Goal: Download file/media

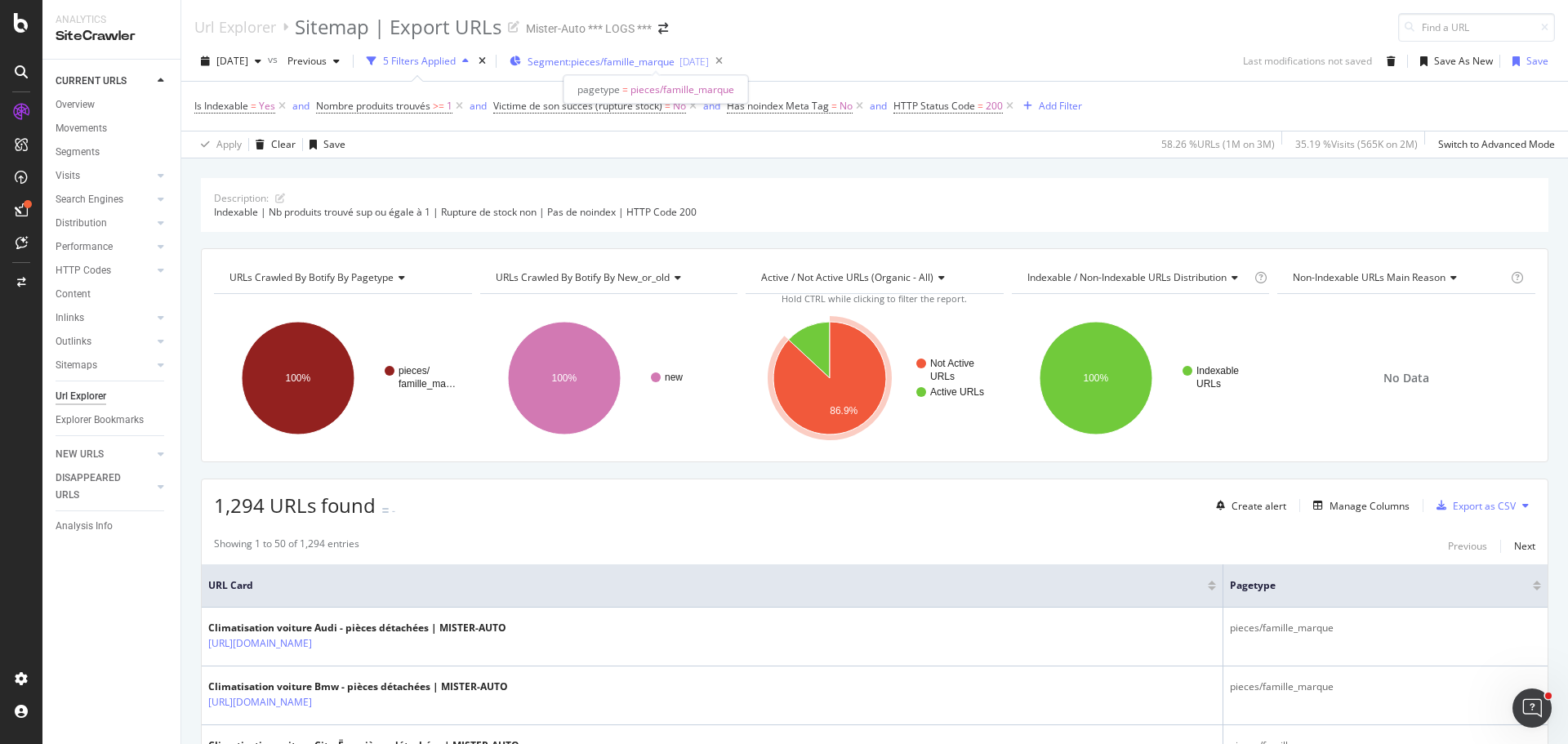
click at [619, 69] on div "Segment: pieces/famille_marque 2024-11-14" at bounding box center [609, 61] width 199 height 24
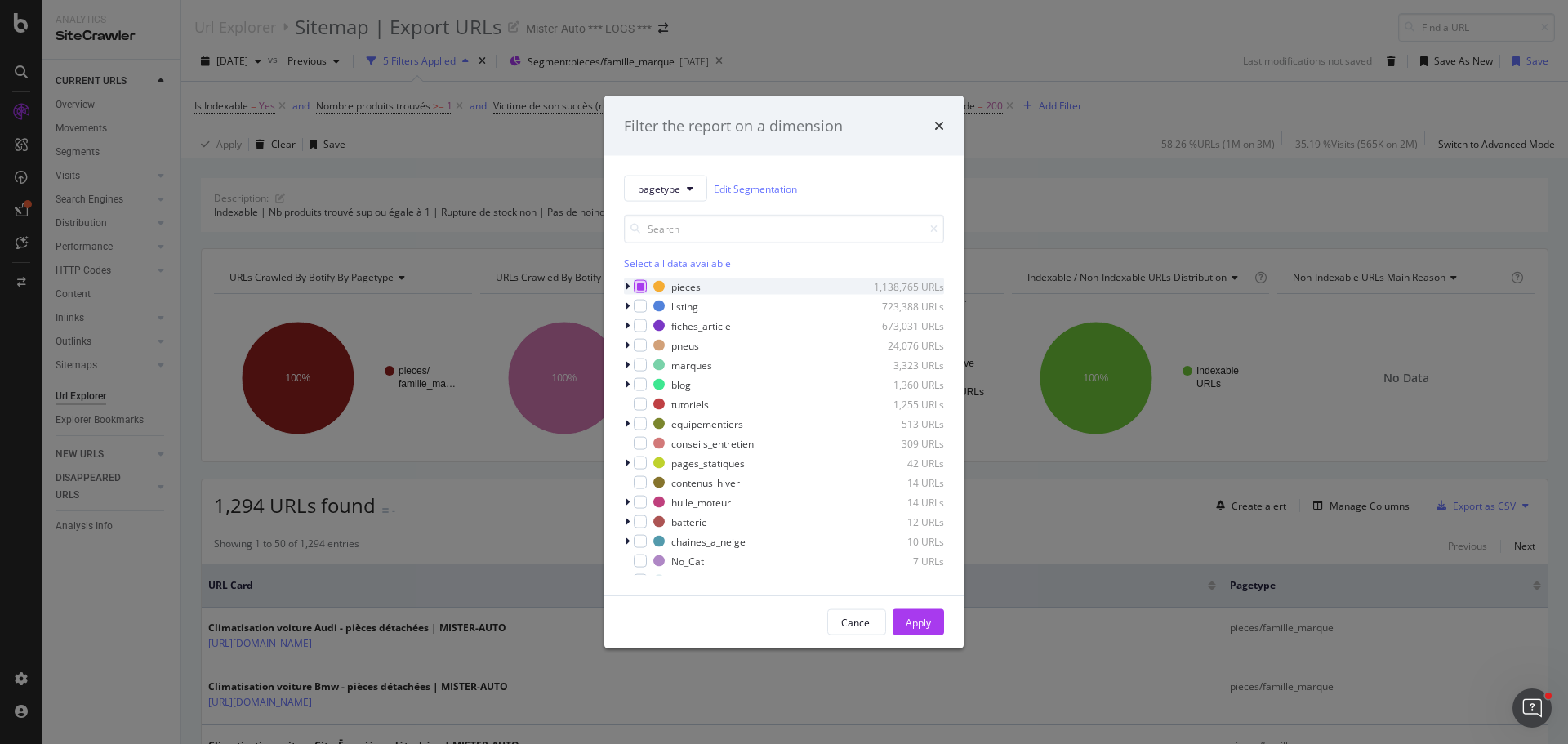
click at [638, 286] on div "modal" at bounding box center [640, 286] width 13 height 13
click at [625, 283] on icon "modal" at bounding box center [626, 286] width 5 height 10
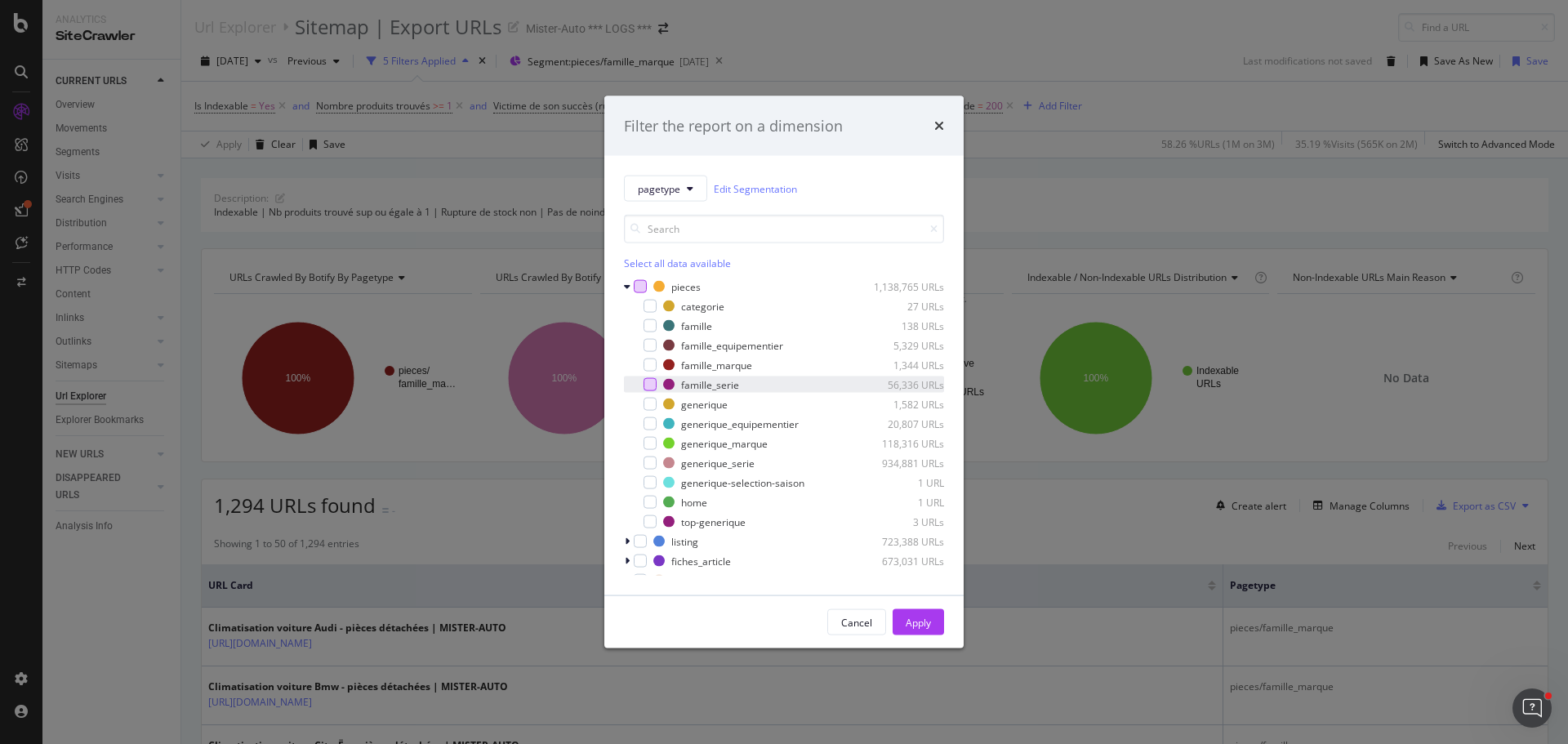
click at [649, 383] on div "modal" at bounding box center [651, 385] width 13 height 13
click at [912, 616] on div "Apply" at bounding box center [918, 622] width 25 height 14
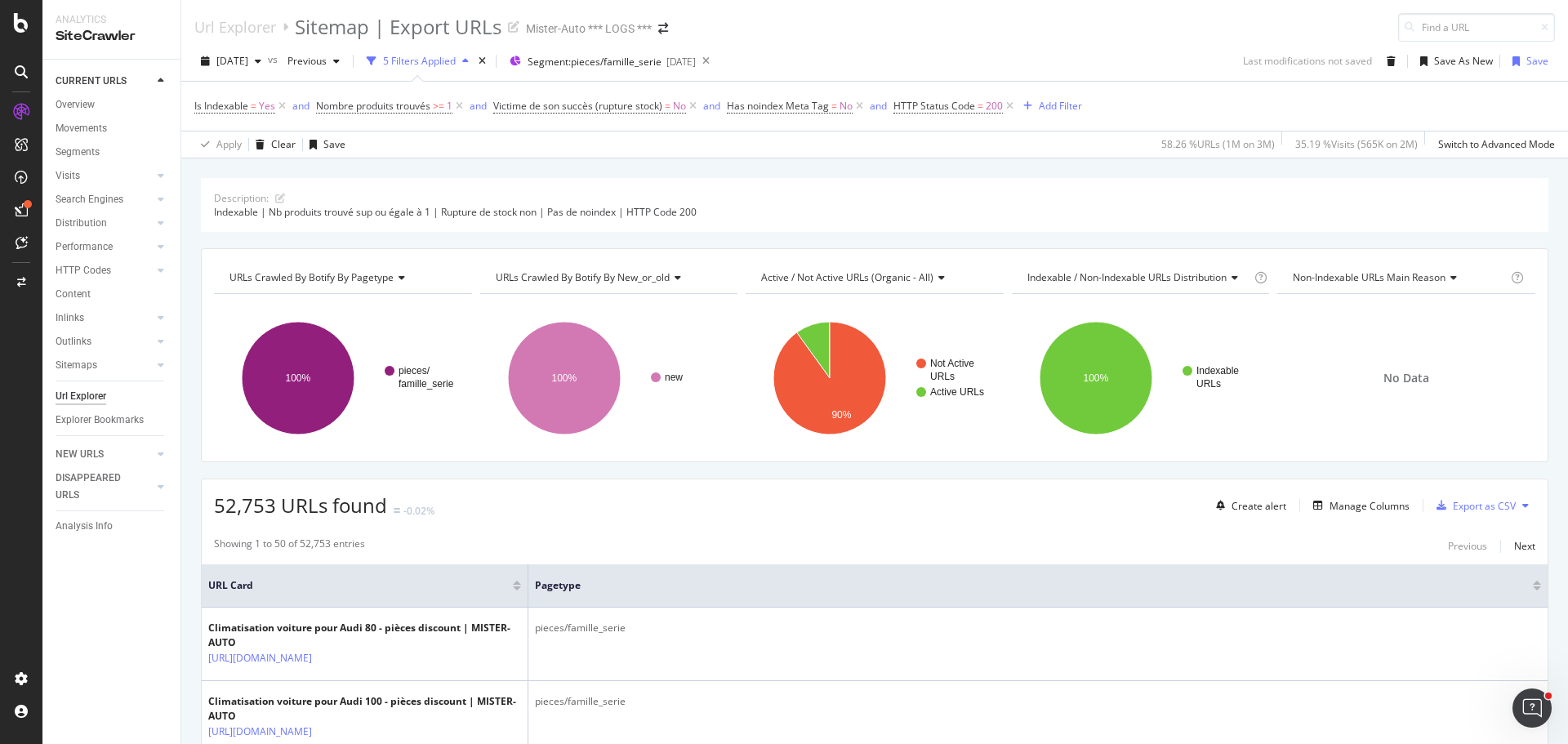
click at [1519, 505] on button at bounding box center [1525, 506] width 19 height 26
click at [1482, 506] on span "Export XML Sitemaps" at bounding box center [1443, 507] width 96 height 15
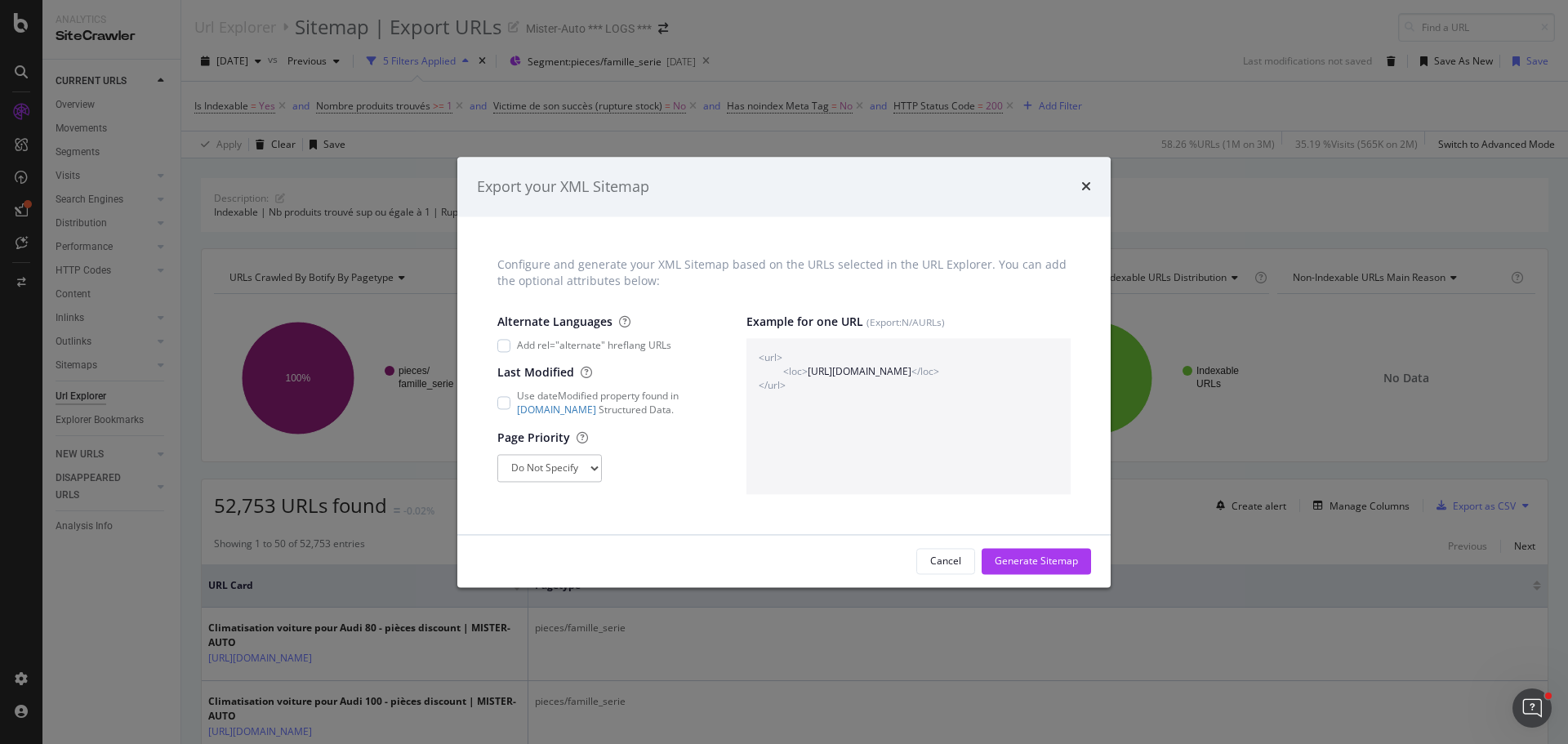
drag, startPoint x: 1025, startPoint y: 551, endPoint x: 935, endPoint y: 355, distance: 215.7
click at [1026, 551] on div "Generate Sitemap" at bounding box center [1037, 561] width 83 height 24
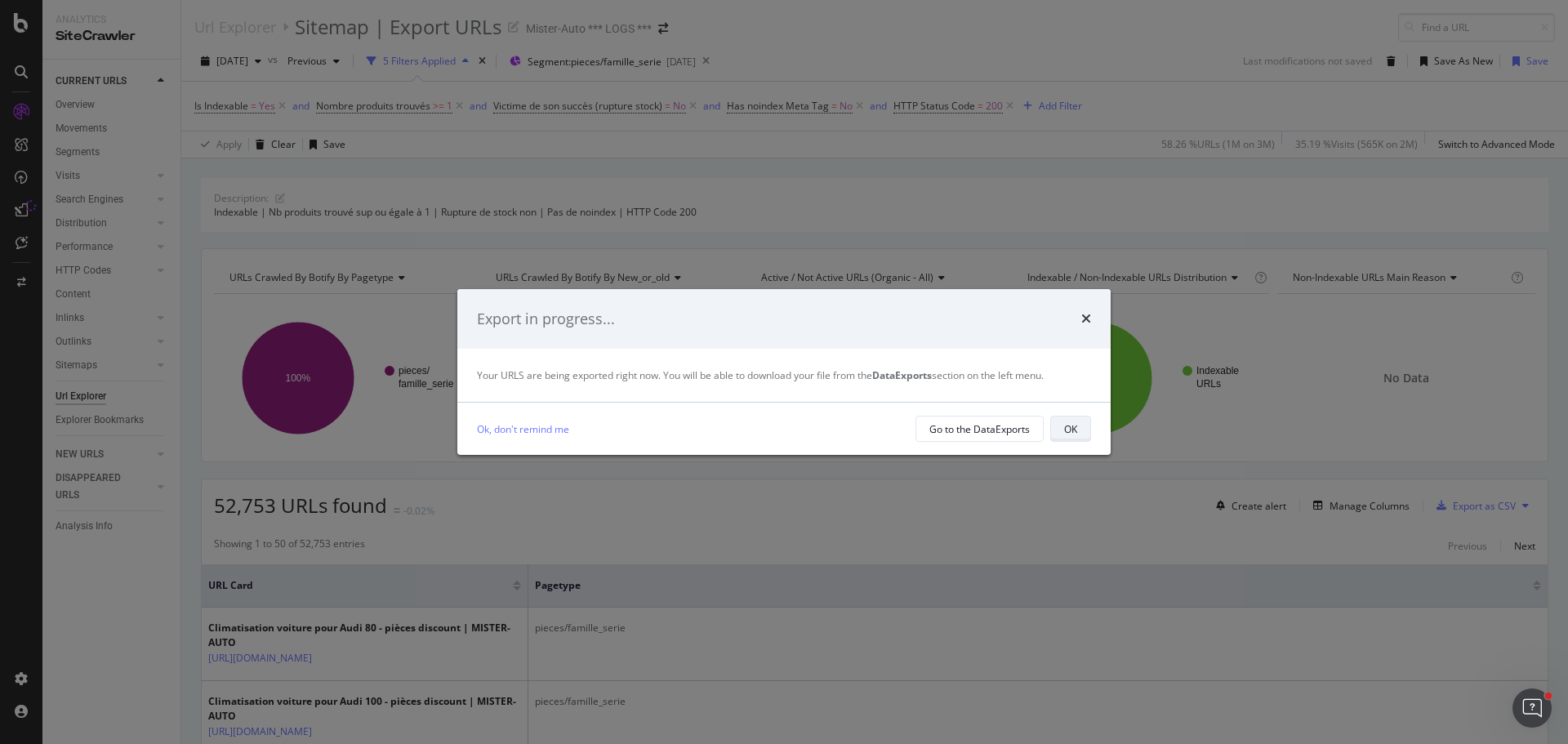
click at [1074, 427] on div "OK" at bounding box center [1071, 429] width 13 height 14
click at [1055, 432] on button "OK" at bounding box center [1071, 429] width 41 height 26
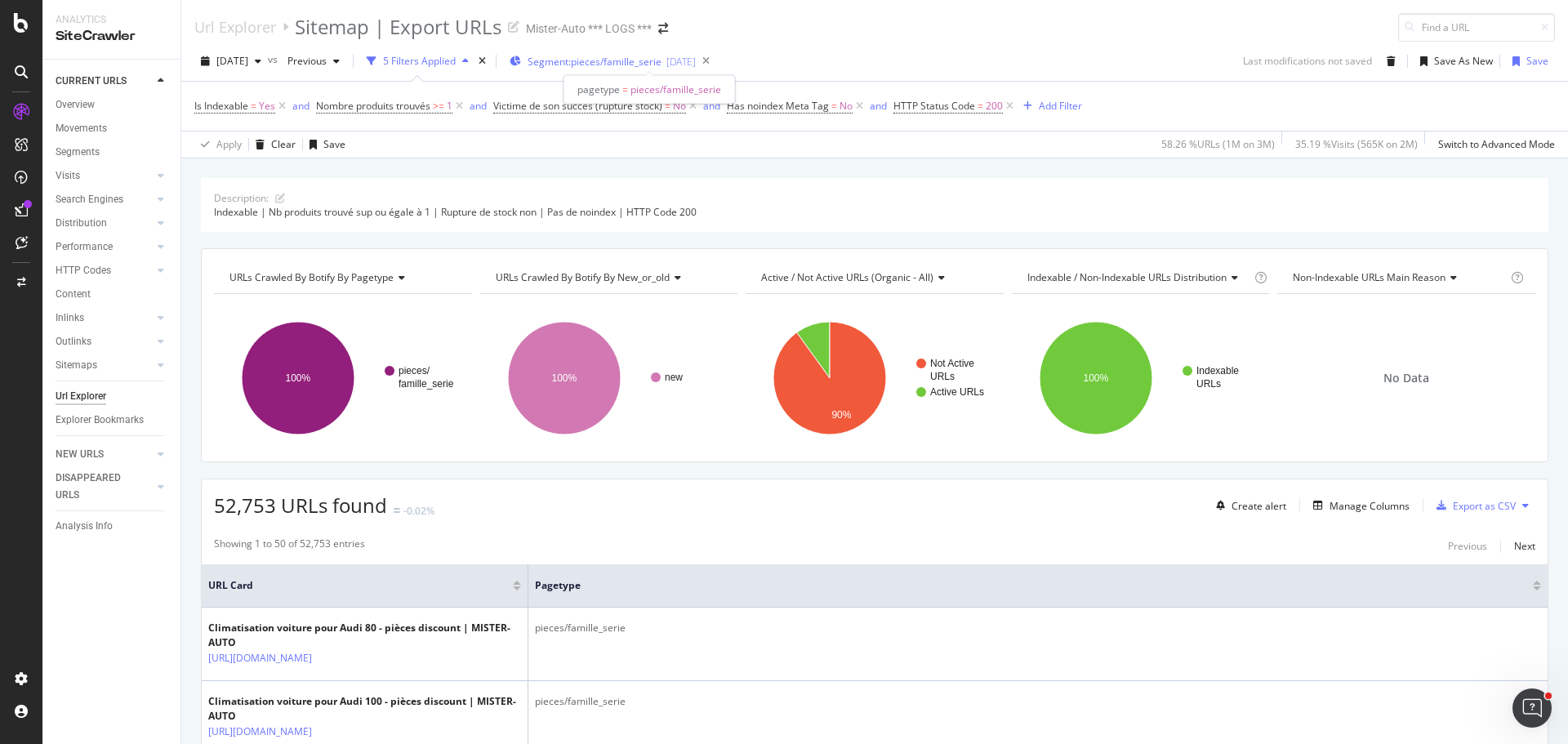
click at [662, 66] on span "Segment: pieces/famille_serie" at bounding box center [594, 61] width 134 height 14
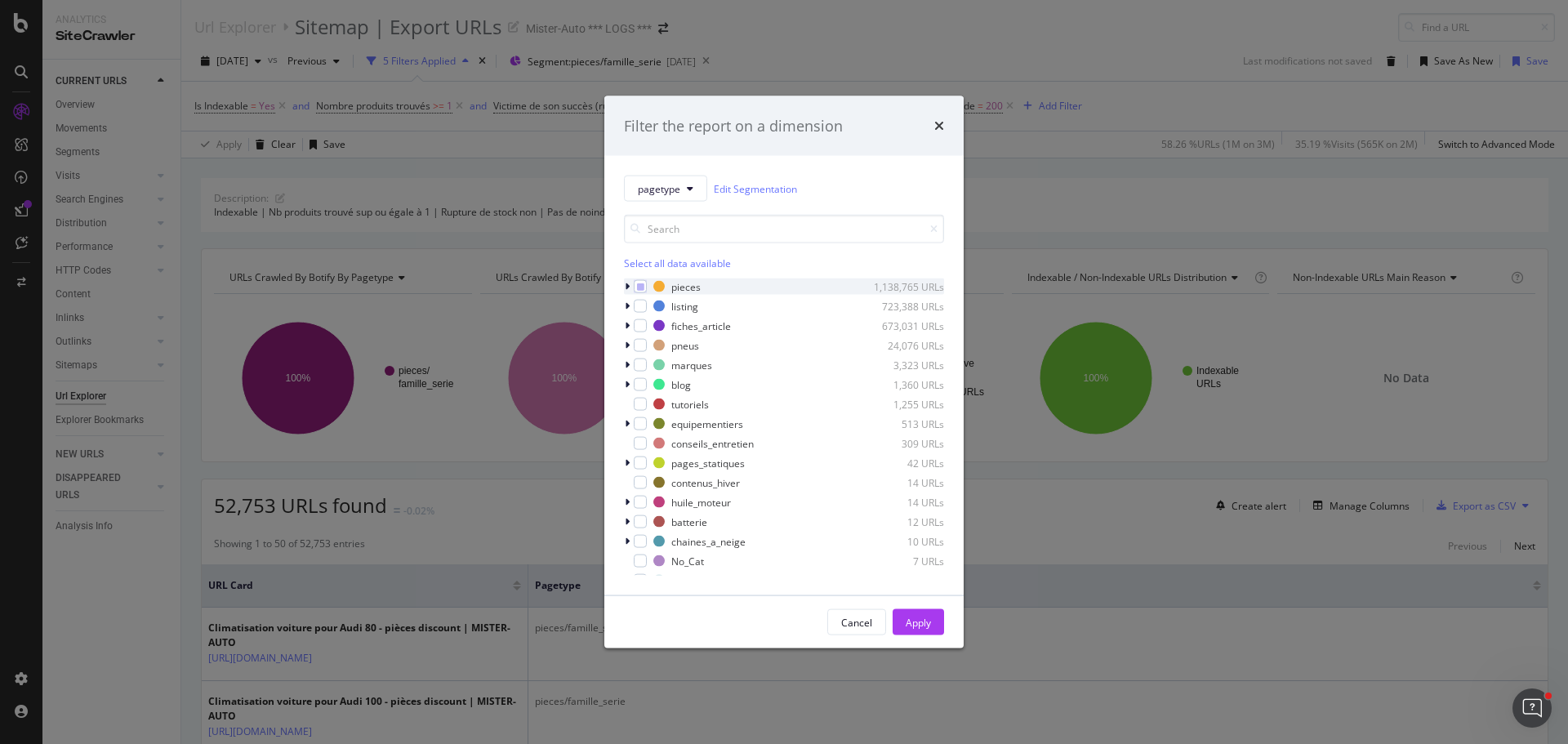
click at [627, 286] on icon "modal" at bounding box center [626, 286] width 5 height 10
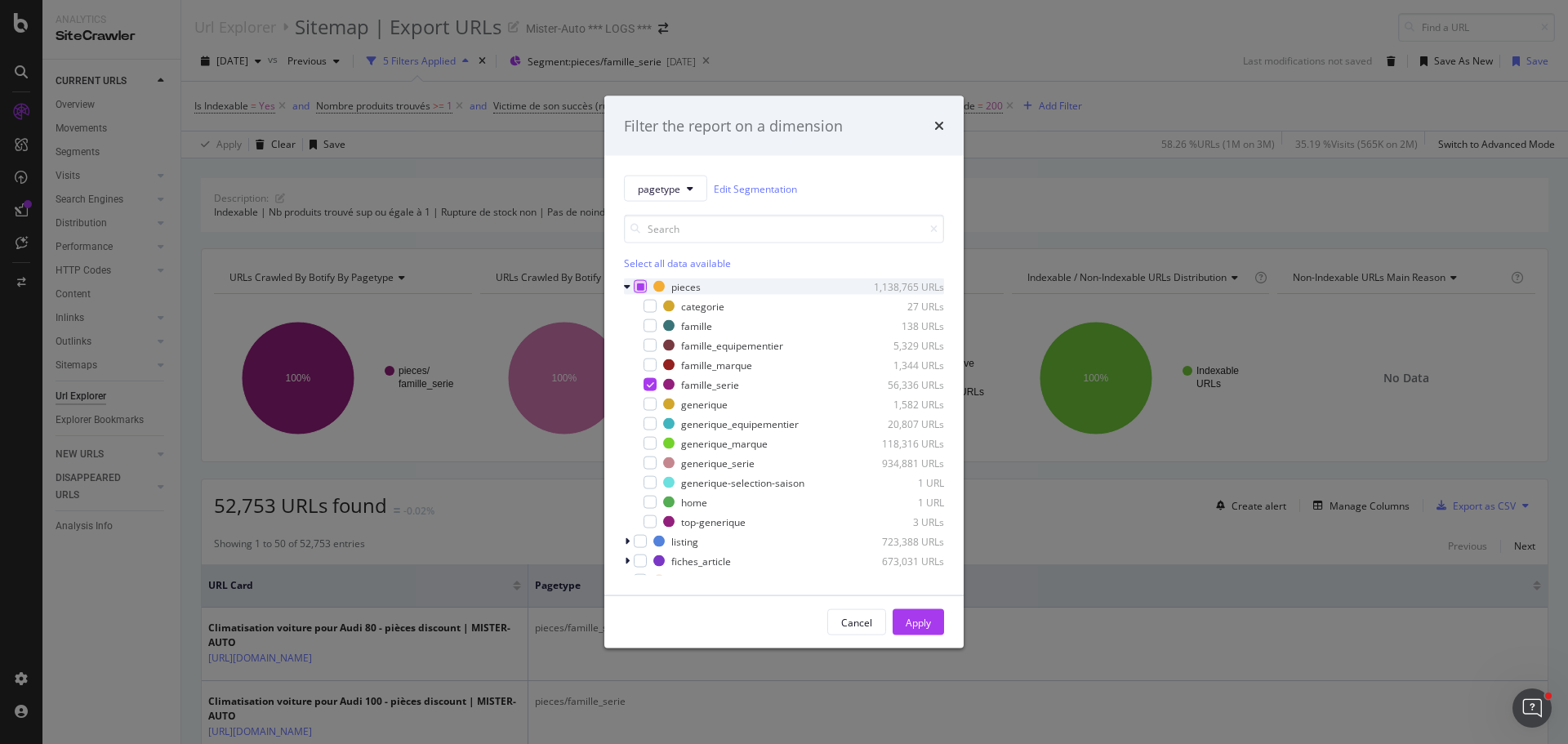
click at [638, 288] on icon "modal" at bounding box center [641, 286] width 7 height 8
click at [706, 345] on div "famille_equipementier" at bounding box center [732, 345] width 102 height 14
click at [921, 628] on div "Apply" at bounding box center [918, 622] width 25 height 14
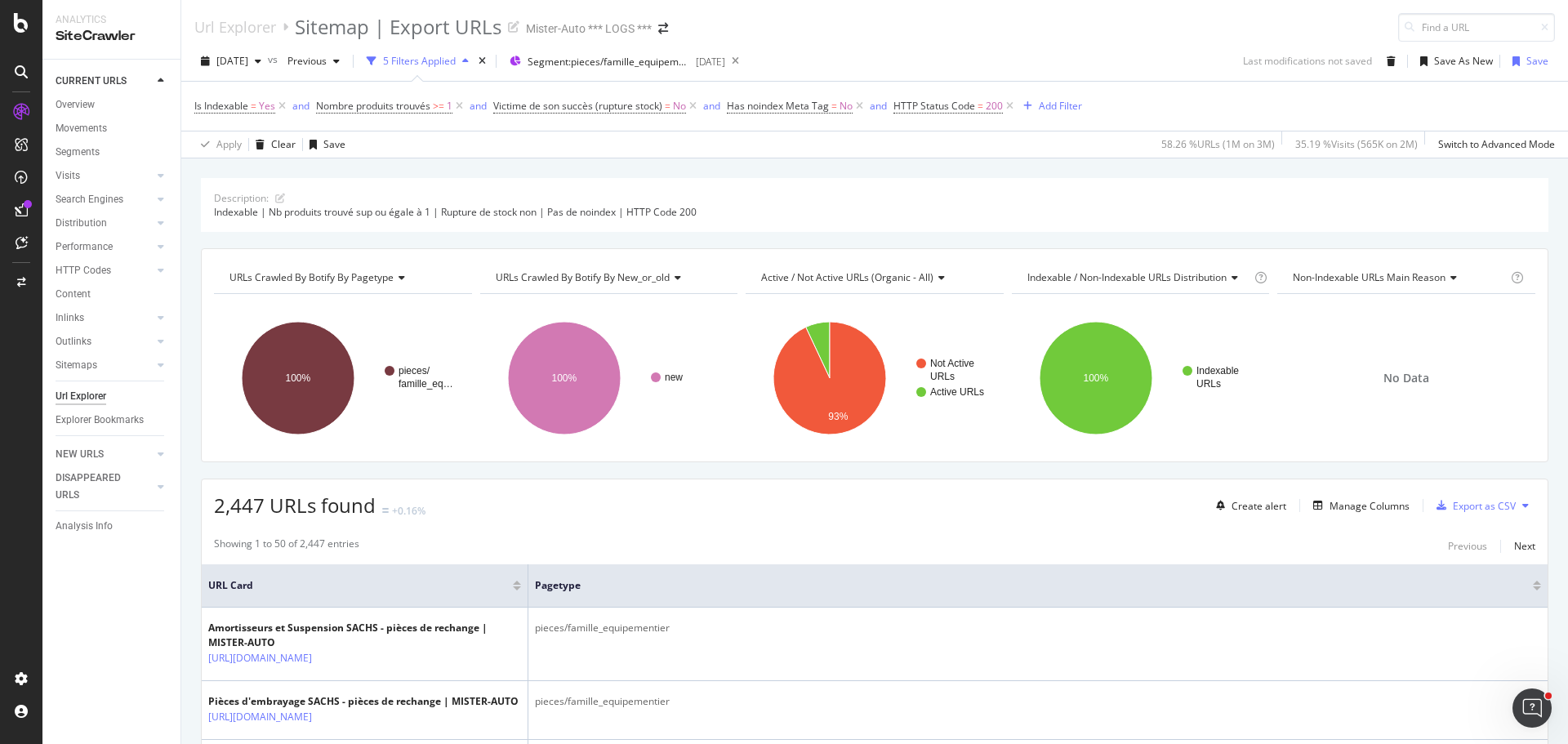
click at [1523, 511] on icon at bounding box center [1525, 505] width 6 height 10
click at [1476, 506] on span "Export XML Sitemaps" at bounding box center [1443, 507] width 96 height 15
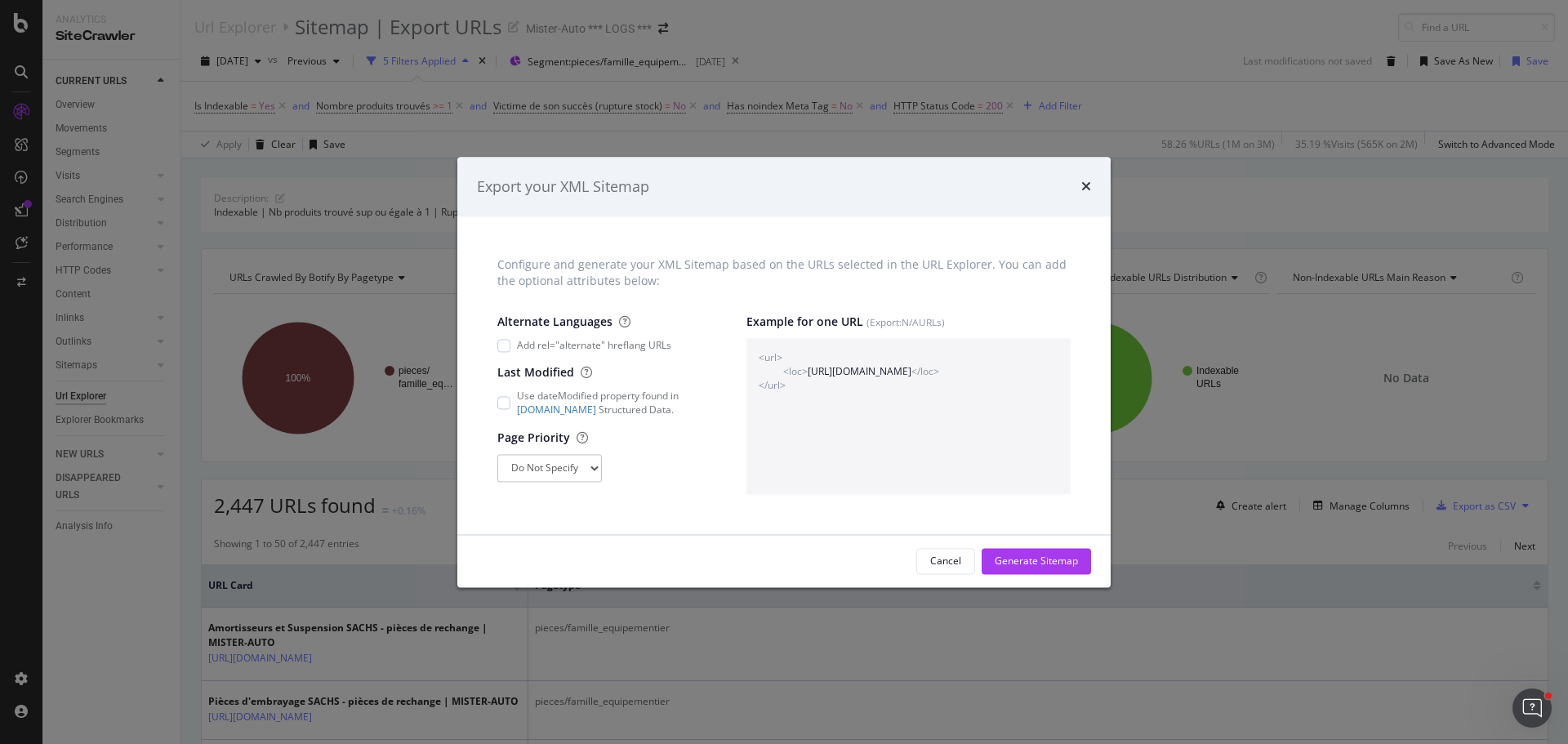
drag, startPoint x: 1031, startPoint y: 556, endPoint x: 1039, endPoint y: 558, distance: 8.2
click at [1031, 556] on div "Generate Sitemap" at bounding box center [1037, 561] width 83 height 14
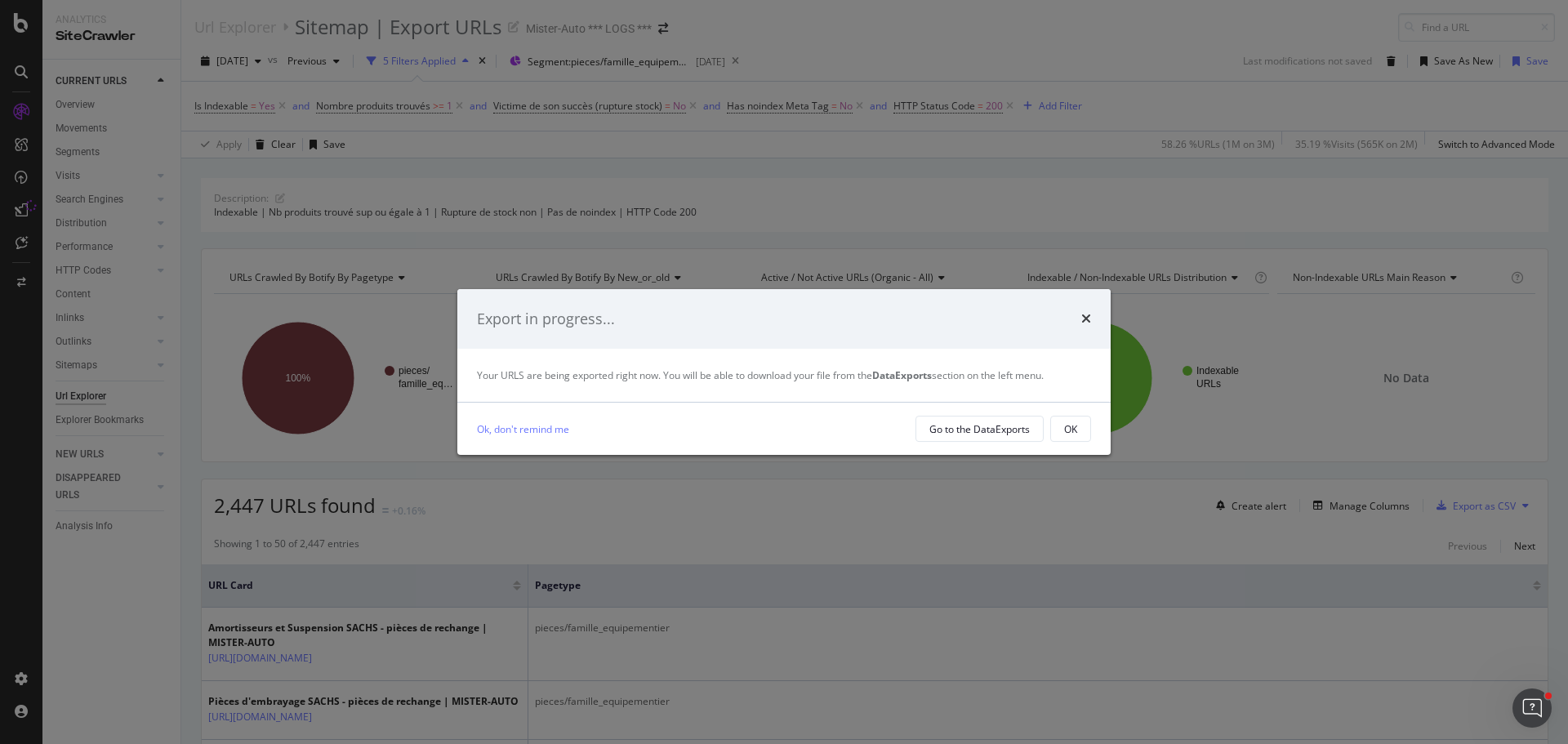
click at [1067, 429] on div "OK" at bounding box center [1071, 429] width 13 height 14
click at [1071, 425] on div "OK" at bounding box center [1071, 429] width 13 height 14
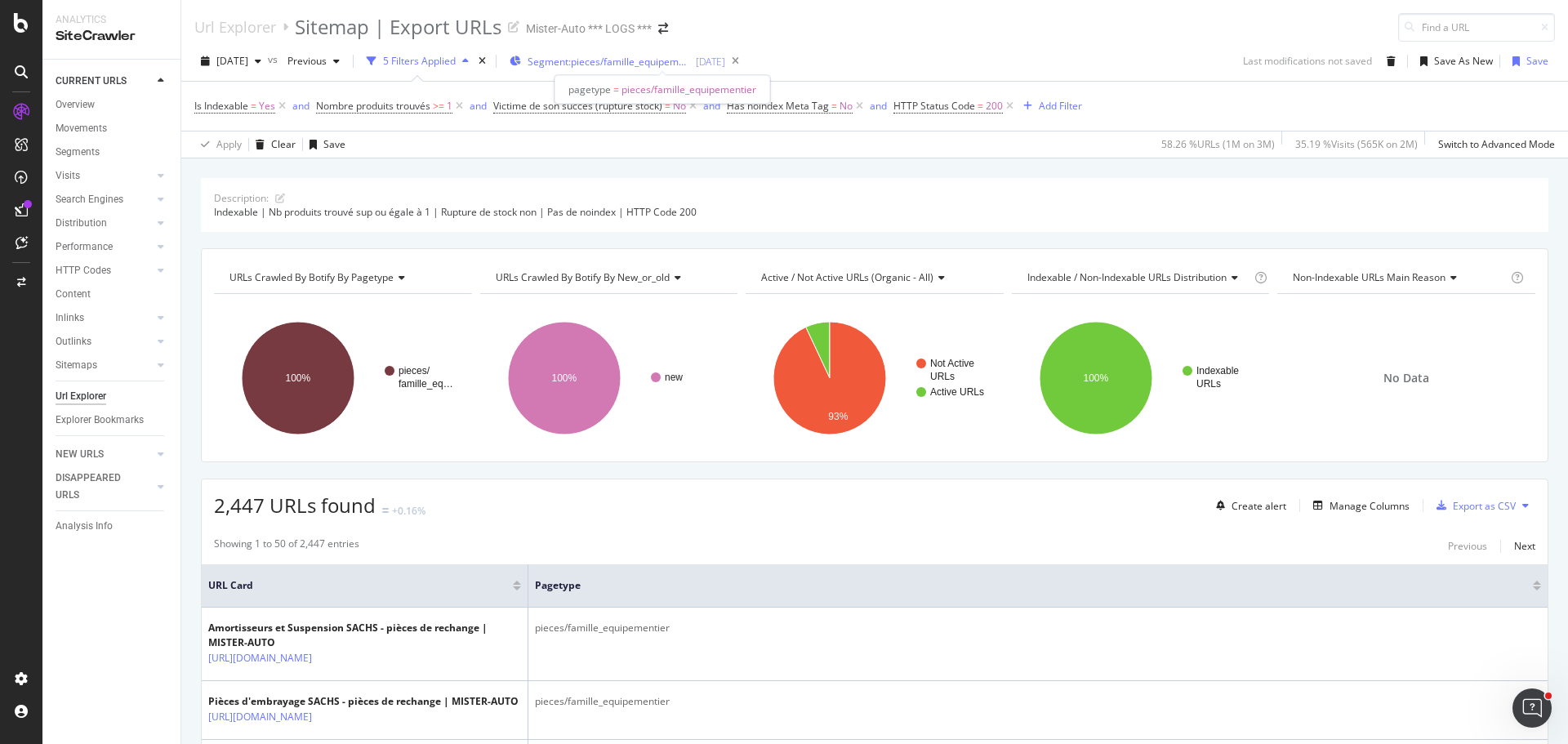
click at [691, 63] on span "Segment: pieces/famille_equipementier" at bounding box center [609, 61] width 163 height 14
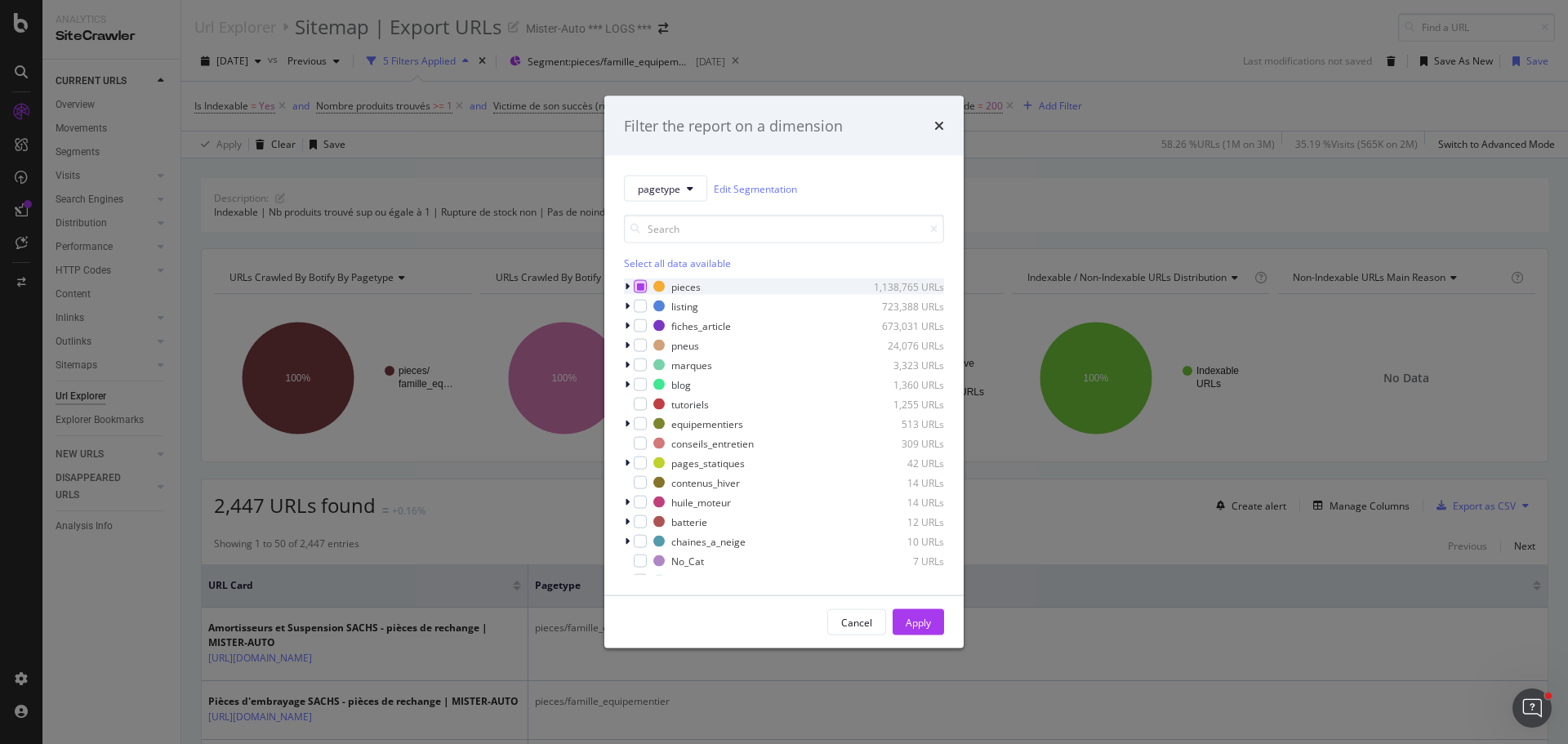
click at [638, 286] on icon "modal" at bounding box center [641, 286] width 7 height 8
click at [622, 286] on div "pagetype Edit Segmentation Select all data available pieces 1,138,765 URLs list…" at bounding box center [784, 375] width 360 height 439
click at [626, 286] on icon "modal" at bounding box center [626, 286] width 5 height 10
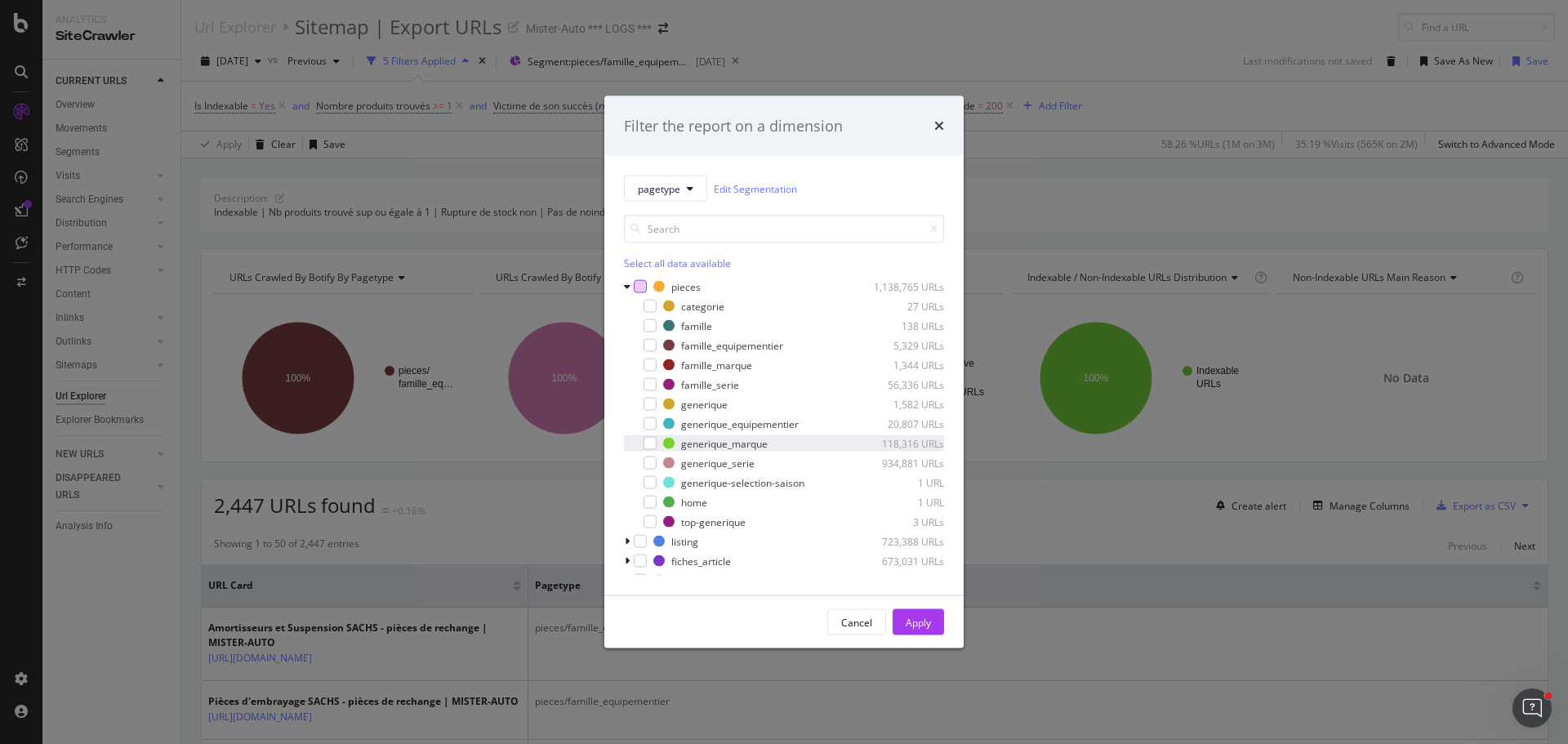
click at [651, 451] on div "generique_marque 118,316 URLs" at bounding box center [784, 444] width 321 height 17
click at [907, 626] on div "Apply" at bounding box center [918, 622] width 25 height 14
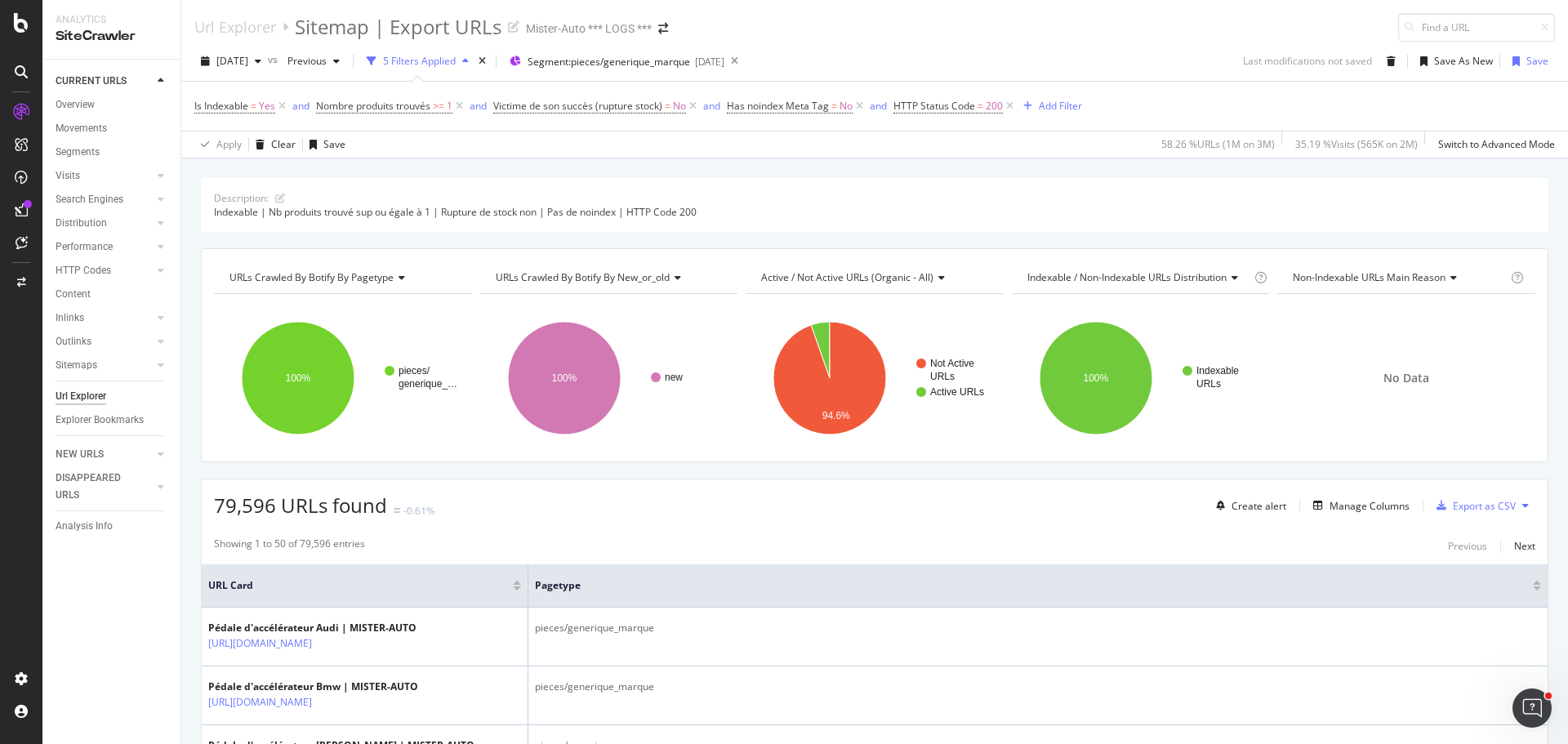
click at [1523, 505] on icon at bounding box center [1525, 505] width 6 height 10
click at [1456, 501] on span "Export XML Sitemaps" at bounding box center [1443, 507] width 96 height 15
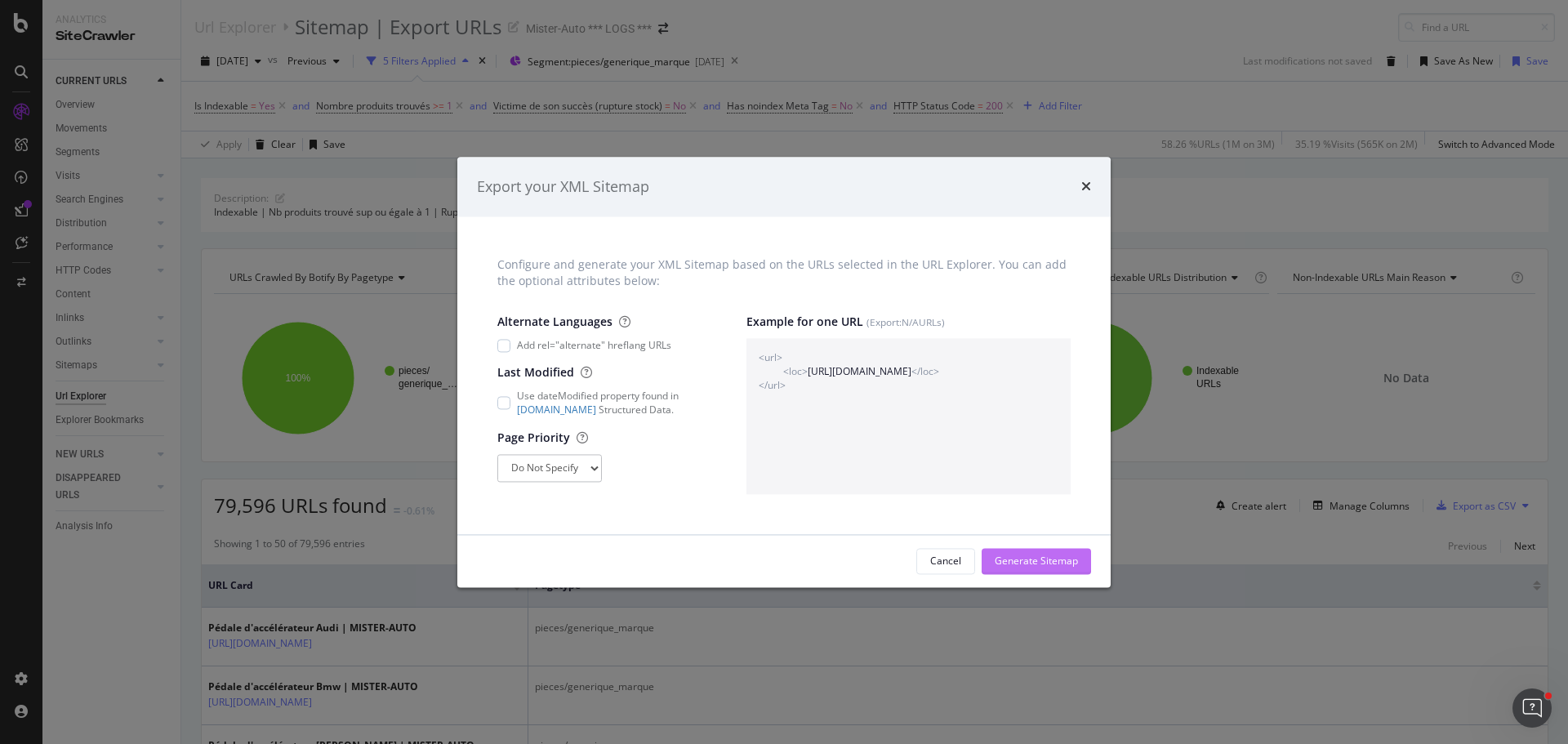
click at [1056, 559] on div "Generate Sitemap" at bounding box center [1037, 561] width 83 height 14
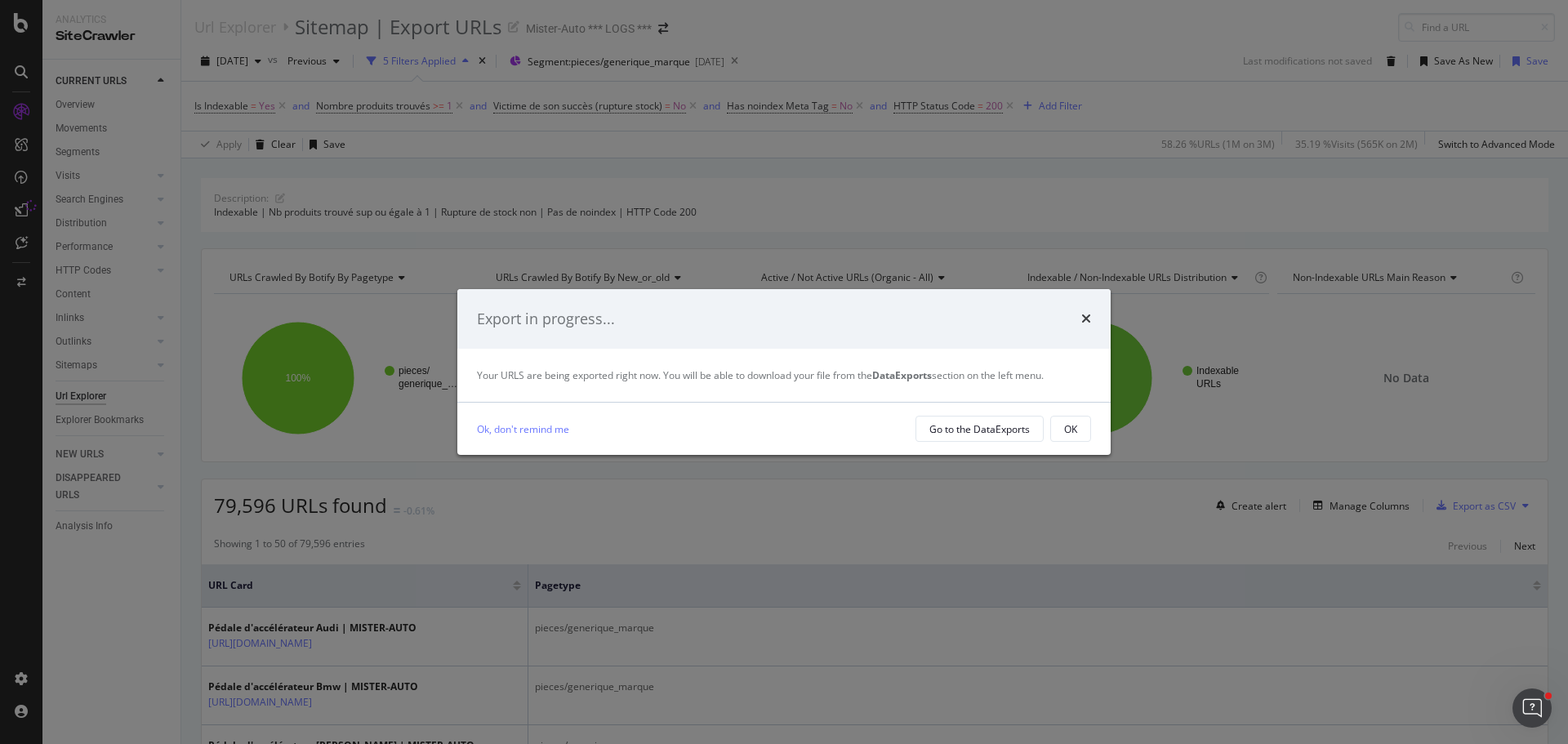
click at [1074, 435] on div "OK" at bounding box center [1071, 429] width 13 height 14
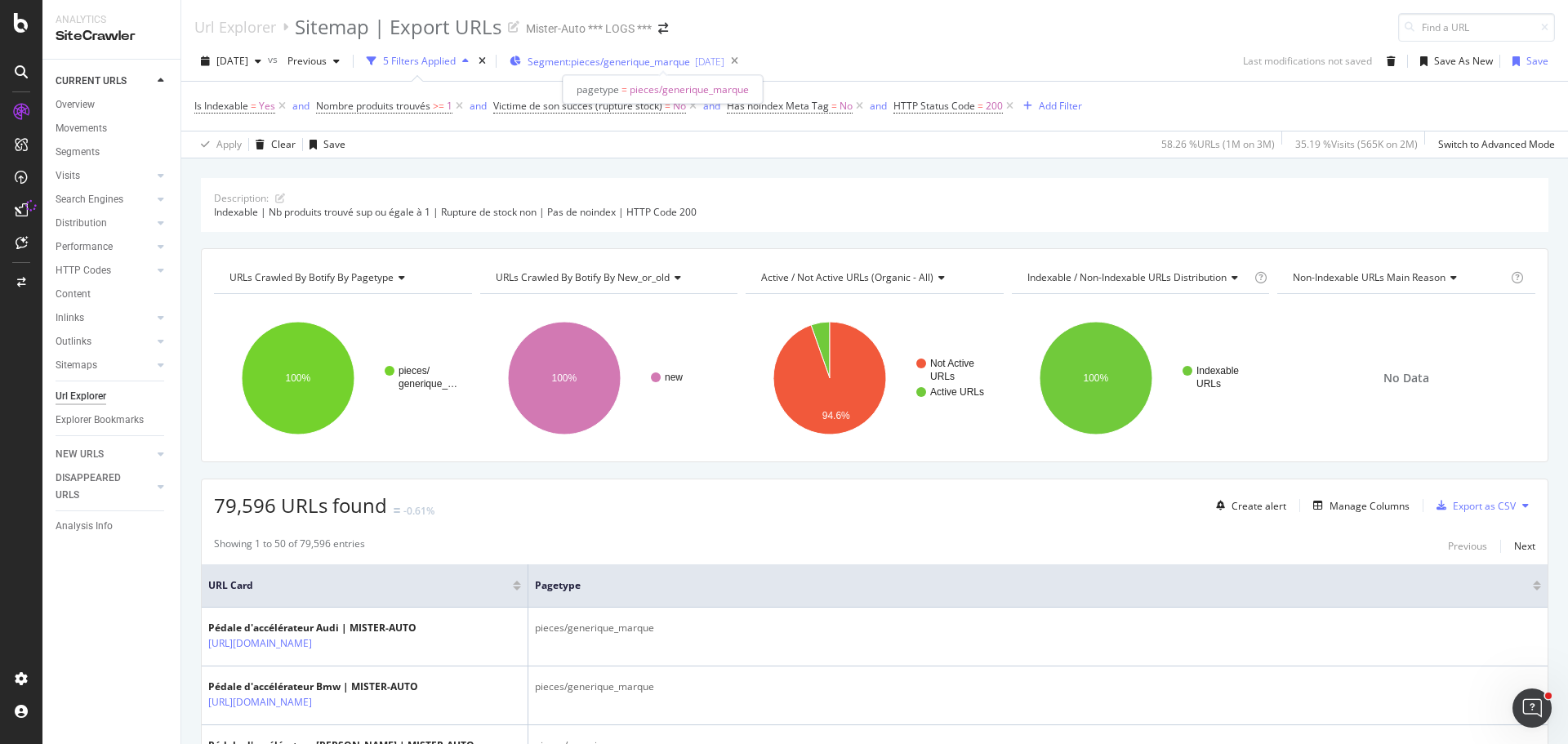
click at [665, 55] on span "Segment: pieces/generique_marque" at bounding box center [608, 61] width 162 height 14
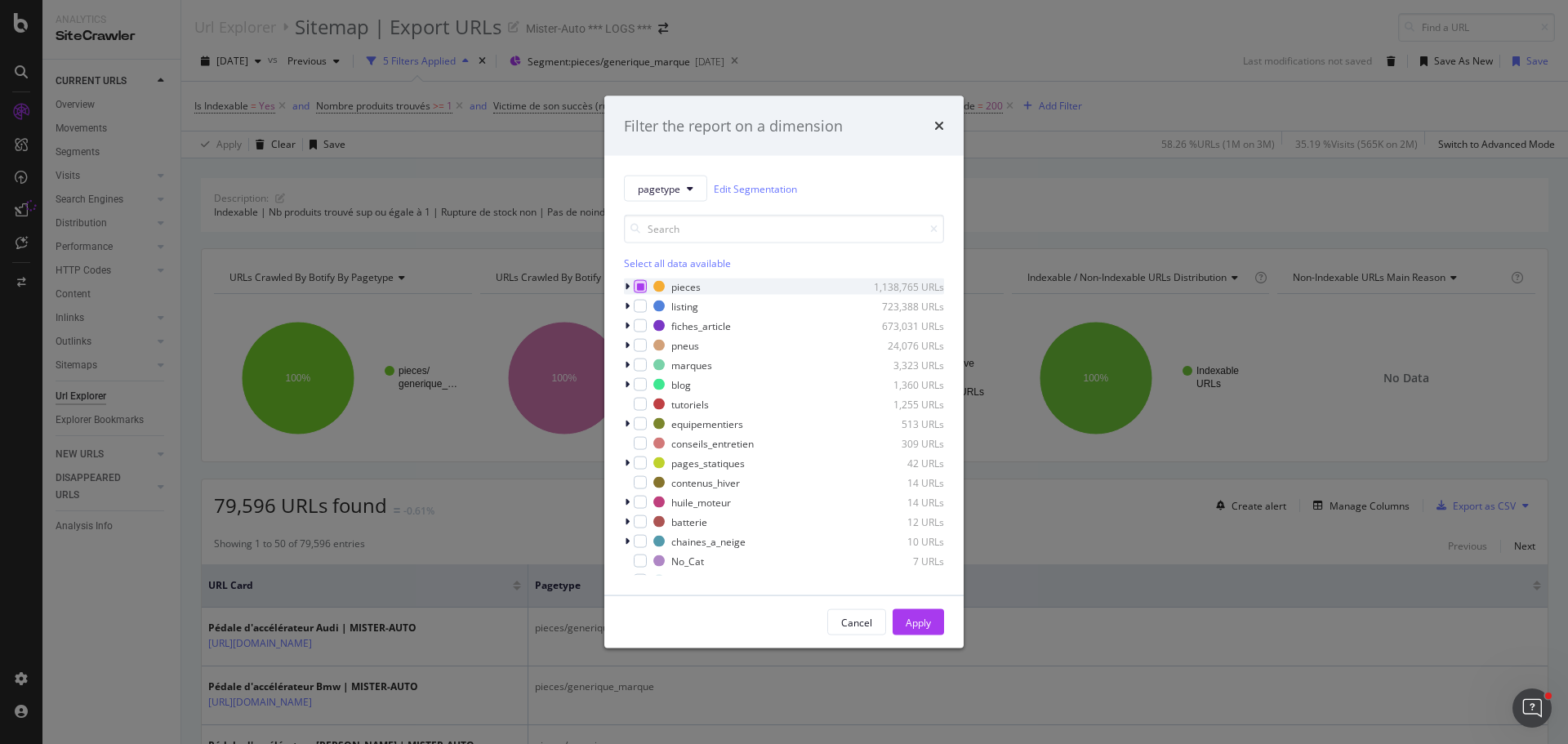
click at [638, 284] on icon "modal" at bounding box center [641, 286] width 7 height 8
click at [625, 285] on icon "modal" at bounding box center [626, 286] width 5 height 10
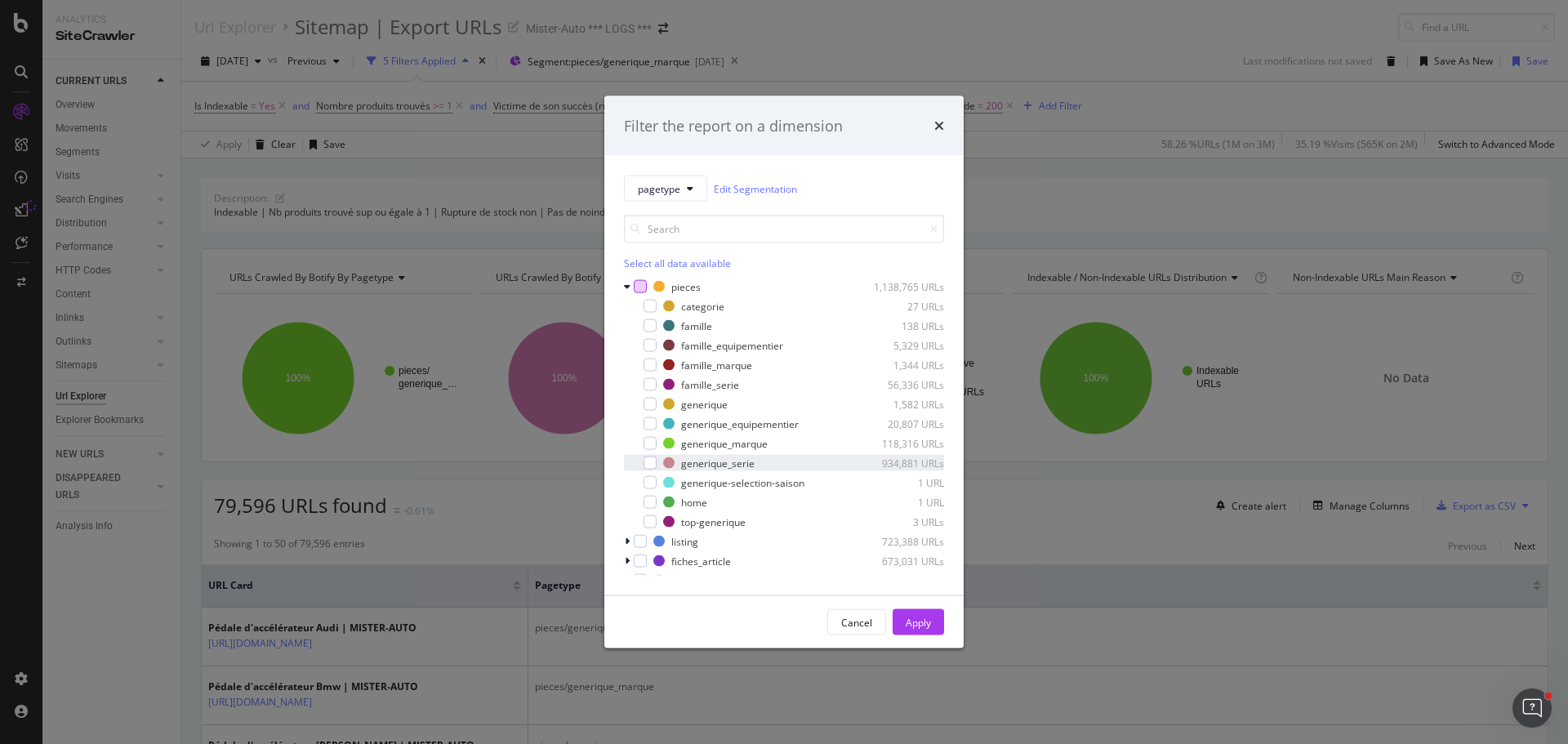
click at [662, 458] on div "generique_serie 934,881 URLs" at bounding box center [784, 463] width 321 height 17
click at [908, 616] on div "Apply" at bounding box center [918, 622] width 25 height 14
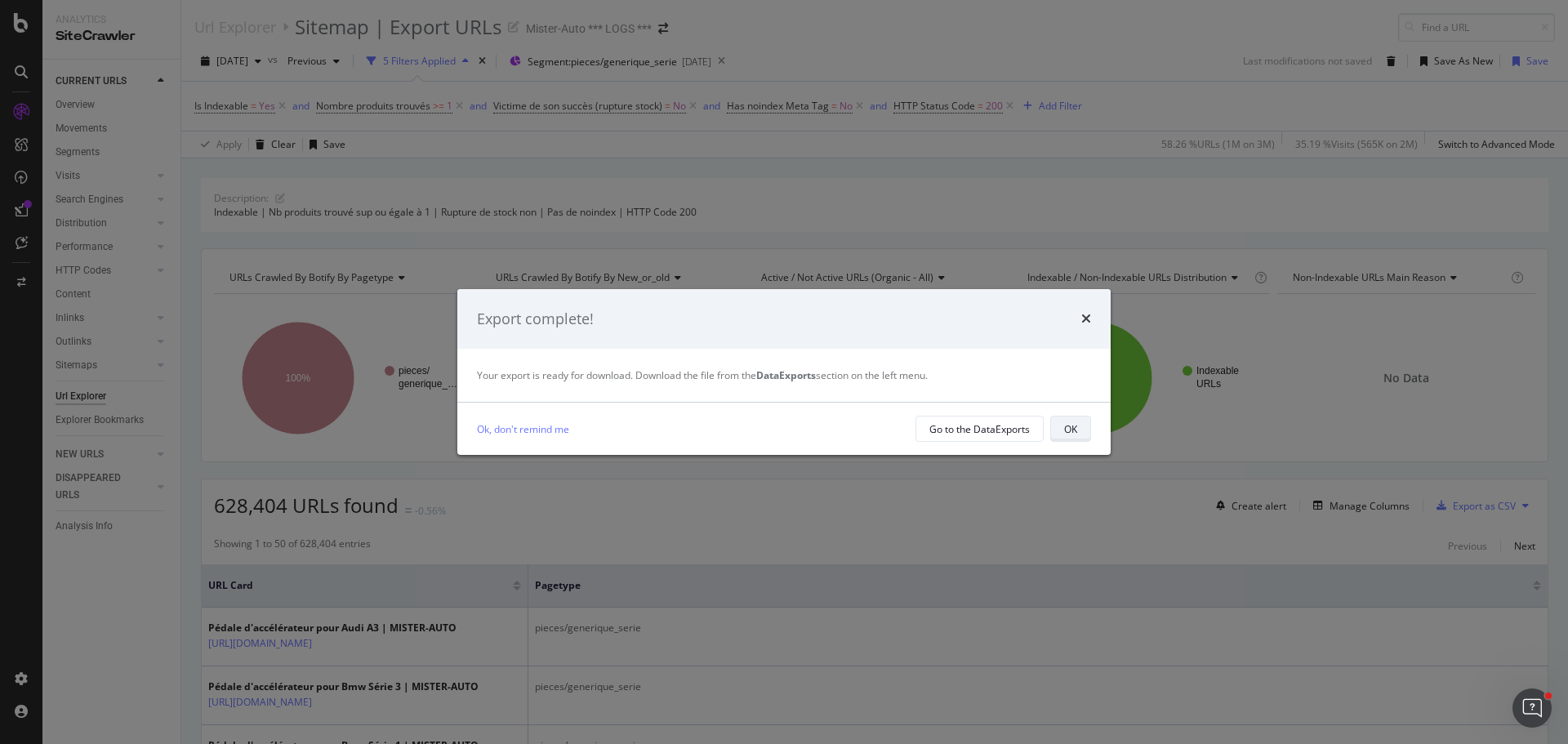
click at [1081, 431] on button "OK" at bounding box center [1071, 429] width 41 height 26
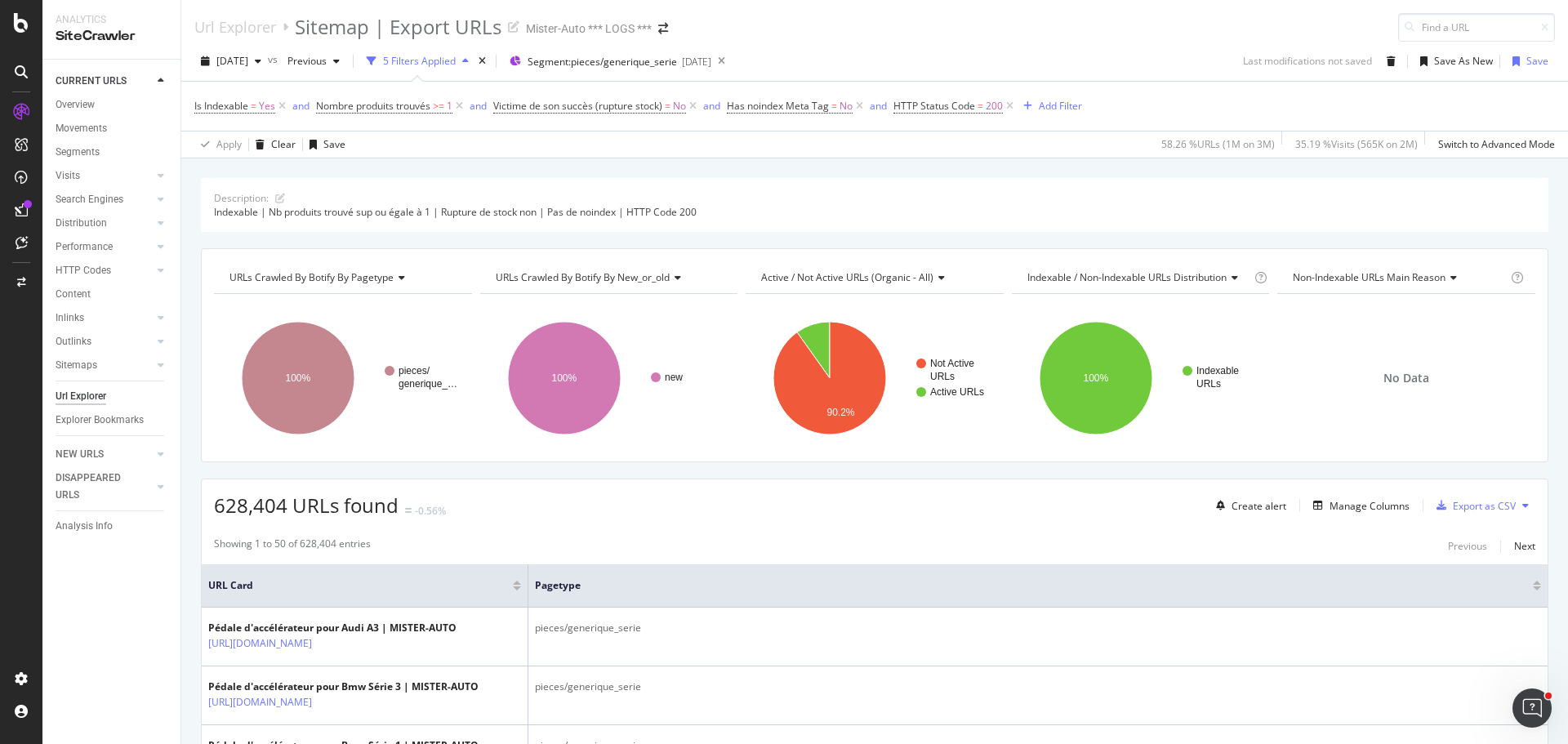
click at [1523, 507] on icon at bounding box center [1525, 505] width 6 height 10
click at [1471, 512] on span "Export XML Sitemaps" at bounding box center [1443, 507] width 96 height 15
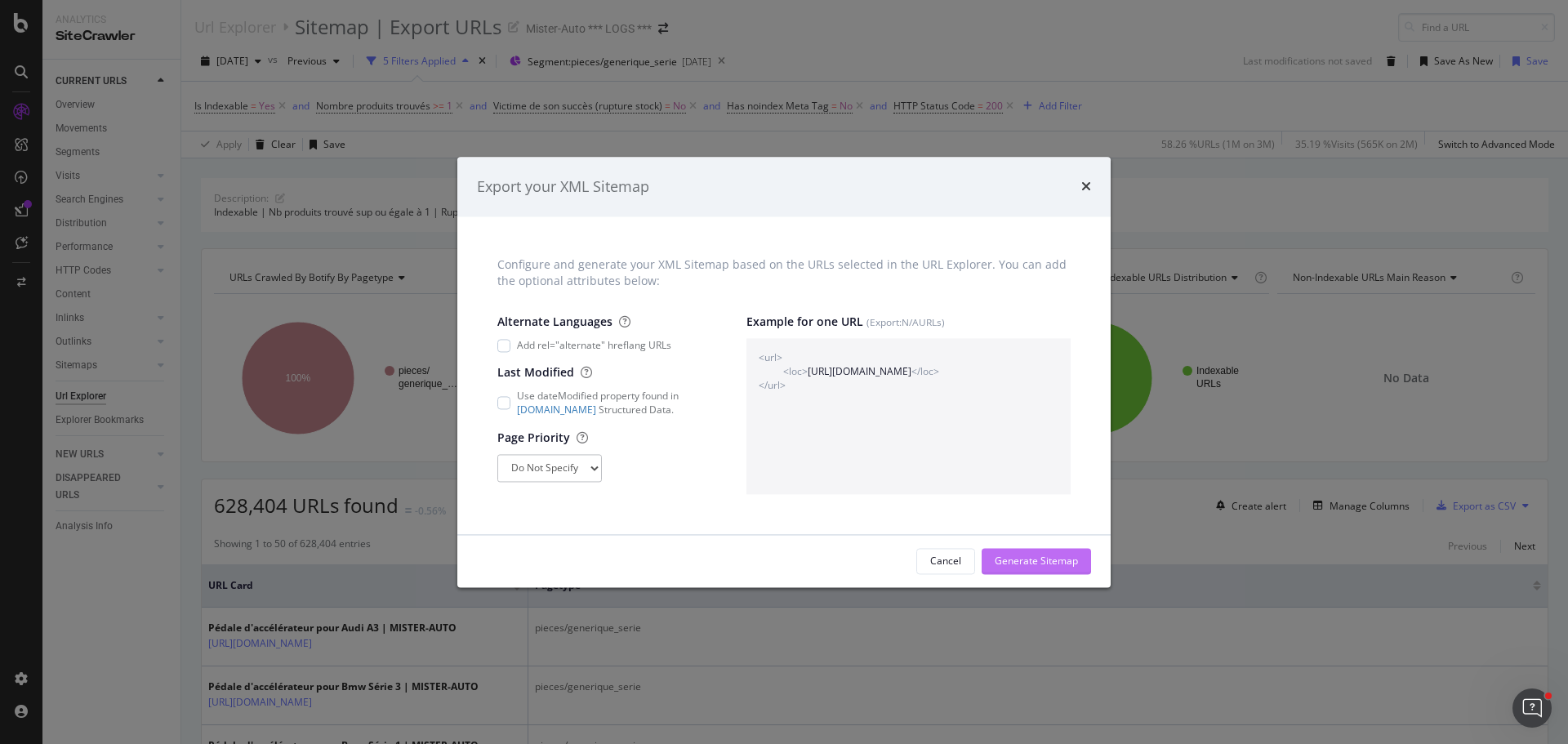
click at [1070, 574] on div "Generate Sitemap" at bounding box center [1037, 561] width 83 height 24
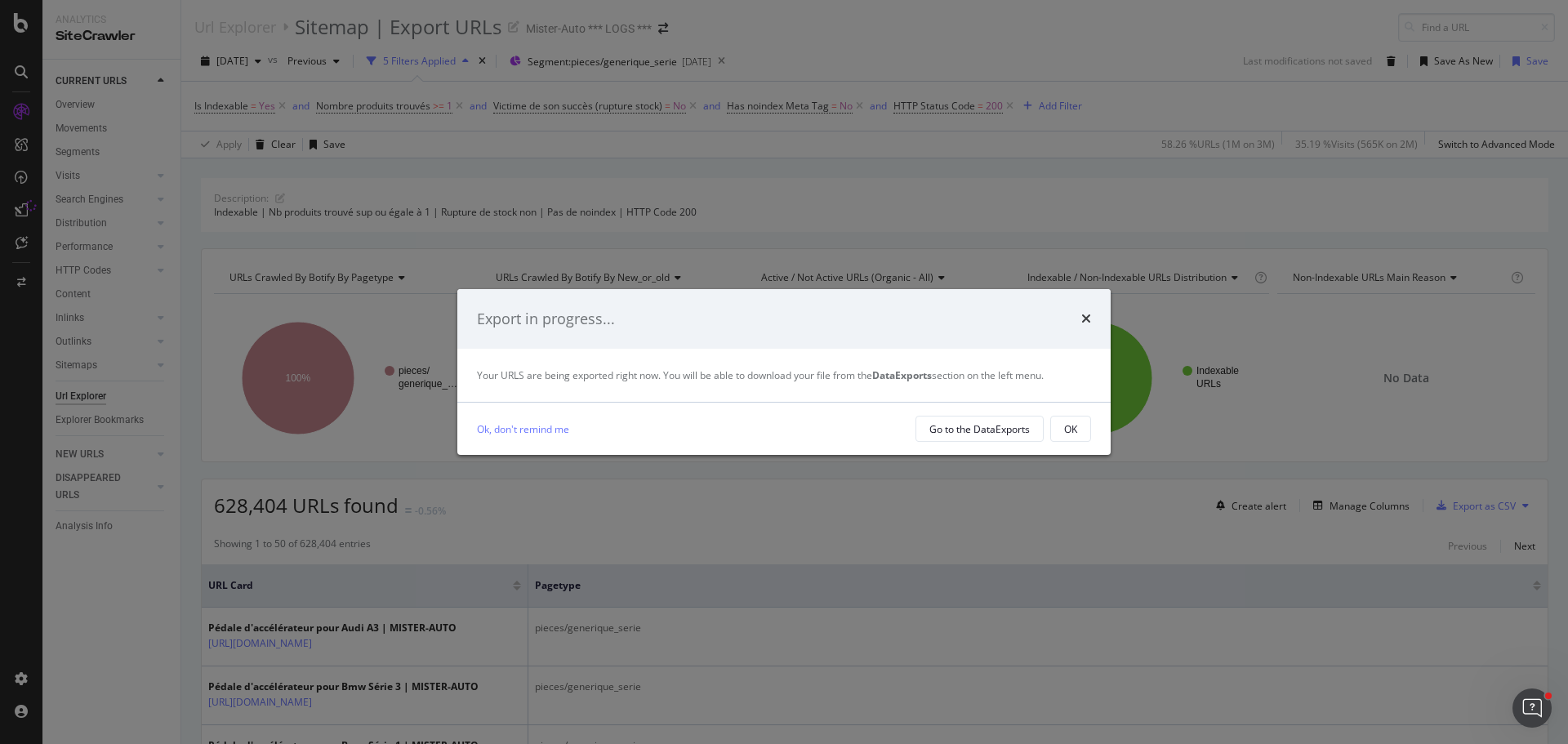
drag, startPoint x: 1071, startPoint y: 424, endPoint x: 762, endPoint y: 131, distance: 425.8
click at [1070, 422] on div "OK" at bounding box center [1071, 429] width 13 height 14
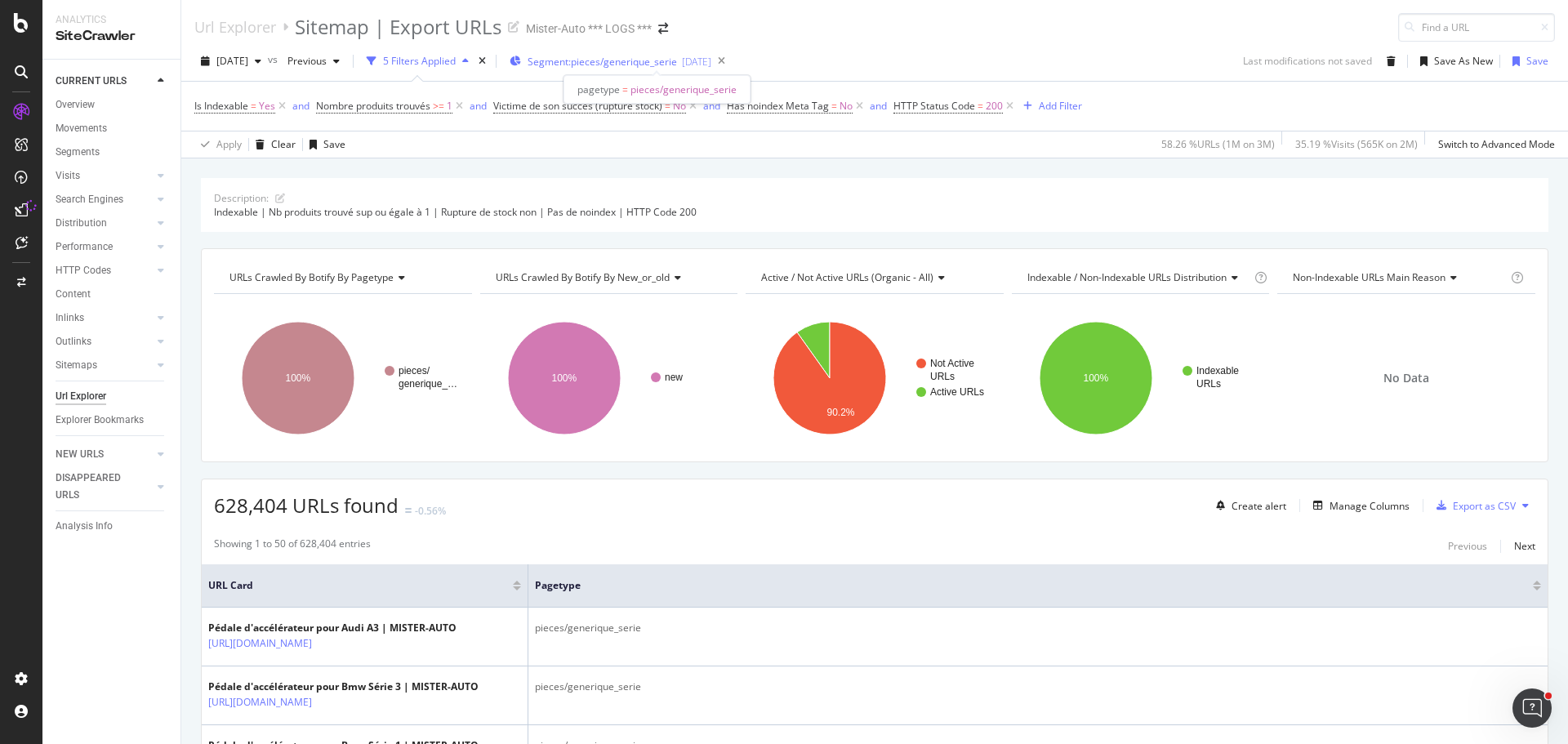
click at [661, 65] on span "Segment: pieces/generique_serie" at bounding box center [601, 61] width 149 height 14
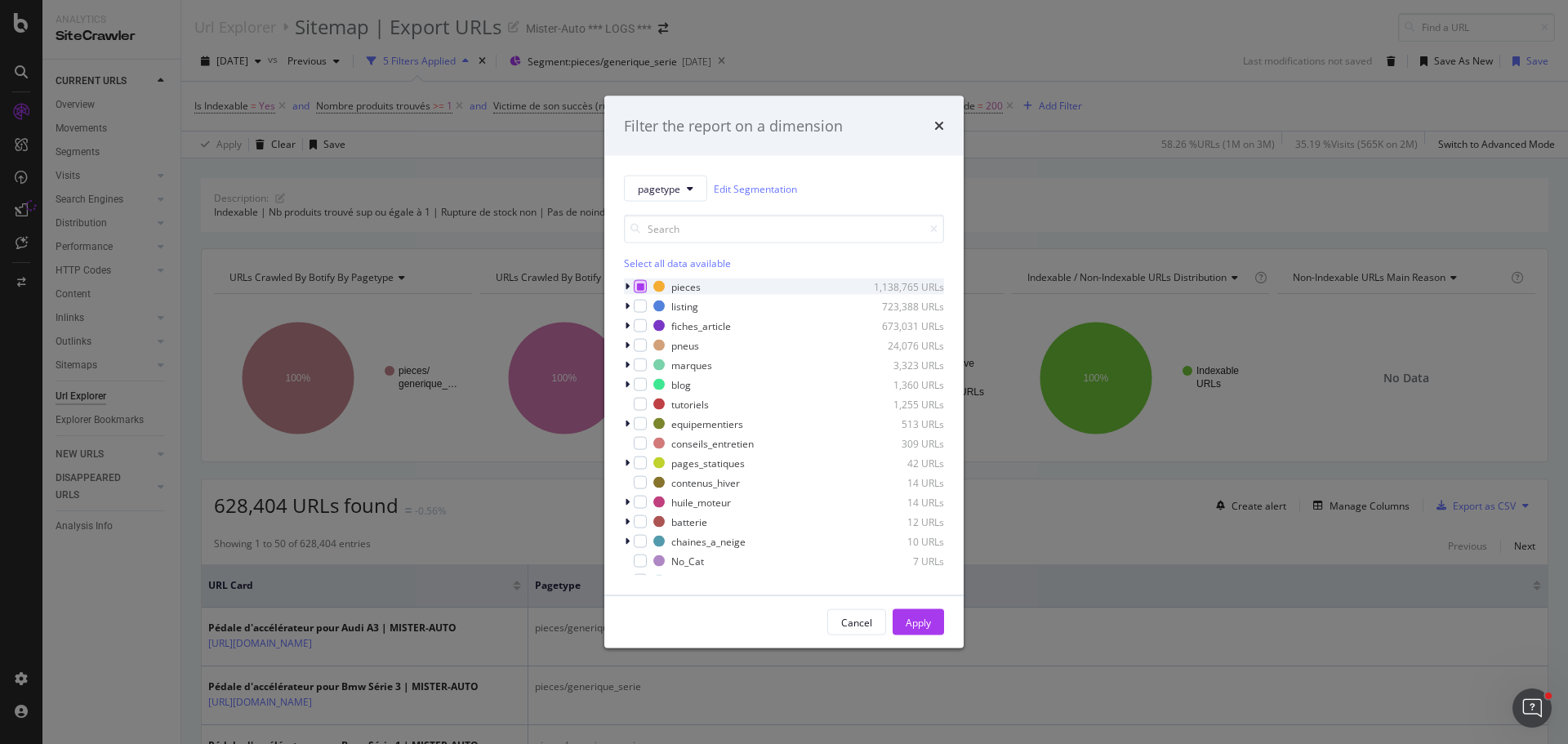
click at [638, 290] on icon "modal" at bounding box center [641, 286] width 7 height 8
click at [630, 289] on div "modal" at bounding box center [628, 287] width 10 height 17
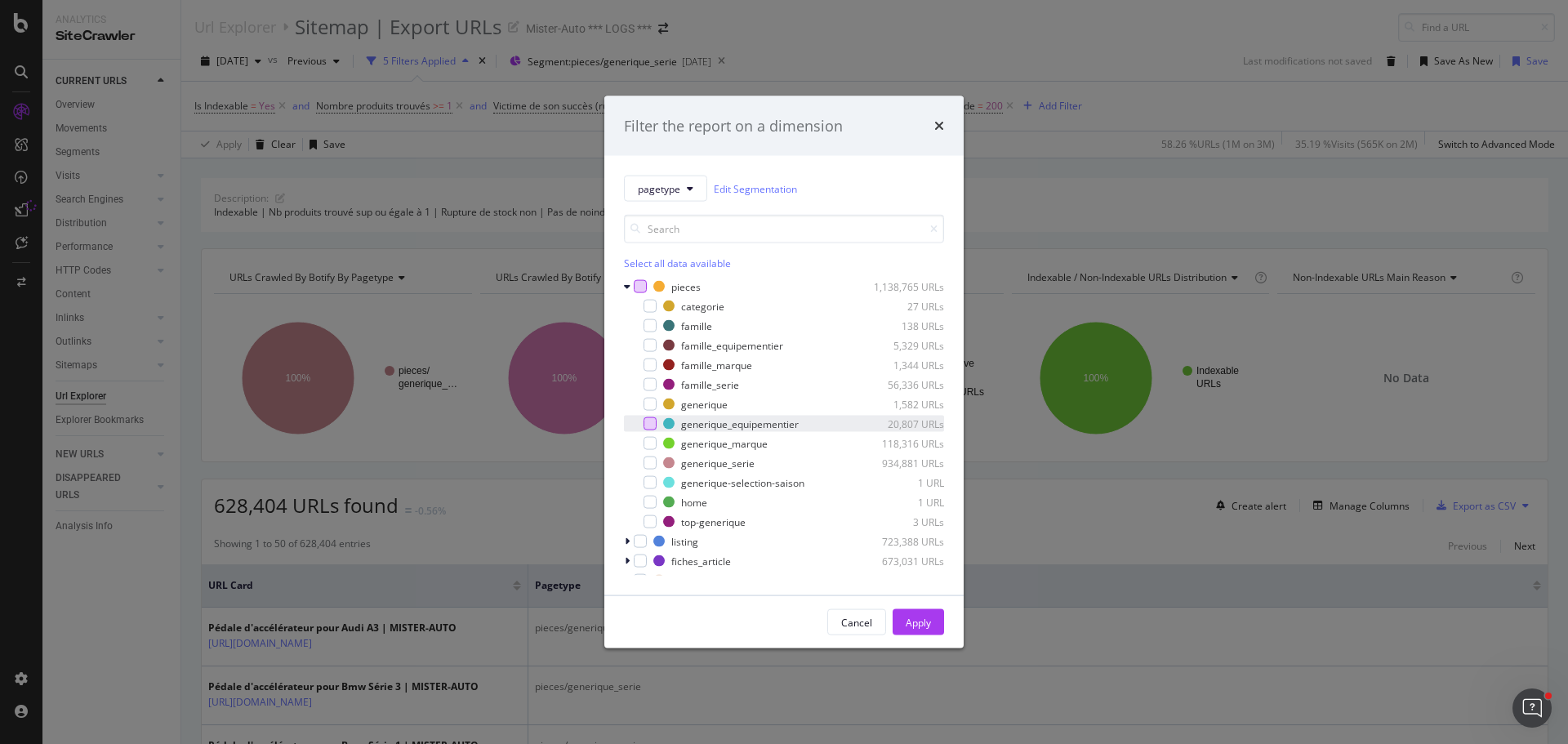
click at [652, 422] on div "modal" at bounding box center [651, 423] width 13 height 13
click at [924, 625] on div "Apply" at bounding box center [918, 622] width 25 height 14
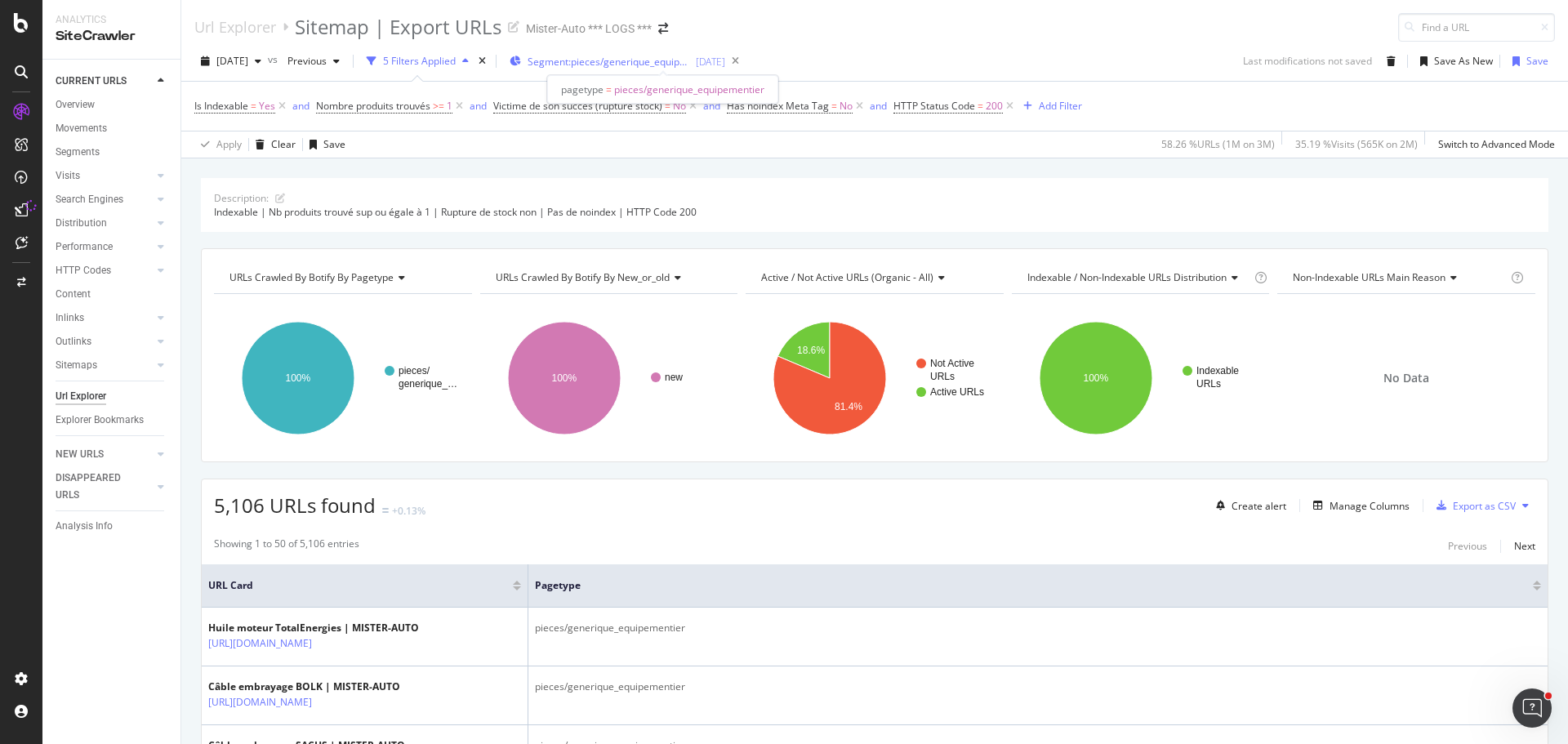
click at [631, 63] on span "Segment: pieces/generique_equipementier" at bounding box center [609, 61] width 163 height 14
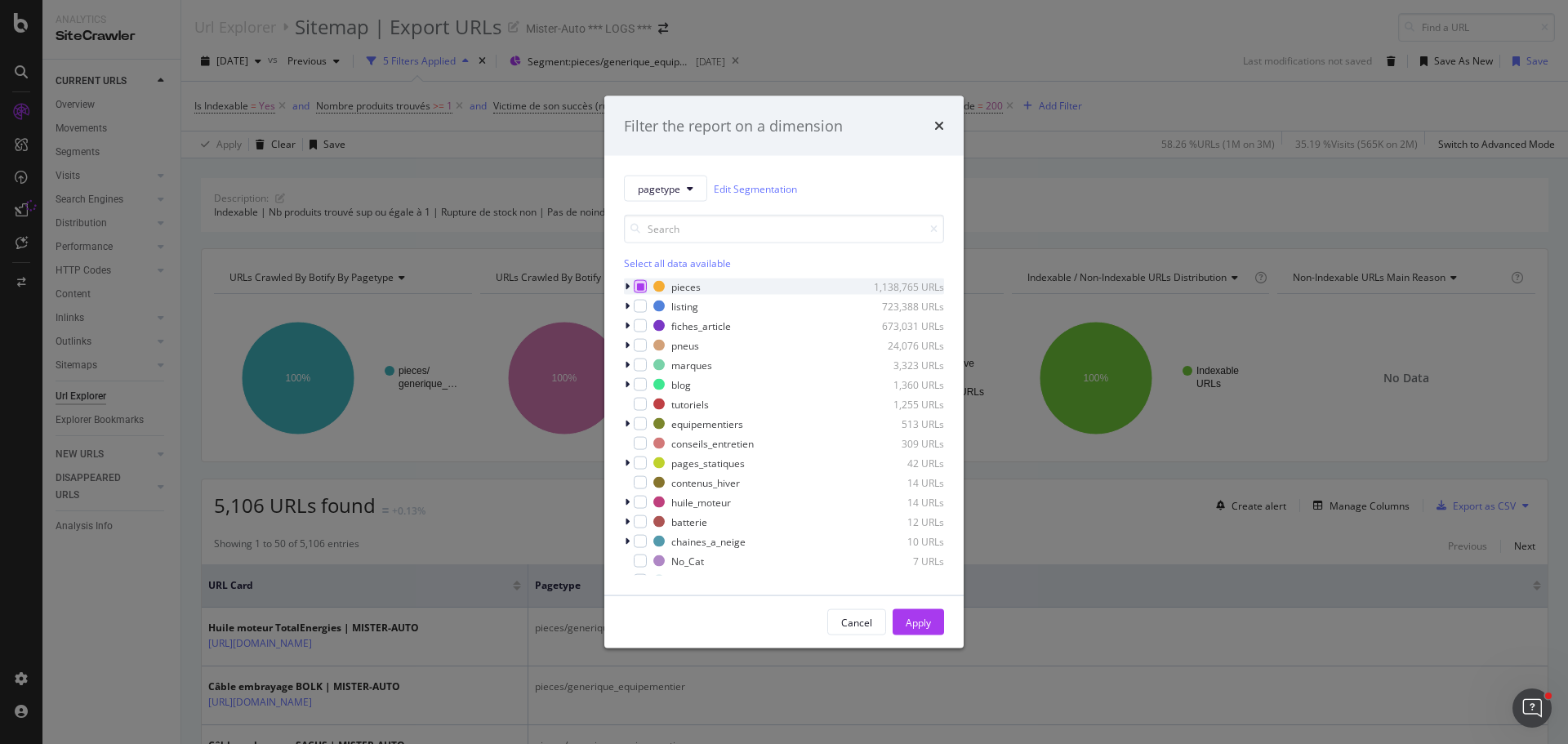
click at [639, 286] on icon "modal" at bounding box center [641, 286] width 7 height 8
click at [626, 286] on icon "modal" at bounding box center [626, 286] width 5 height 10
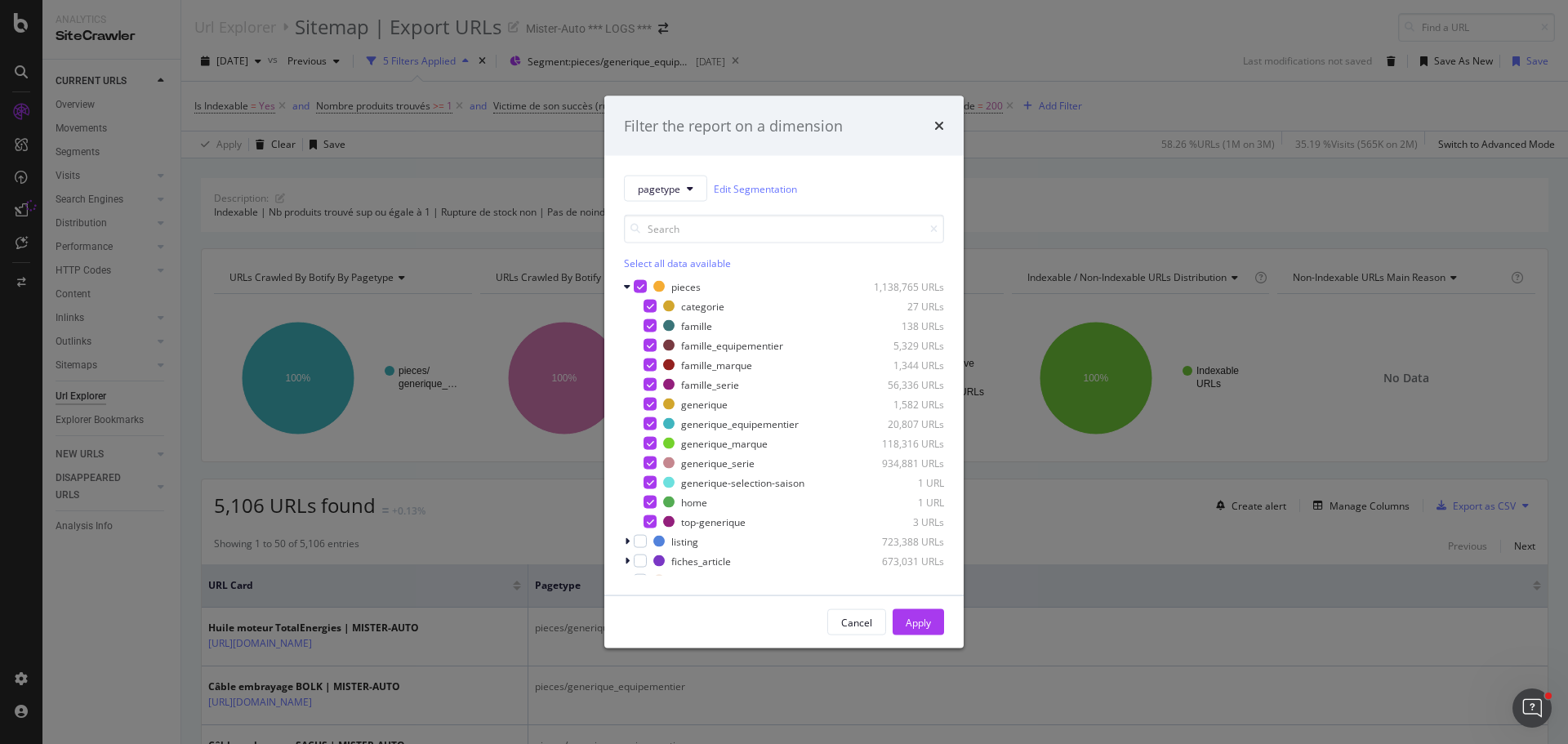
click at [638, 286] on icon "modal" at bounding box center [641, 286] width 7 height 8
click at [651, 485] on div "modal" at bounding box center [651, 483] width 13 height 13
click at [935, 627] on button "Apply" at bounding box center [918, 623] width 52 height 26
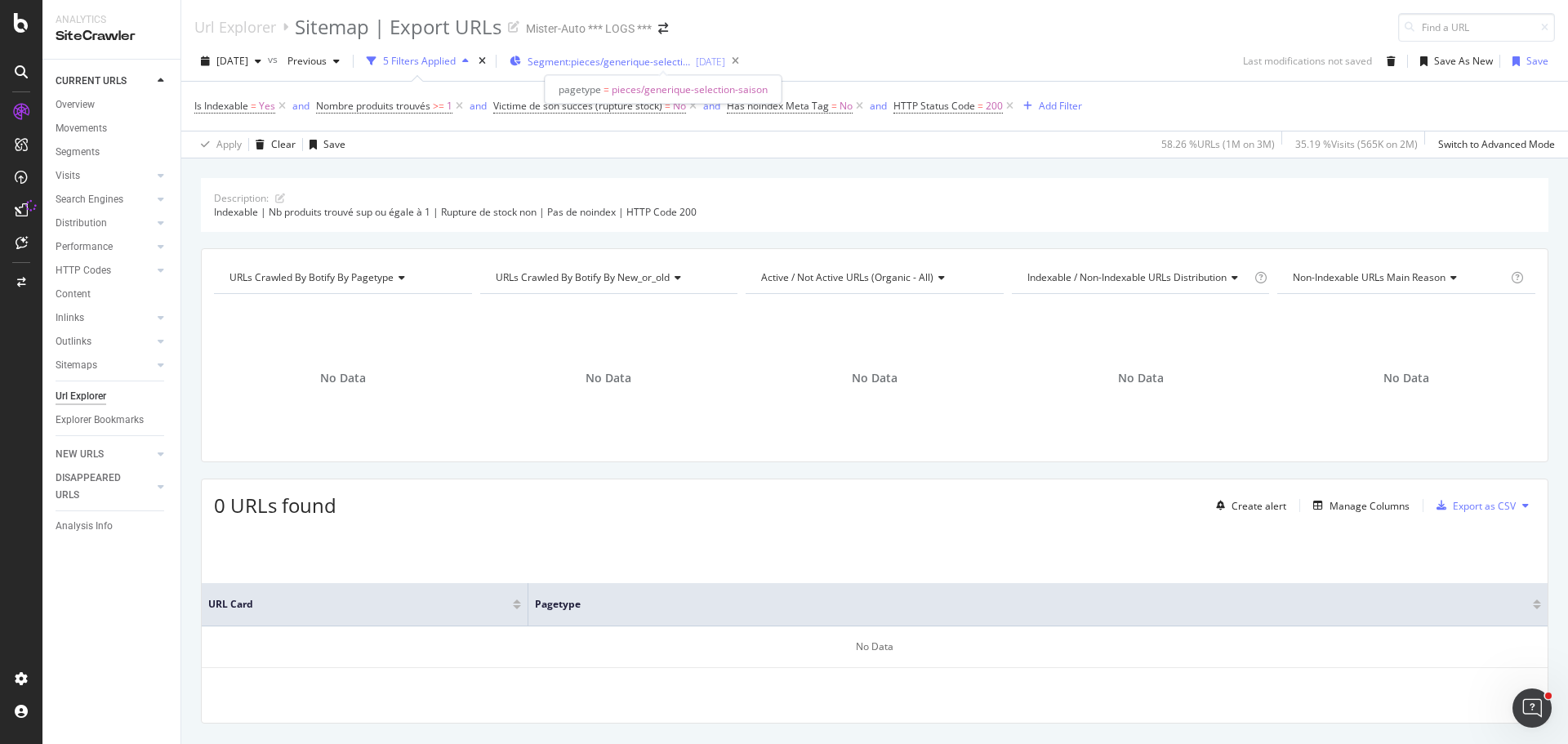
click at [688, 64] on span "Segment: pieces/generique-selection-saison" at bounding box center [609, 61] width 163 height 14
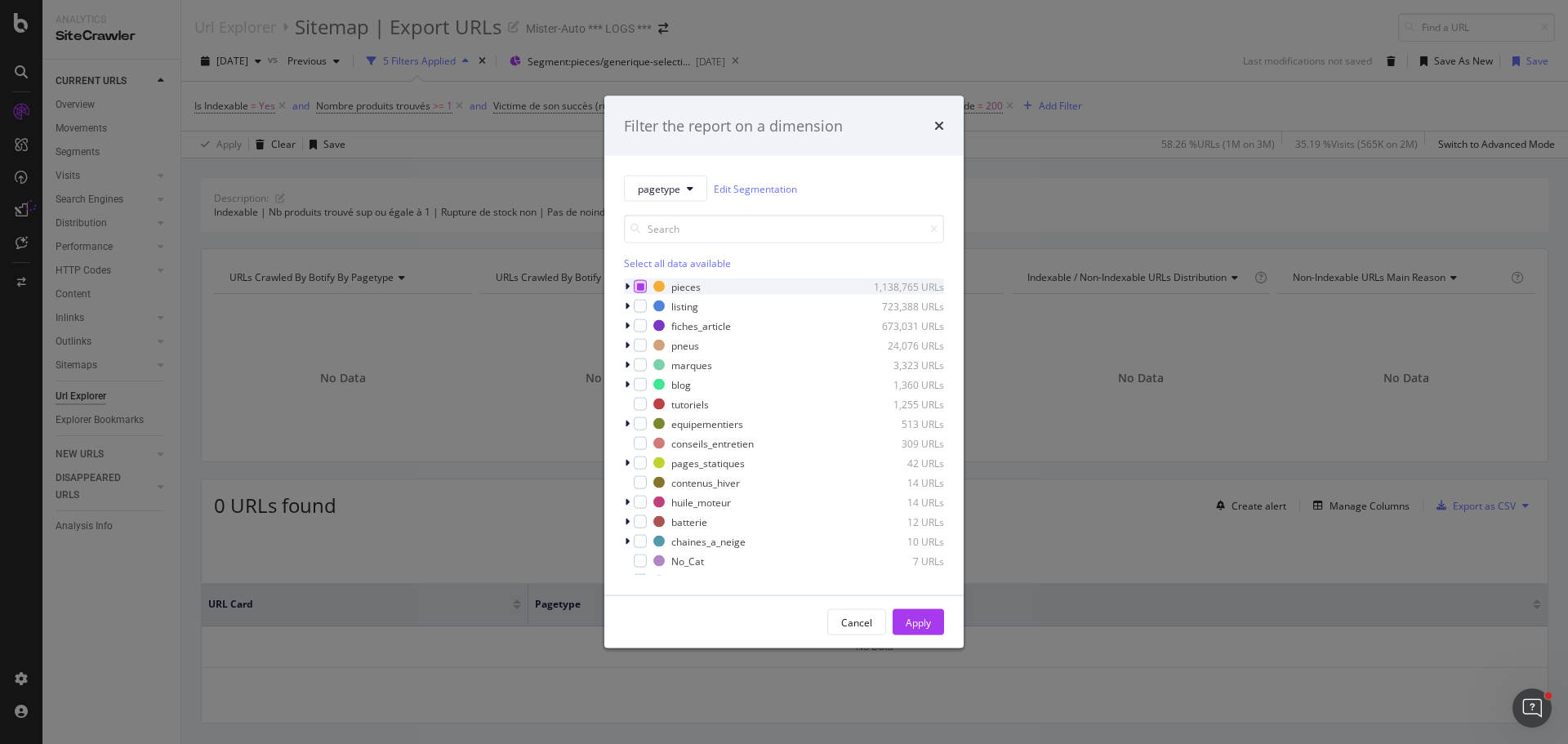
click at [639, 285] on icon "modal" at bounding box center [641, 286] width 7 height 8
click at [639, 285] on icon "modal" at bounding box center [641, 286] width 7 height 8
click at [628, 307] on icon "modal" at bounding box center [626, 306] width 5 height 10
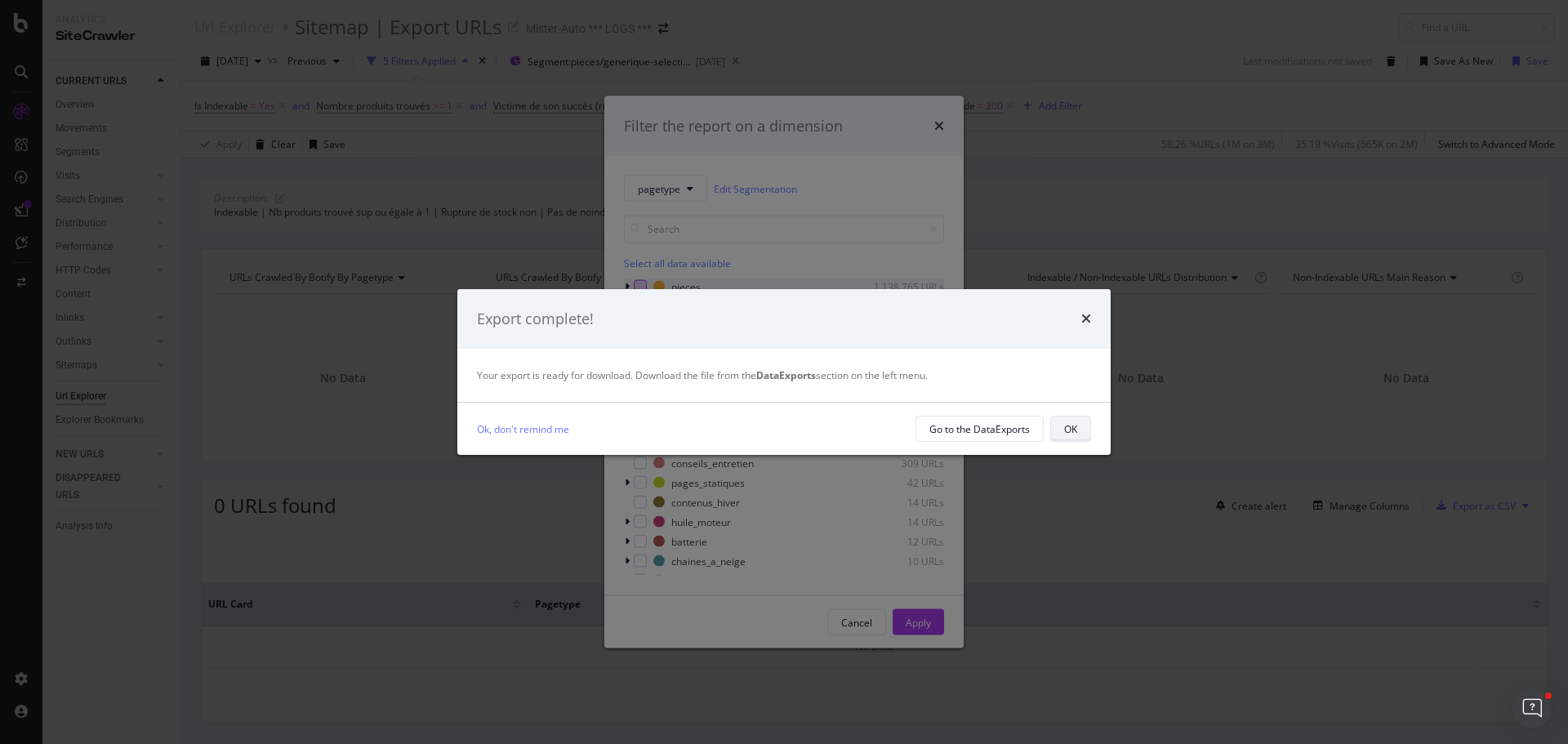
click at [1056, 428] on button "OK" at bounding box center [1071, 429] width 41 height 26
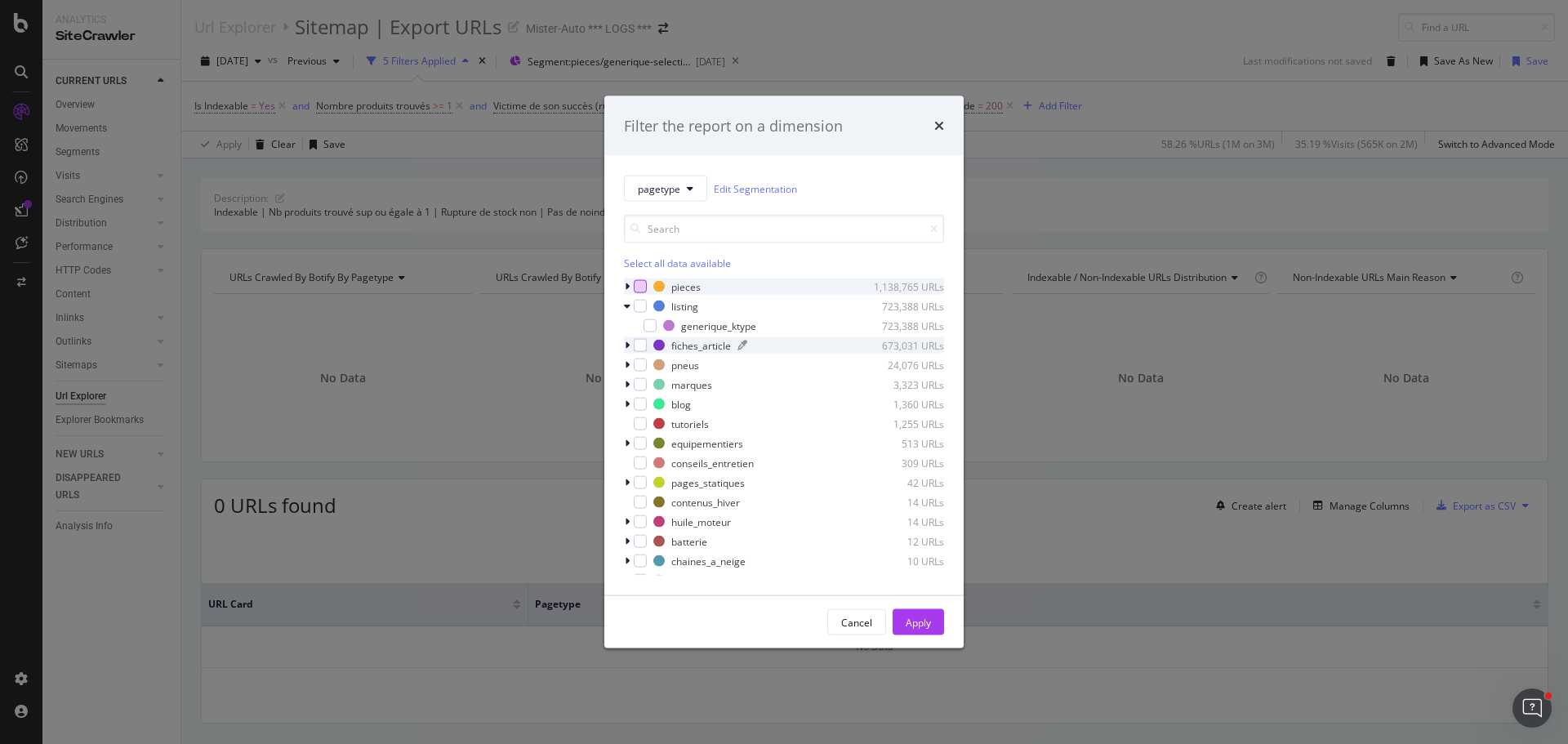
click at [653, 324] on div "modal" at bounding box center [651, 326] width 13 height 13
click at [906, 623] on div "Apply" at bounding box center [918, 622] width 25 height 14
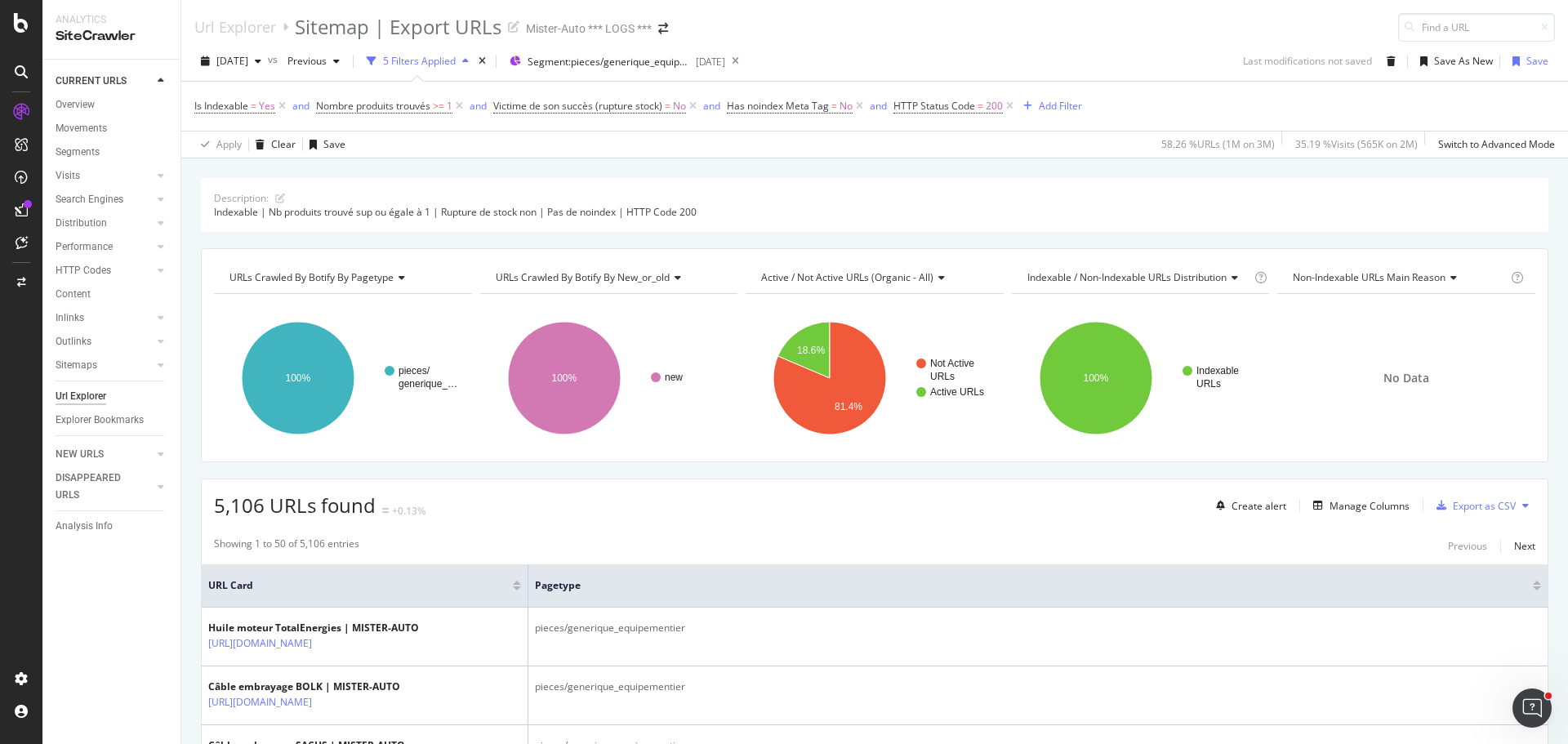
click at [1523, 507] on icon at bounding box center [1525, 505] width 6 height 10
click at [1441, 516] on div "Export XML Sitemaps" at bounding box center [1443, 506] width 122 height 24
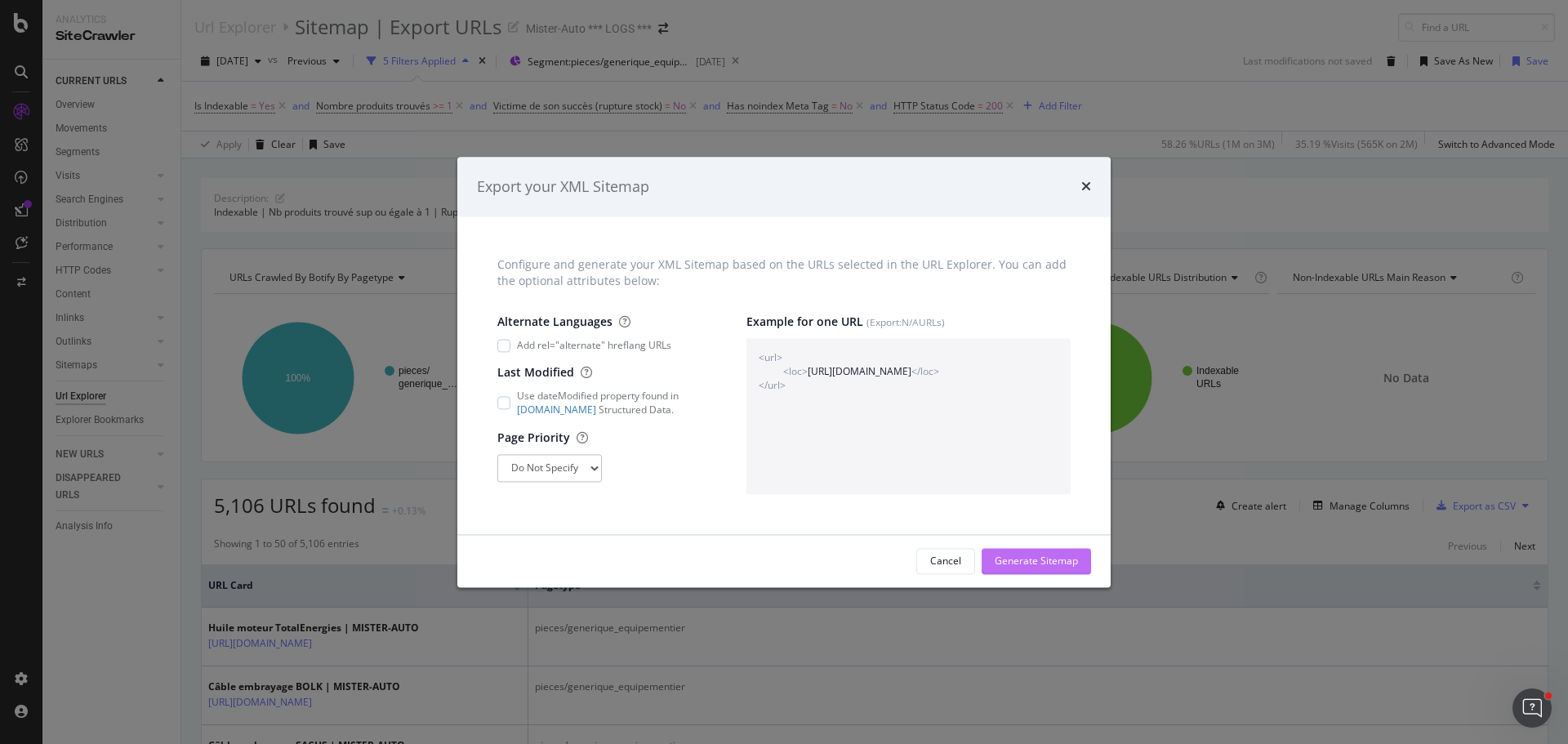
click at [1059, 555] on div "Generate Sitemap" at bounding box center [1037, 561] width 83 height 14
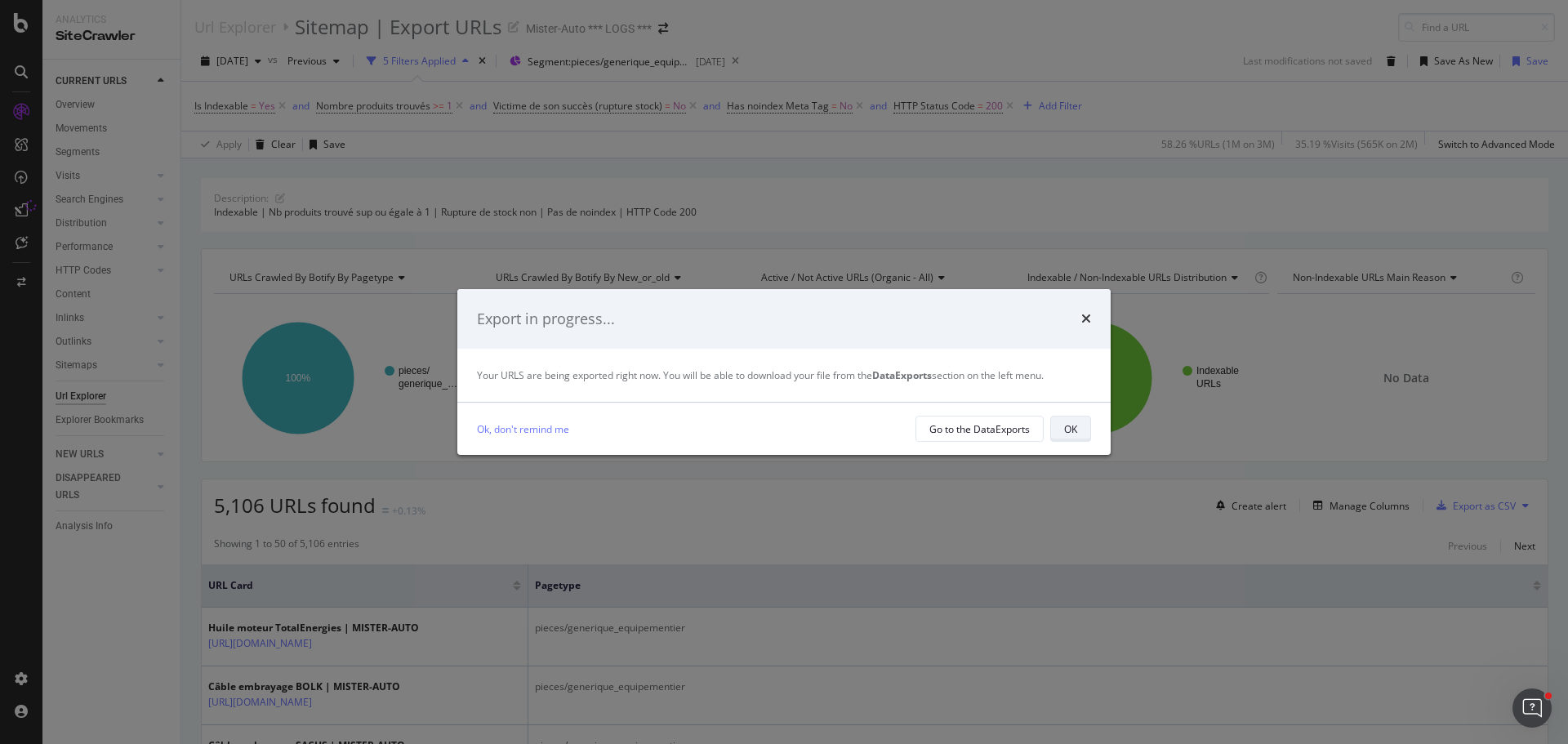
click at [1074, 431] on div "OK" at bounding box center [1071, 429] width 13 height 14
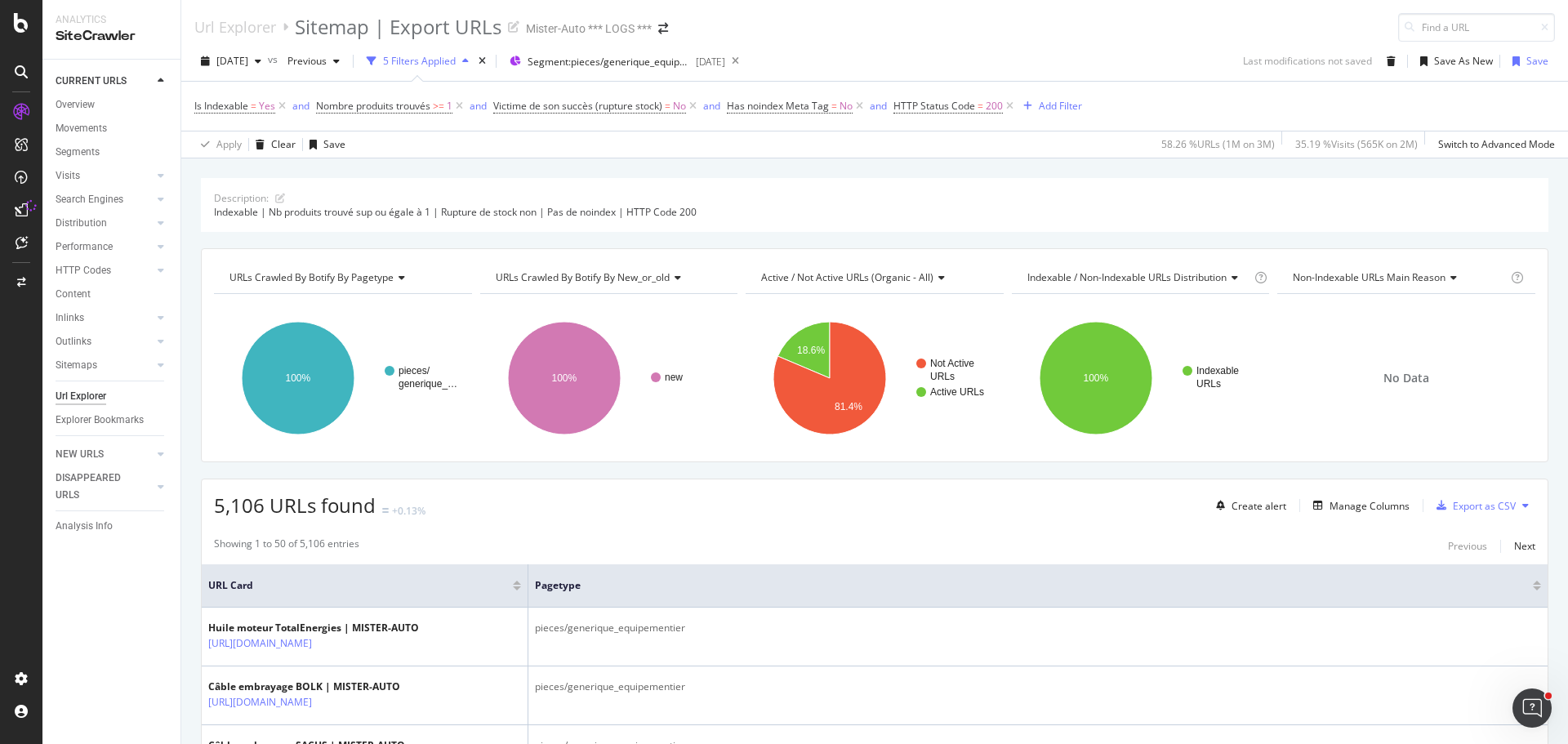
click at [599, 39] on div "Url Explorer Sitemap | Export URLs Mister-Auto *** LOGS ***" at bounding box center [439, 27] width 490 height 29
click at [609, 64] on span "Segment: pieces/generique_equipementier" at bounding box center [609, 61] width 163 height 14
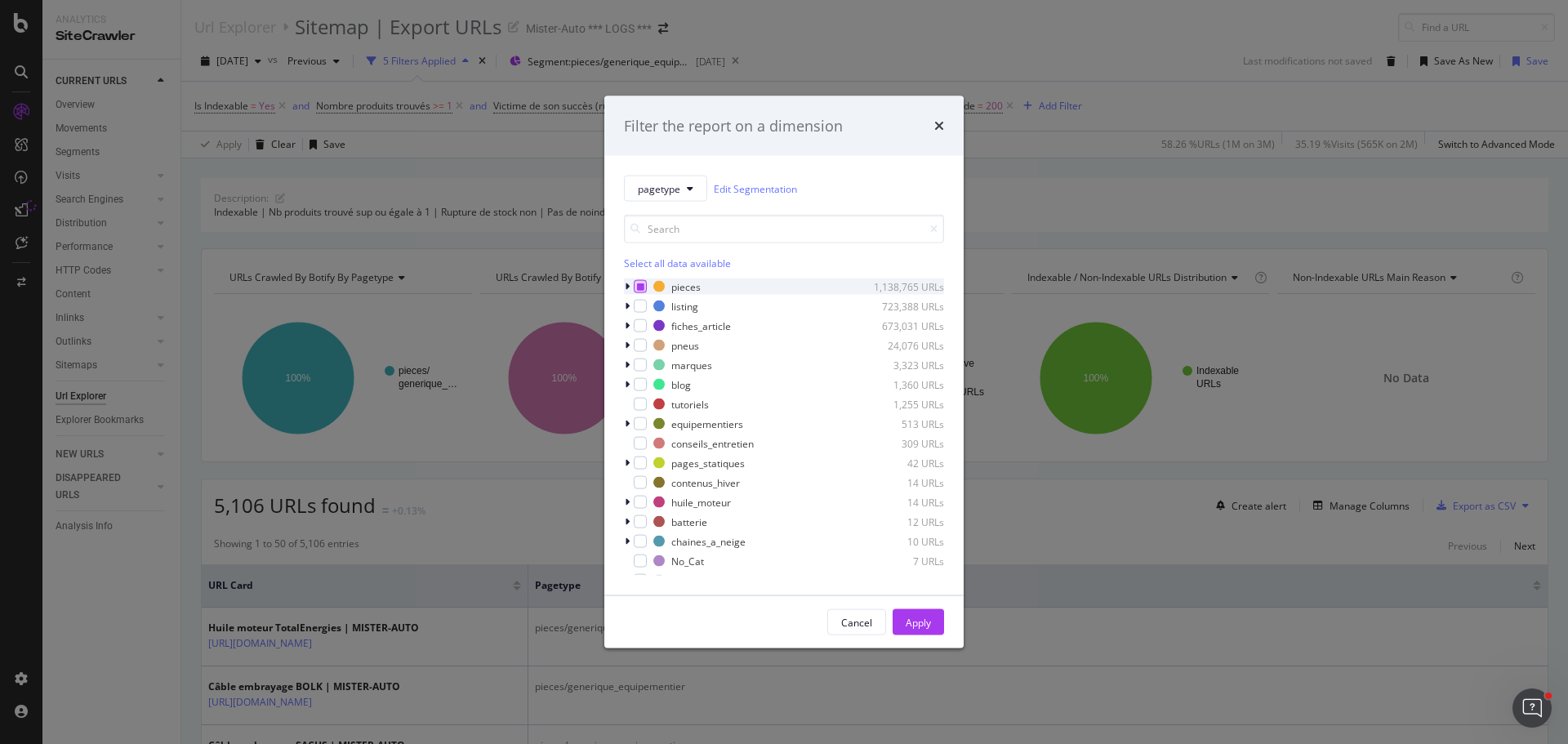
click at [640, 285] on icon "modal" at bounding box center [641, 286] width 7 height 8
click at [628, 305] on icon "modal" at bounding box center [626, 306] width 5 height 10
click at [653, 331] on div "modal" at bounding box center [651, 326] width 13 height 13
click at [931, 620] on button "Apply" at bounding box center [918, 623] width 52 height 26
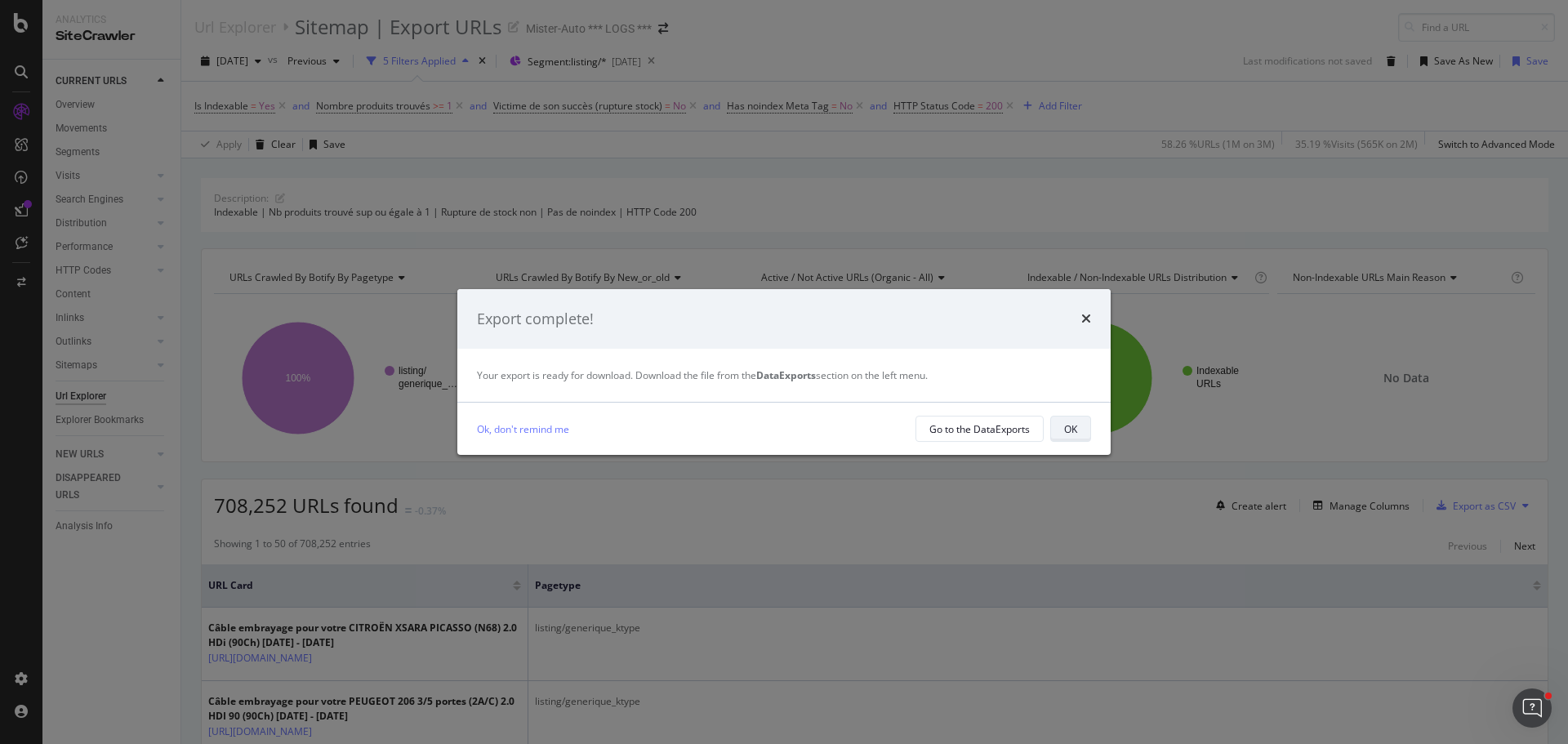
click at [1071, 427] on div "OK" at bounding box center [1071, 429] width 13 height 14
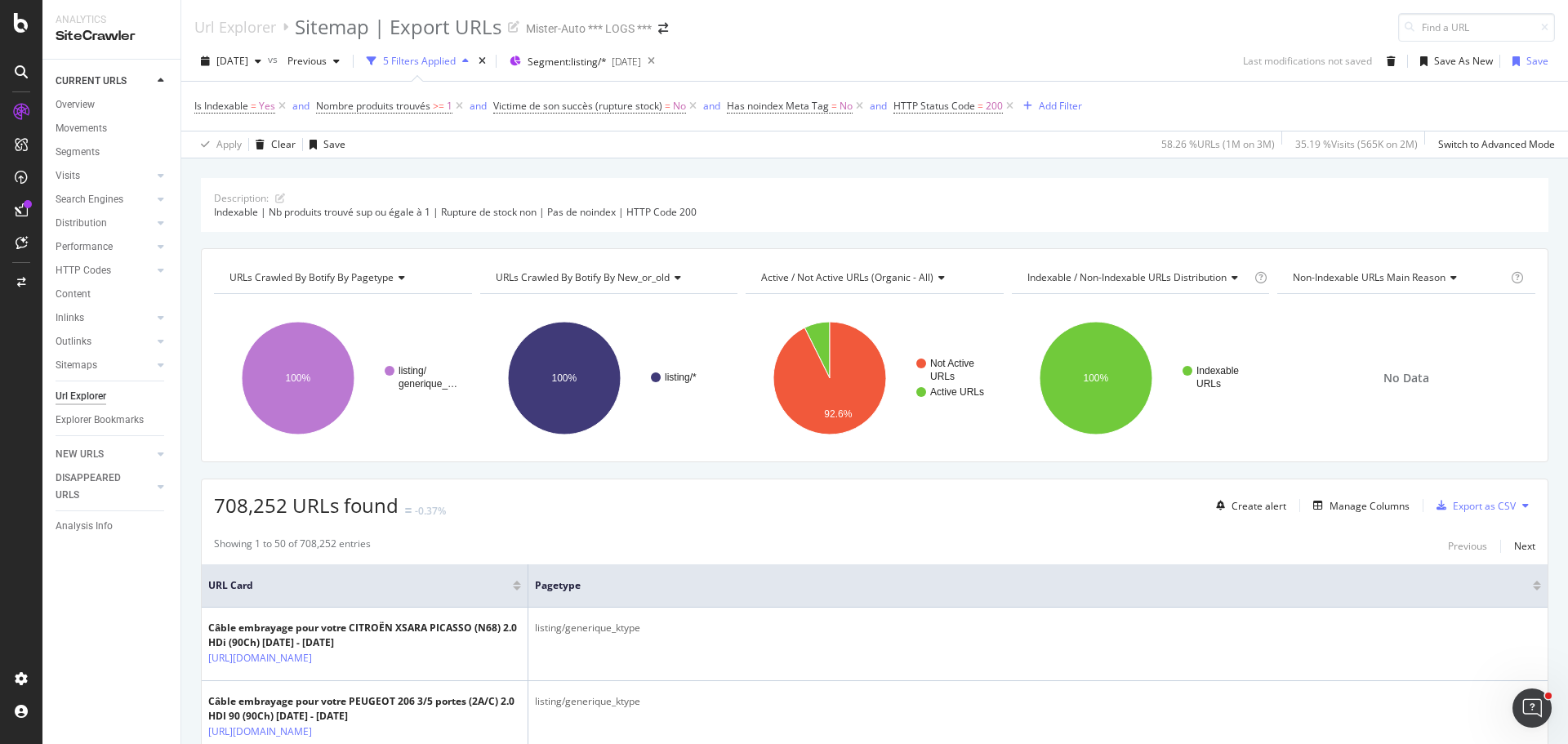
click at [1523, 507] on icon at bounding box center [1525, 505] width 6 height 10
click at [1470, 506] on span "Export XML Sitemaps" at bounding box center [1443, 507] width 96 height 15
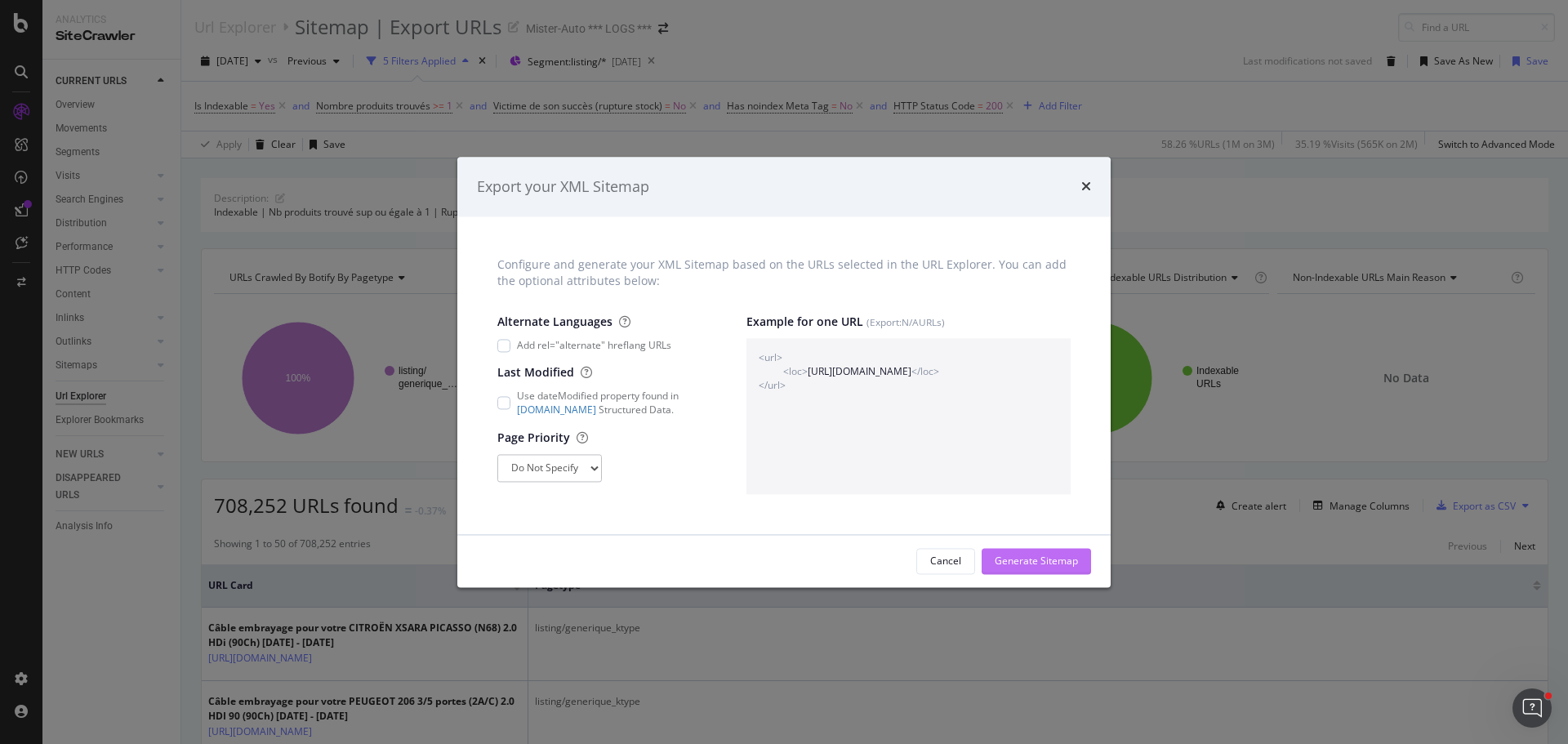
click at [1064, 558] on div "Generate Sitemap" at bounding box center [1037, 561] width 83 height 14
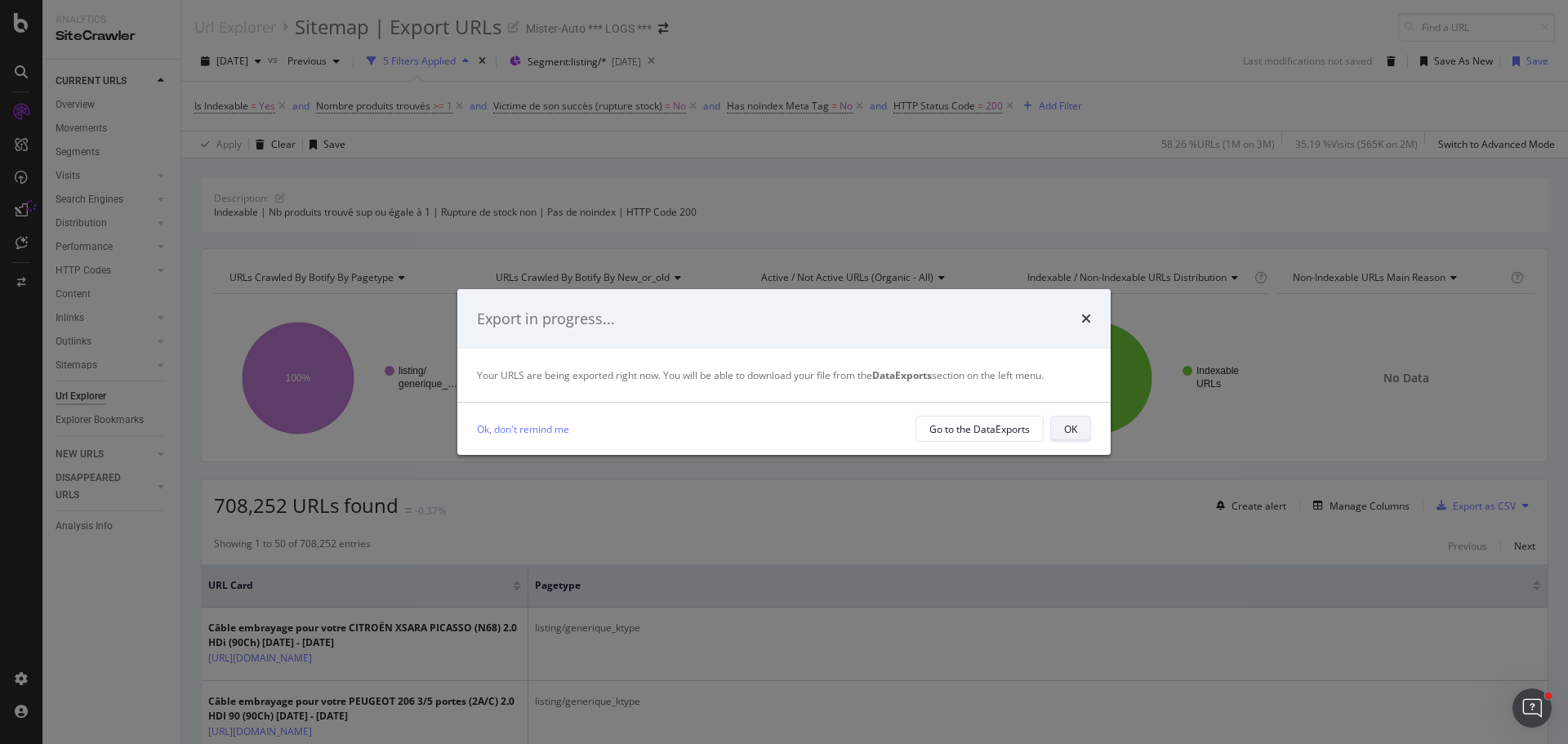
click at [1085, 424] on button "OK" at bounding box center [1071, 429] width 41 height 26
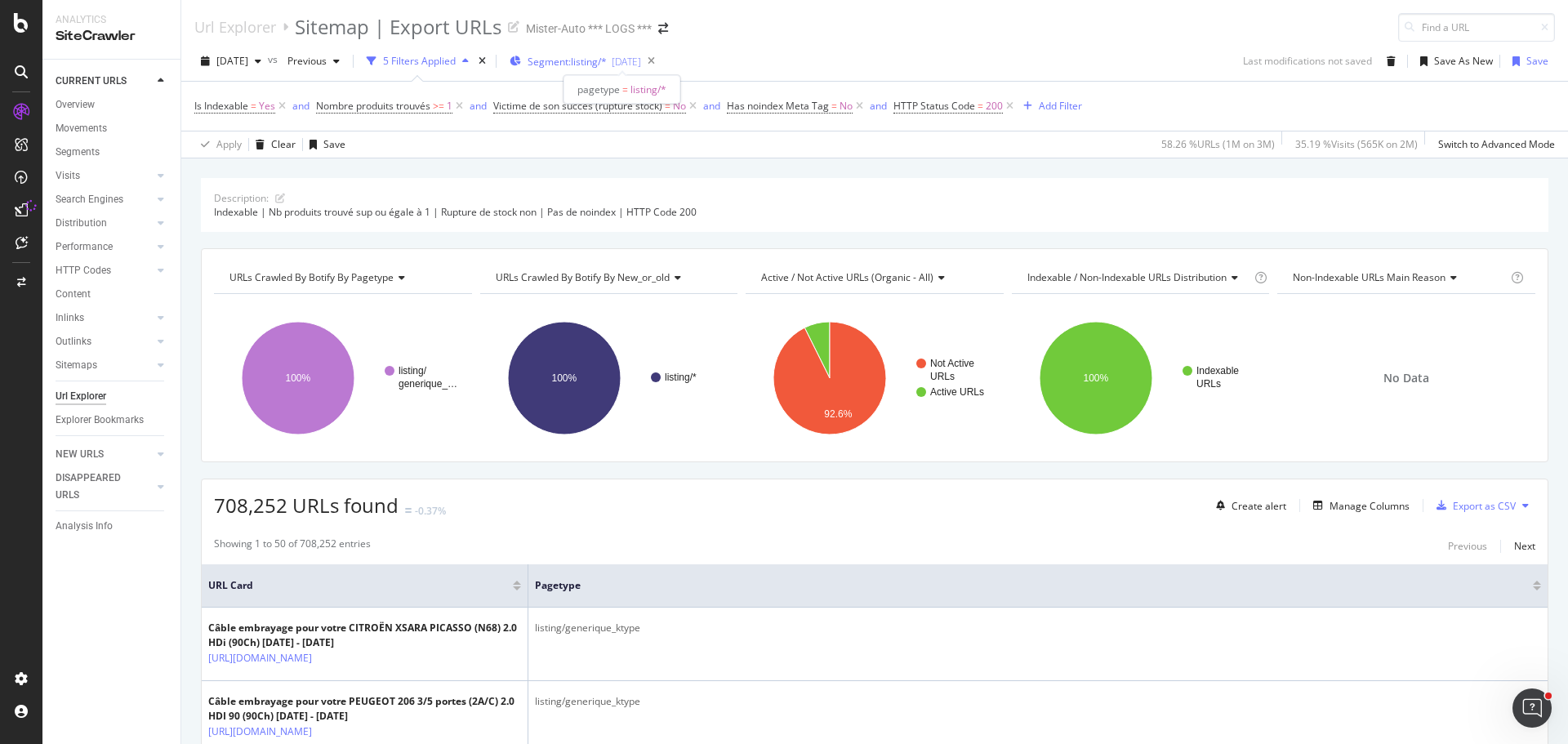
click at [607, 63] on span "Segment: listing/*" at bounding box center [567, 61] width 80 height 14
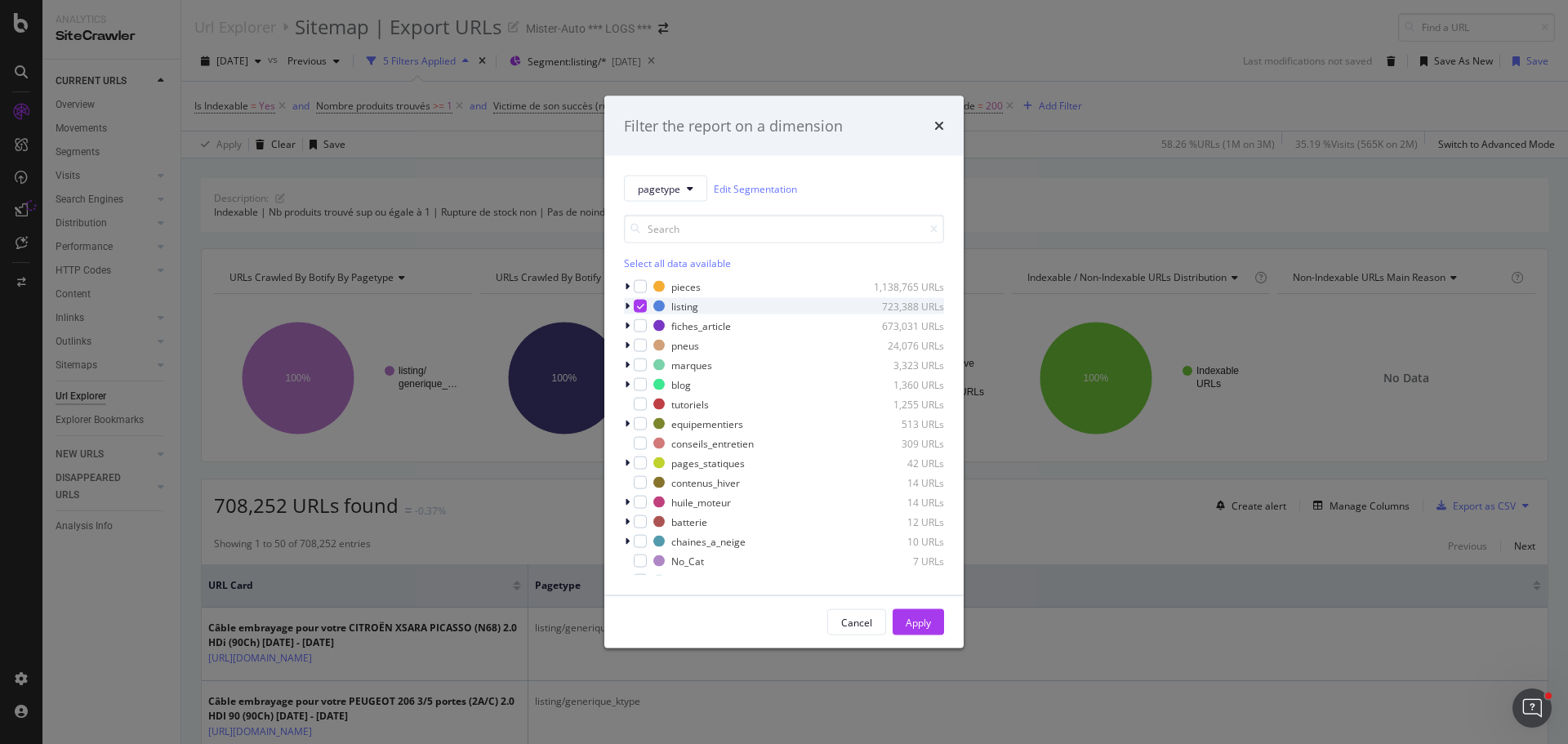
click at [638, 307] on icon "modal" at bounding box center [641, 306] width 7 height 8
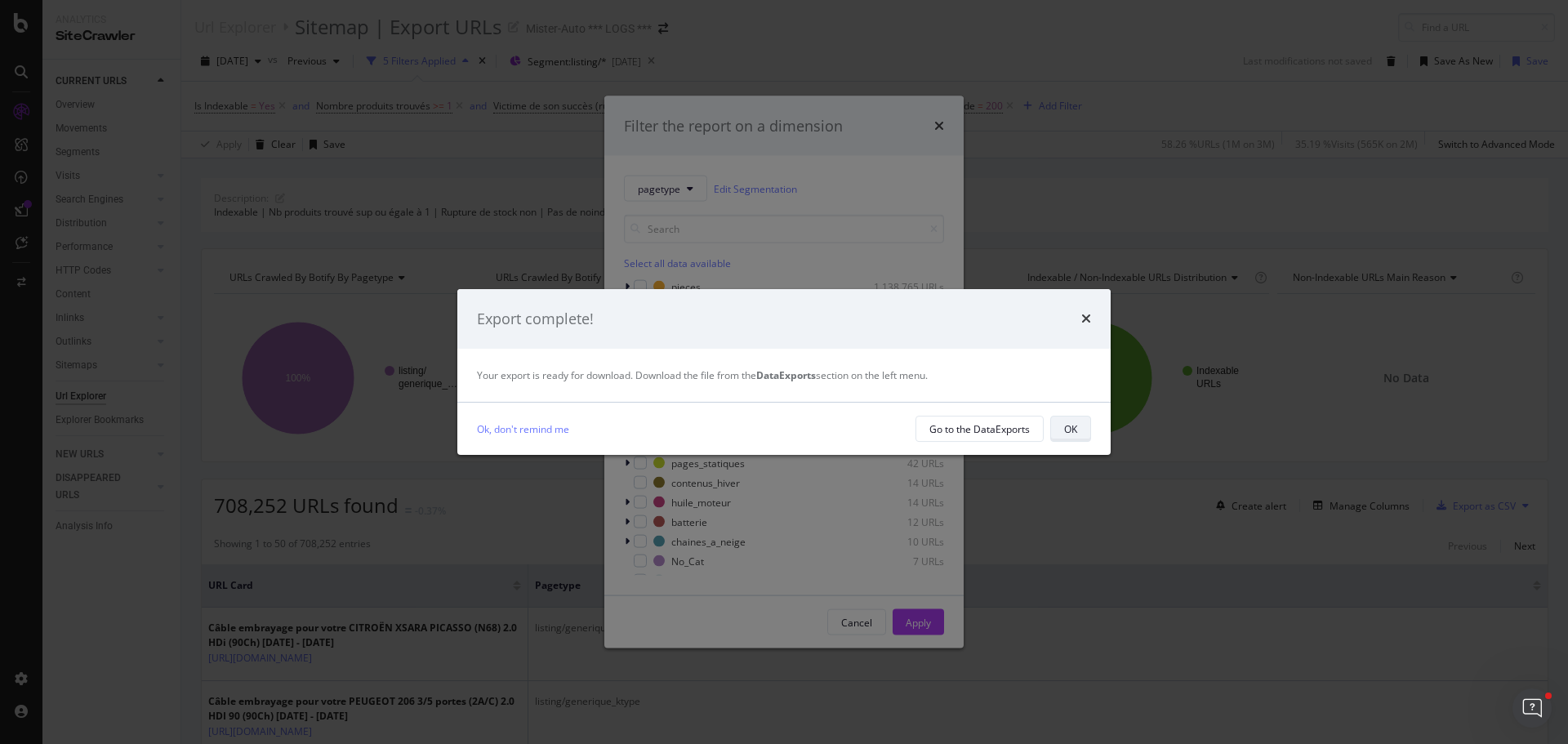
click at [1063, 422] on button "OK" at bounding box center [1071, 429] width 41 height 26
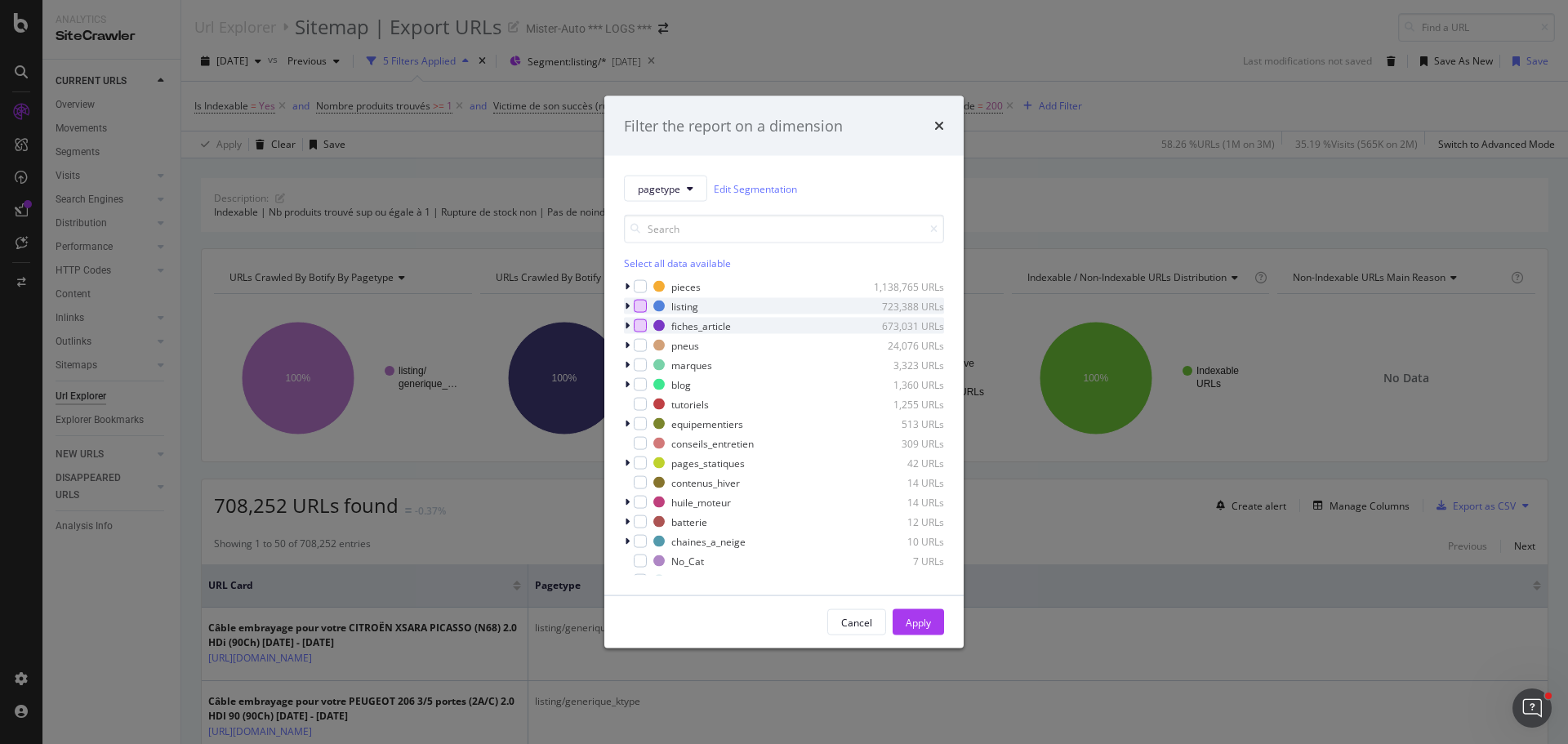
click at [638, 326] on div "modal" at bounding box center [640, 326] width 13 height 13
click at [625, 327] on icon "modal" at bounding box center [626, 325] width 5 height 10
click at [625, 327] on icon "modal" at bounding box center [626, 325] width 6 height 10
click at [625, 327] on icon "modal" at bounding box center [626, 325] width 5 height 10
click at [625, 327] on icon "modal" at bounding box center [626, 325] width 6 height 10
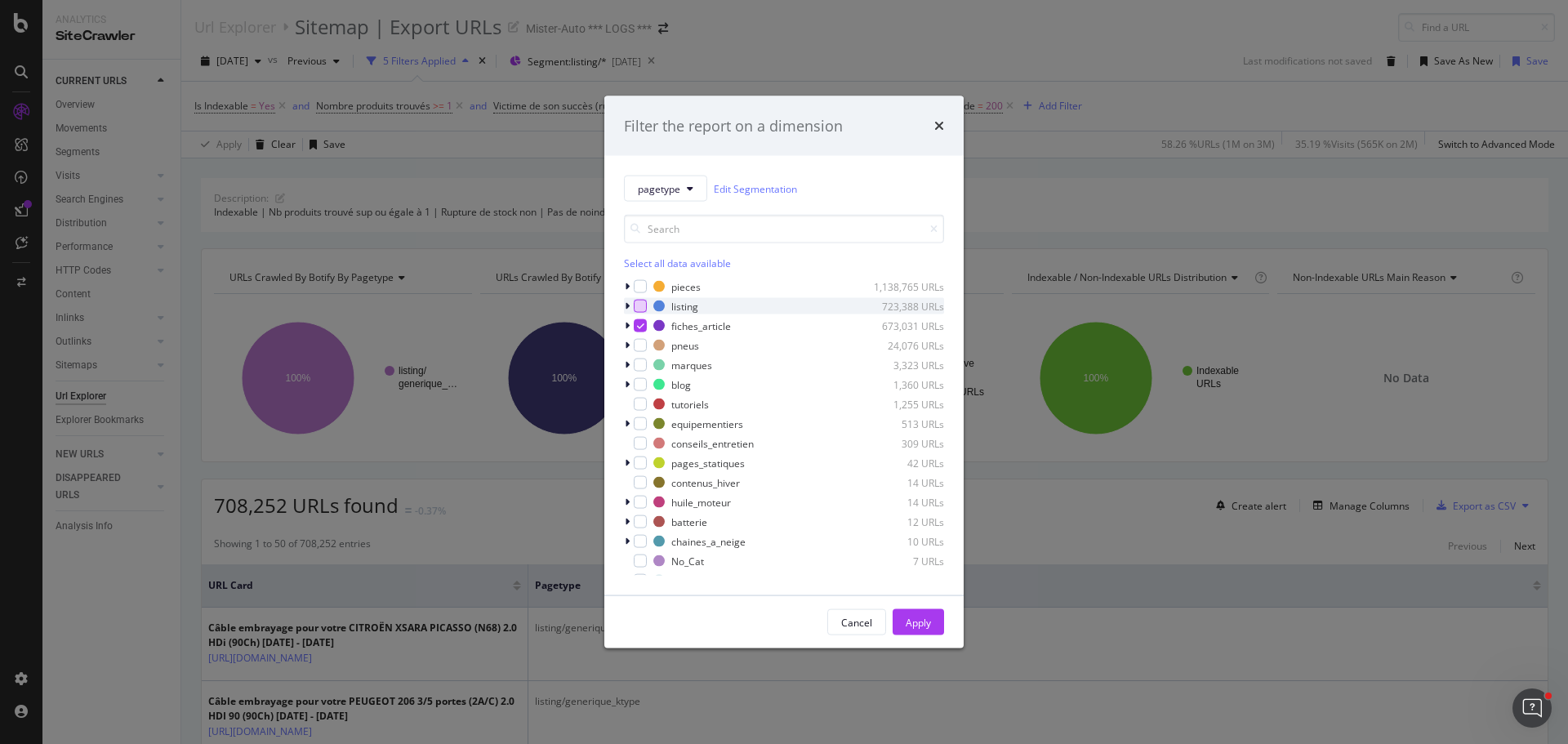
click at [898, 604] on div "Cancel Apply" at bounding box center [784, 622] width 360 height 52
click at [910, 618] on div "Apply" at bounding box center [918, 622] width 25 height 14
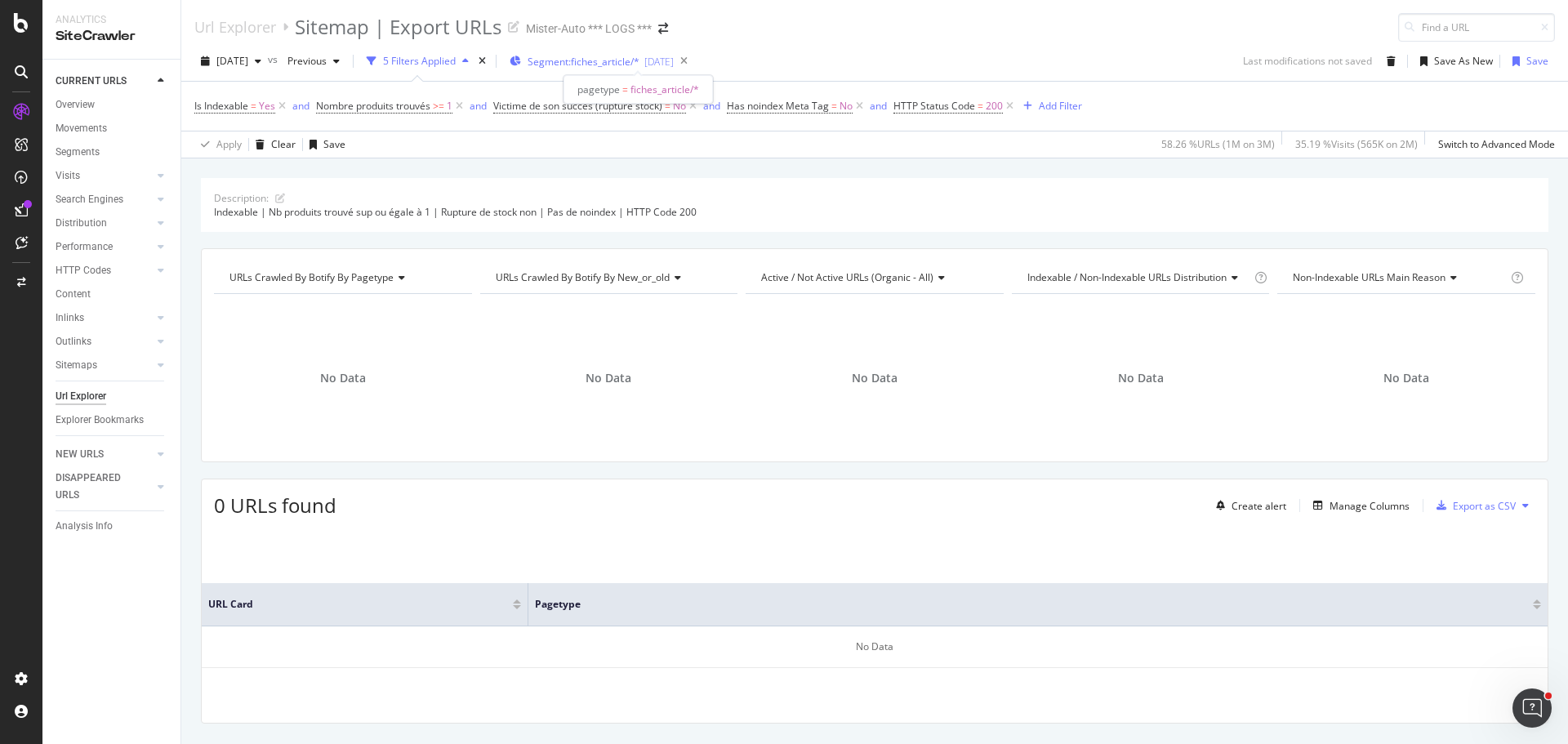
click at [618, 61] on span "Segment: fiches_article/*" at bounding box center [583, 61] width 112 height 14
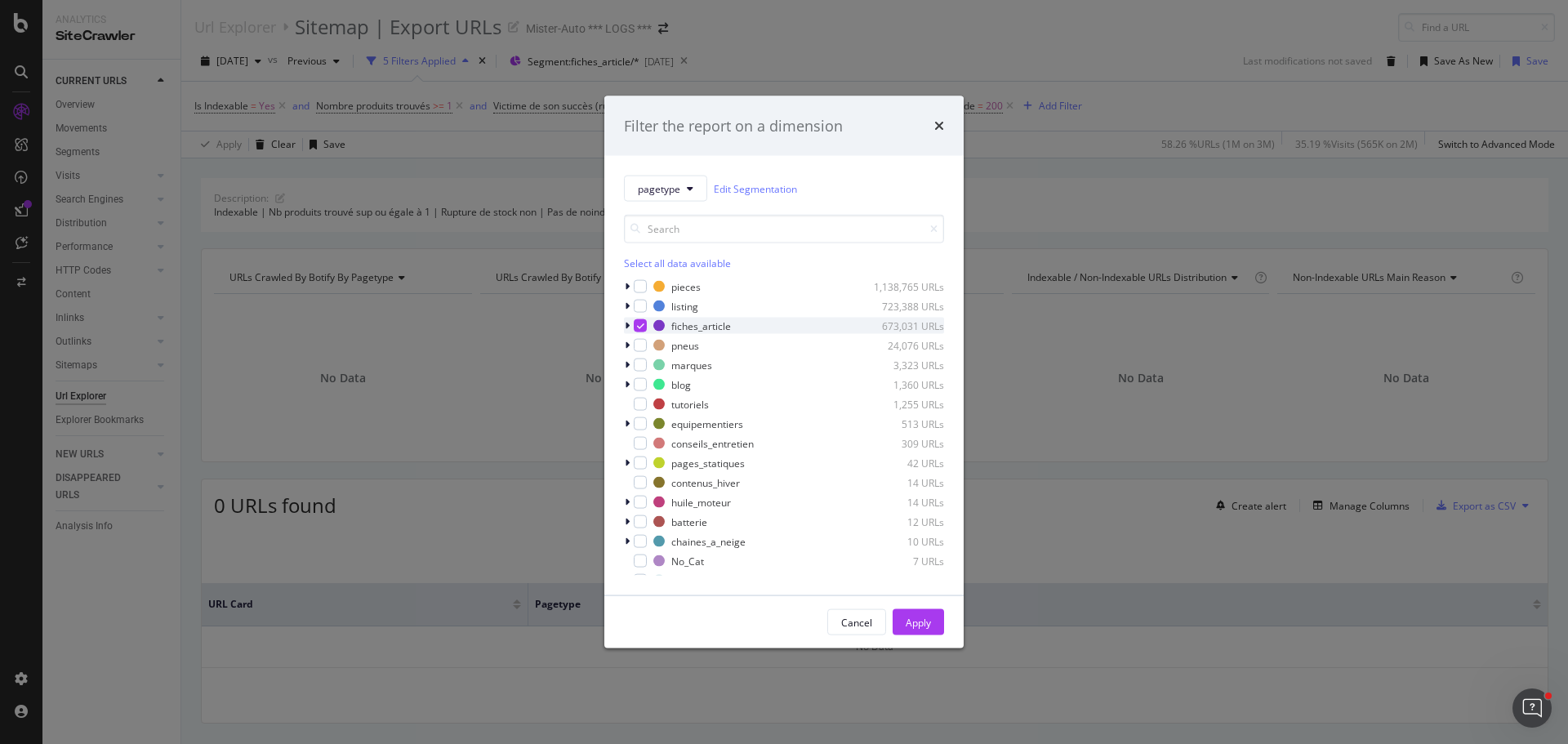
click at [627, 326] on icon "modal" at bounding box center [626, 325] width 5 height 10
click at [651, 357] on div "pieces-auto 2 URLs" at bounding box center [784, 365] width 321 height 17
click at [919, 617] on div "Apply" at bounding box center [918, 622] width 25 height 14
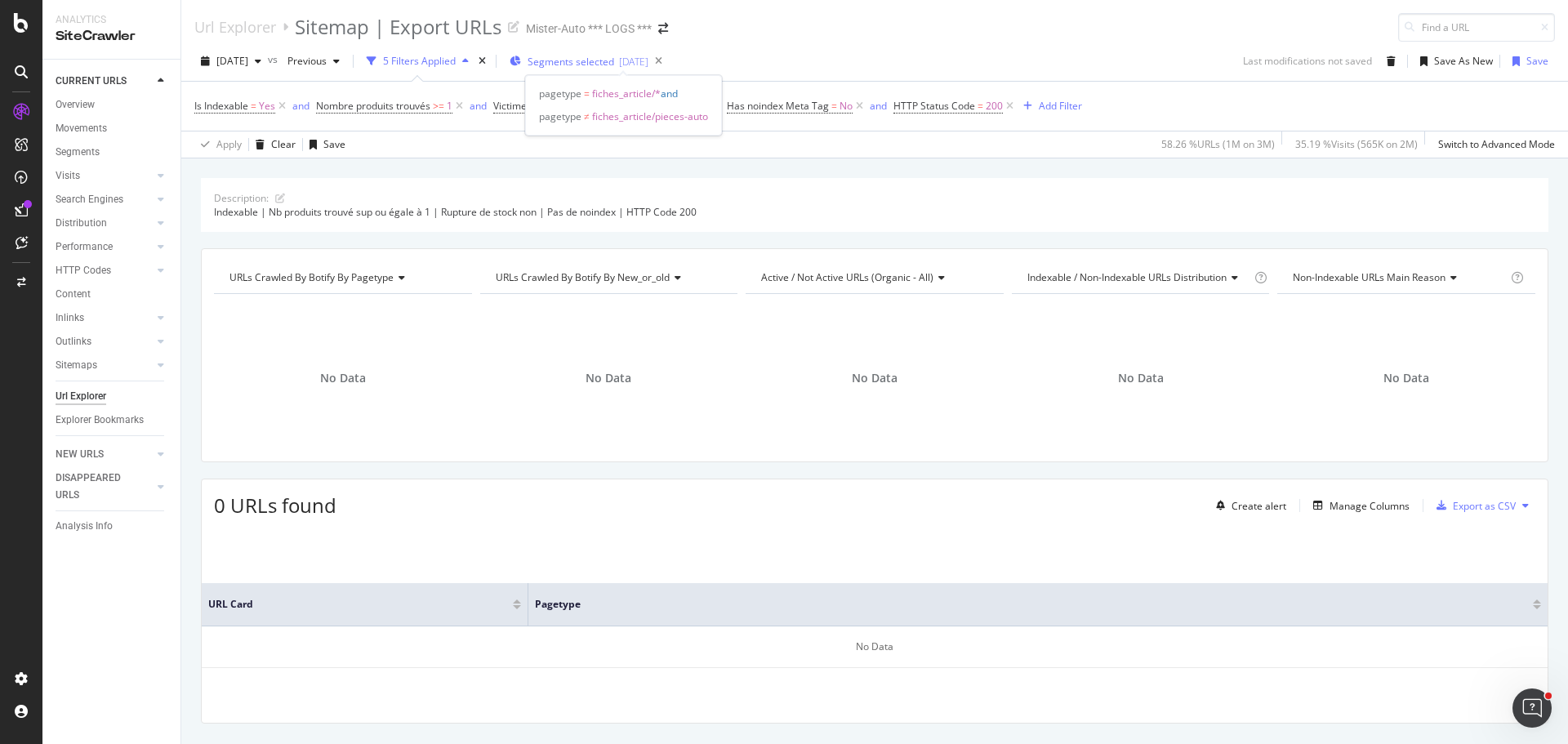
click at [614, 59] on span "Segments selected" at bounding box center [570, 61] width 86 height 14
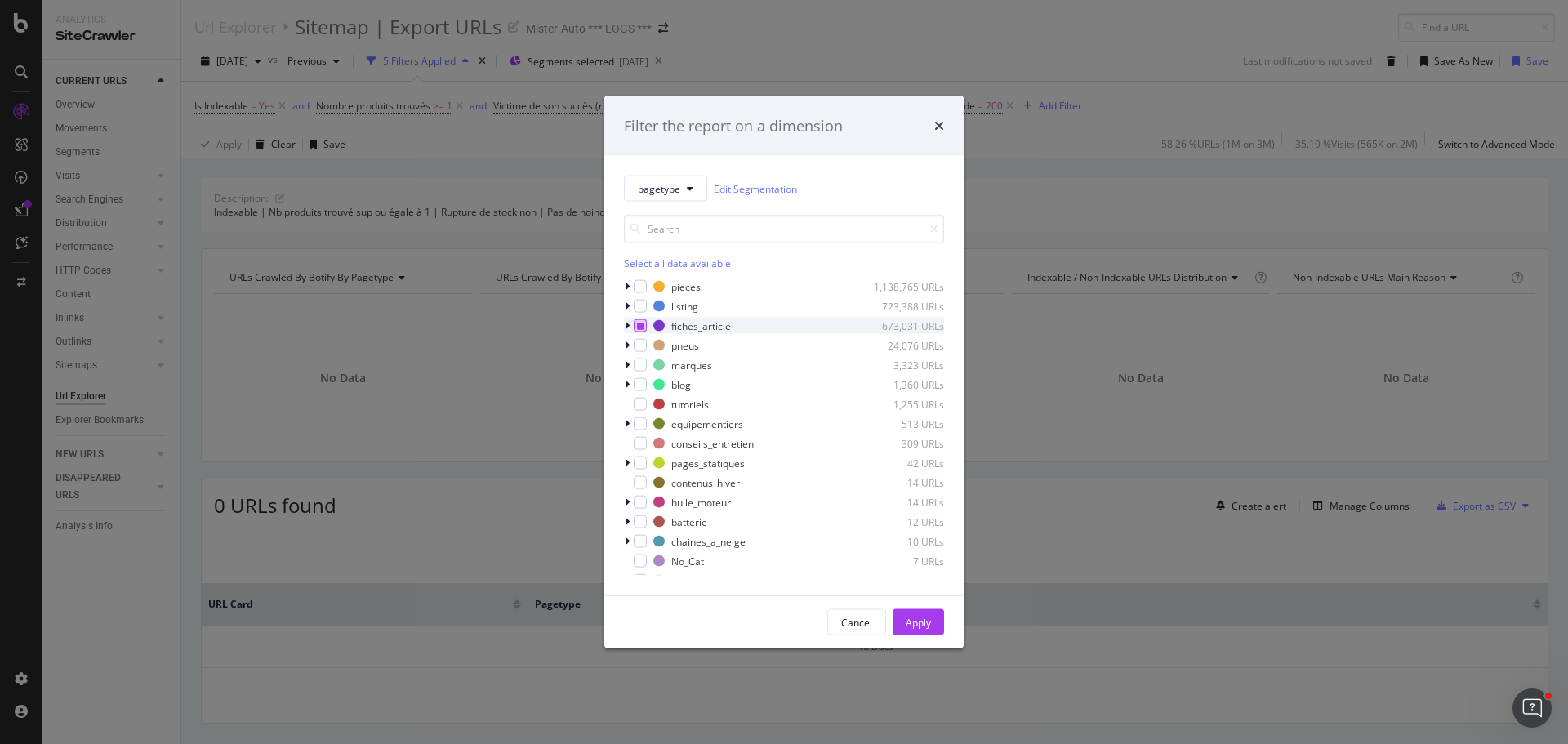
click at [642, 325] on icon "modal" at bounding box center [641, 325] width 7 height 8
click at [641, 325] on icon "modal" at bounding box center [641, 325] width 7 height 8
click at [631, 368] on div "modal" at bounding box center [628, 365] width 10 height 17
click at [651, 405] on div "modal" at bounding box center [651, 404] width 13 height 13
click at [653, 385] on div "modal" at bounding box center [651, 385] width 13 height 13
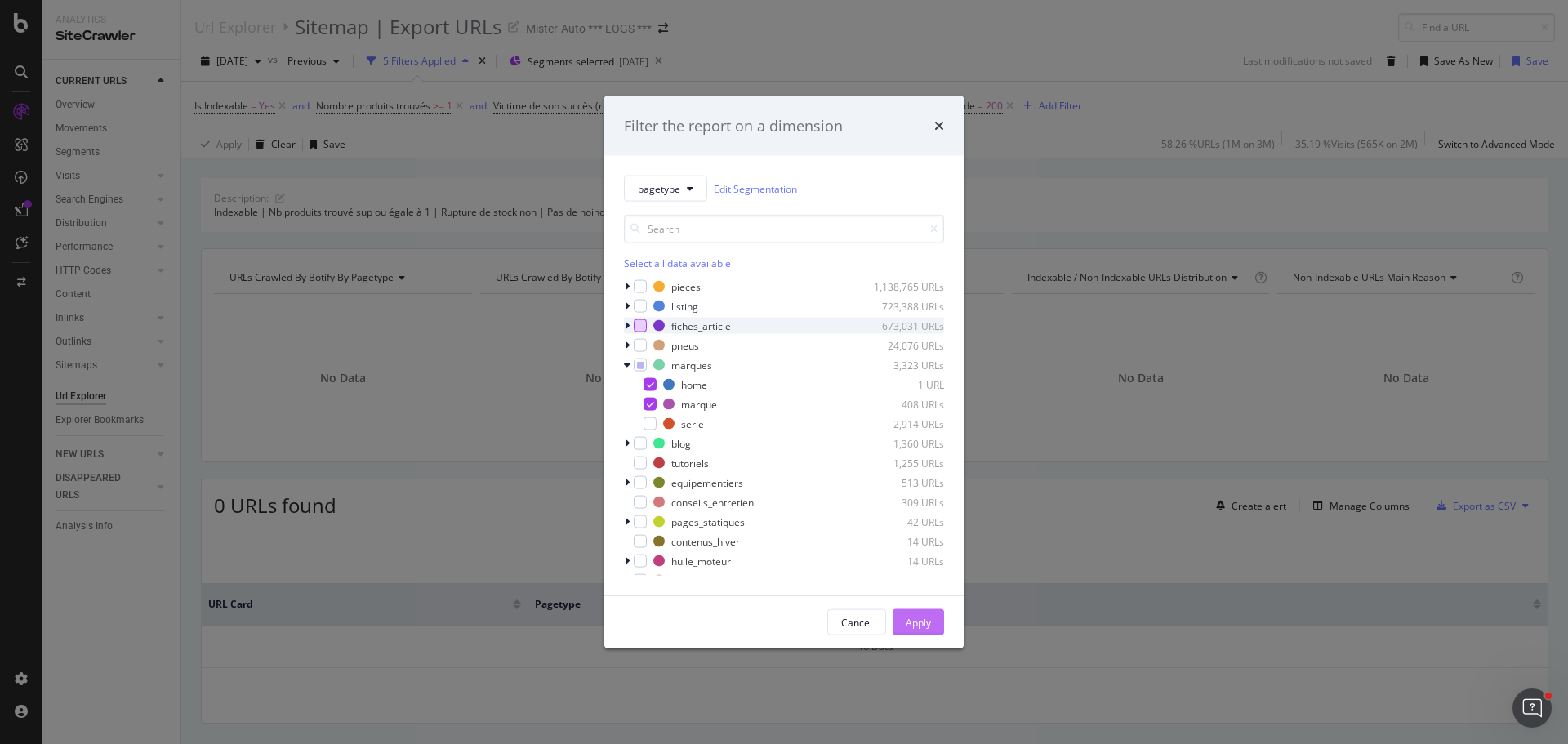
click at [924, 621] on div "Apply" at bounding box center [918, 622] width 25 height 14
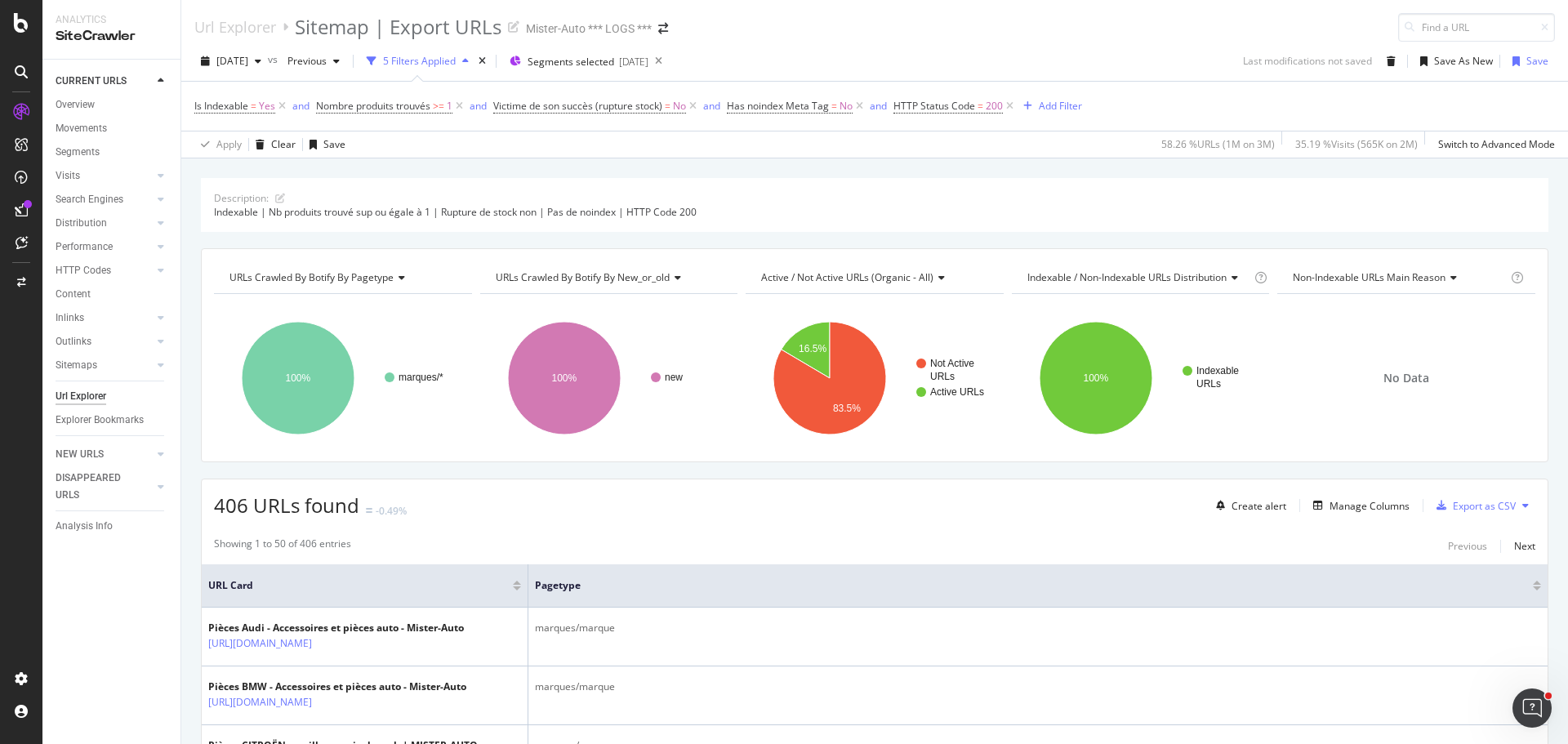
click at [1523, 505] on icon at bounding box center [1525, 505] width 6 height 10
click at [1448, 504] on span "Export XML Sitemaps" at bounding box center [1443, 507] width 96 height 15
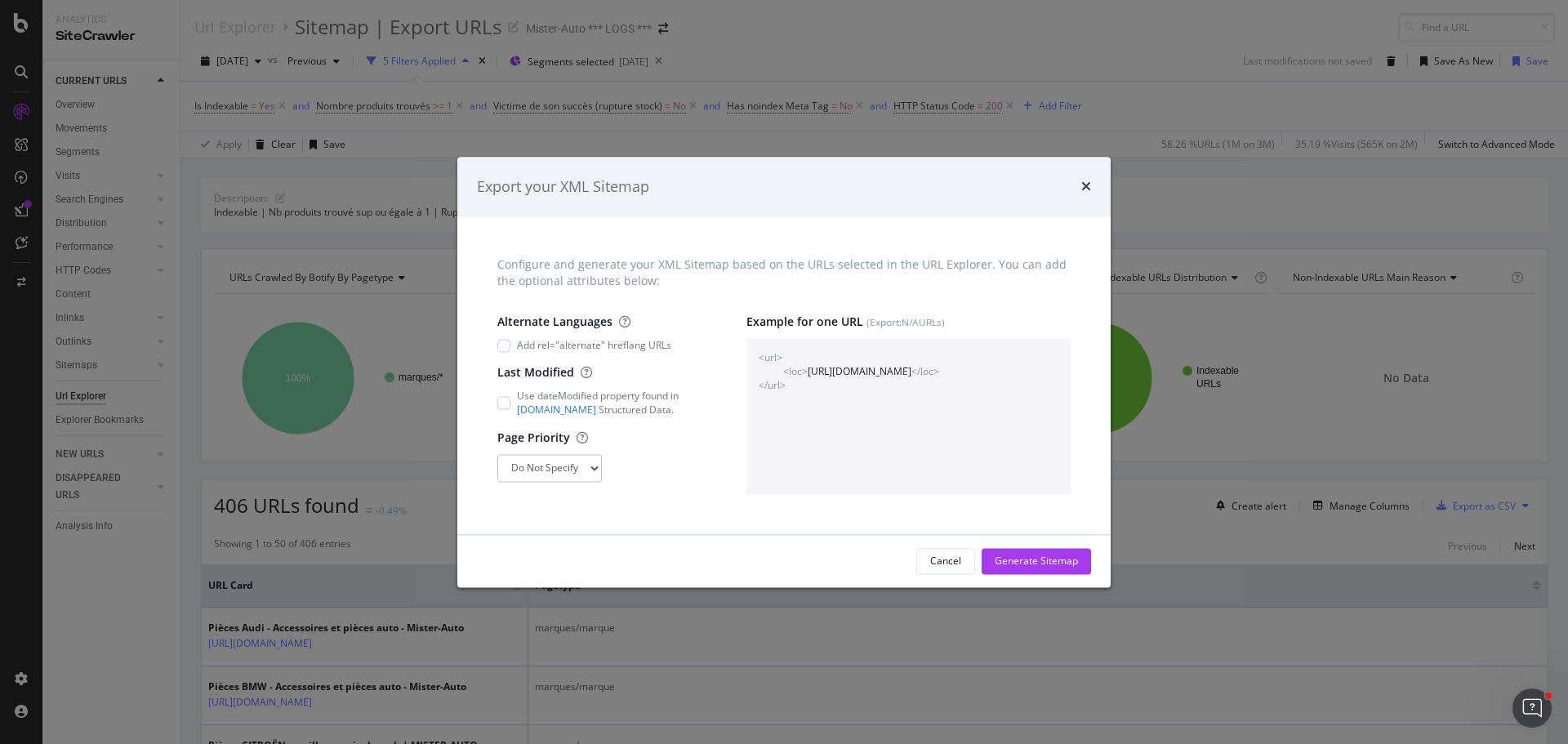
drag, startPoint x: 1043, startPoint y: 558, endPoint x: 1036, endPoint y: 538, distance: 21.2
click at [1043, 559] on div "Generate Sitemap" at bounding box center [1037, 561] width 83 height 14
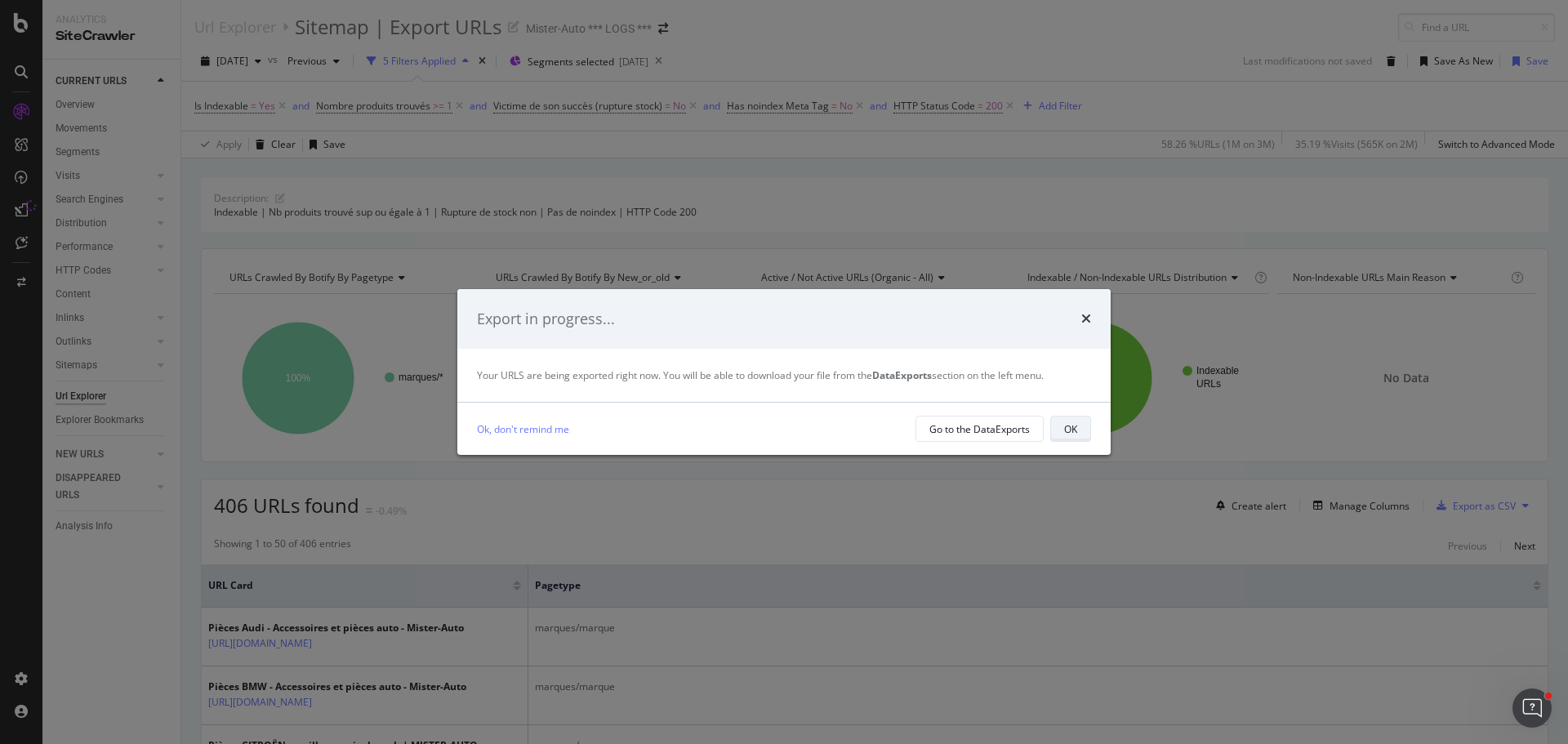
click at [1068, 428] on div "OK" at bounding box center [1071, 429] width 13 height 14
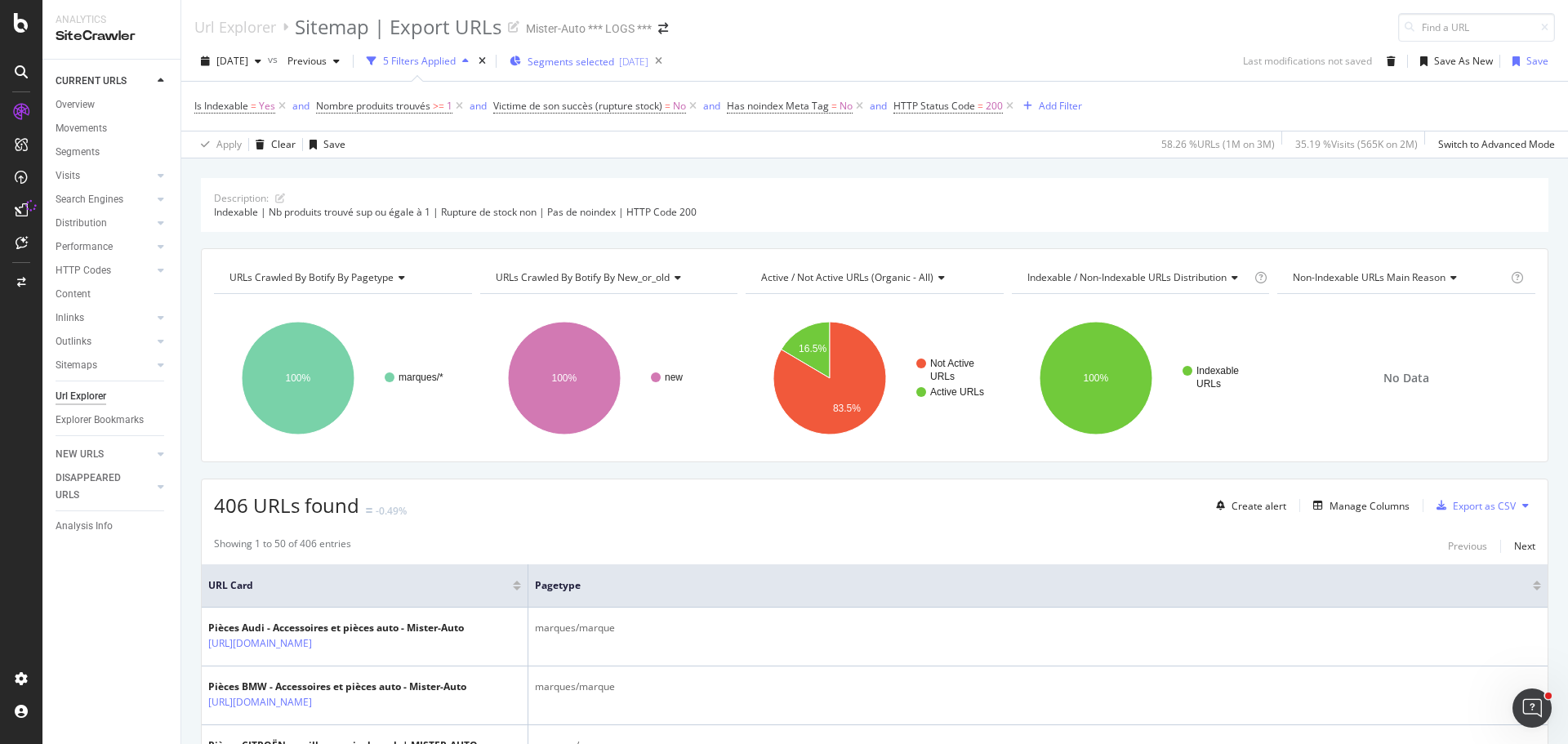
click at [609, 66] on span "Segments selected" at bounding box center [570, 61] width 86 height 14
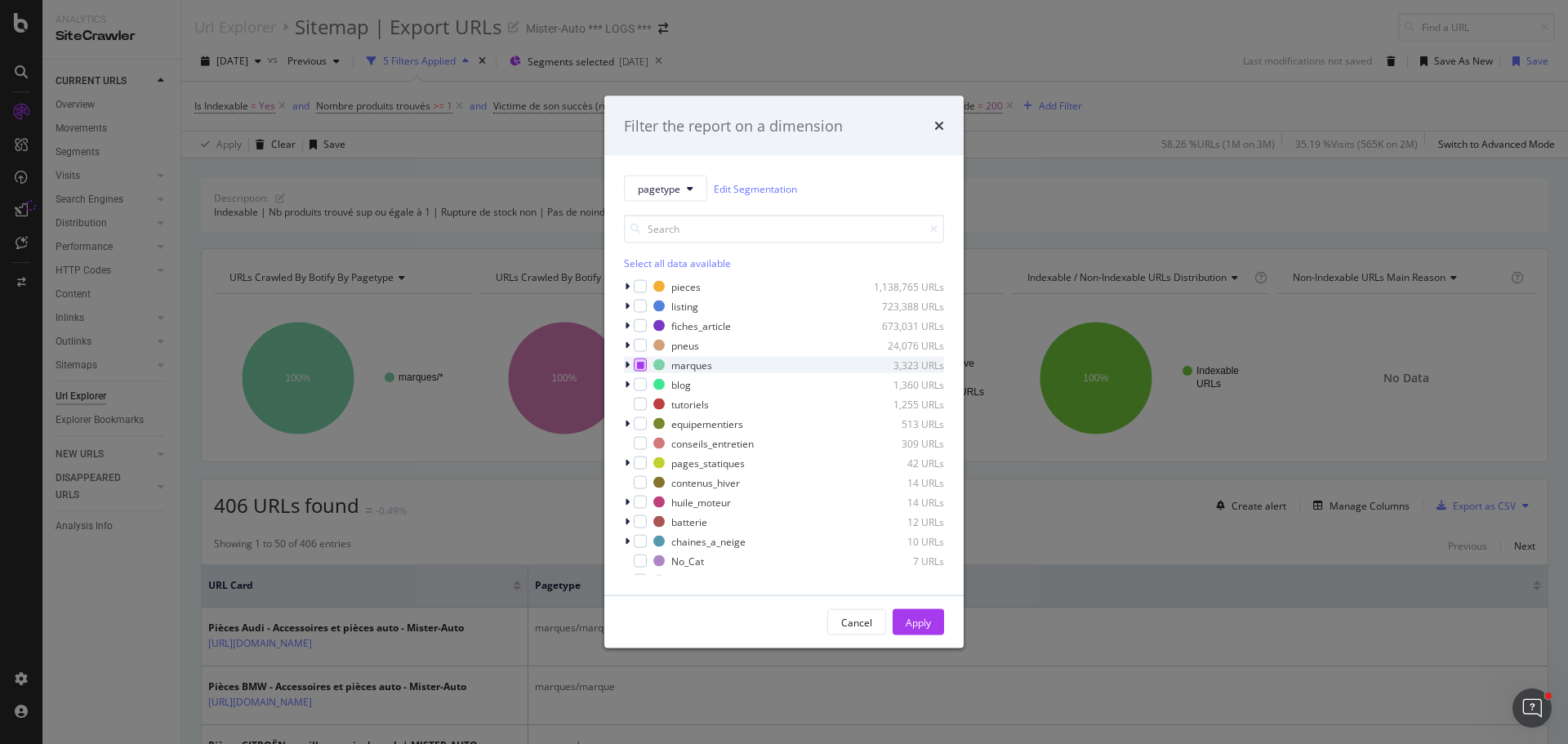
click at [639, 371] on div "modal" at bounding box center [640, 365] width 13 height 13
click at [626, 368] on icon "modal" at bounding box center [626, 365] width 5 height 10
click at [639, 366] on icon "modal" at bounding box center [641, 365] width 7 height 8
click at [649, 425] on div "modal" at bounding box center [651, 423] width 13 height 13
click at [906, 627] on div "Apply" at bounding box center [918, 622] width 25 height 14
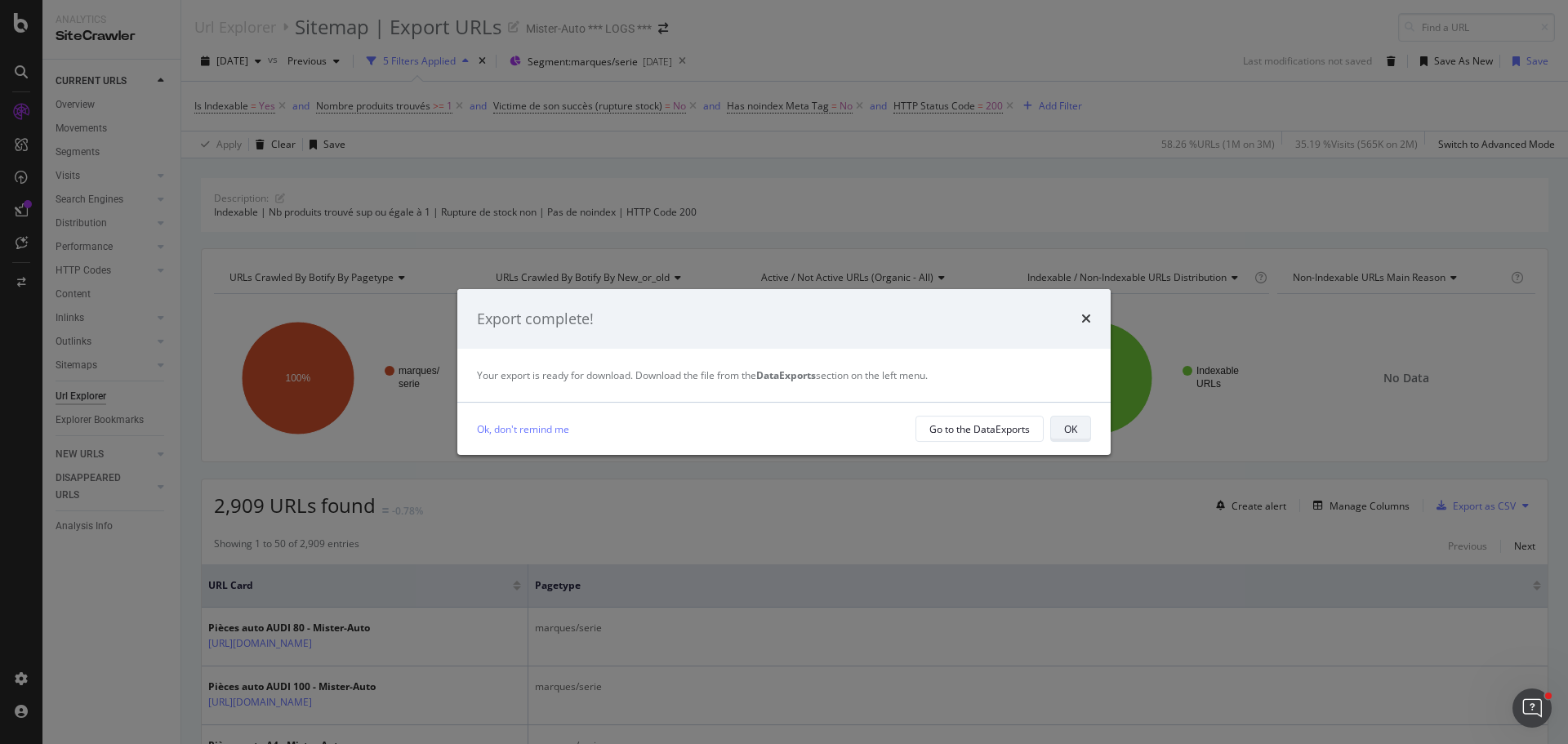
click at [1080, 430] on button "OK" at bounding box center [1071, 429] width 41 height 26
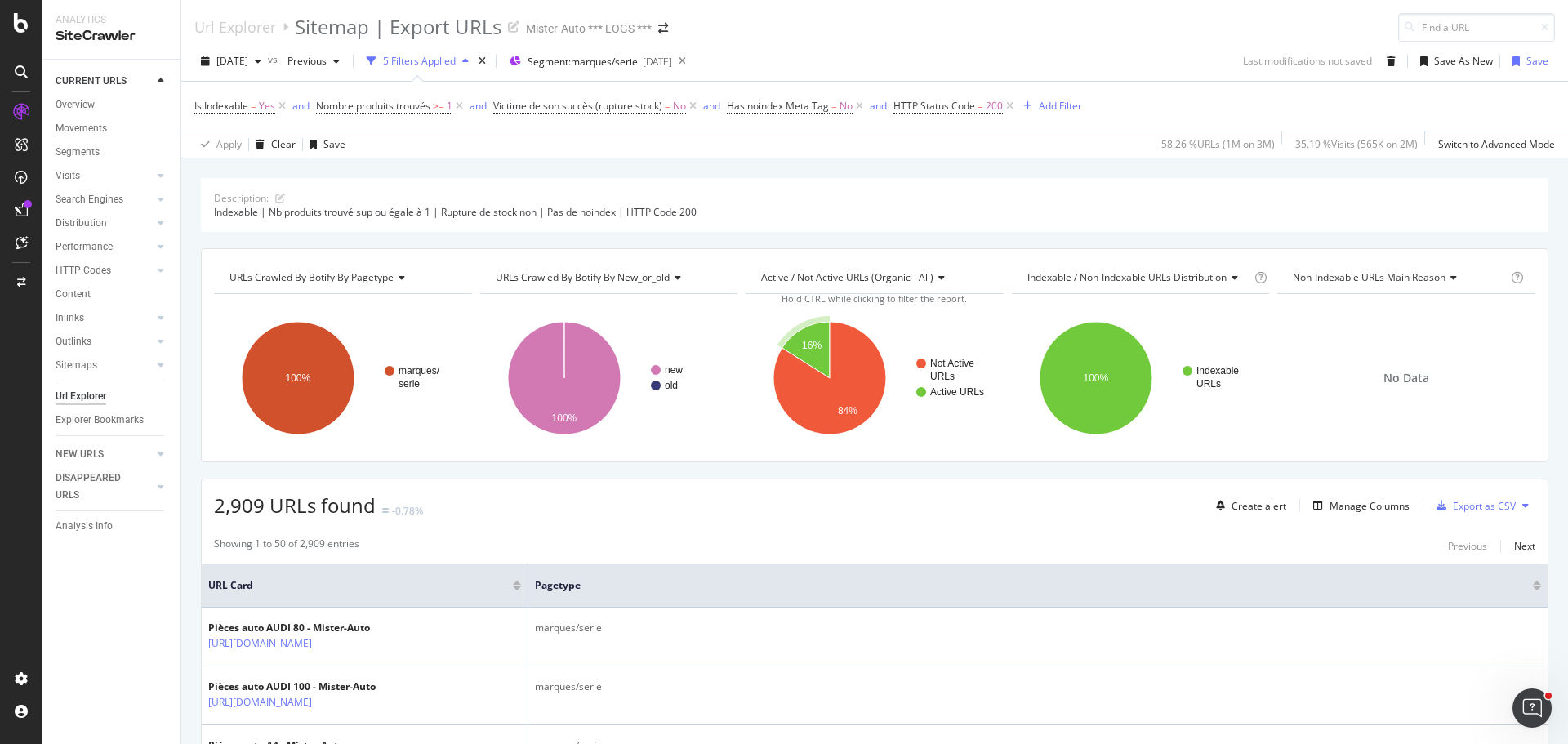
click at [1516, 512] on button at bounding box center [1525, 506] width 19 height 26
click at [1474, 510] on span "Export XML Sitemaps" at bounding box center [1443, 507] width 96 height 15
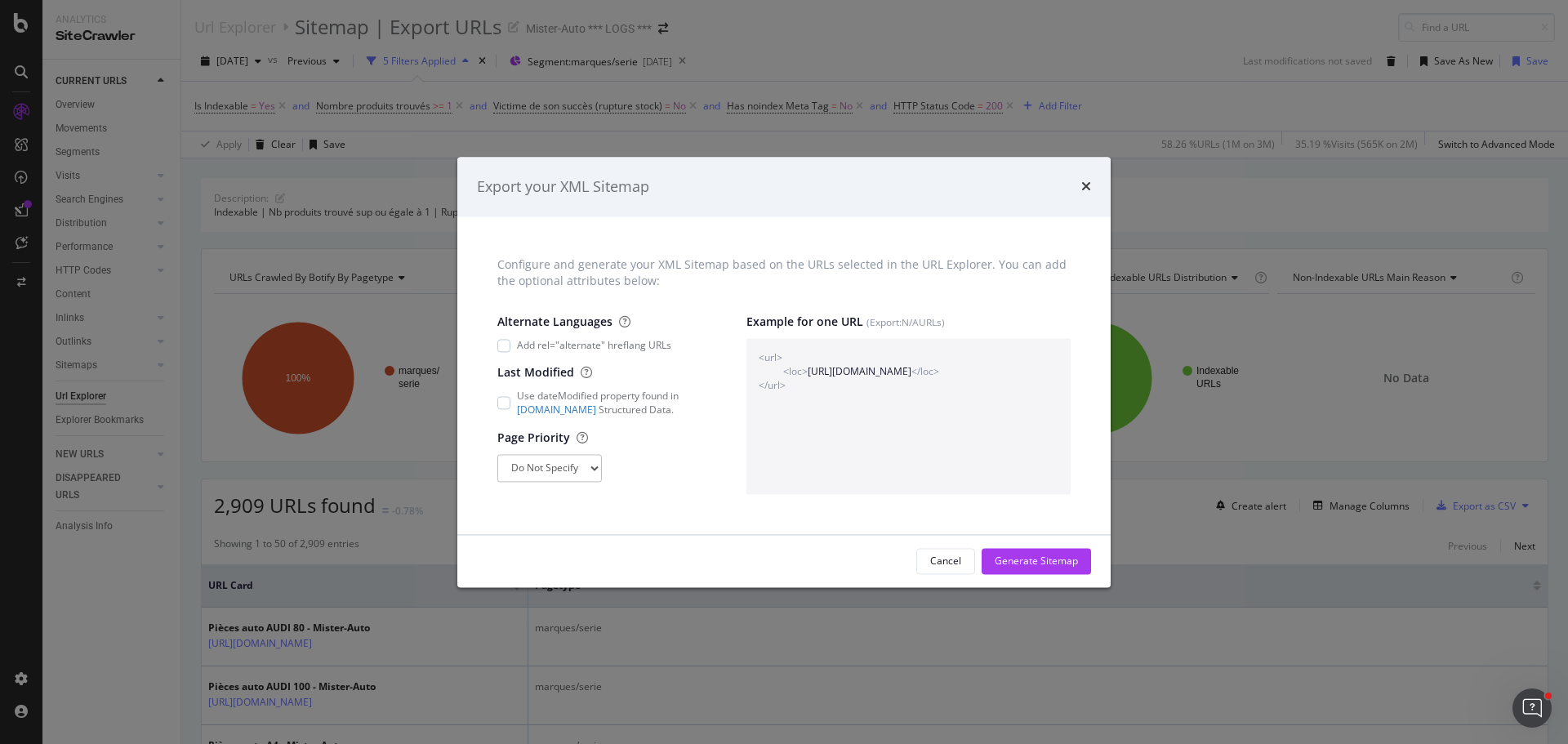
click at [993, 569] on button "Generate Sitemap" at bounding box center [1037, 561] width 109 height 26
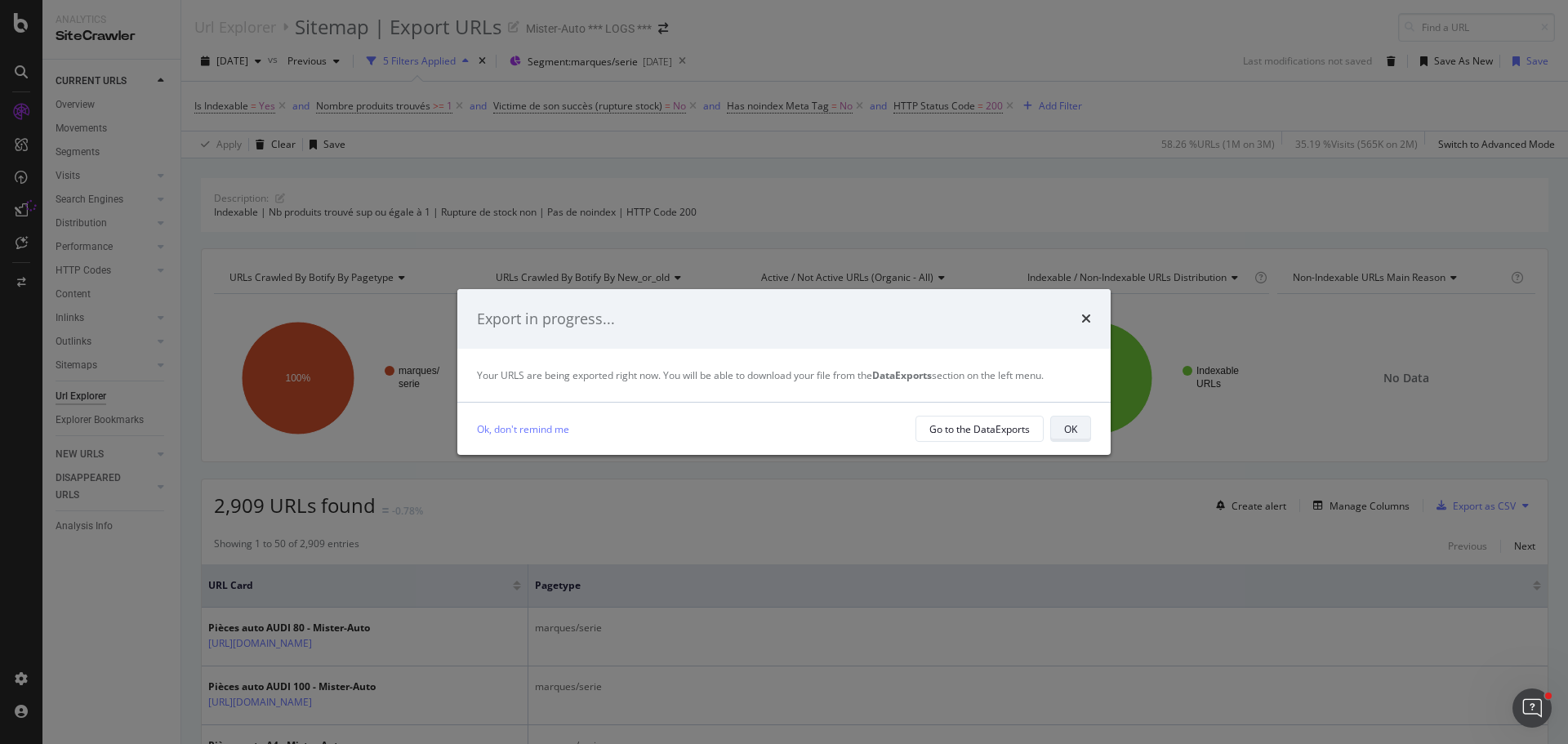
click at [1064, 434] on button "OK" at bounding box center [1071, 429] width 41 height 26
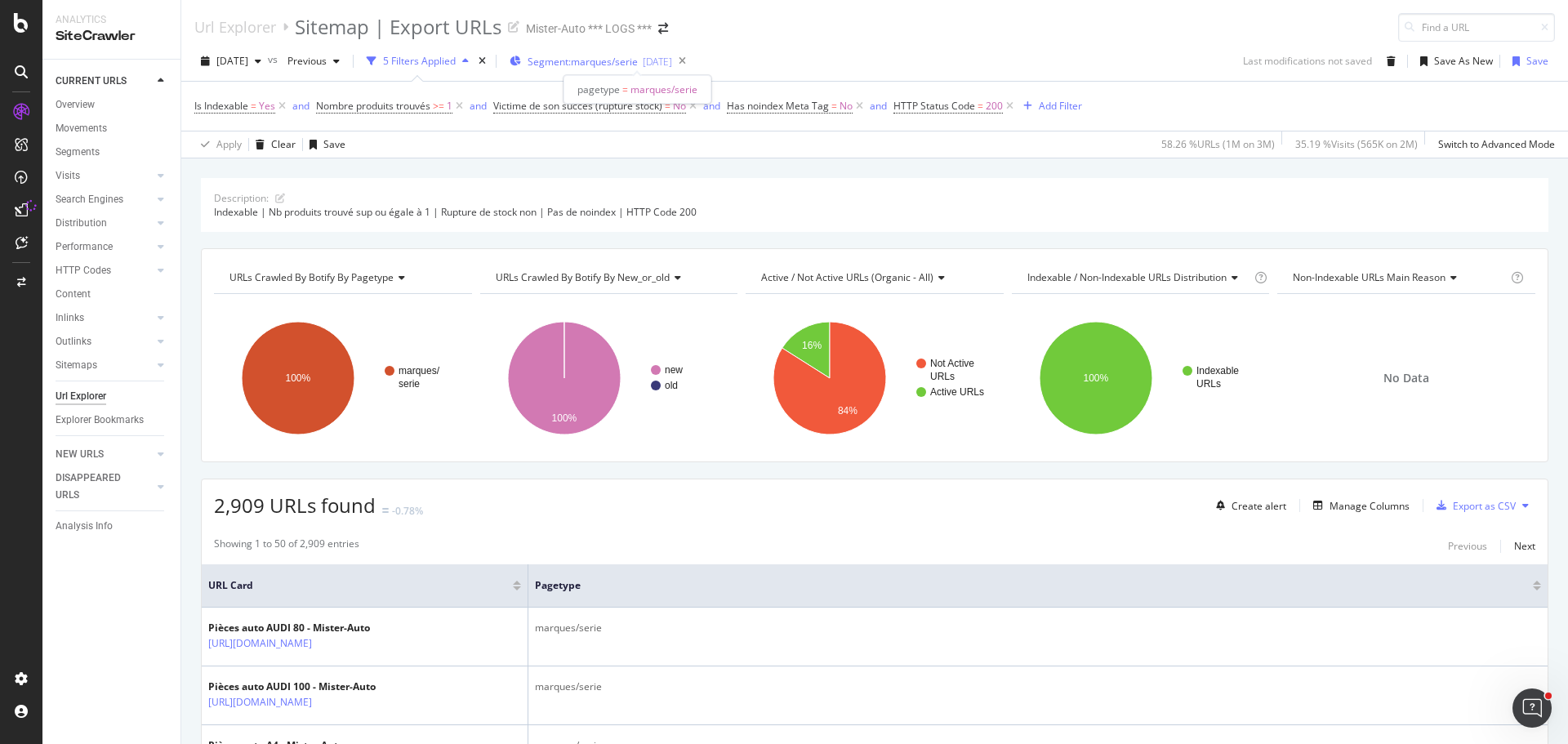
click at [623, 67] on span "Segment: marques/serie" at bounding box center [582, 61] width 110 height 14
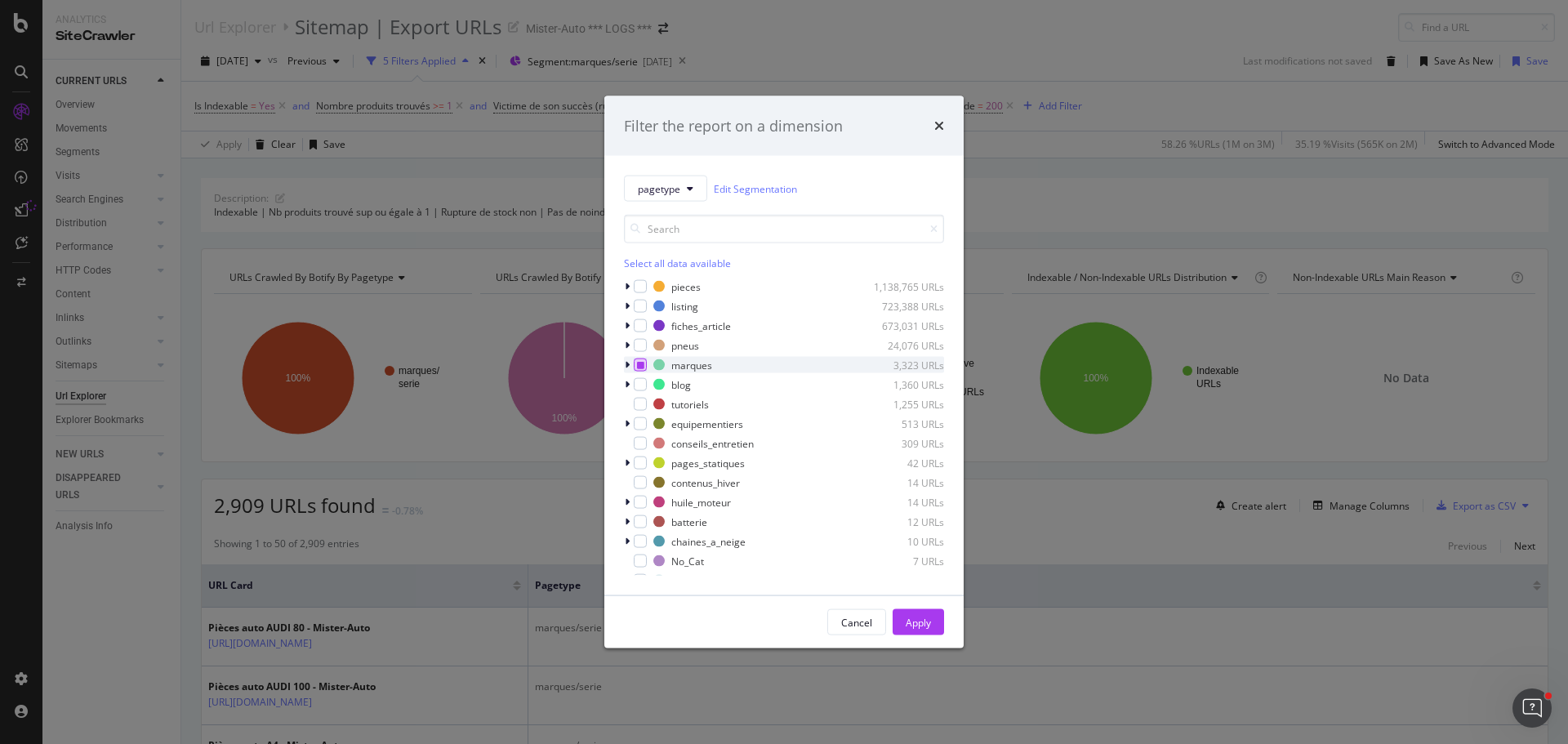
click at [645, 364] on div "modal" at bounding box center [640, 365] width 13 height 13
click at [639, 369] on div "modal" at bounding box center [640, 365] width 13 height 13
click at [626, 420] on icon "modal" at bounding box center [626, 423] width 5 height 10
drag, startPoint x: 646, startPoint y: 439, endPoint x: 648, endPoint y: 454, distance: 15.1
click at [647, 439] on div "modal" at bounding box center [651, 444] width 13 height 13
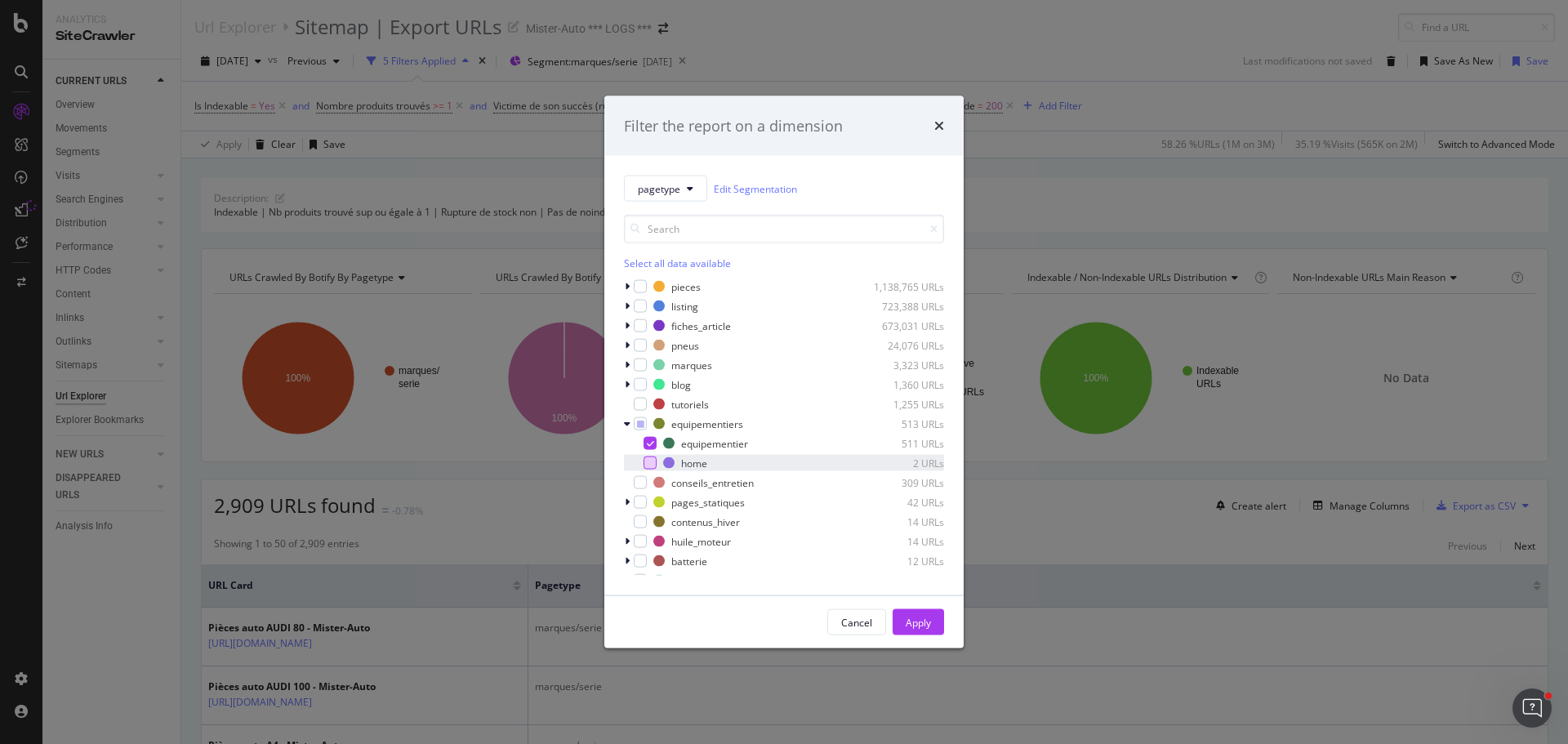
click at [651, 459] on div "modal" at bounding box center [651, 463] width 13 height 13
click at [906, 631] on div "Apply" at bounding box center [918, 622] width 25 height 24
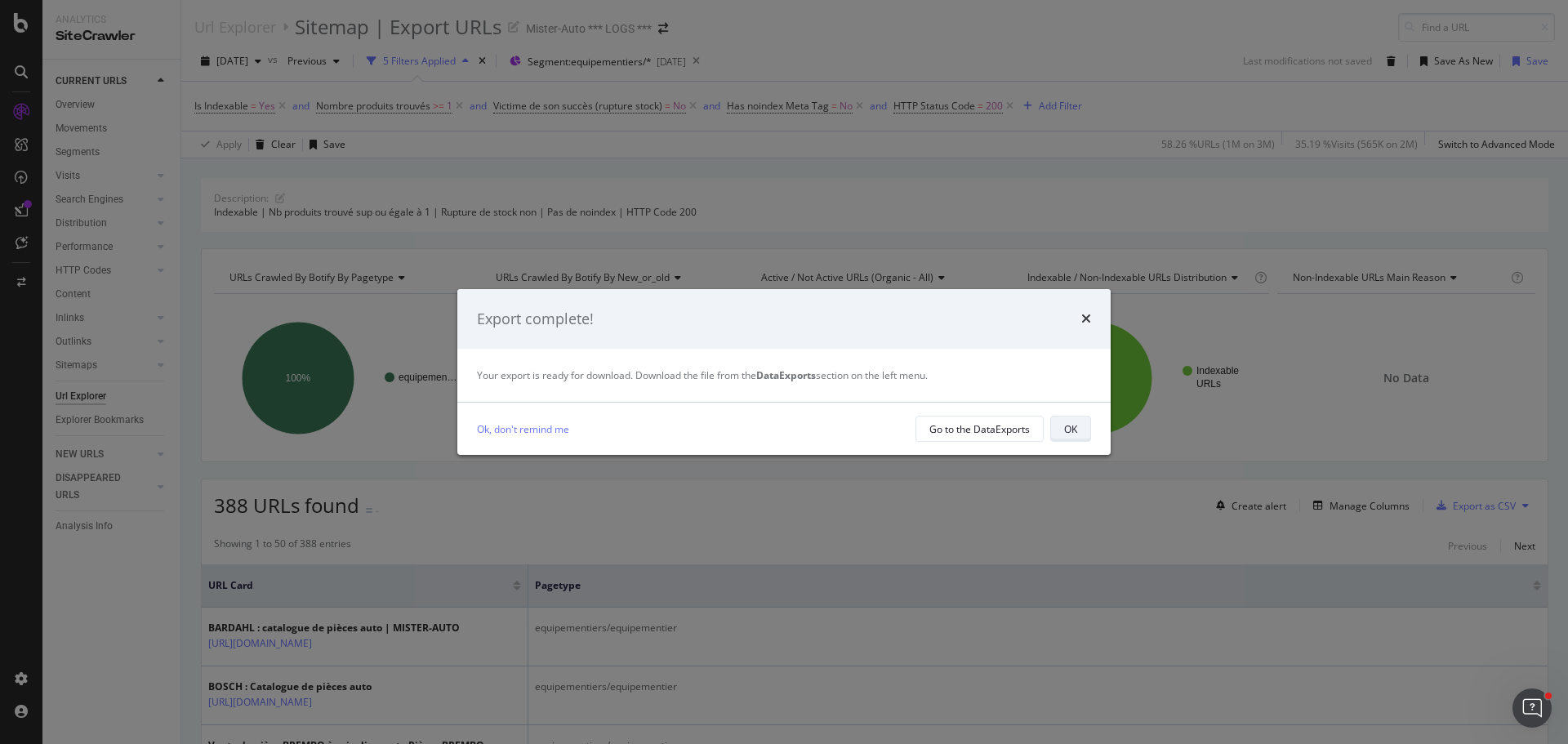
click at [1079, 425] on button "OK" at bounding box center [1071, 429] width 41 height 26
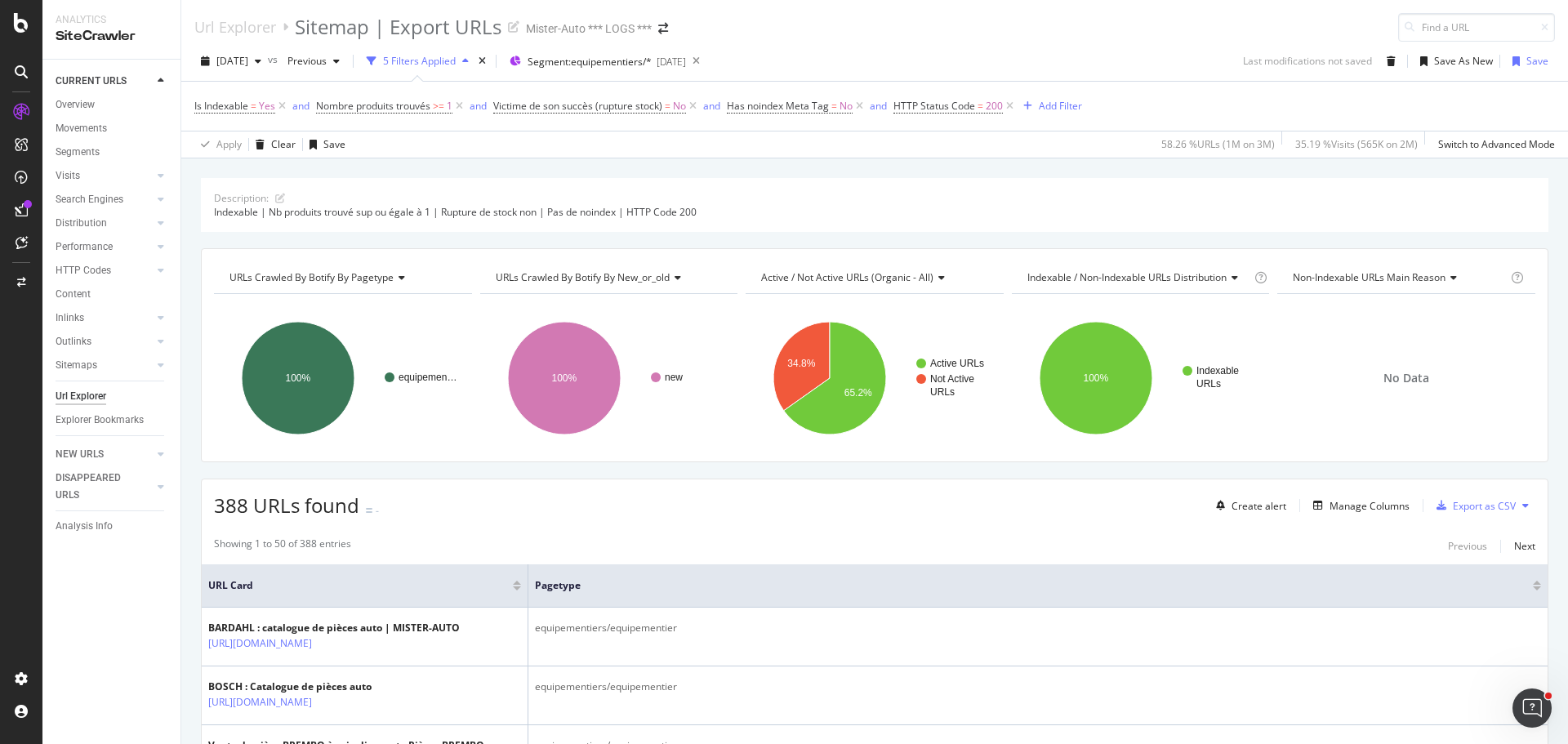
click at [1523, 510] on icon at bounding box center [1525, 505] width 6 height 10
click at [1465, 513] on span "Export XML Sitemaps" at bounding box center [1443, 507] width 96 height 15
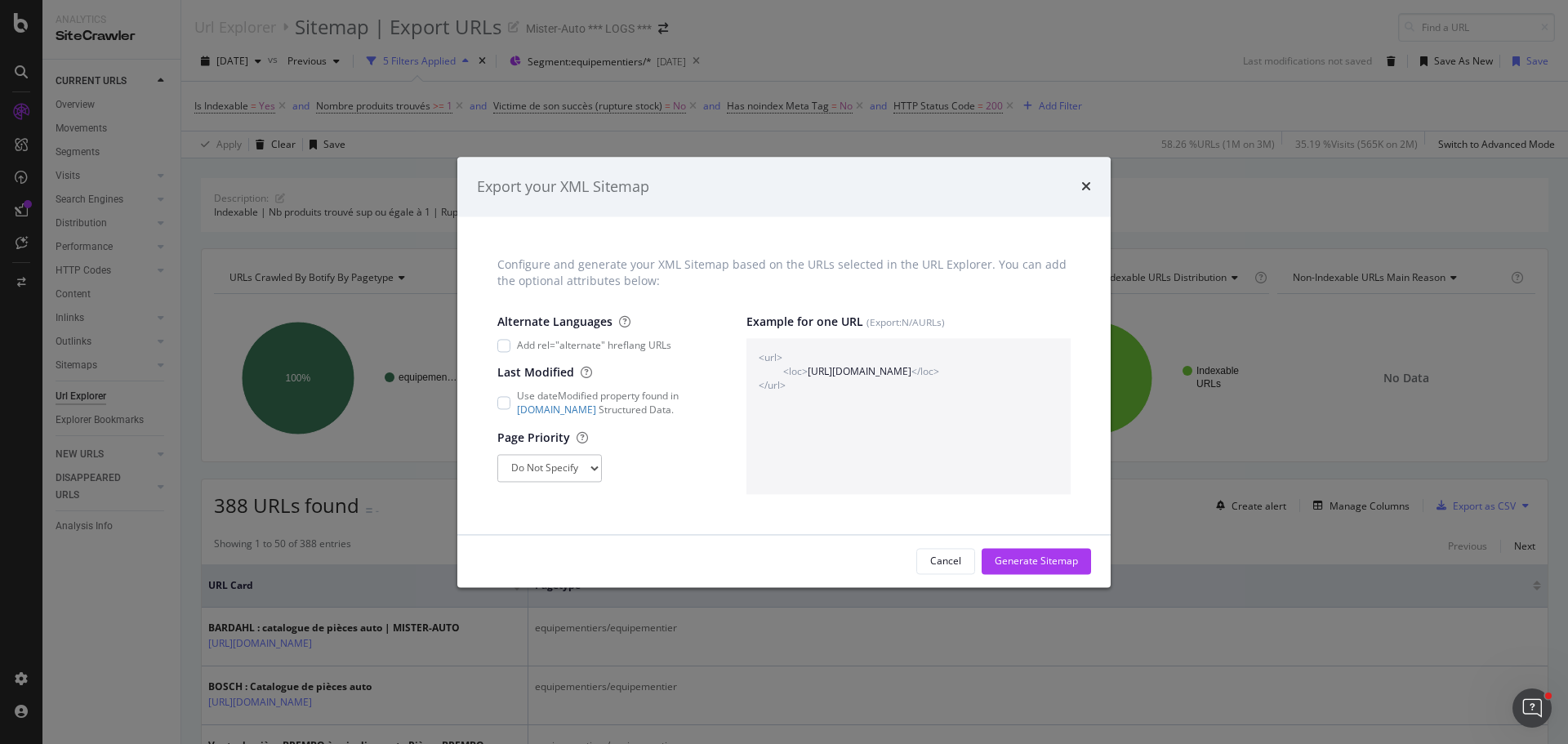
click at [1031, 554] on div "Generate Sitemap" at bounding box center [1037, 561] width 83 height 24
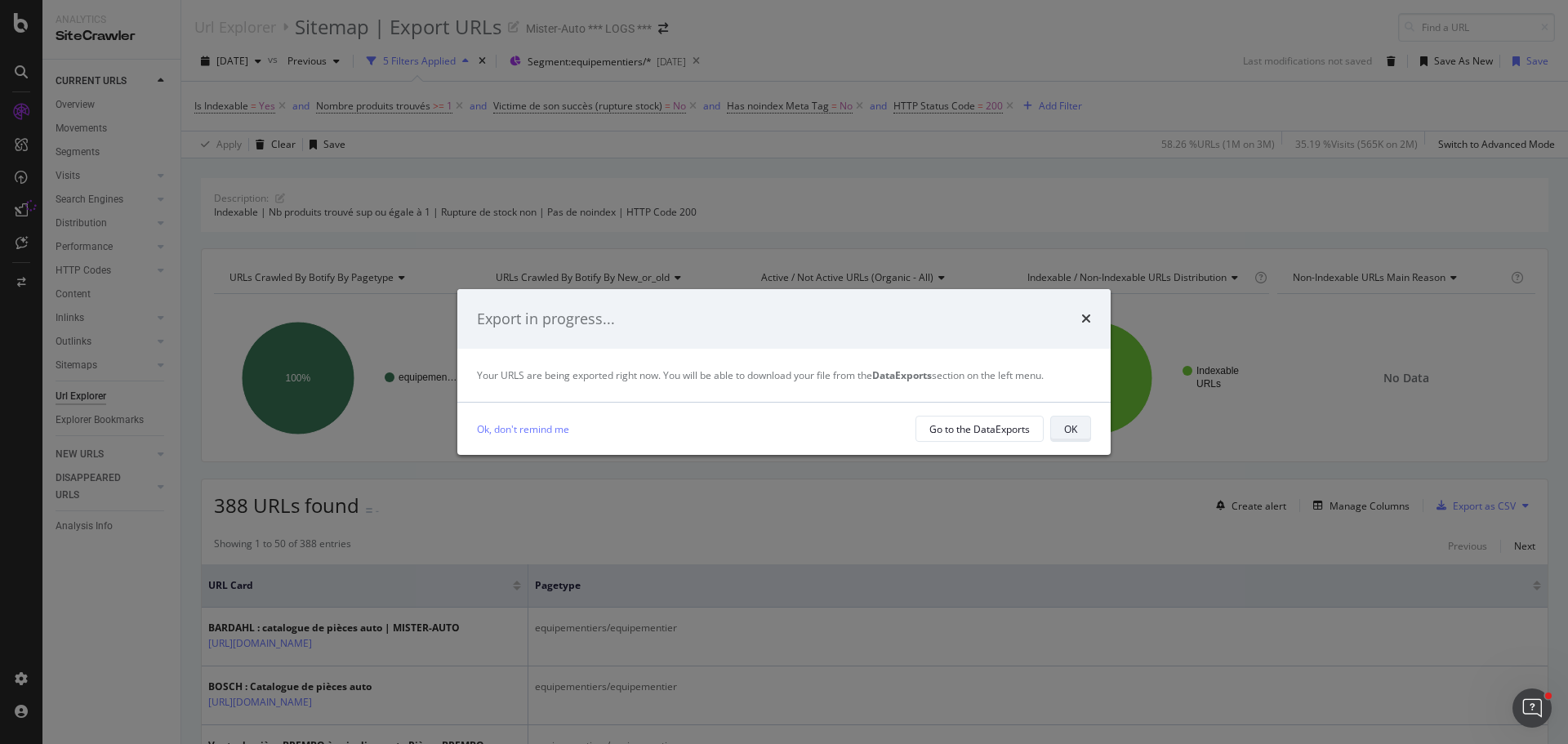
click at [1058, 429] on button "OK" at bounding box center [1071, 429] width 41 height 26
click at [1067, 424] on div "OK" at bounding box center [1071, 429] width 13 height 14
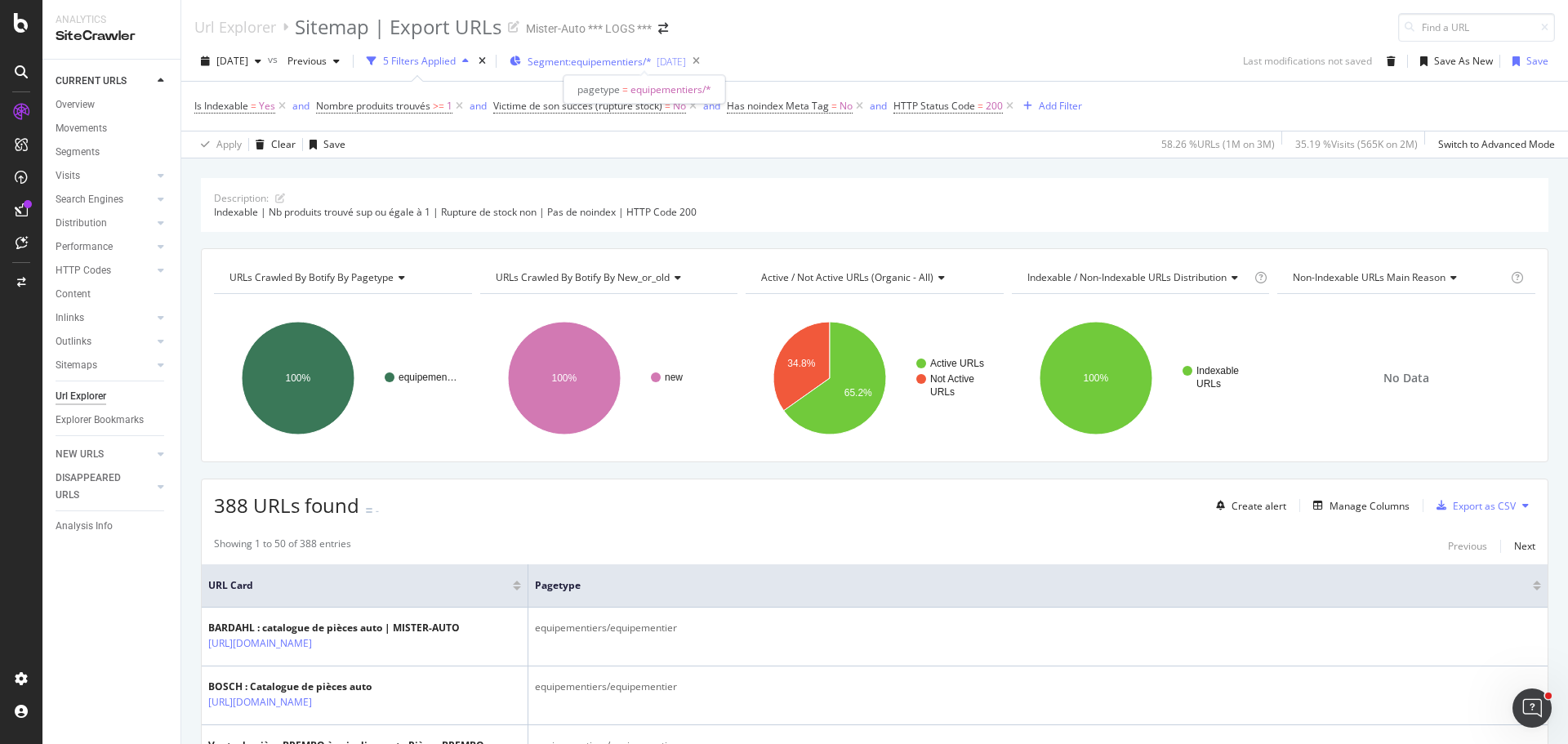
click at [651, 57] on span "Segment: equipementiers/*" at bounding box center [589, 61] width 124 height 14
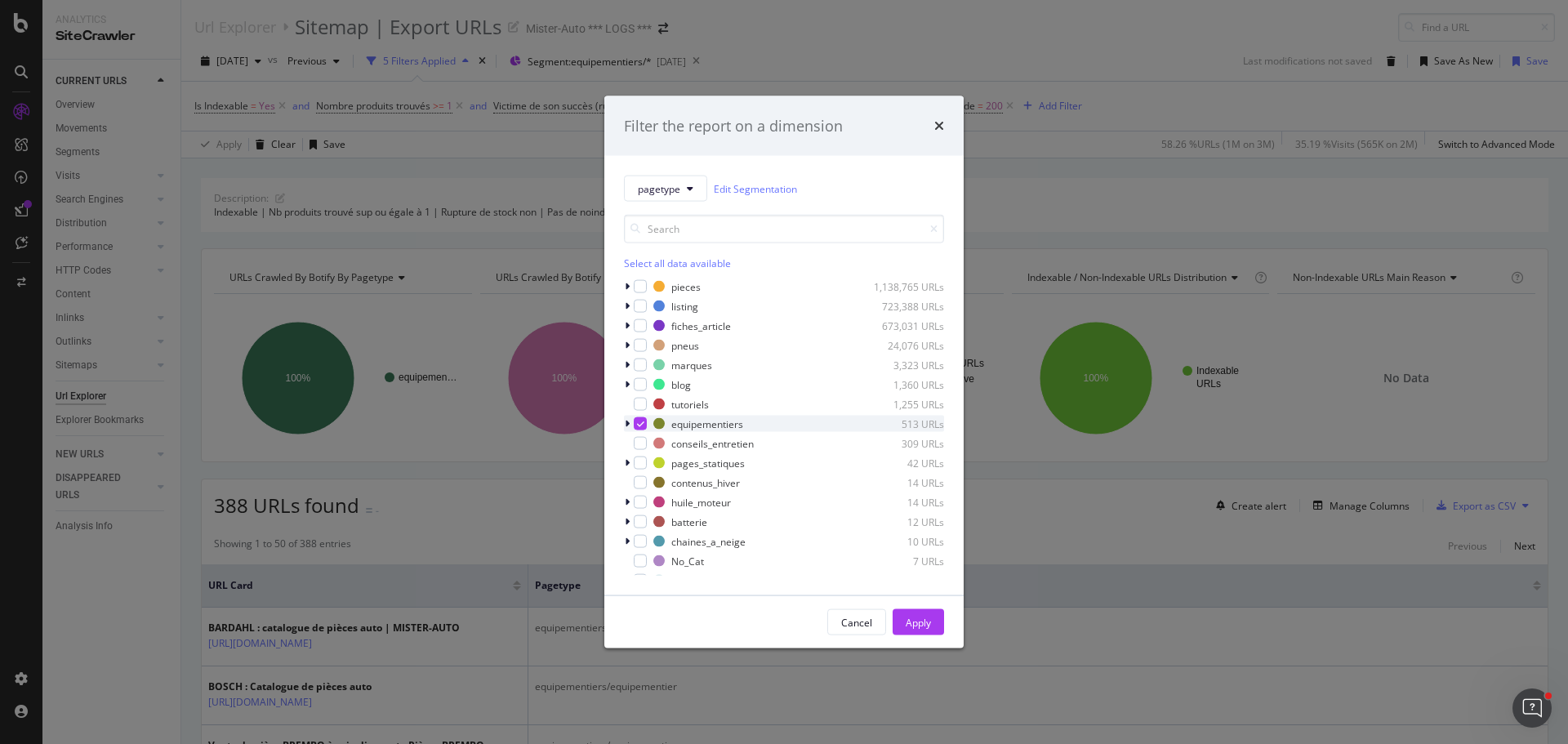
click at [644, 420] on icon "modal" at bounding box center [641, 423] width 7 height 8
click at [633, 386] on div "modal" at bounding box center [628, 385] width 10 height 17
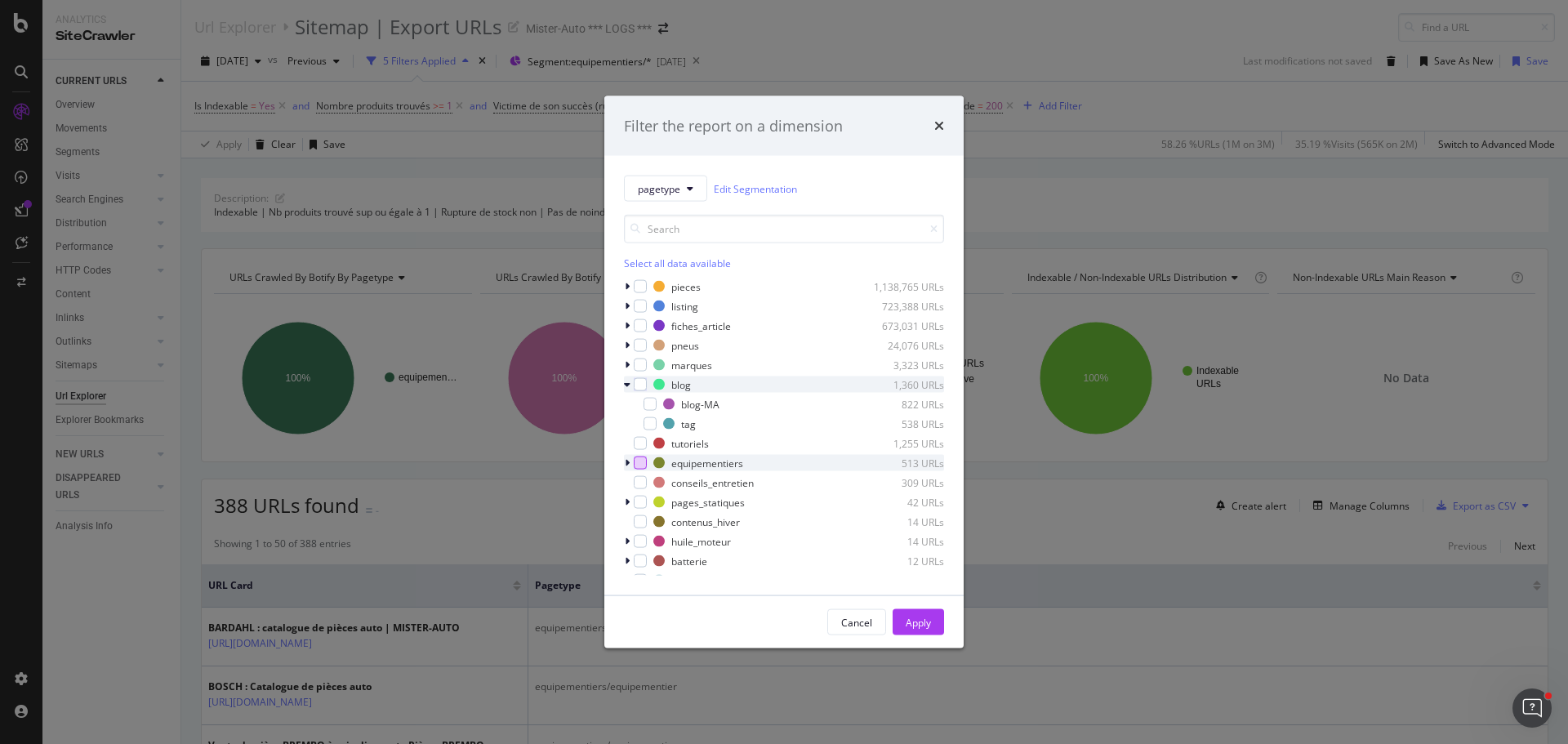
click at [634, 391] on div "blog 1,360 URLs" at bounding box center [784, 385] width 321 height 17
click at [639, 386] on div "modal" at bounding box center [640, 385] width 13 height 13
click at [631, 384] on div "modal" at bounding box center [628, 385] width 10 height 17
click at [653, 424] on icon "modal" at bounding box center [651, 423] width 7 height 8
click at [639, 481] on div "modal" at bounding box center [640, 483] width 13 height 13
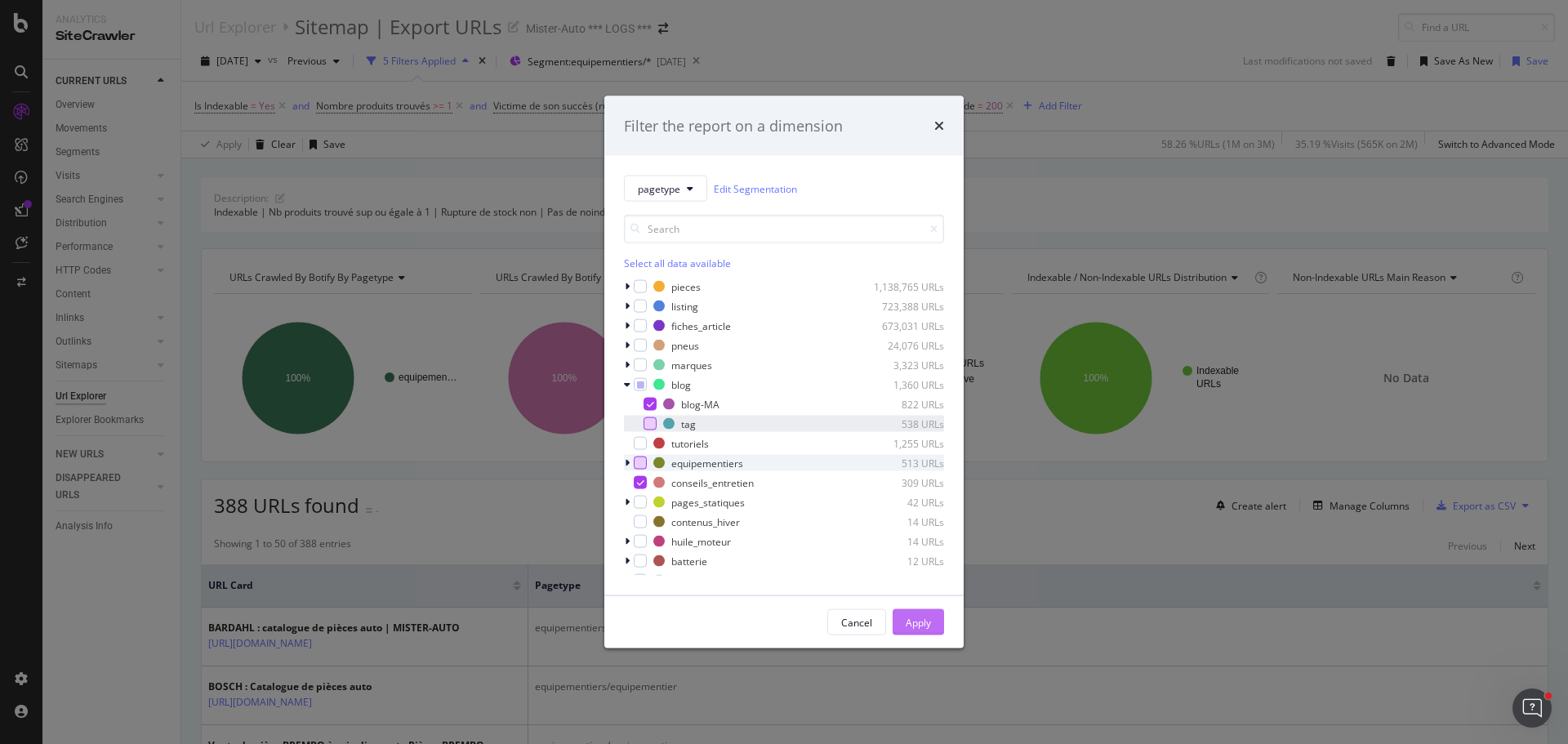
click at [926, 616] on div "Apply" at bounding box center [918, 622] width 25 height 14
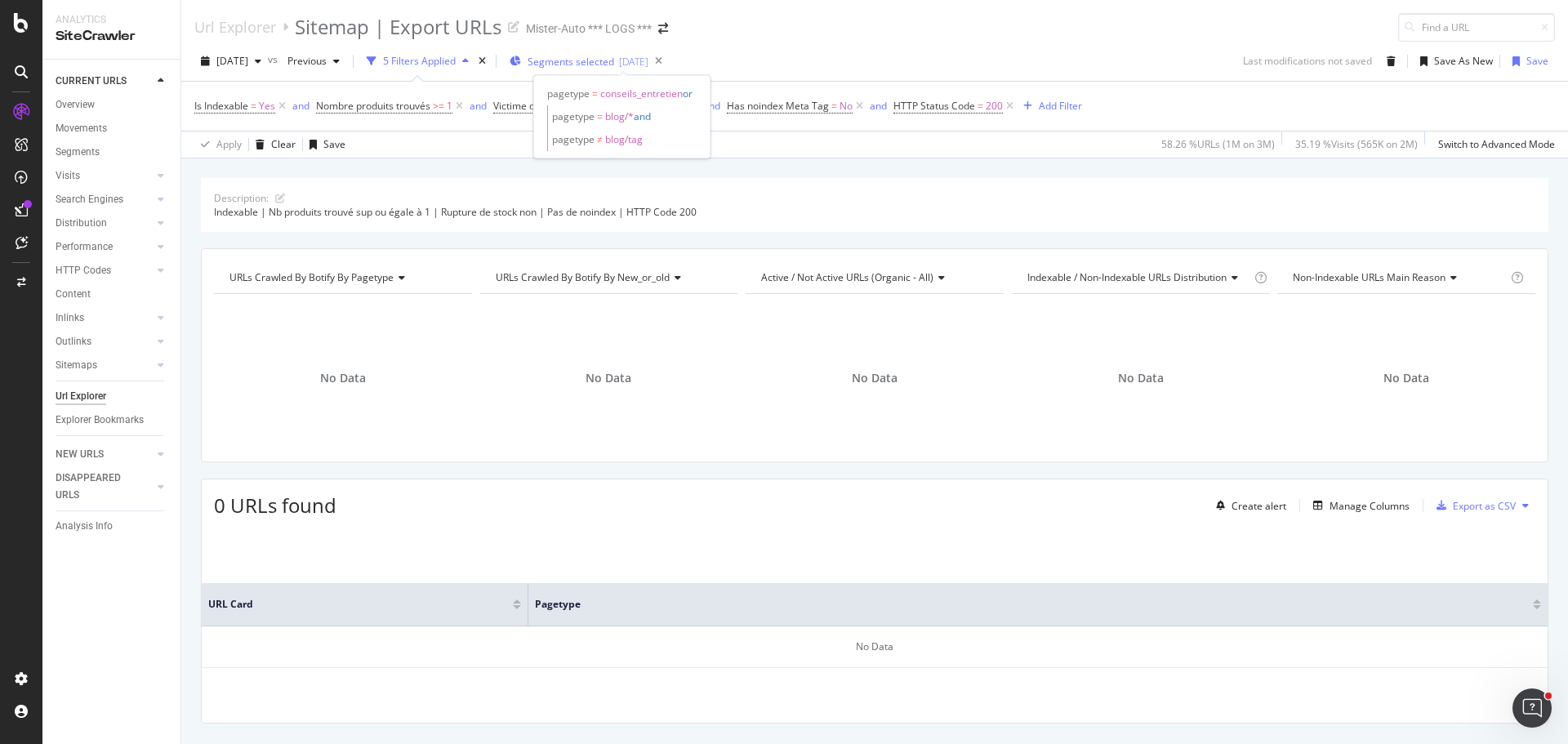
click at [588, 58] on span "Segments selected" at bounding box center [570, 61] width 86 height 14
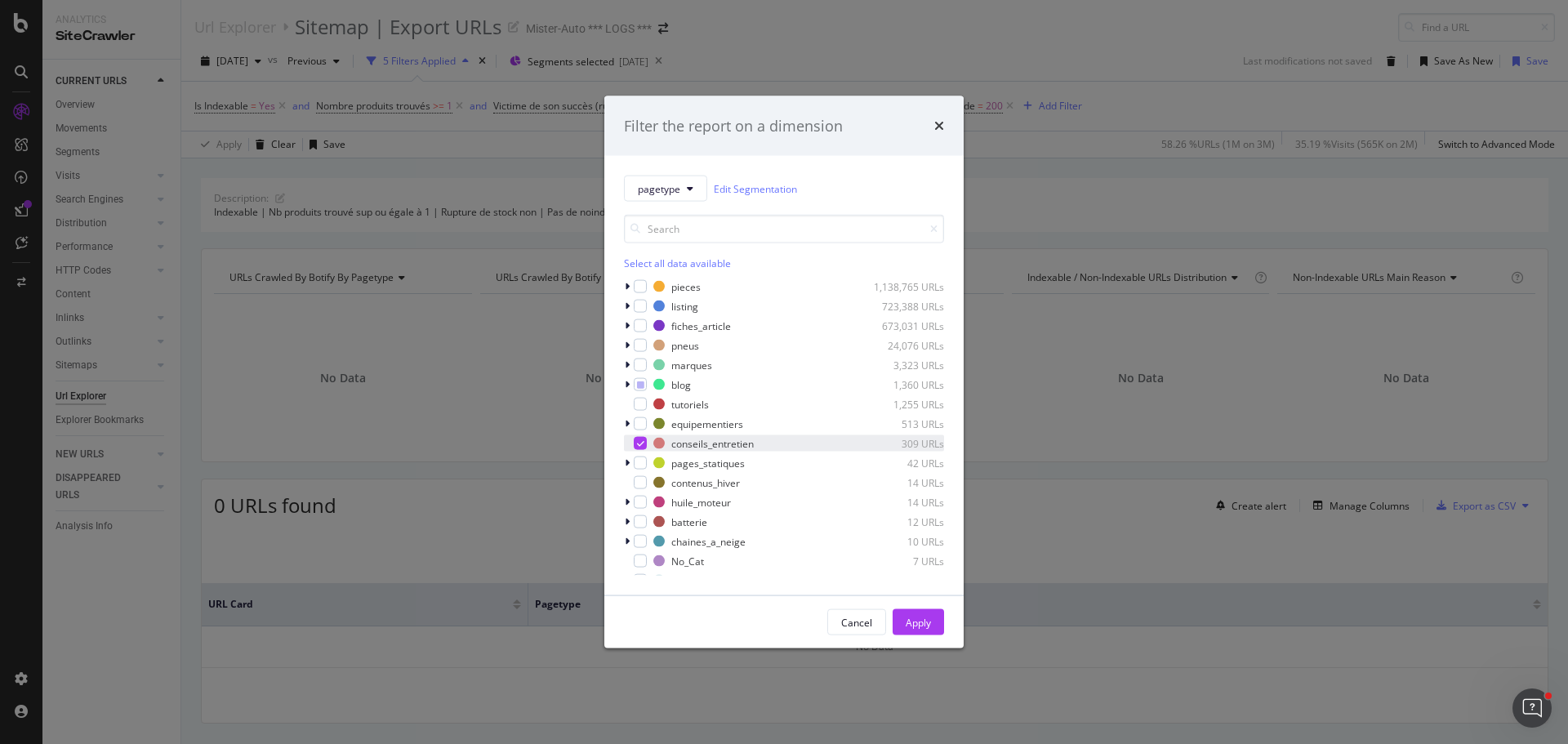
click at [639, 441] on icon "modal" at bounding box center [641, 443] width 7 height 8
click at [634, 382] on div "modal" at bounding box center [640, 385] width 13 height 13
click at [639, 385] on icon "modal" at bounding box center [641, 385] width 7 height 8
click at [627, 345] on icon "modal" at bounding box center [626, 346] width 5 height 10
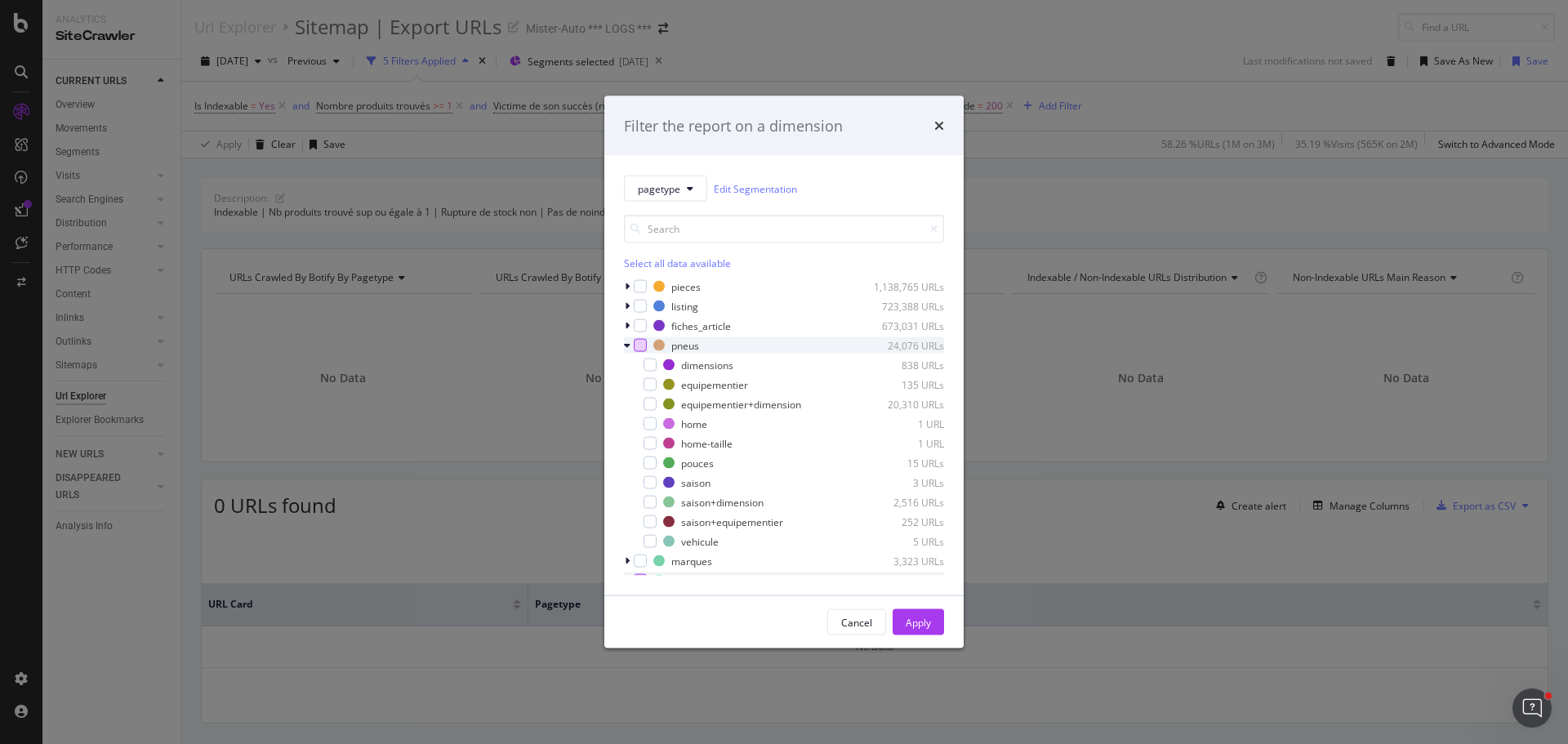
click at [638, 347] on div "modal" at bounding box center [640, 346] width 13 height 13
click at [639, 337] on div "pneus 24,076 URLs" at bounding box center [784, 346] width 321 height 17
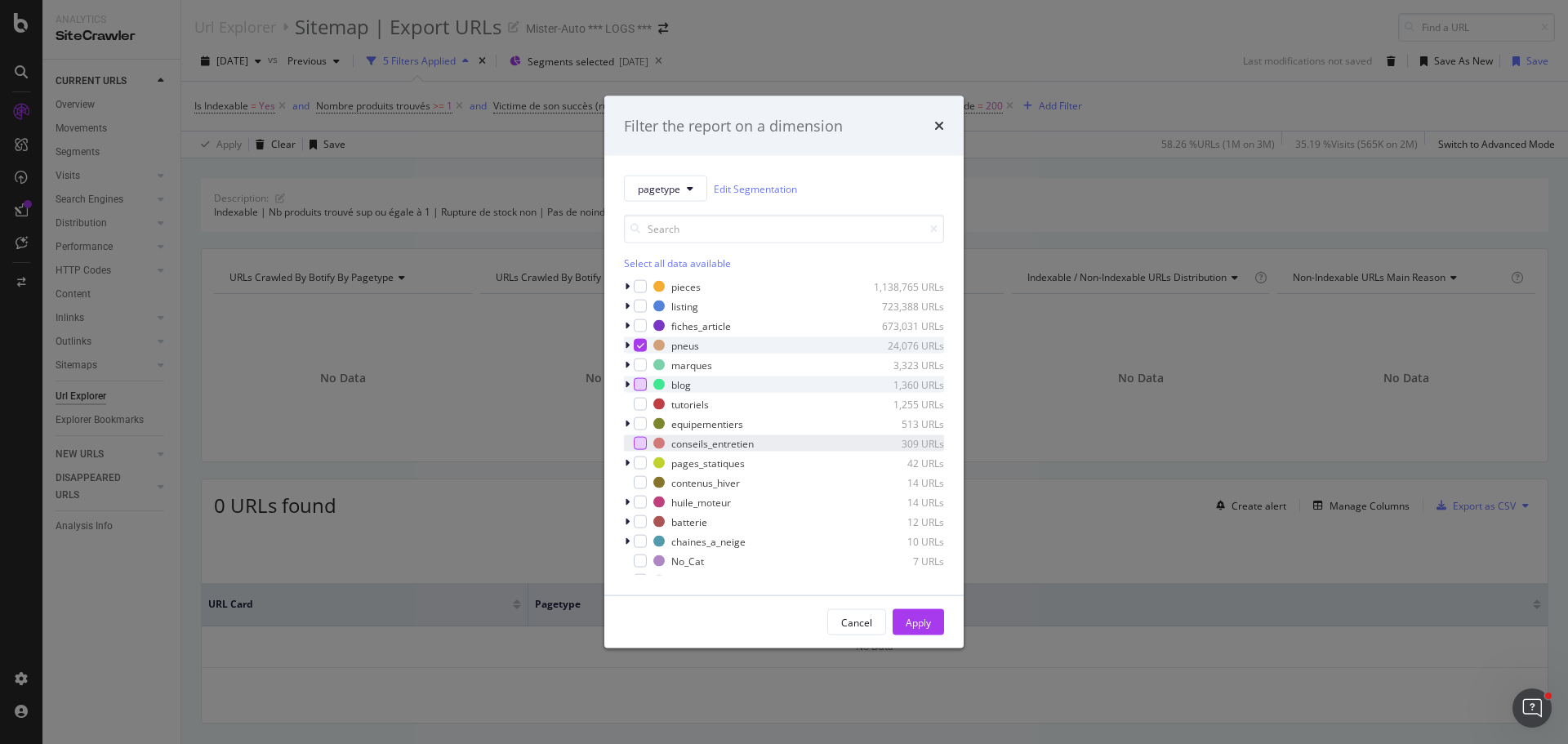
click at [644, 344] on icon "modal" at bounding box center [641, 345] width 7 height 8
click at [625, 344] on icon "modal" at bounding box center [626, 346] width 5 height 10
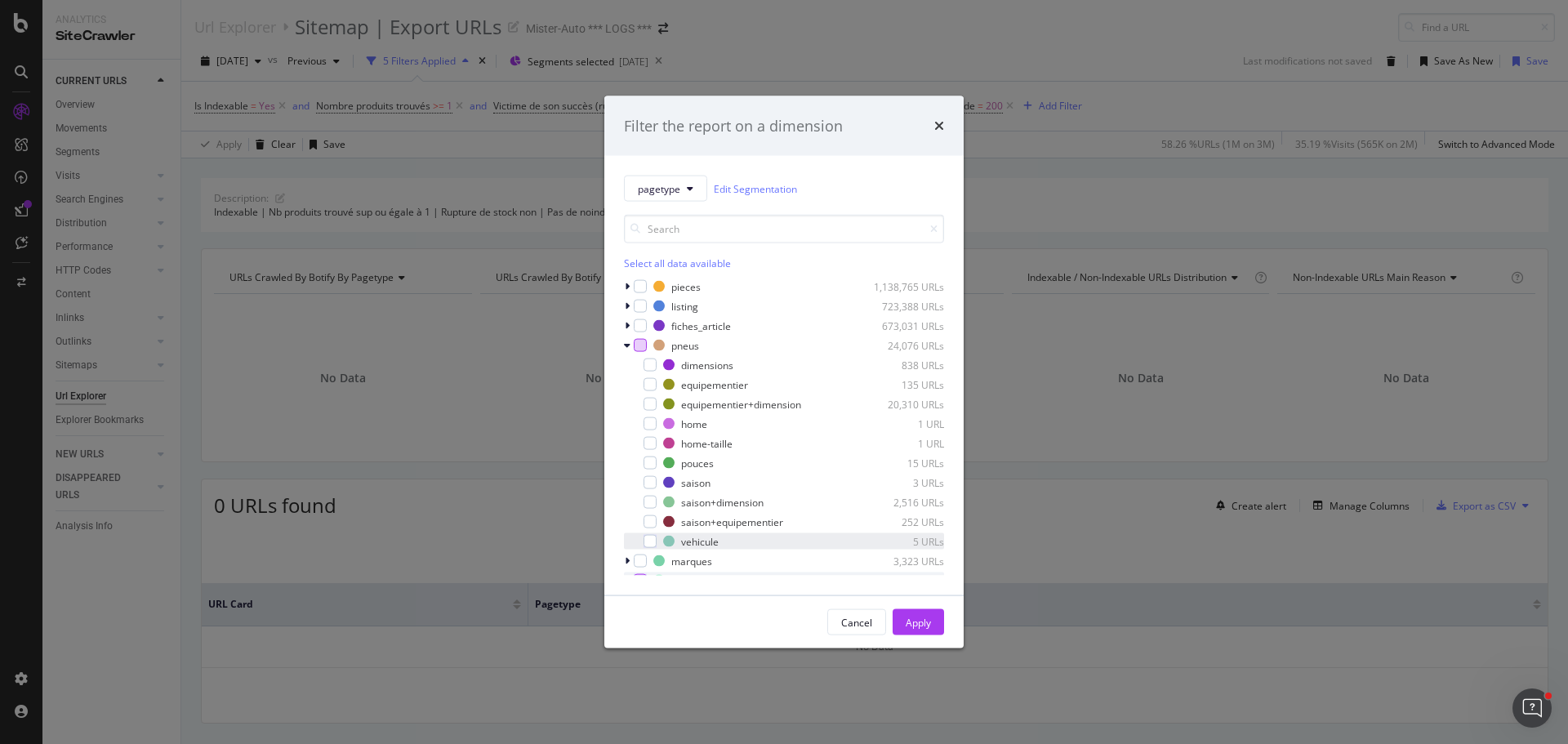
click at [659, 545] on div "vehicule 5 URLs" at bounding box center [784, 542] width 321 height 17
click at [899, 614] on button "Apply" at bounding box center [918, 623] width 52 height 26
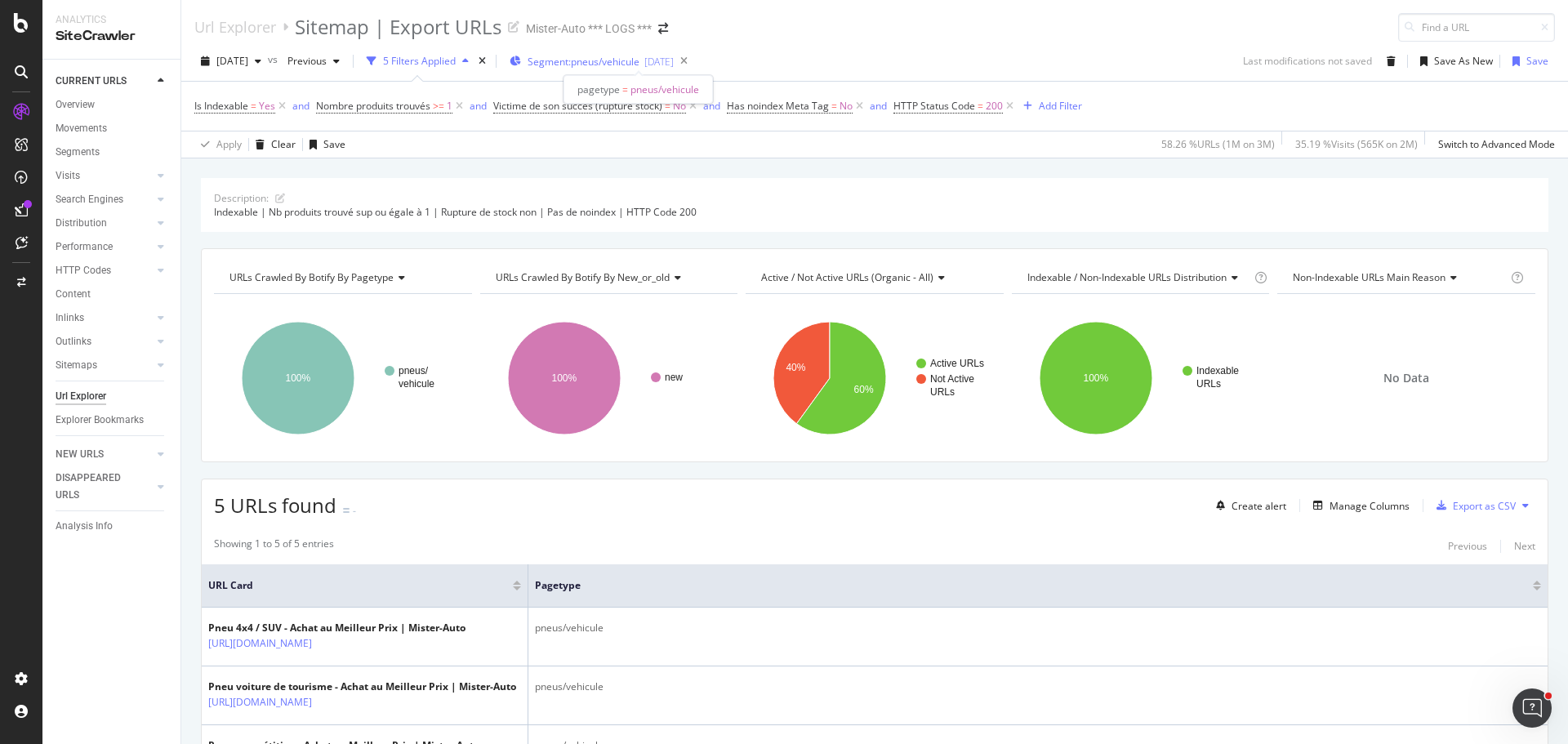
click at [623, 66] on span "Segment: pneus/vehicule" at bounding box center [583, 61] width 112 height 14
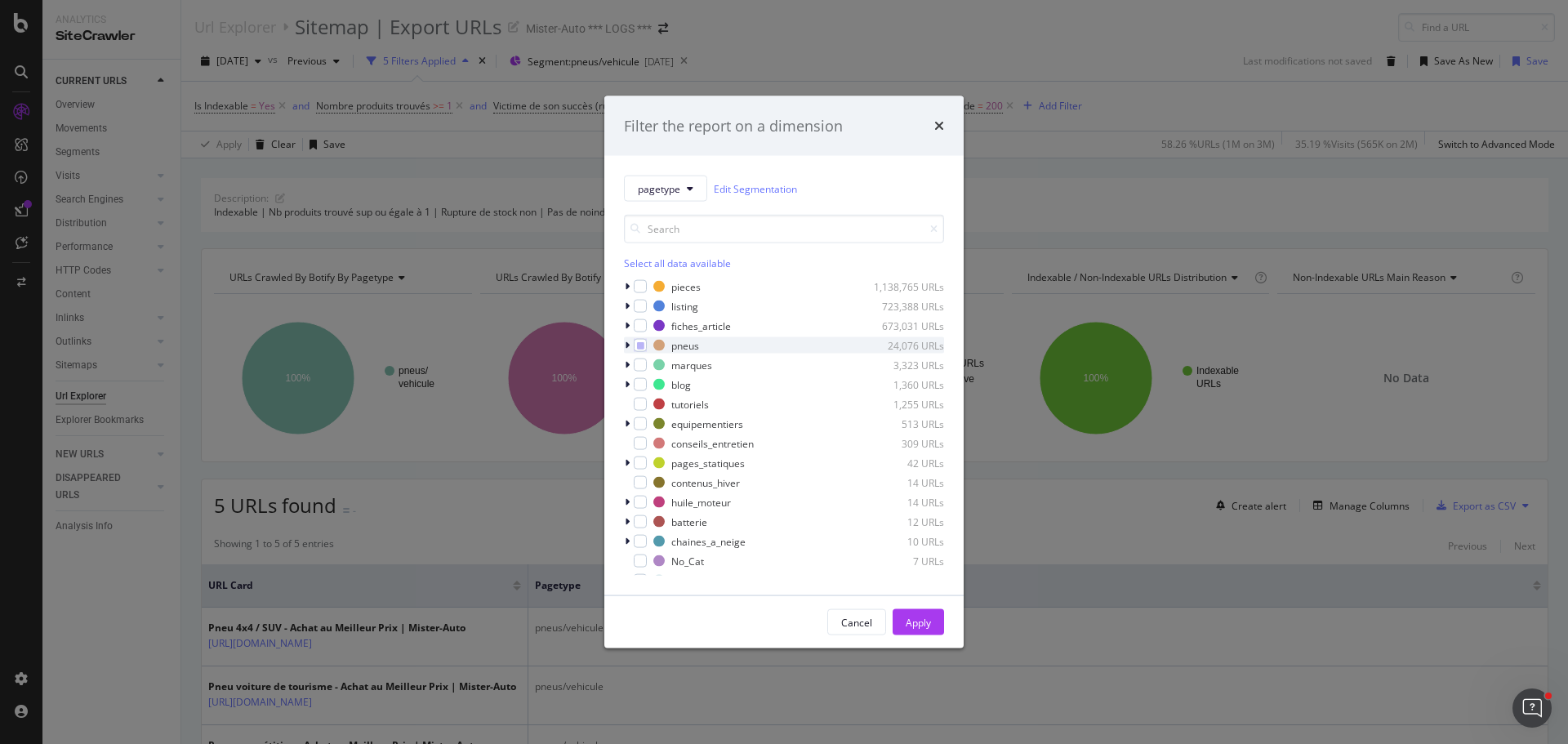
drag, startPoint x: 622, startPoint y: 346, endPoint x: 632, endPoint y: 348, distance: 10.2
click at [625, 346] on div "pagetype Edit Segmentation Select all data available pieces 1,138,765 URLs list…" at bounding box center [784, 375] width 360 height 439
click at [636, 348] on div "modal" at bounding box center [640, 346] width 13 height 13
click at [912, 624] on div "Apply" at bounding box center [918, 622] width 25 height 14
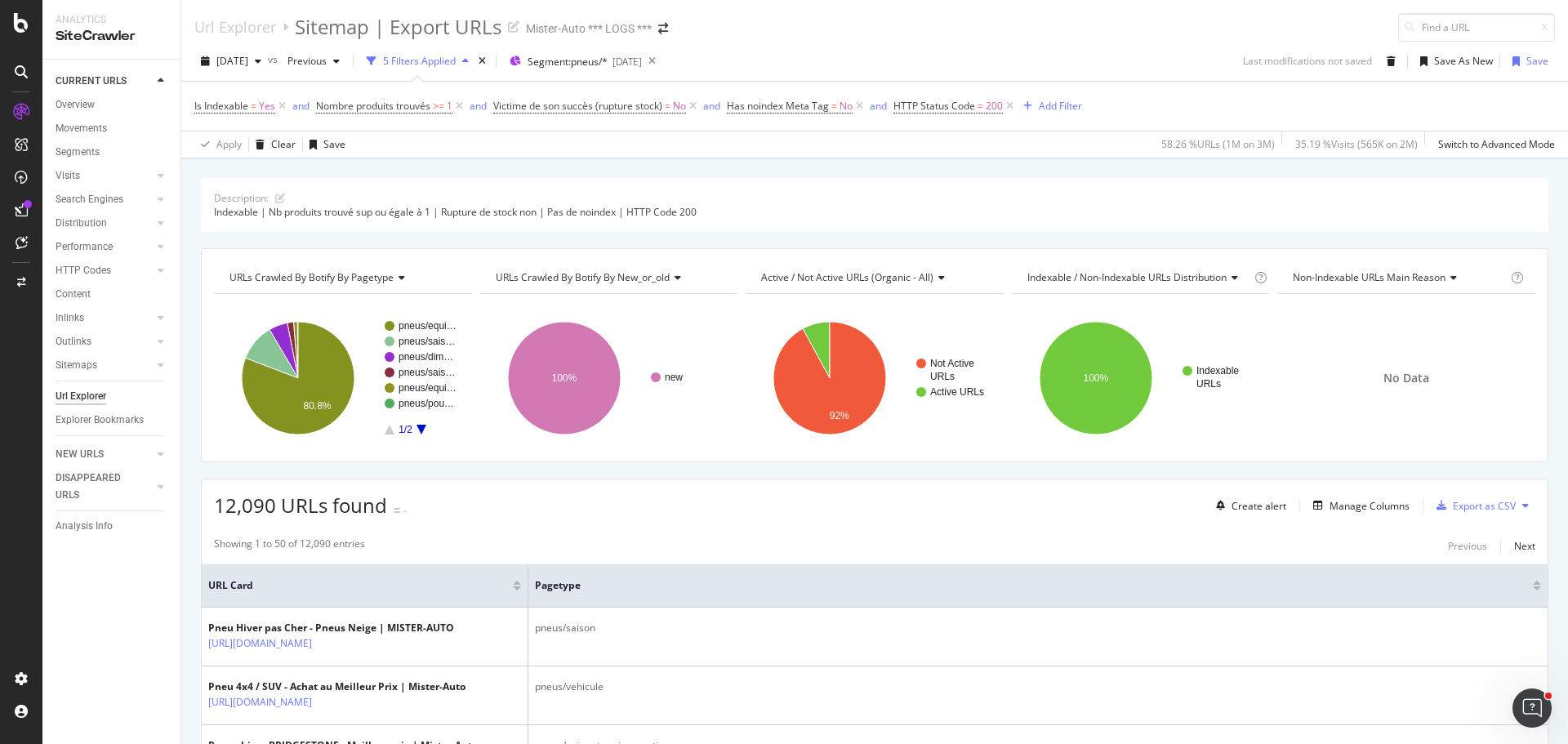
click at [1523, 502] on icon at bounding box center [1525, 505] width 6 height 10
click at [1478, 508] on span "Export XML Sitemaps" at bounding box center [1443, 507] width 96 height 15
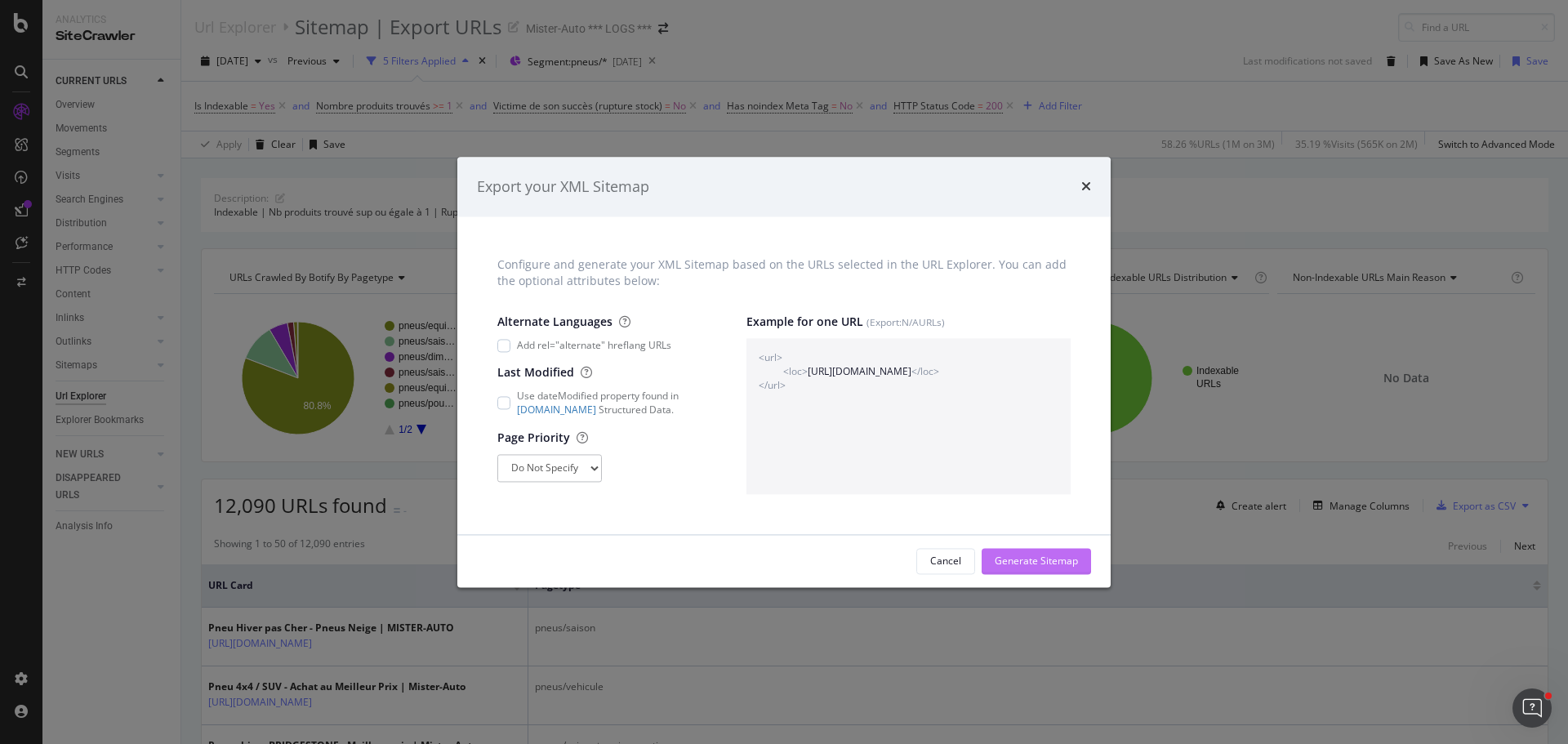
click at [1033, 561] on div "Generate Sitemap" at bounding box center [1037, 561] width 83 height 14
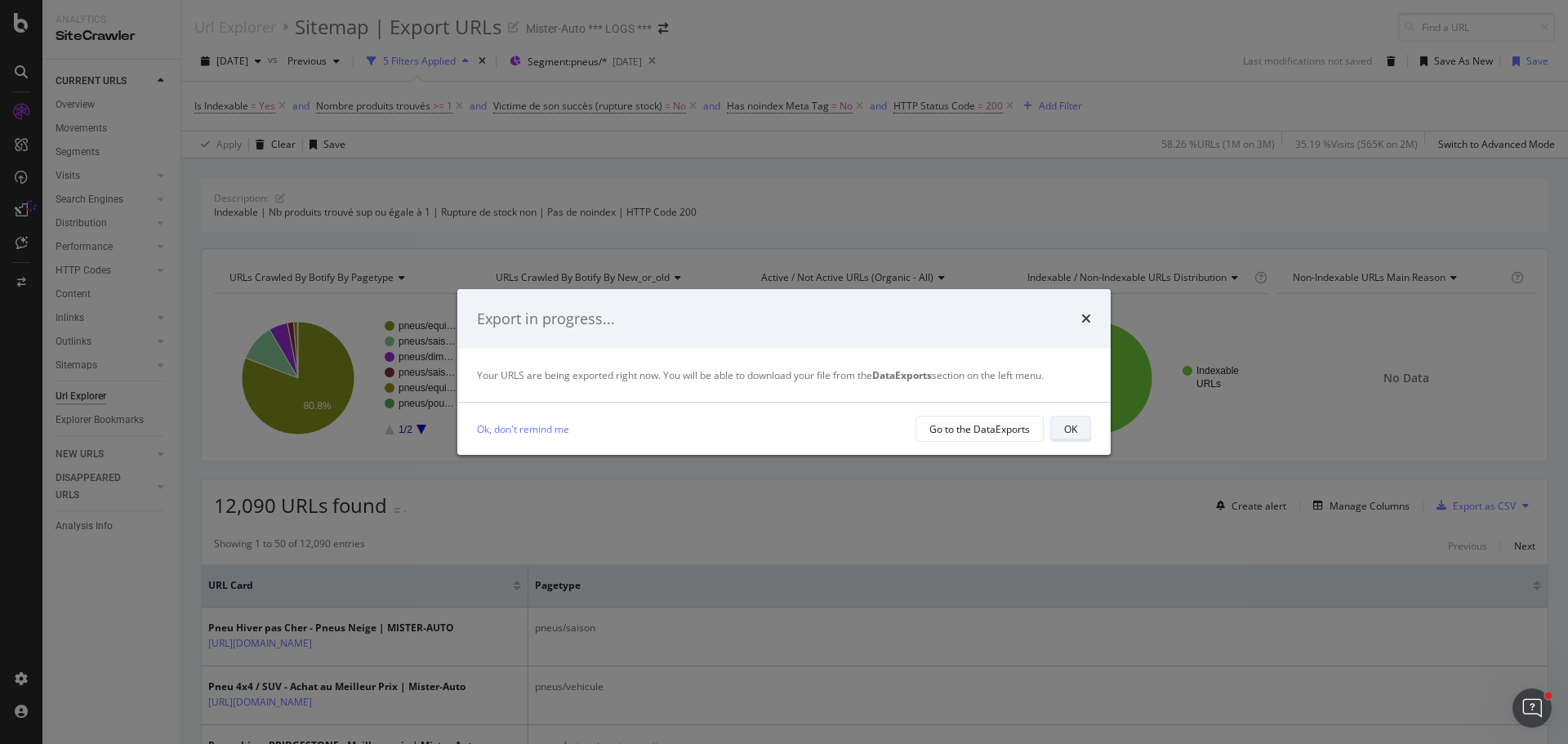
click at [1077, 422] on div "OK" at bounding box center [1071, 429] width 13 height 14
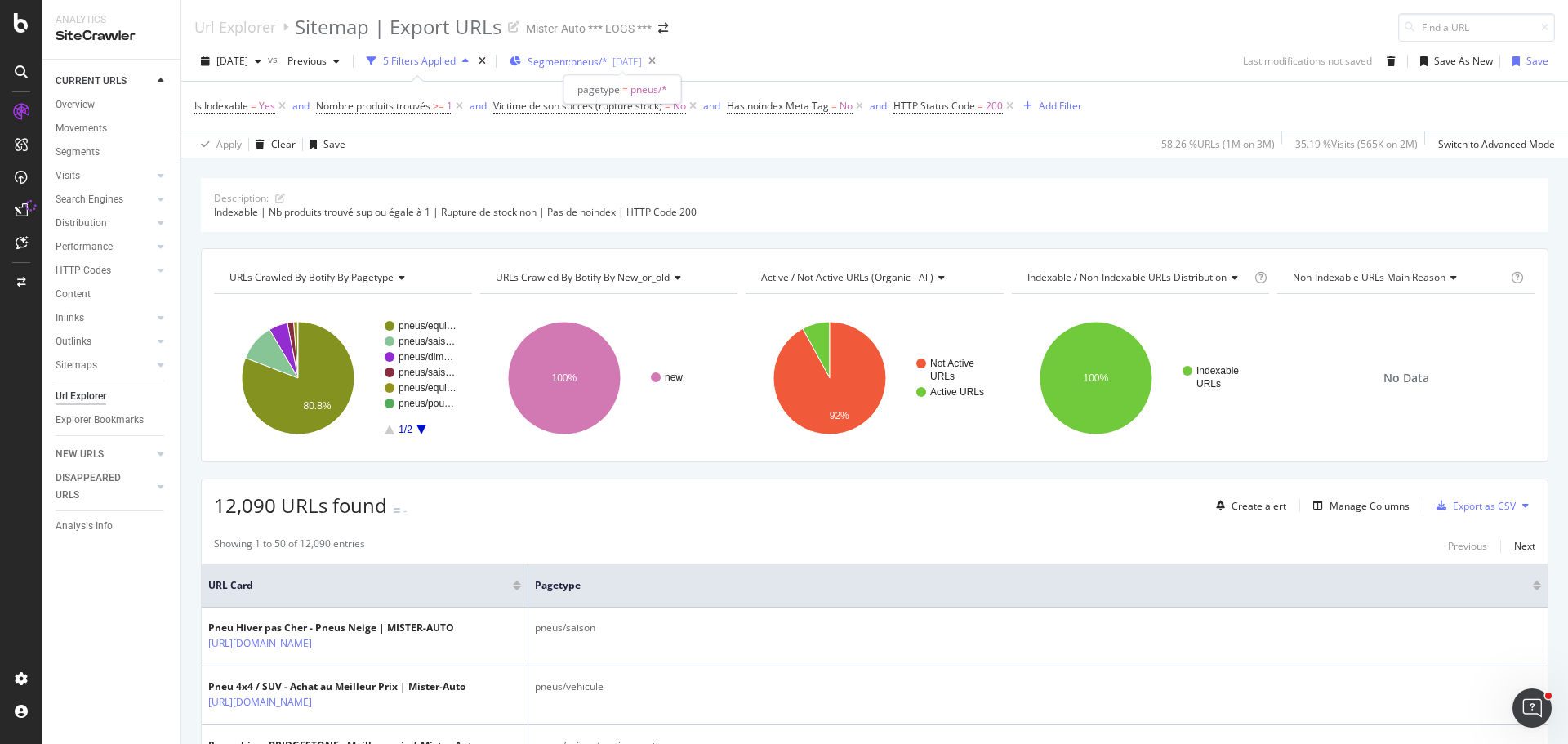
click at [642, 62] on div "2024-11-14" at bounding box center [627, 61] width 30 height 14
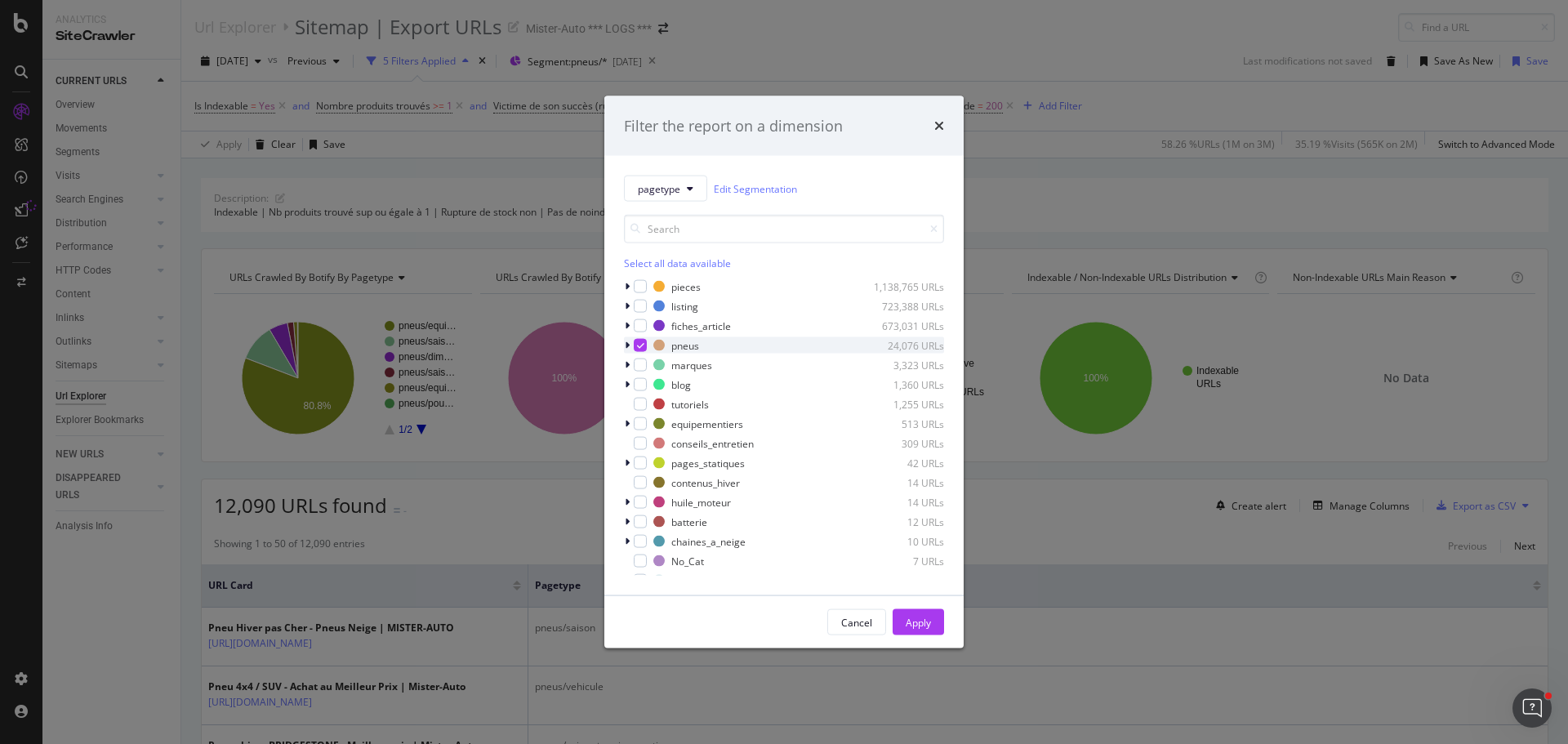
click at [645, 347] on div "modal" at bounding box center [640, 346] width 13 height 13
click at [638, 527] on div "modal" at bounding box center [640, 522] width 13 height 13
click at [625, 524] on icon "modal" at bounding box center [626, 522] width 5 height 10
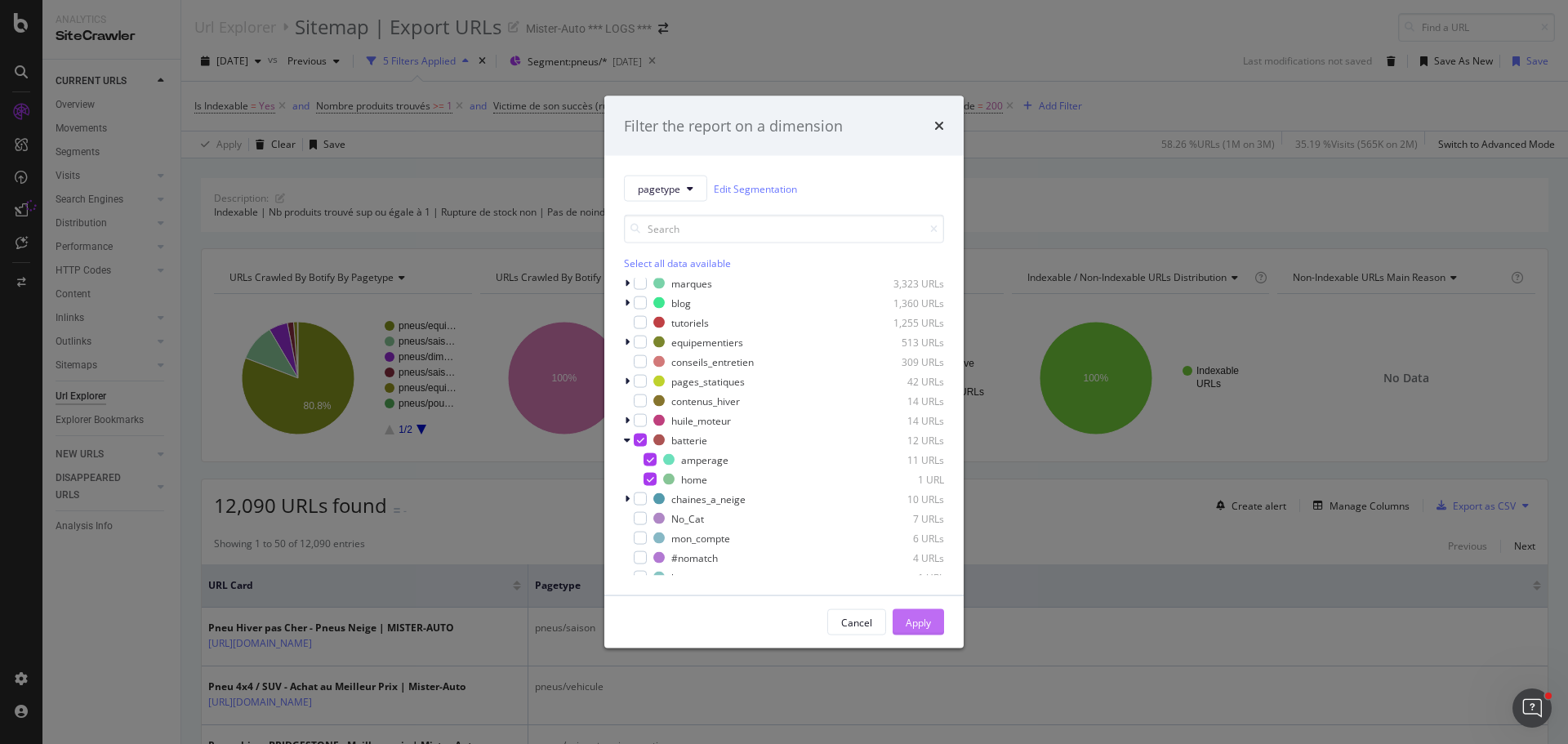
click at [922, 621] on div "Apply" at bounding box center [918, 622] width 25 height 14
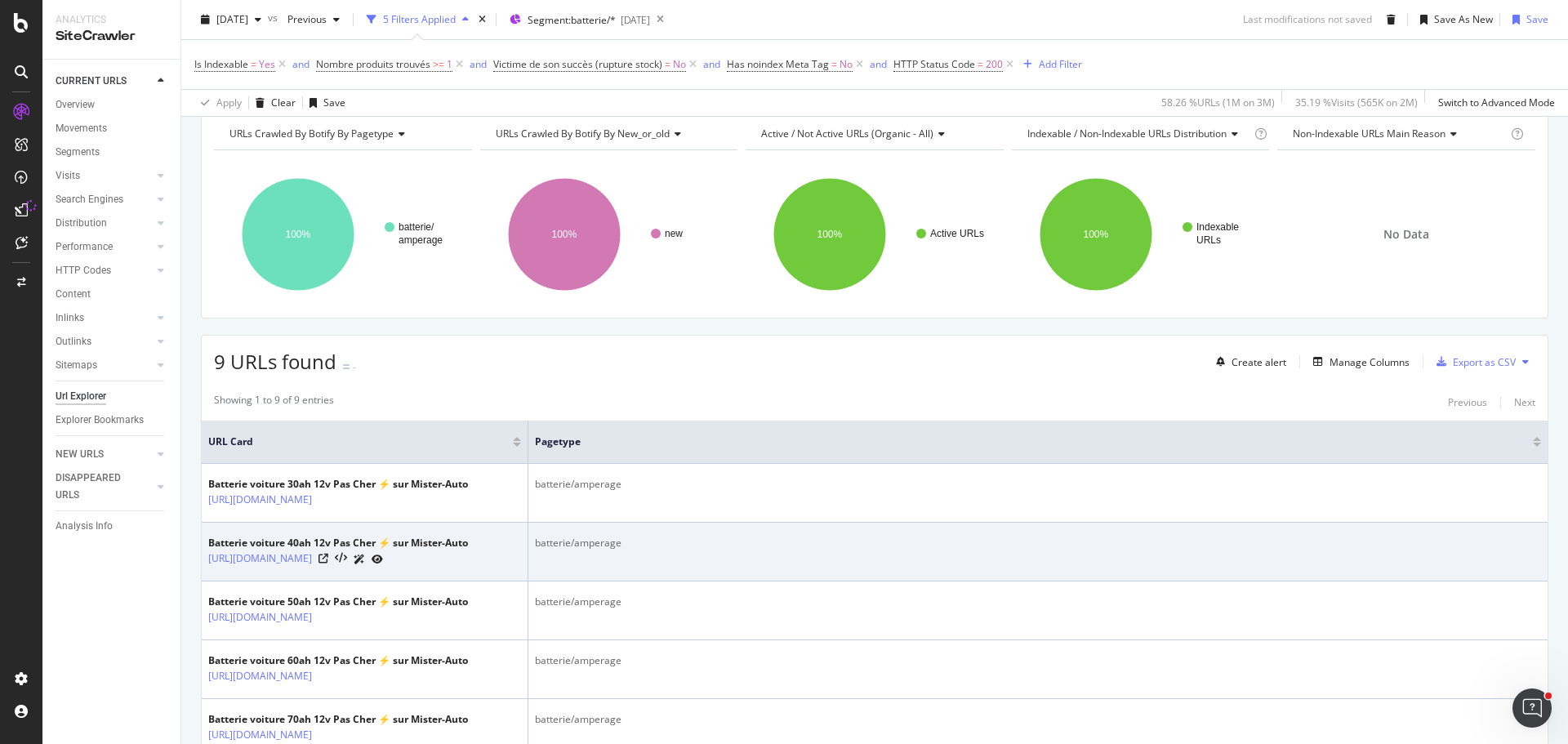
scroll to position [136, 0]
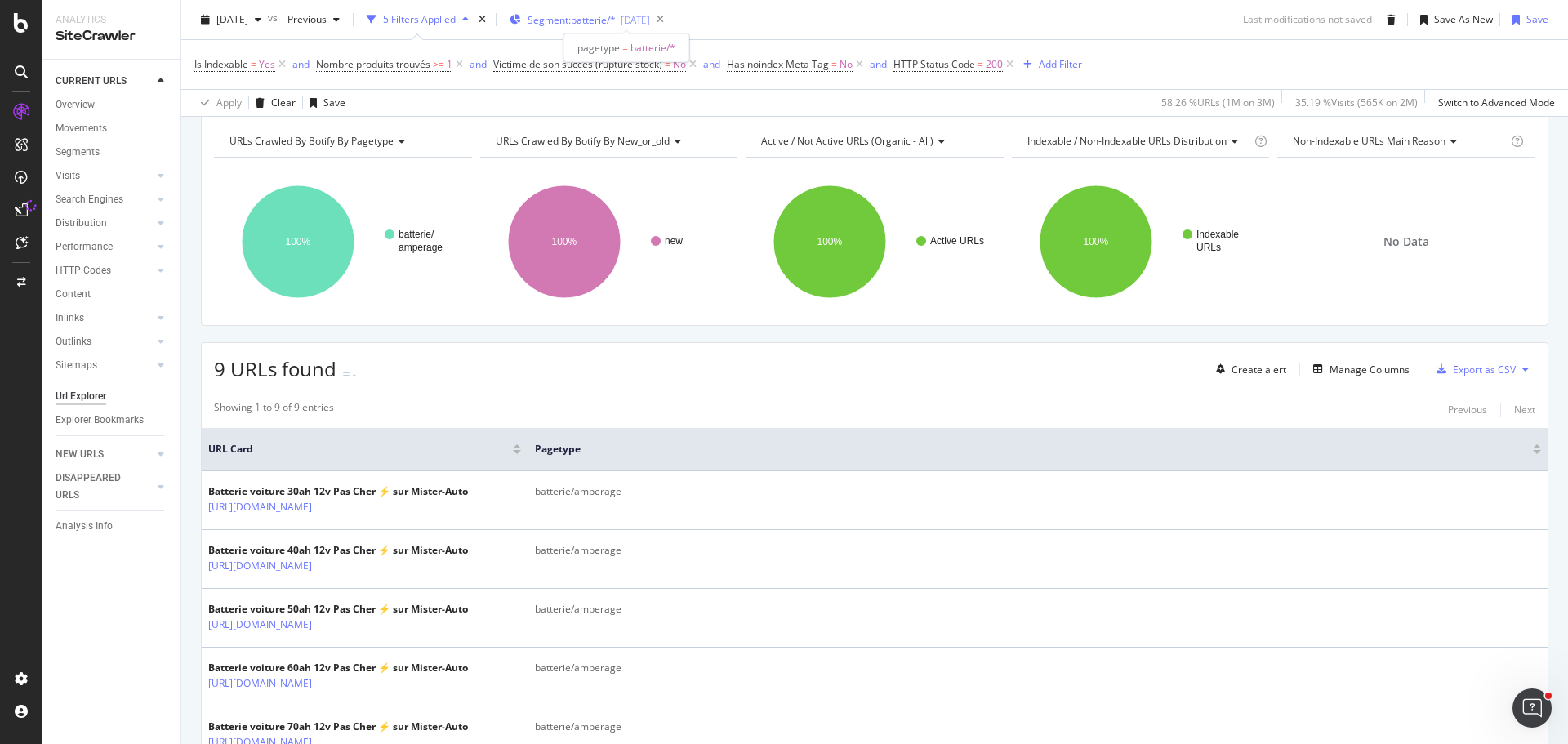
click at [616, 22] on span "Segment: batterie/*" at bounding box center [571, 19] width 88 height 14
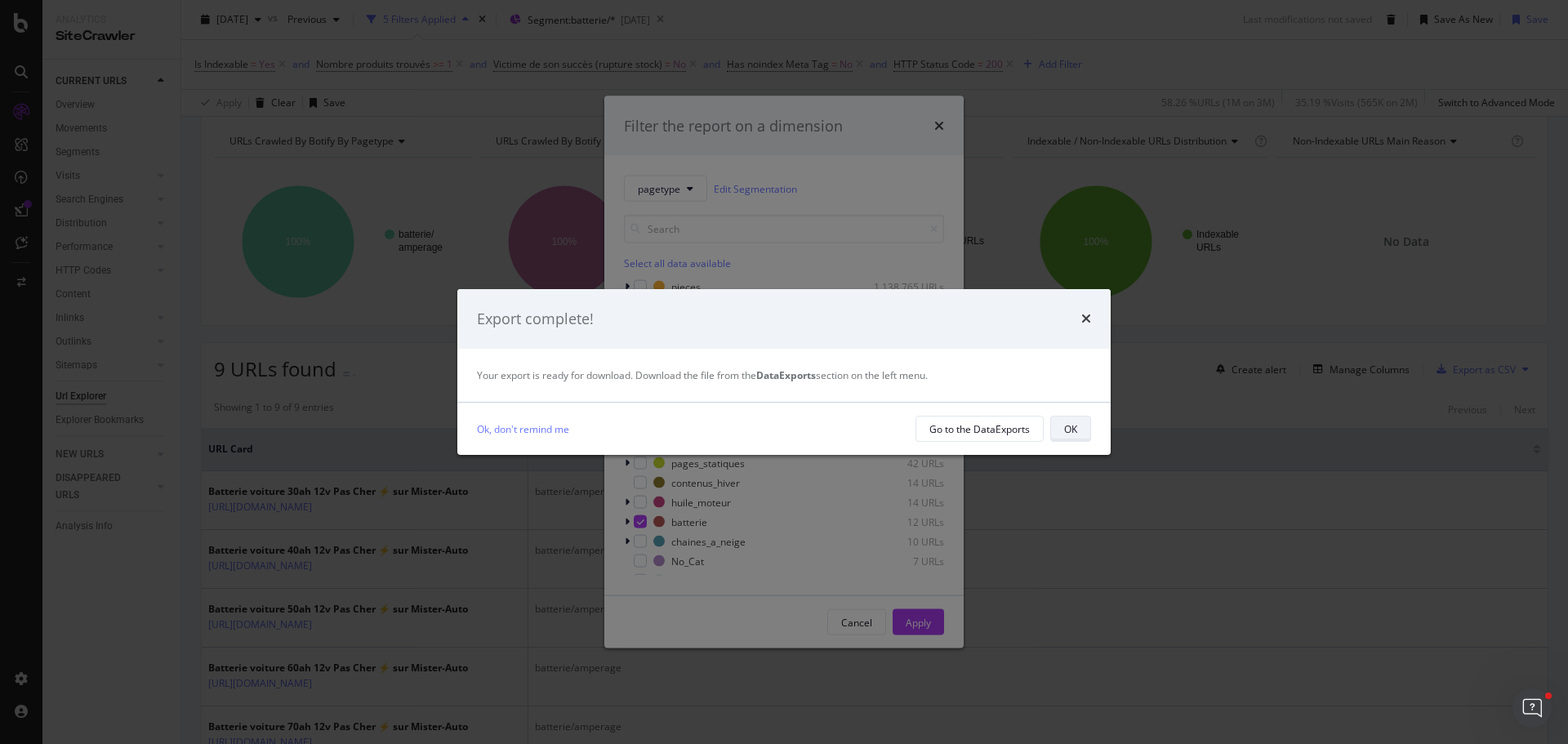
click at [1079, 431] on button "OK" at bounding box center [1071, 429] width 41 height 26
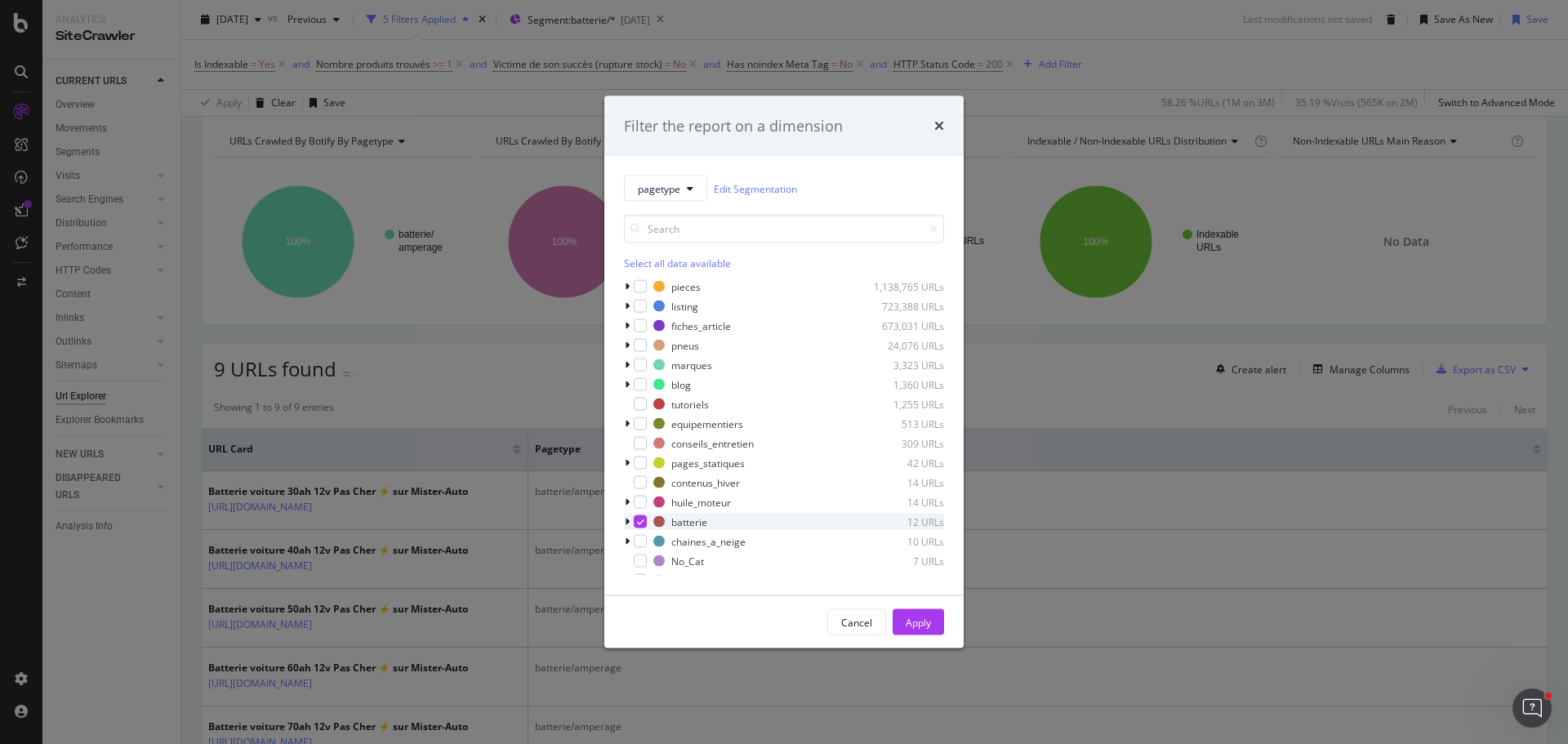
click at [639, 519] on icon "modal" at bounding box center [641, 522] width 7 height 8
click at [640, 541] on div "modal" at bounding box center [640, 541] width 13 height 13
click at [943, 629] on button "Apply" at bounding box center [918, 623] width 52 height 26
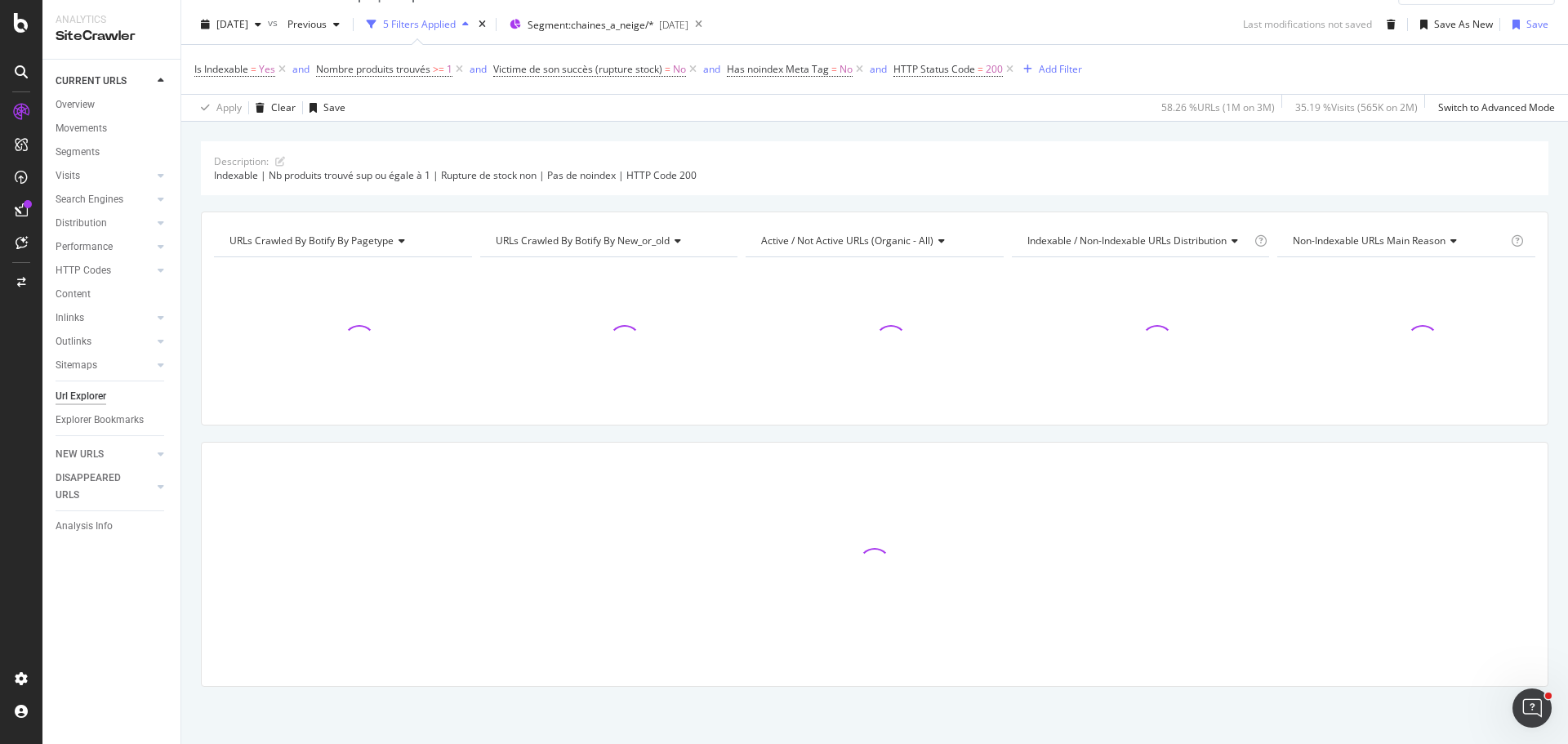
scroll to position [37, 0]
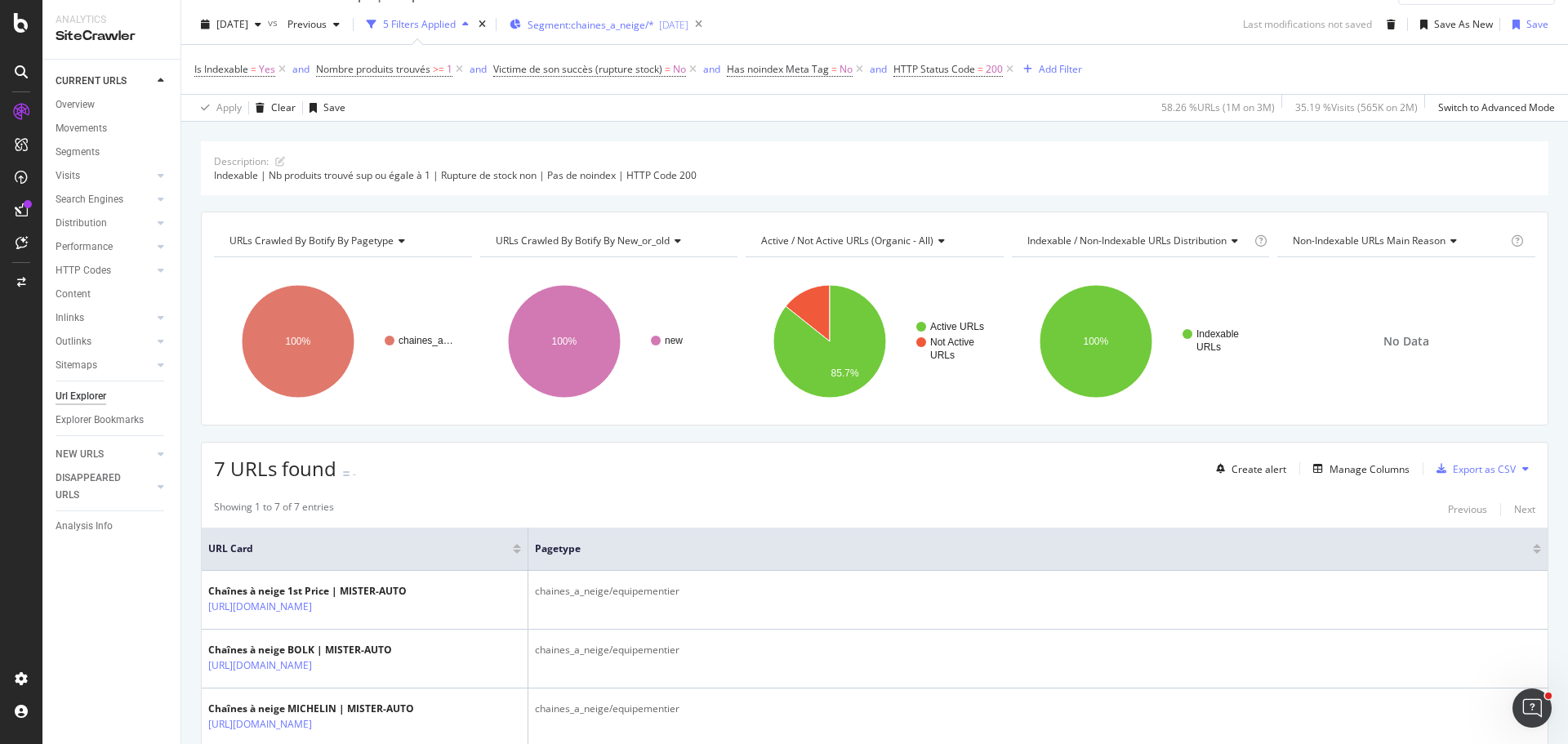
click at [610, 31] on span "Segment: chaines_a_neige/*" at bounding box center [590, 24] width 127 height 14
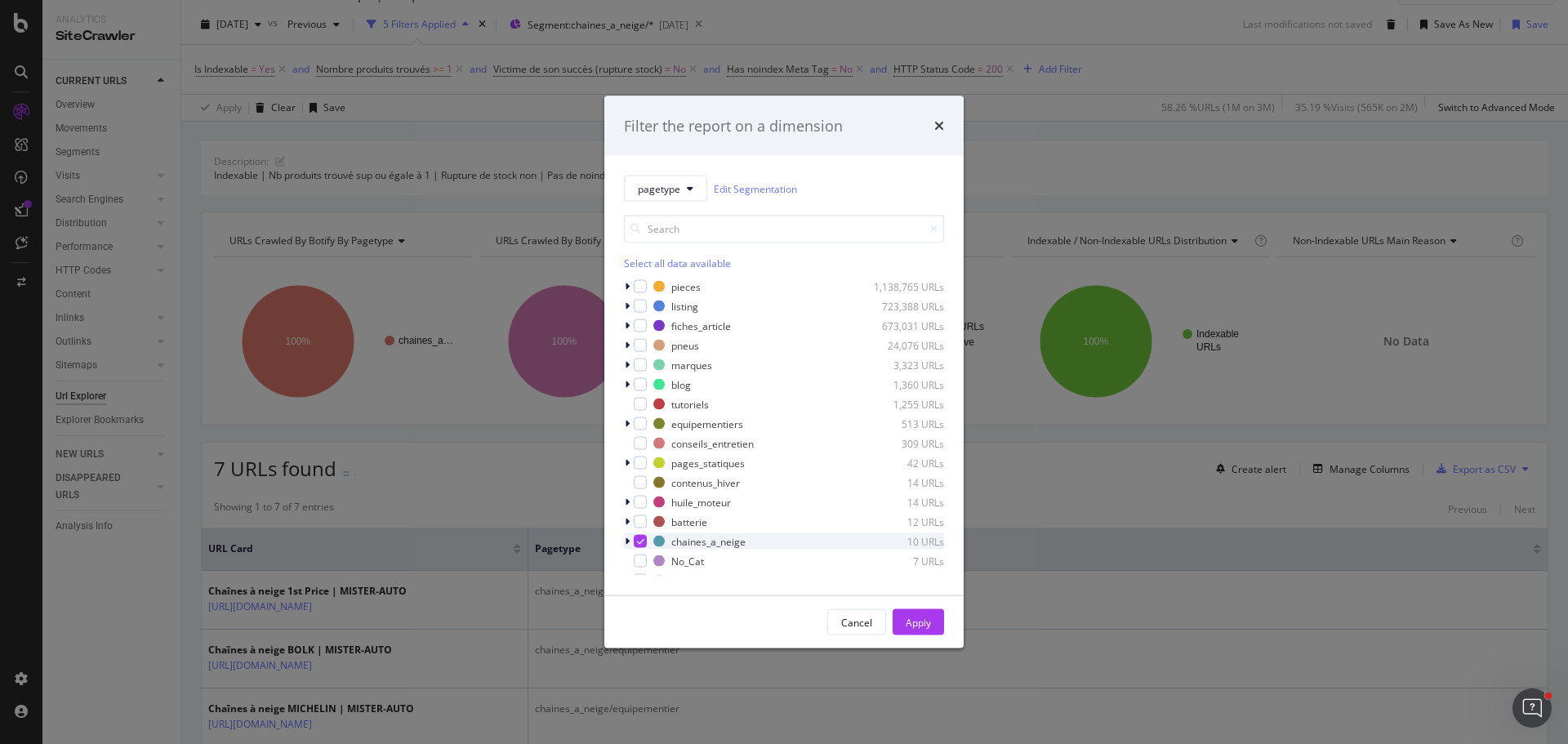
click at [643, 536] on div "modal" at bounding box center [640, 541] width 13 height 13
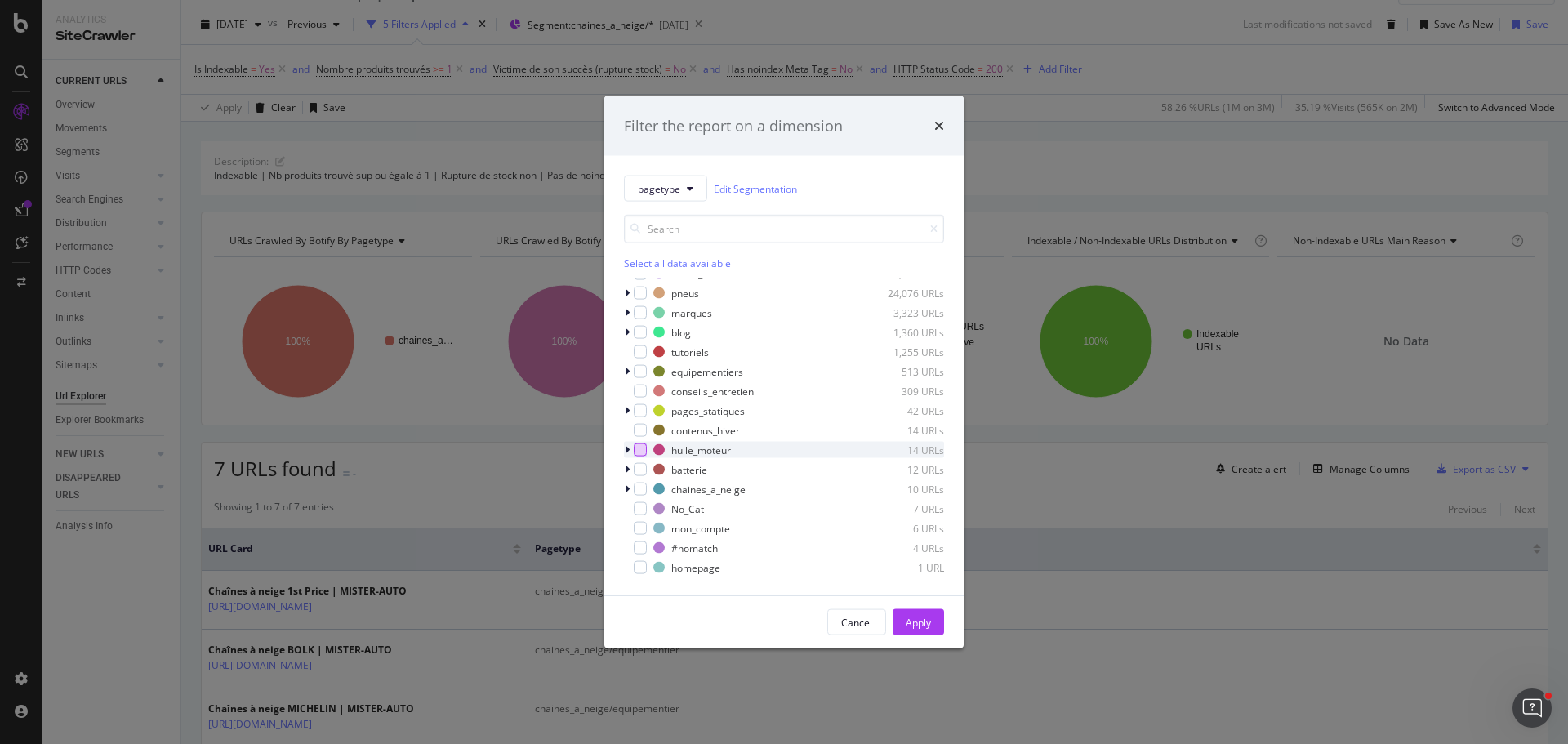
click at [642, 444] on div "modal" at bounding box center [640, 450] width 13 height 13
click at [624, 447] on div "pagetype Edit Segmentation Select all data available pieces 1,138,765 URLs list…" at bounding box center [784, 375] width 360 height 439
click at [625, 447] on icon "modal" at bounding box center [626, 449] width 5 height 10
click at [628, 448] on icon "modal" at bounding box center [626, 449] width 6 height 10
click at [916, 624] on div "Apply" at bounding box center [918, 622] width 25 height 14
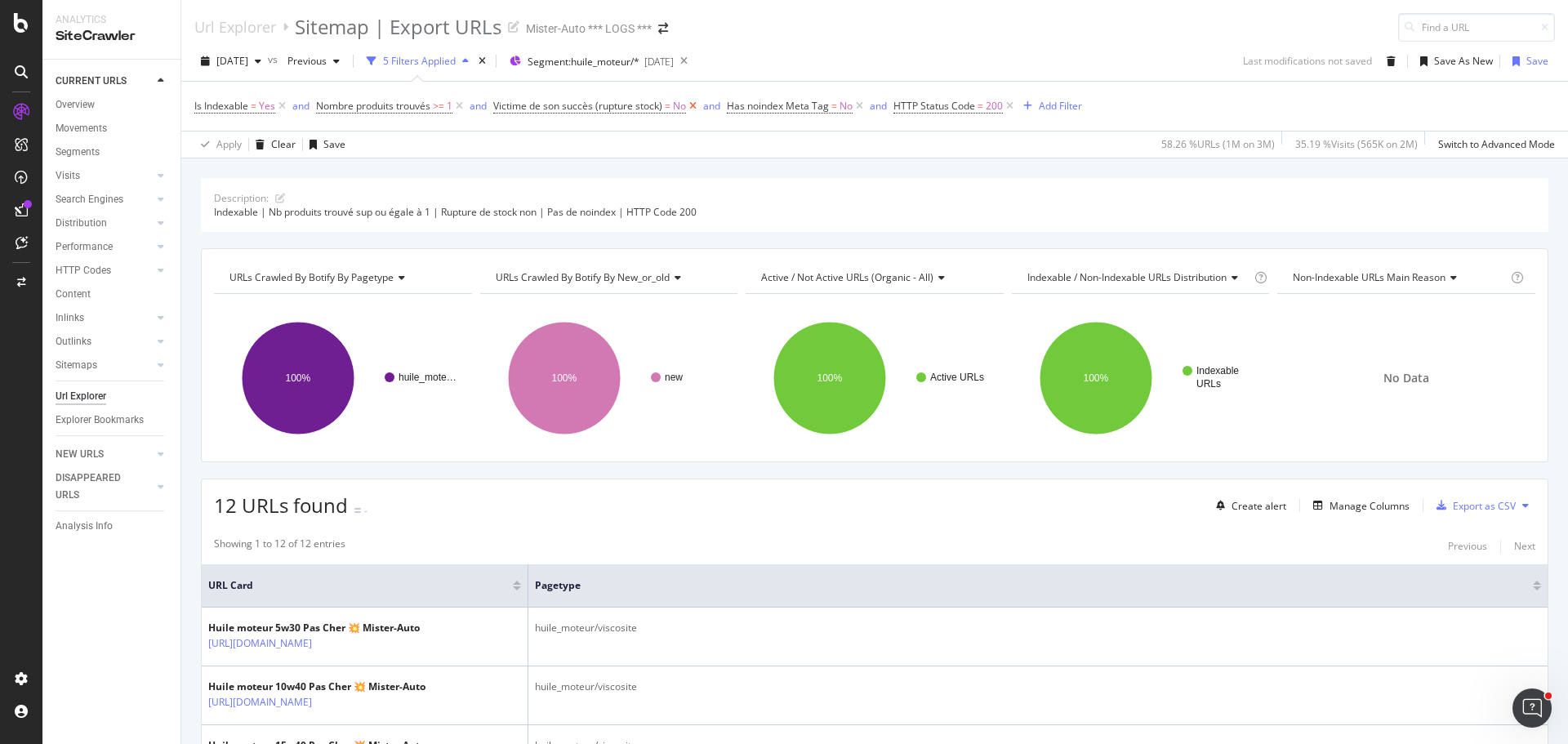
click at [696, 107] on icon at bounding box center [692, 107] width 14 height 17
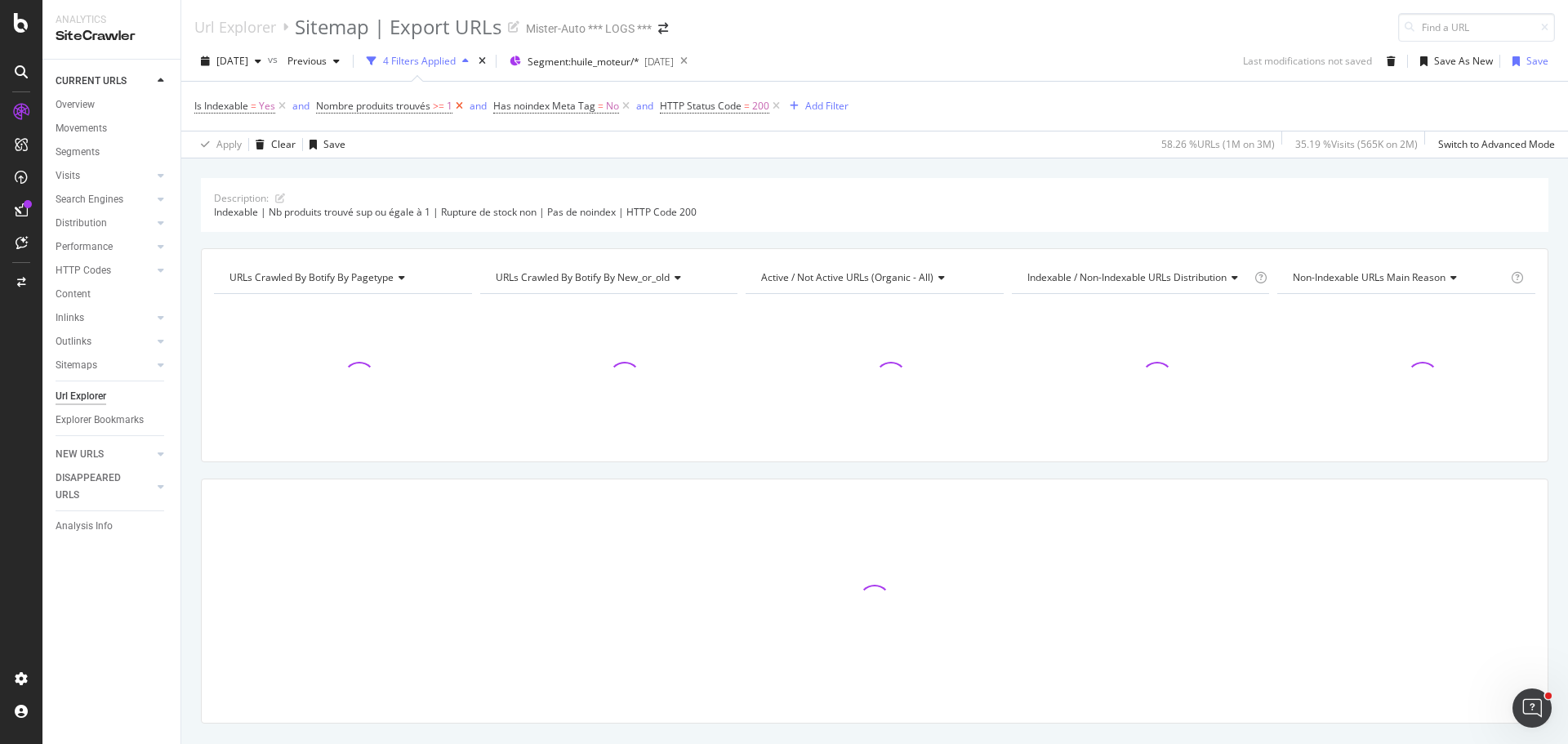
click at [466, 107] on icon at bounding box center [459, 107] width 14 height 17
click at [639, 65] on span "Segment: huile_moteur/*" at bounding box center [583, 61] width 112 height 14
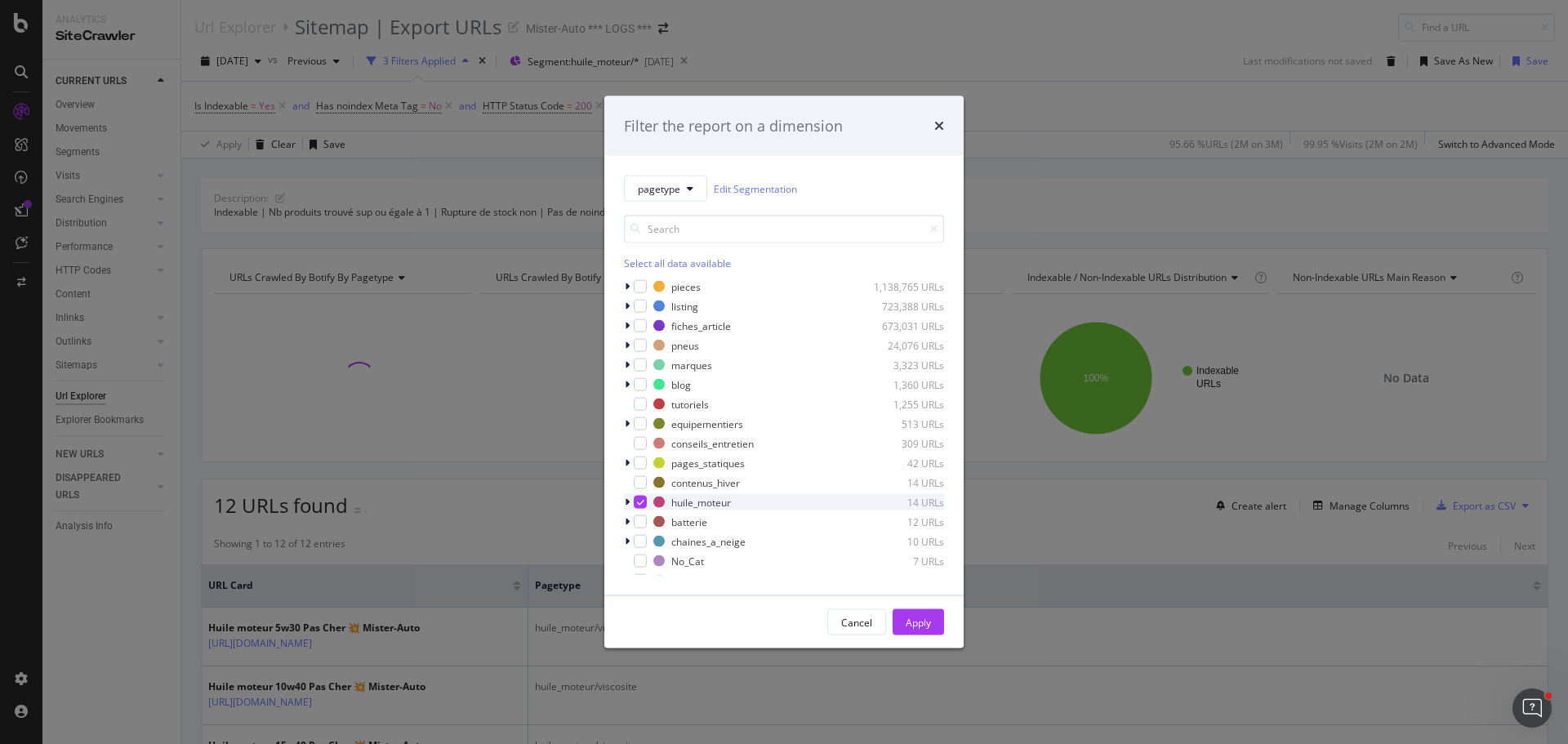
click at [639, 508] on div "modal" at bounding box center [640, 502] width 13 height 13
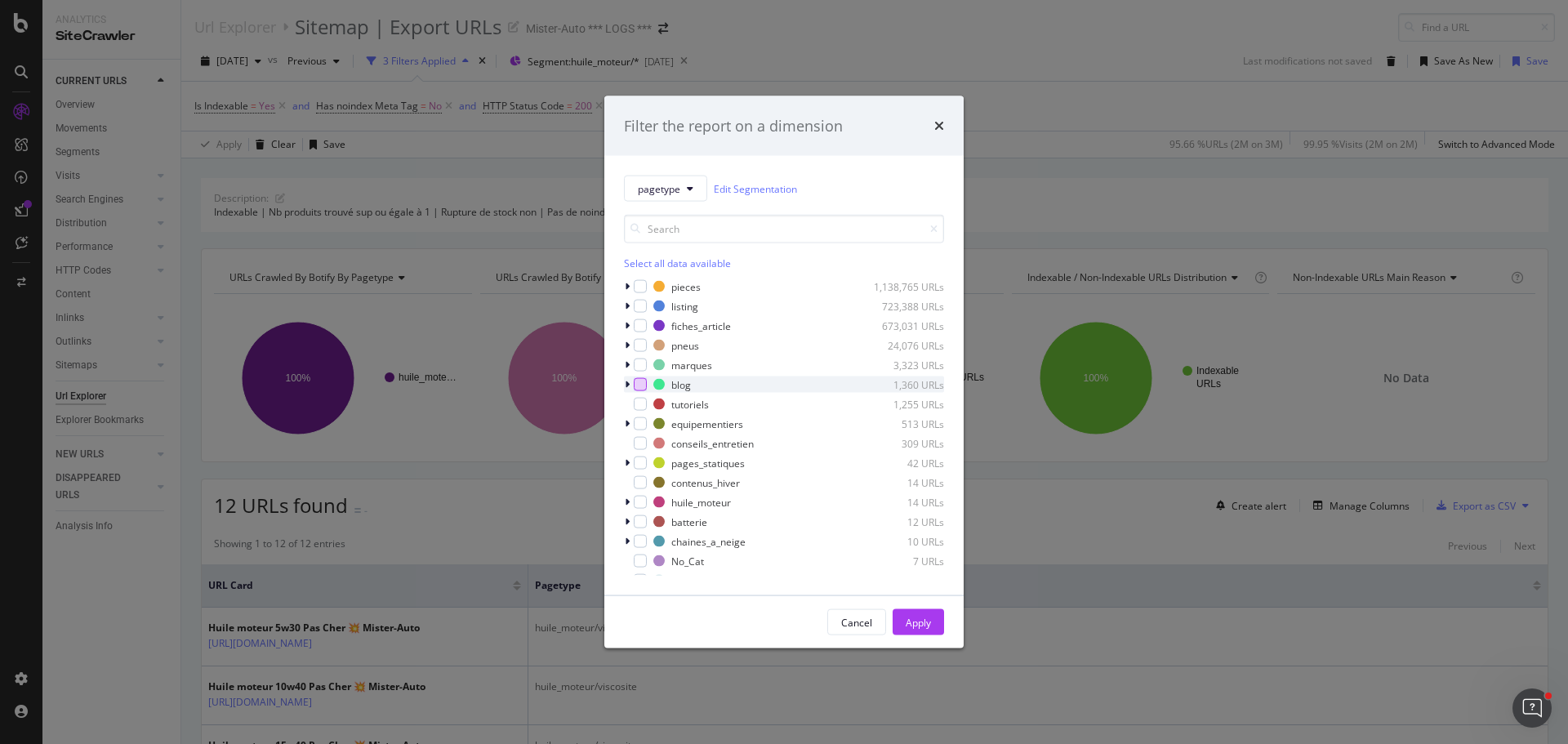
click at [644, 386] on div "modal" at bounding box center [640, 385] width 13 height 13
click at [646, 444] on div "modal" at bounding box center [640, 444] width 13 height 13
click at [921, 624] on div "Apply" at bounding box center [918, 622] width 25 height 14
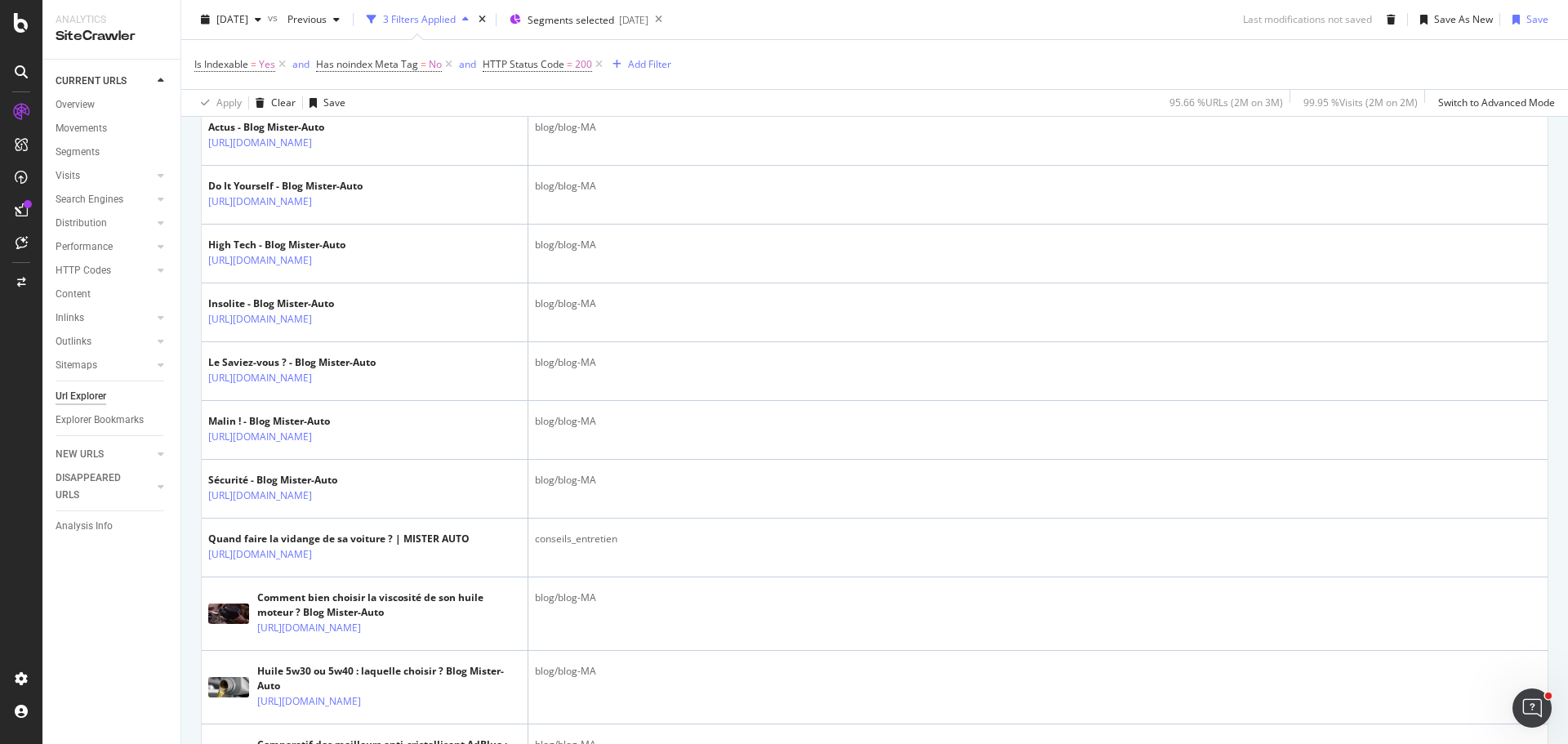
scroll to position [2591, 0]
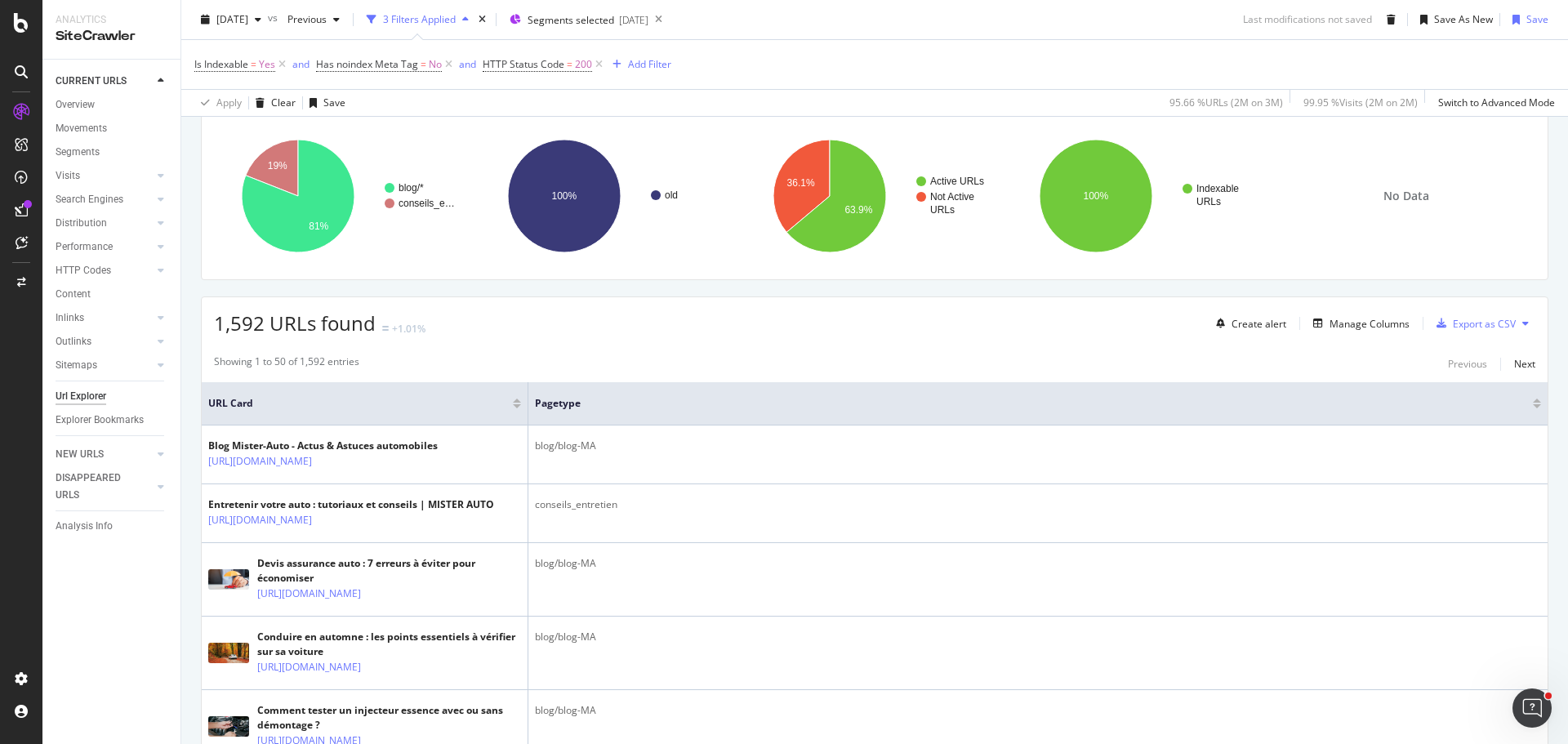
scroll to position [0, 0]
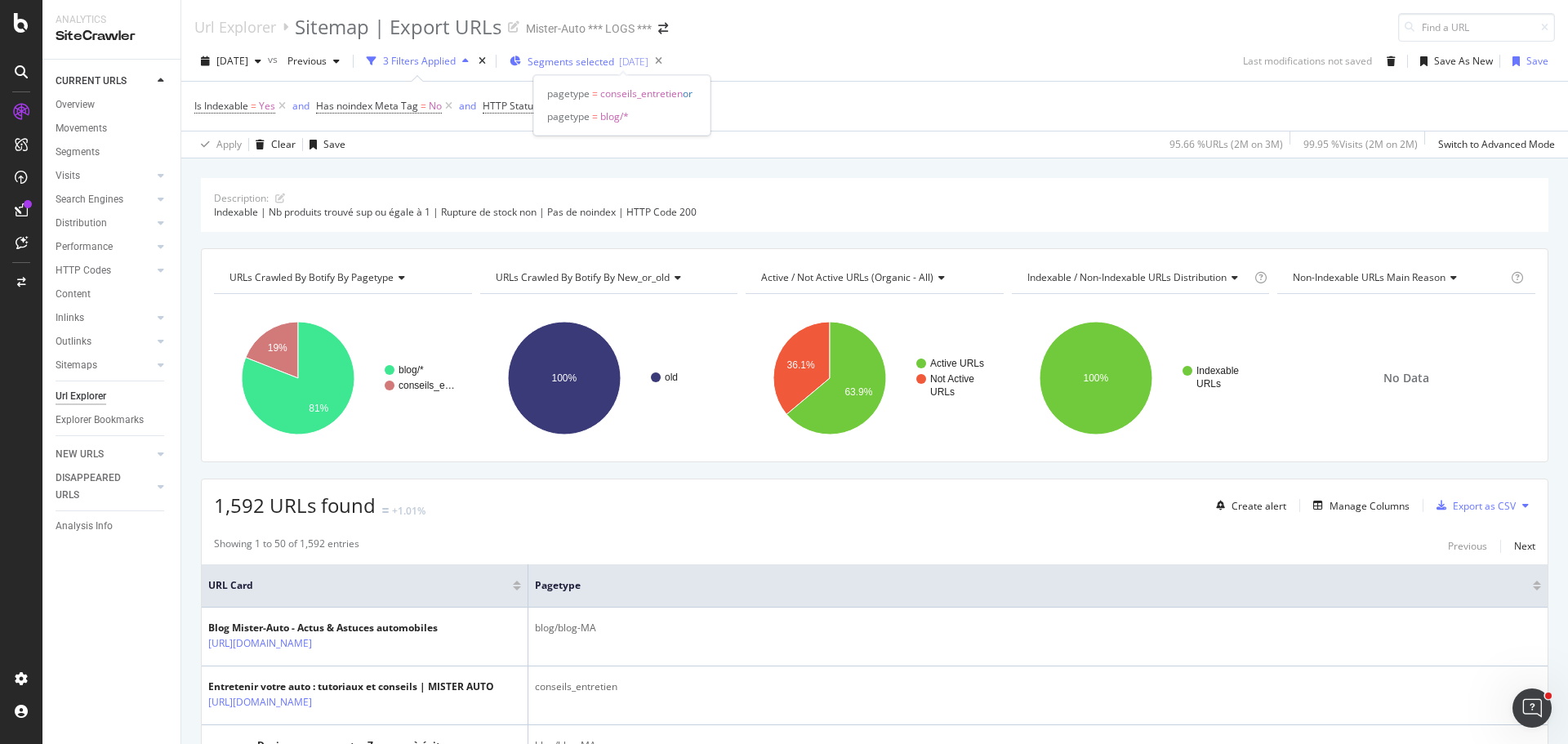
click at [614, 58] on span "Segments selected" at bounding box center [570, 61] width 86 height 14
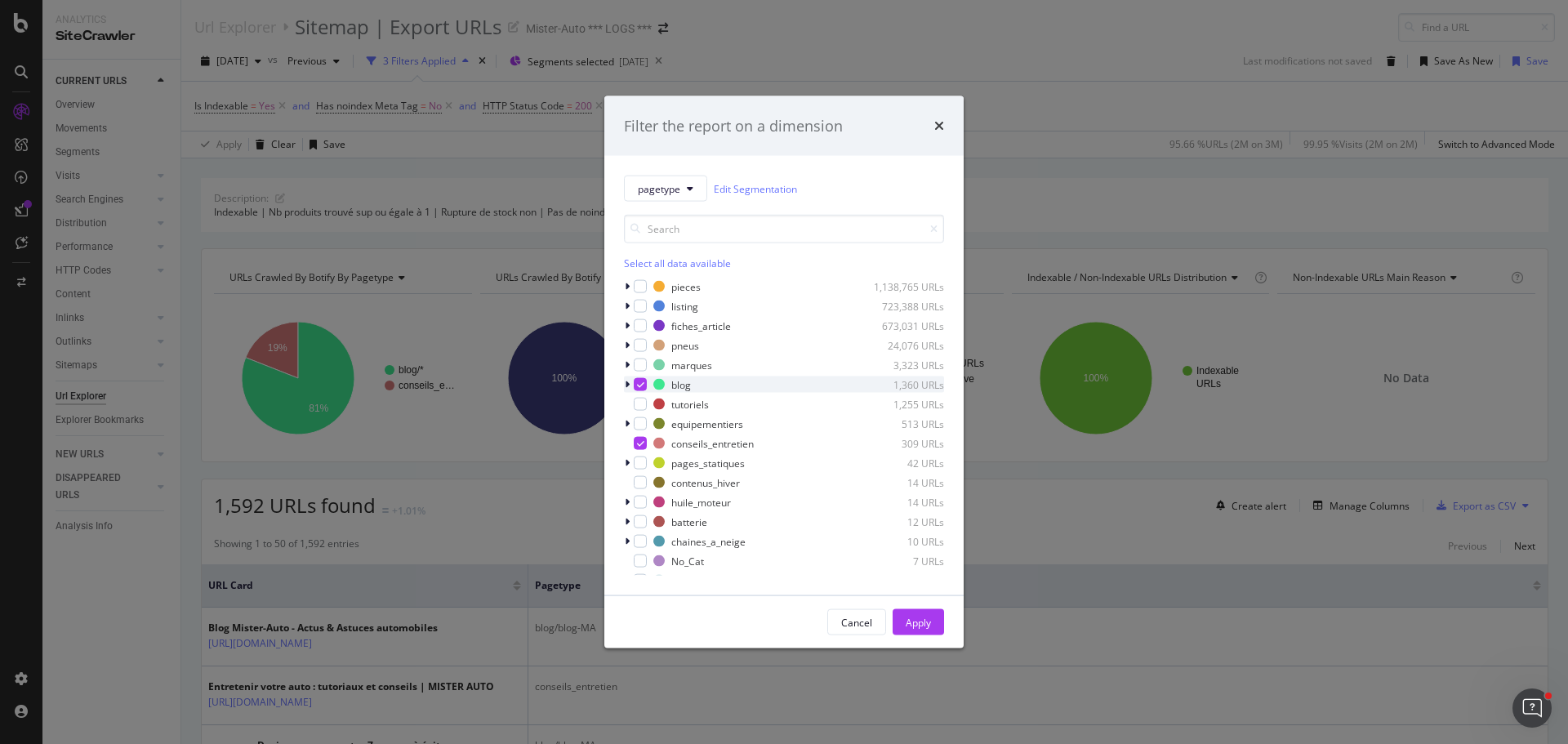
click at [631, 386] on div "modal" at bounding box center [628, 385] width 10 height 17
click at [655, 424] on div "modal" at bounding box center [651, 423] width 13 height 13
click at [922, 619] on div "Apply" at bounding box center [918, 622] width 25 height 14
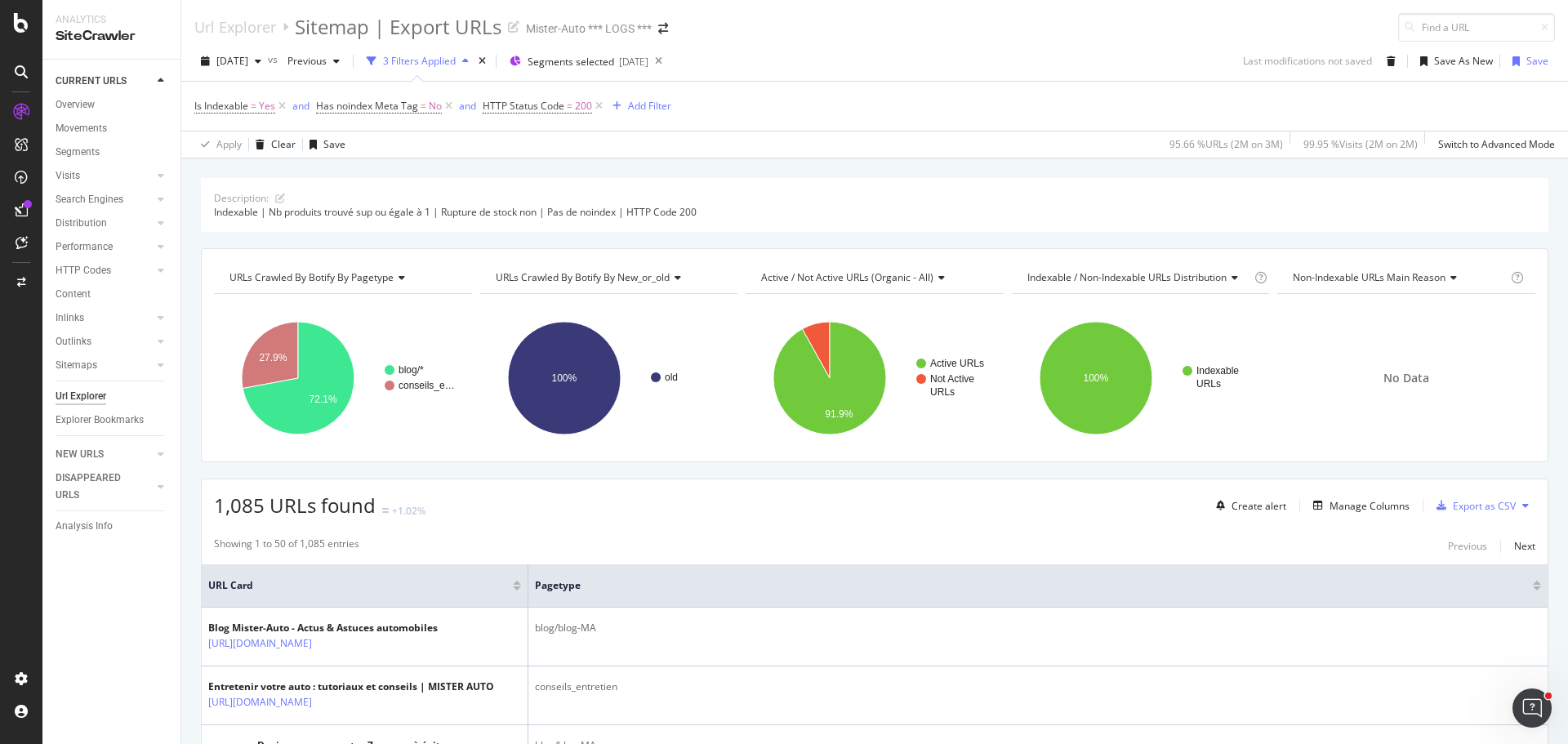
click at [1523, 508] on icon at bounding box center [1525, 505] width 6 height 10
click at [1481, 513] on span "Export XML Sitemaps" at bounding box center [1443, 507] width 96 height 15
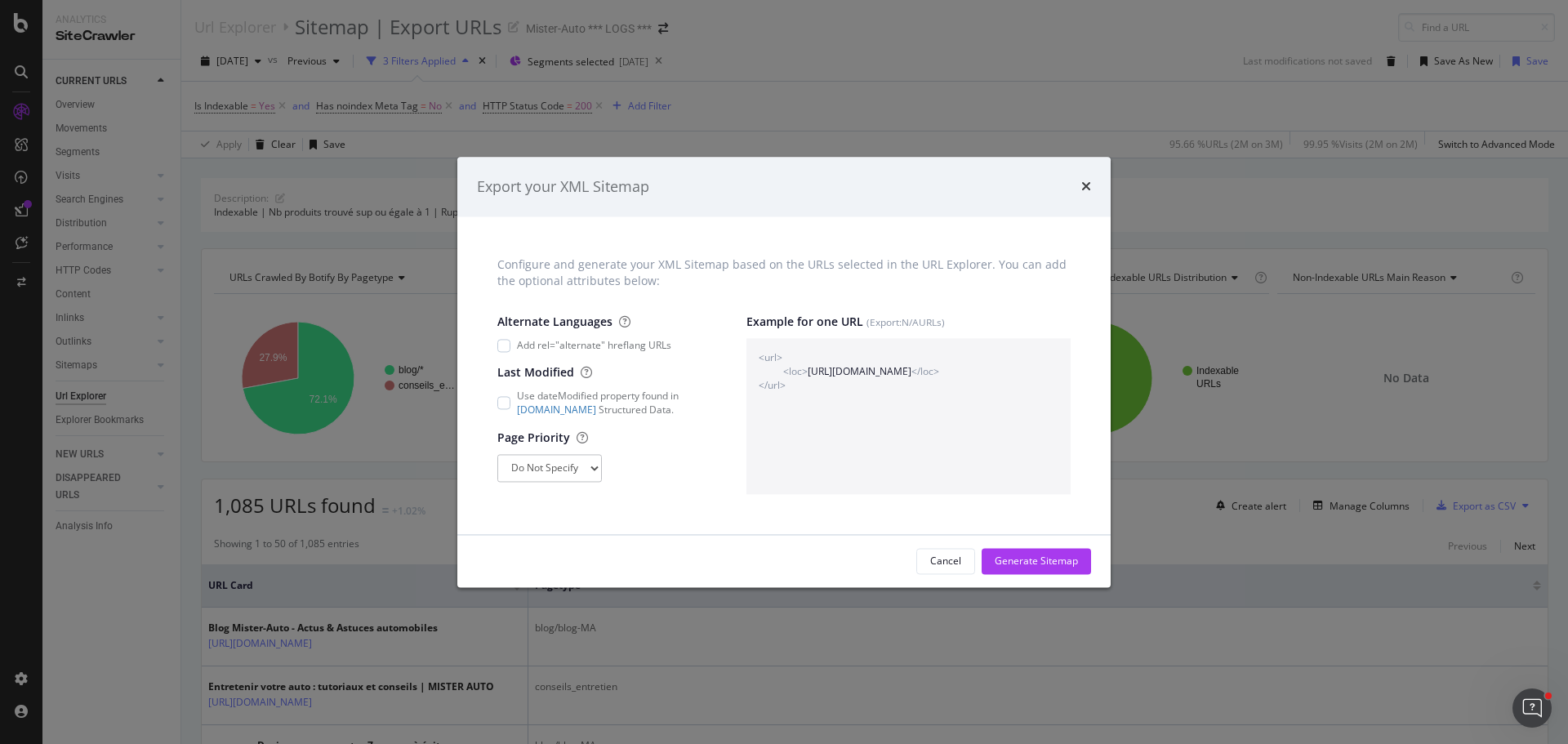
click at [1041, 559] on div "Generate Sitemap" at bounding box center [1037, 561] width 83 height 14
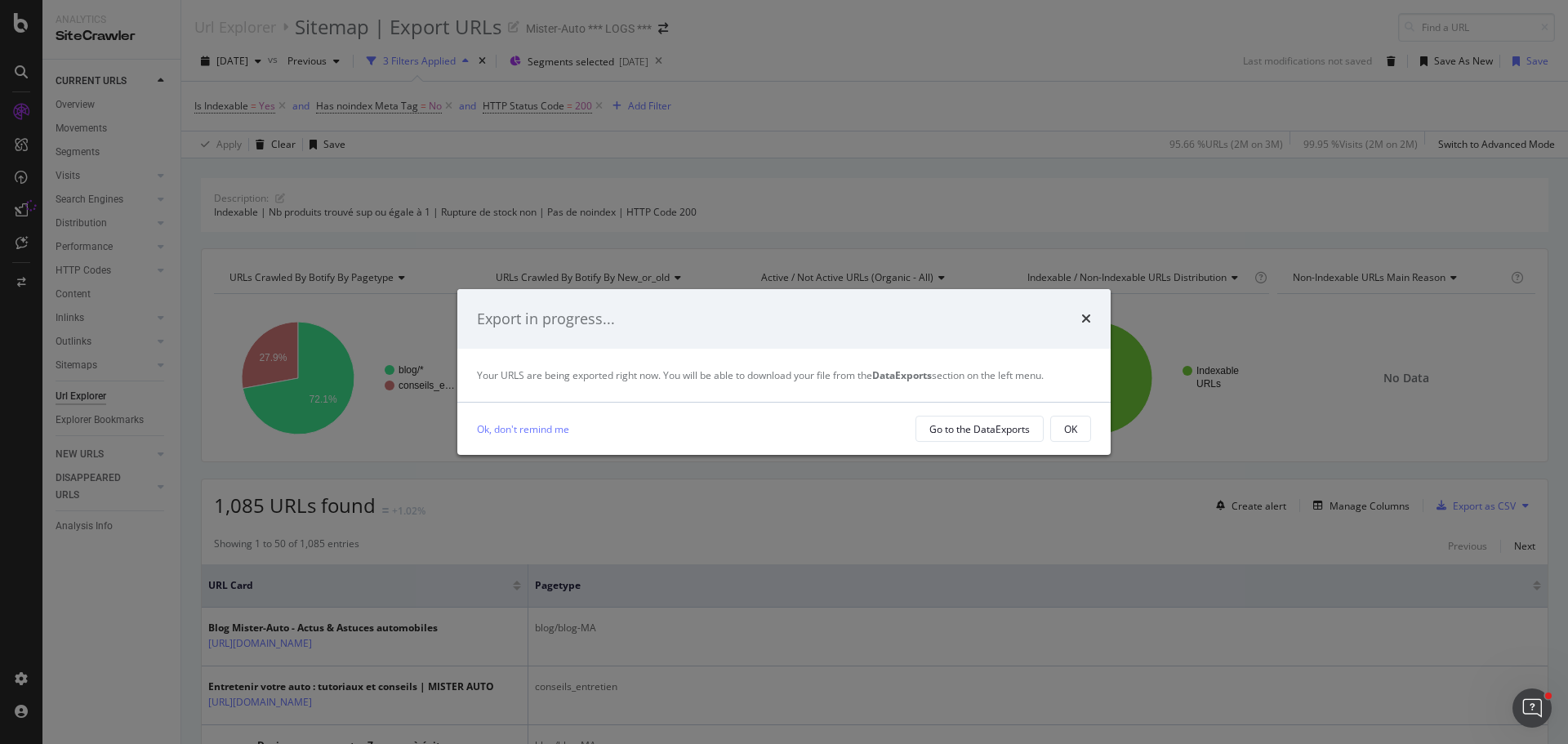
click at [1091, 446] on div "Ok, don't remind me Go to the DataExports OK" at bounding box center [784, 429] width 653 height 52
click at [1081, 433] on button "OK" at bounding box center [1071, 429] width 41 height 26
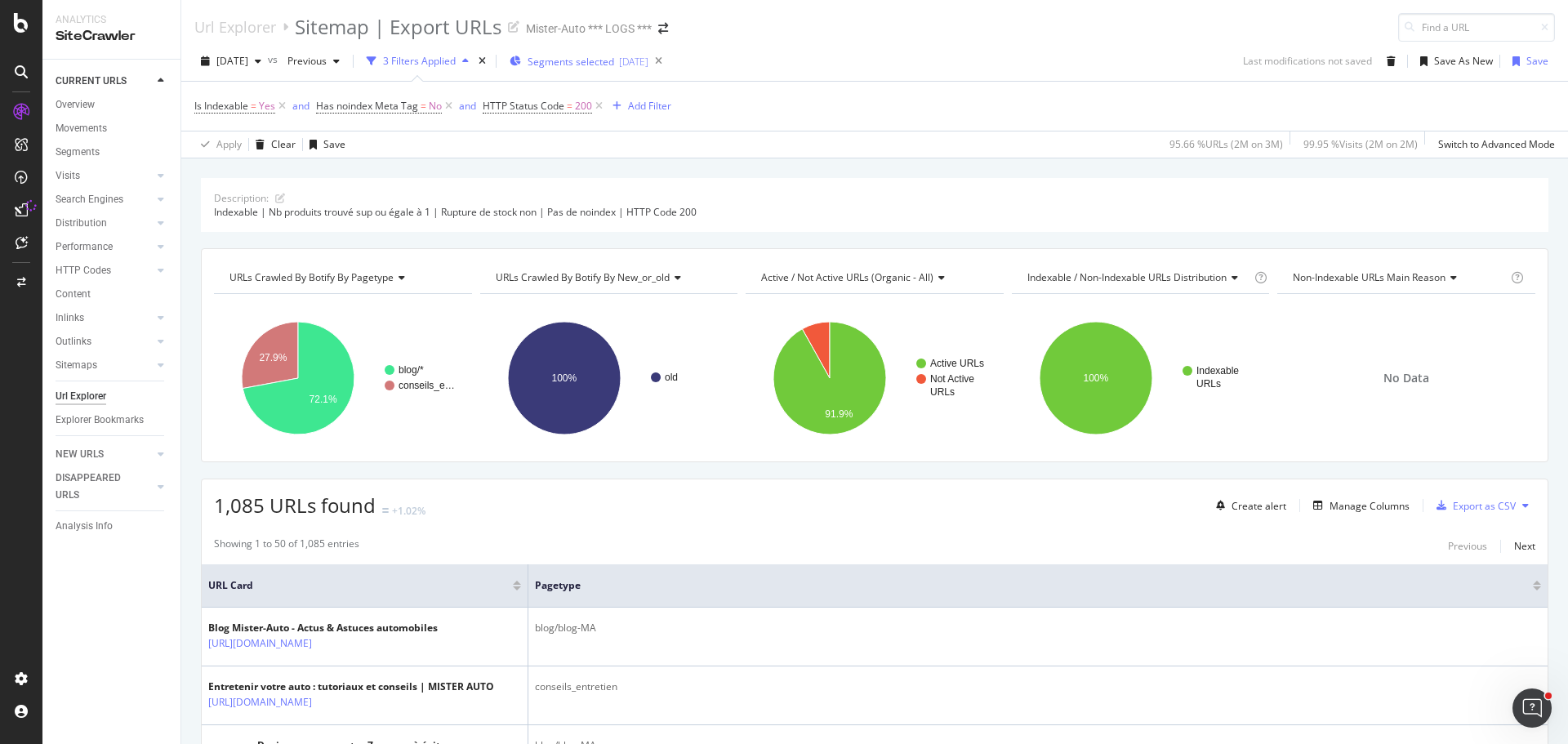
click at [614, 60] on span "Segments selected" at bounding box center [570, 61] width 86 height 14
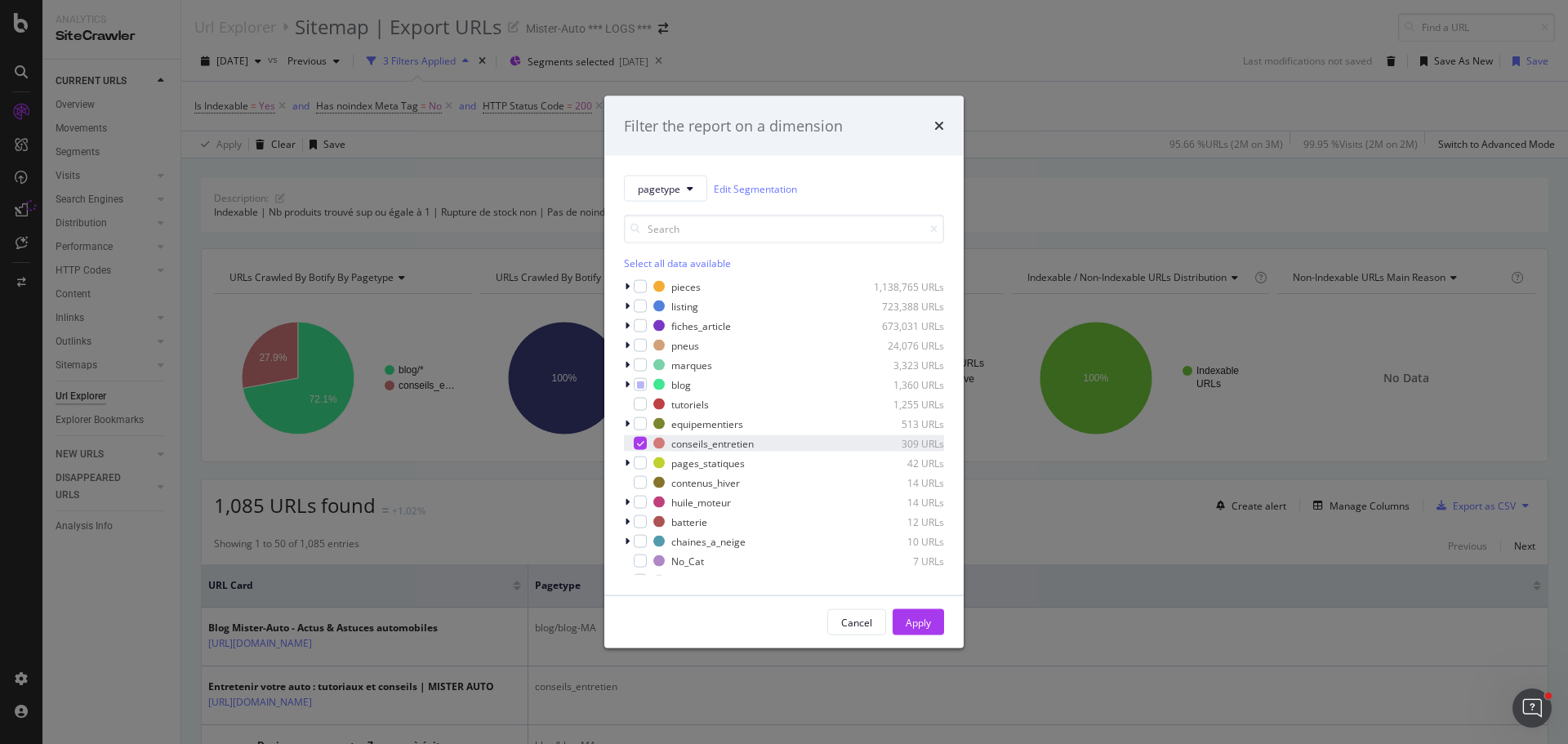
click at [645, 442] on div "modal" at bounding box center [640, 444] width 13 height 13
click at [642, 382] on icon "modal" at bounding box center [641, 385] width 7 height 8
drag, startPoint x: 642, startPoint y: 383, endPoint x: 679, endPoint y: 368, distance: 39.9
click at [643, 384] on icon "modal" at bounding box center [641, 385] width 7 height 8
click at [645, 327] on div "modal" at bounding box center [640, 326] width 13 height 13
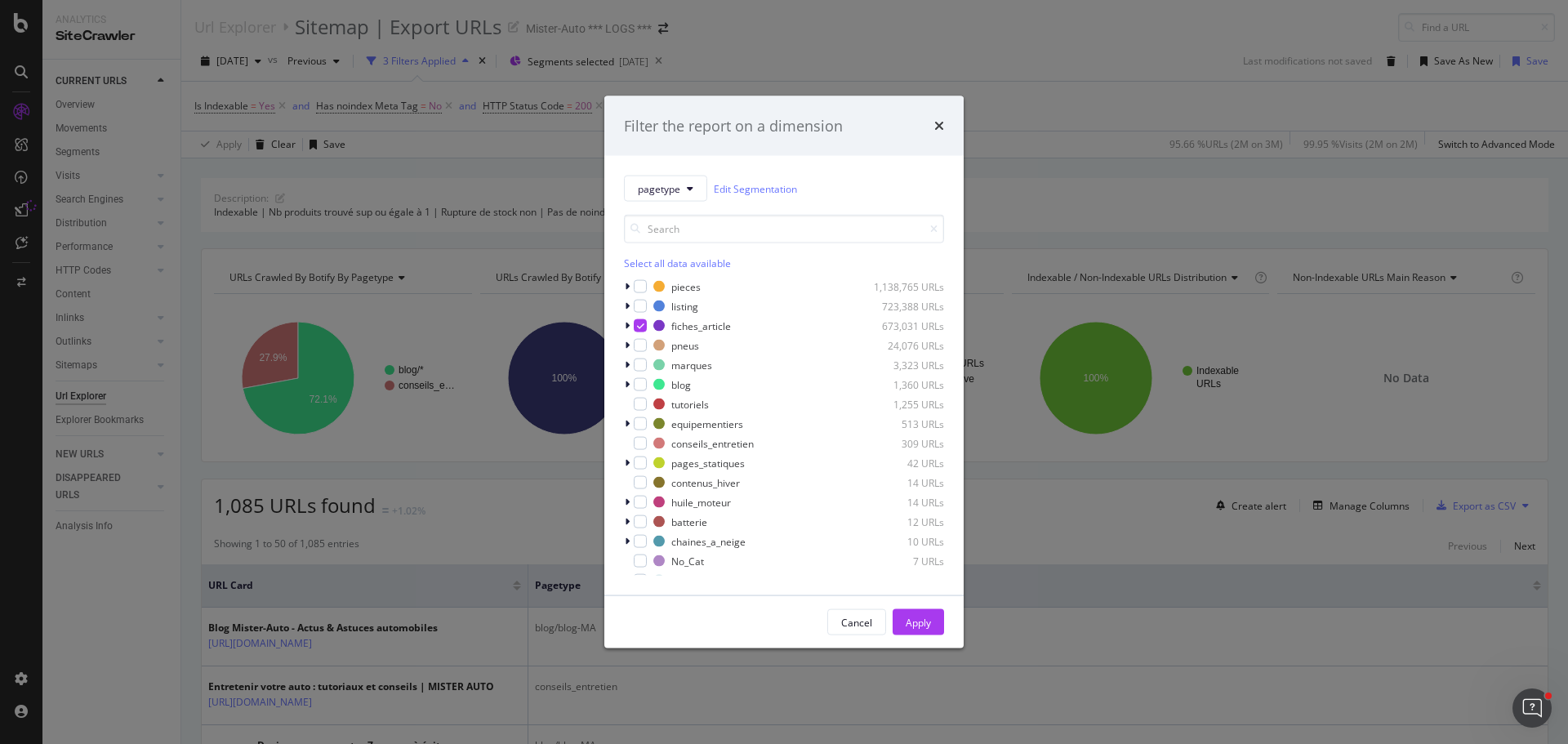
drag, startPoint x: 916, startPoint y: 614, endPoint x: 622, endPoint y: 6, distance: 675.4
click at [917, 618] on div "Apply" at bounding box center [918, 622] width 25 height 24
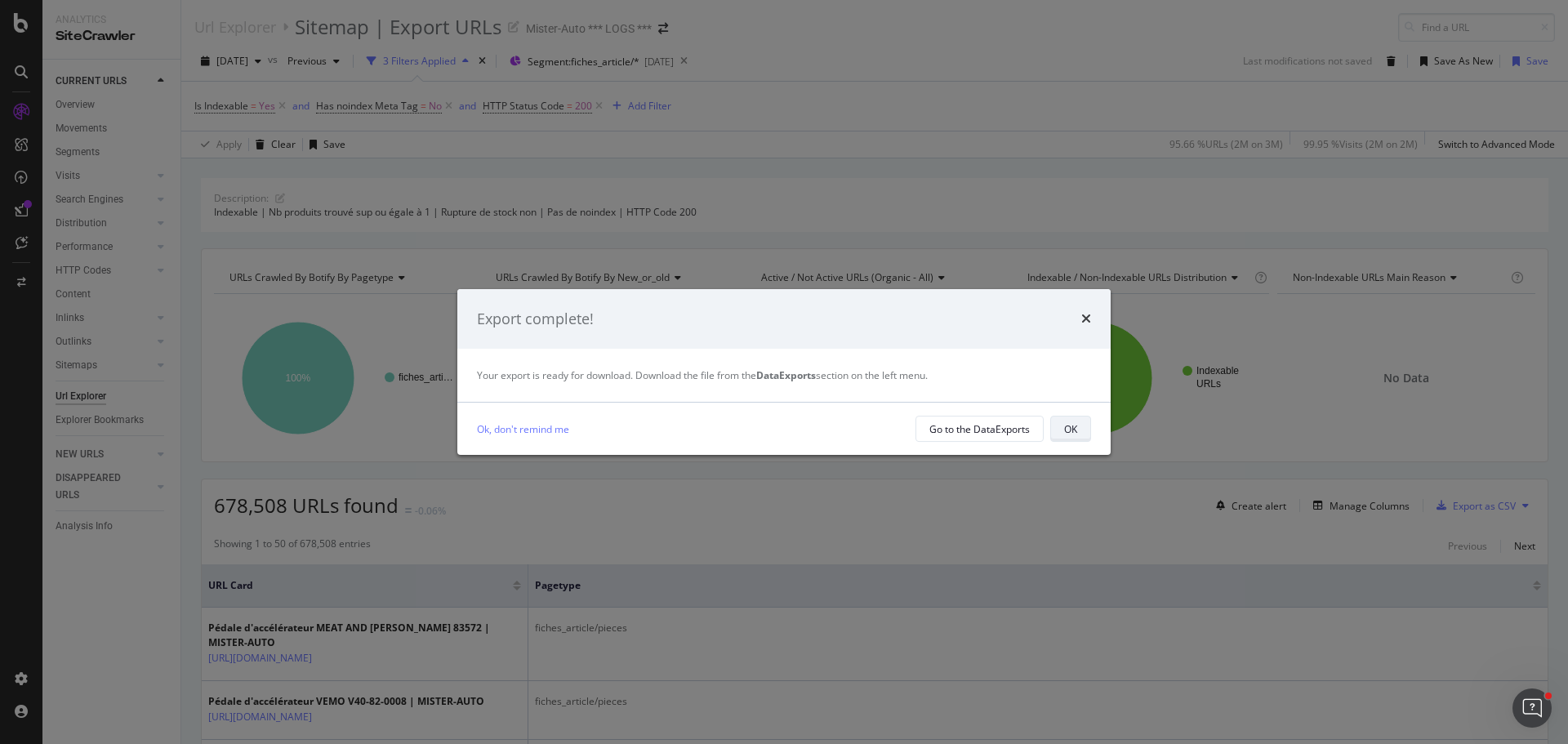
click at [1055, 431] on button "OK" at bounding box center [1071, 429] width 41 height 26
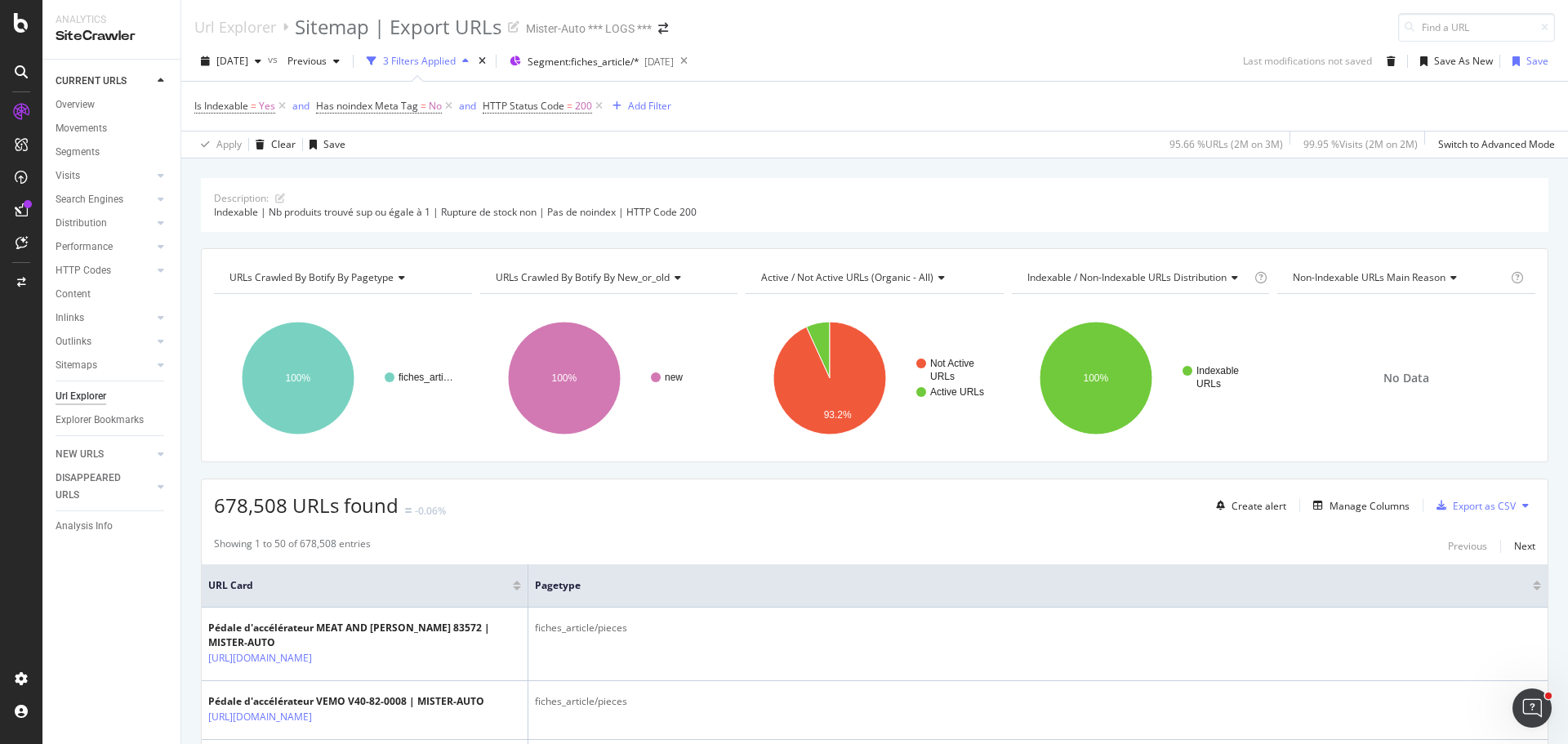
click at [1523, 506] on icon at bounding box center [1525, 505] width 6 height 10
click at [1460, 510] on span "Export XML Sitemaps" at bounding box center [1443, 507] width 96 height 15
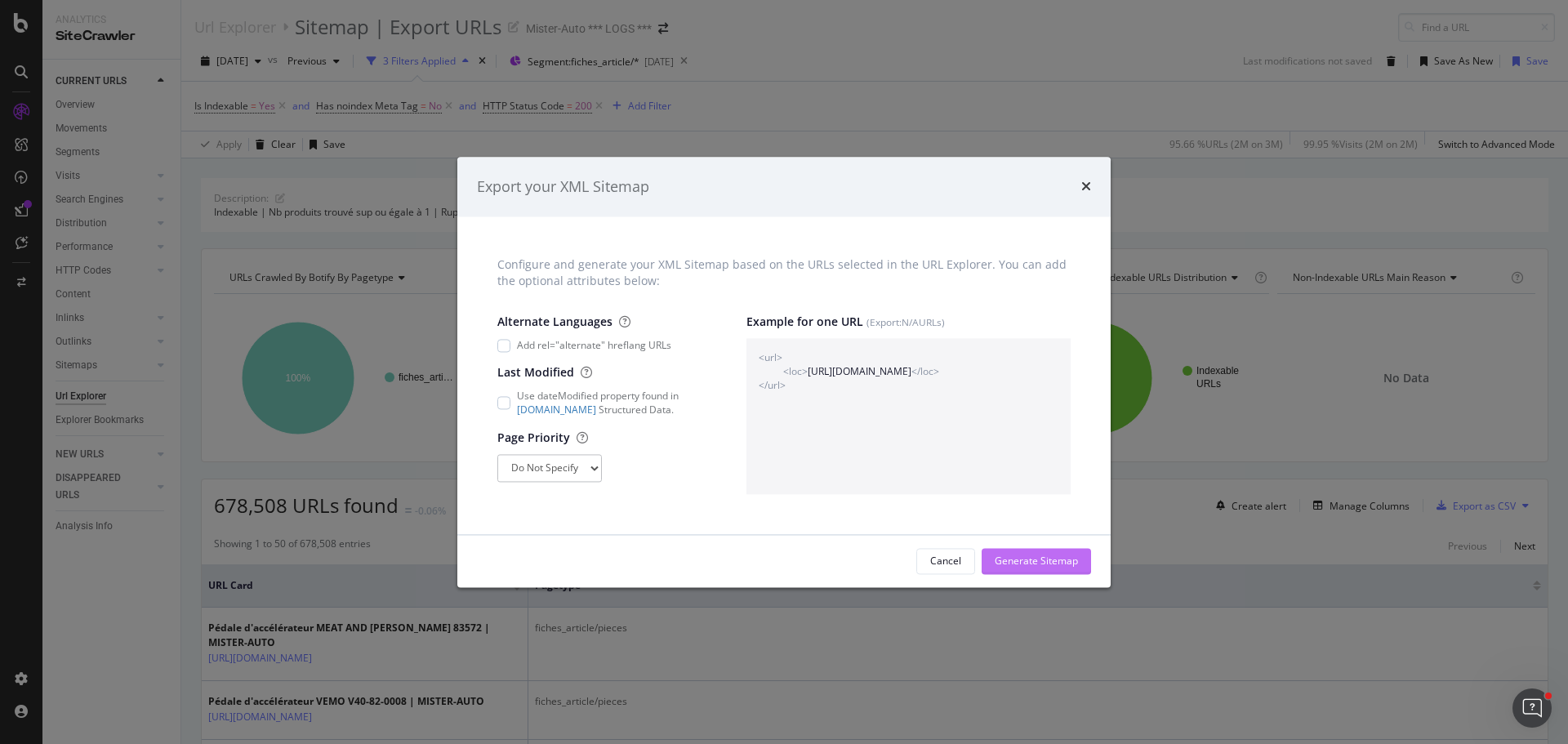
click at [1012, 559] on div "Generate Sitemap" at bounding box center [1037, 561] width 83 height 14
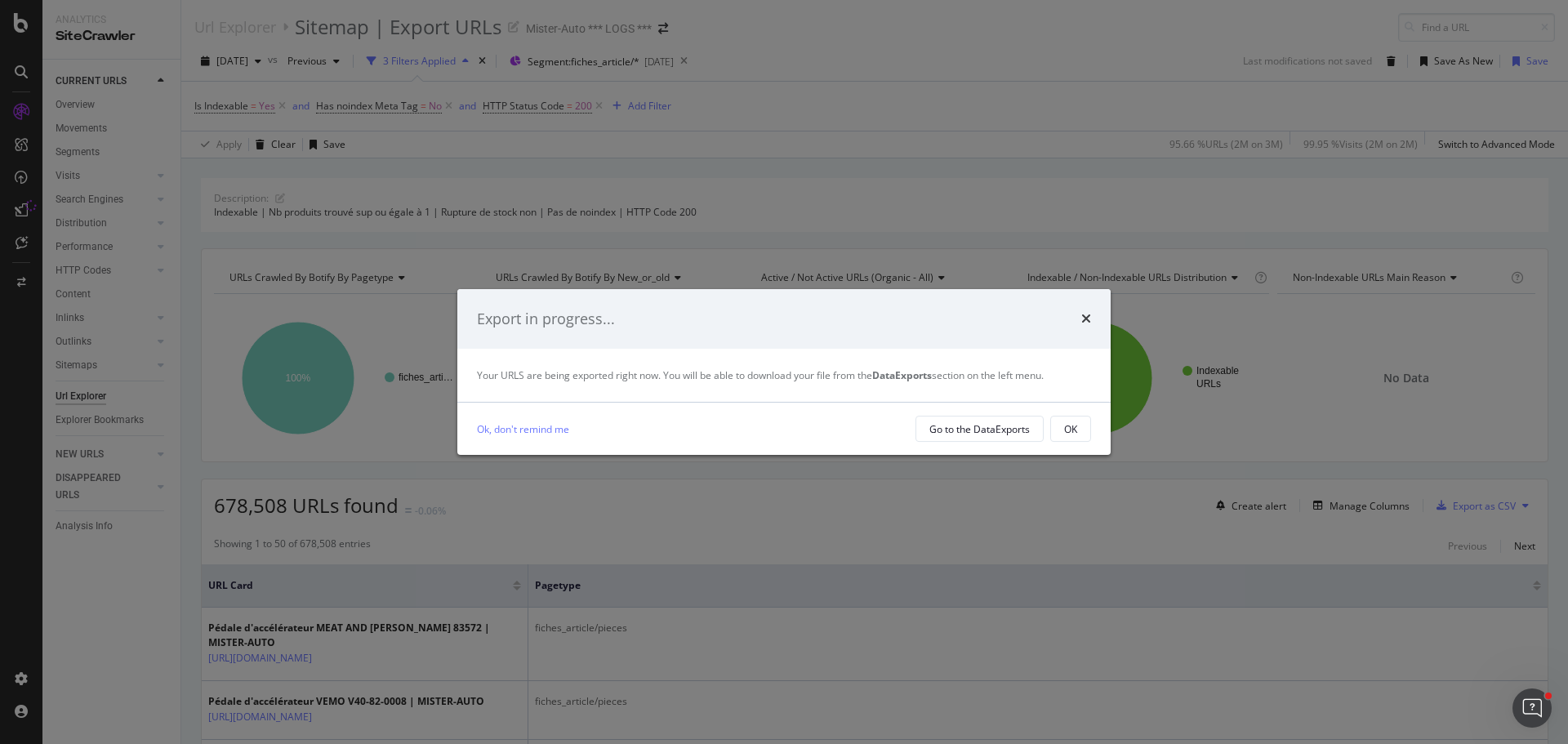
click at [1075, 432] on div "OK" at bounding box center [1071, 429] width 13 height 14
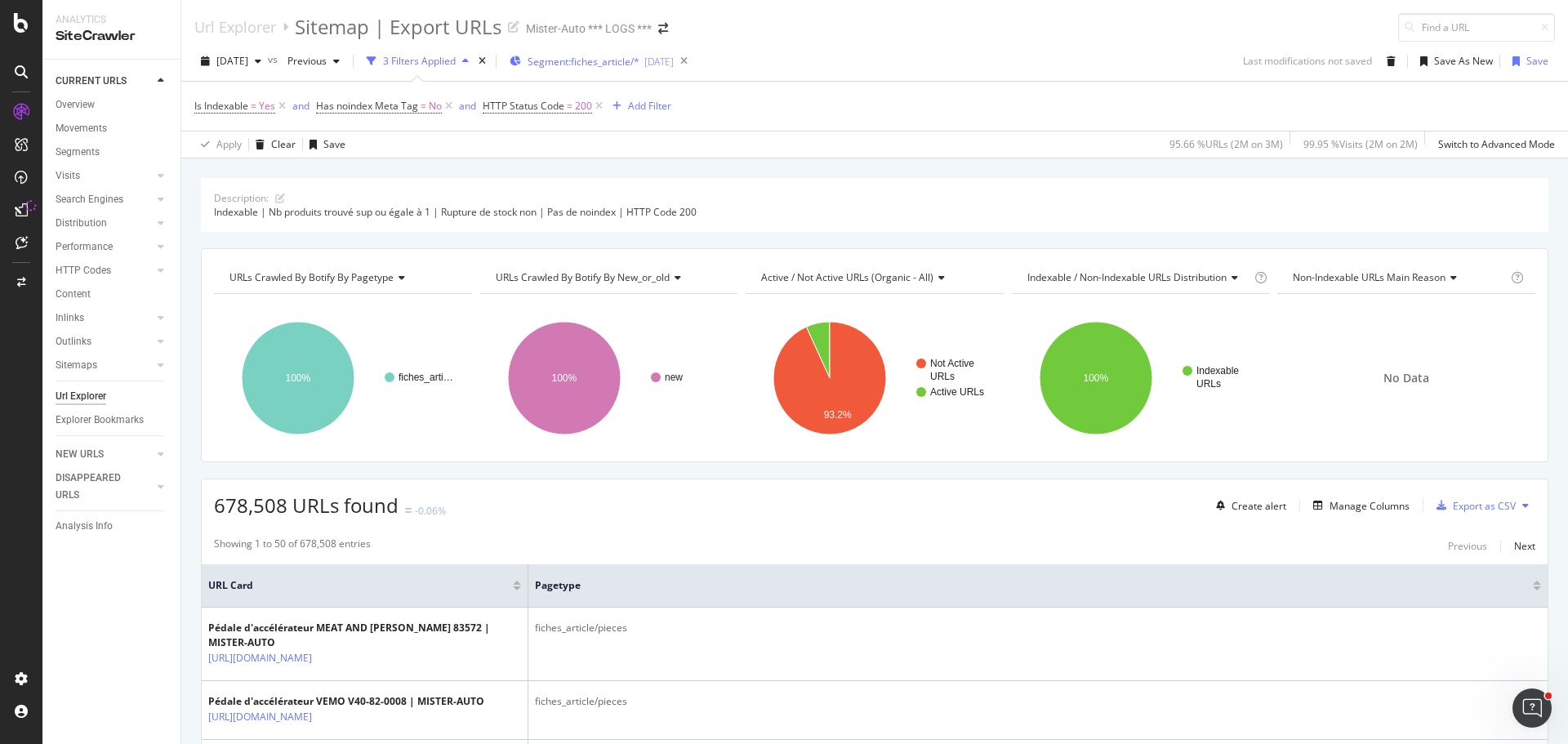
click at [633, 51] on div "Segment: fiches_article/* 2024-11-14" at bounding box center [591, 61] width 164 height 24
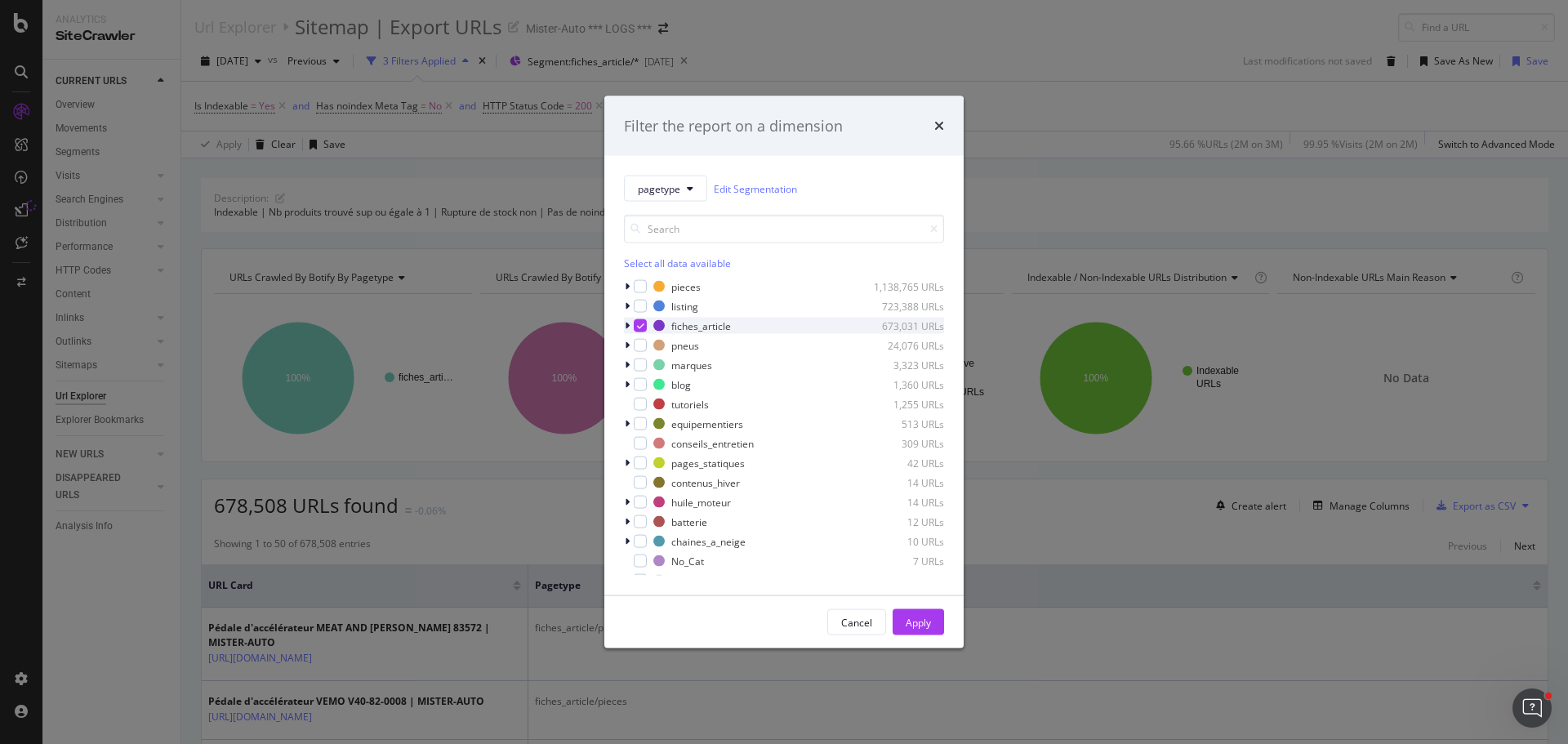
click at [639, 324] on icon "modal" at bounding box center [641, 325] width 7 height 8
click at [640, 410] on div "tutoriels 1,255 URLs" at bounding box center [784, 405] width 321 height 17
click at [921, 624] on div "Apply" at bounding box center [918, 622] width 25 height 14
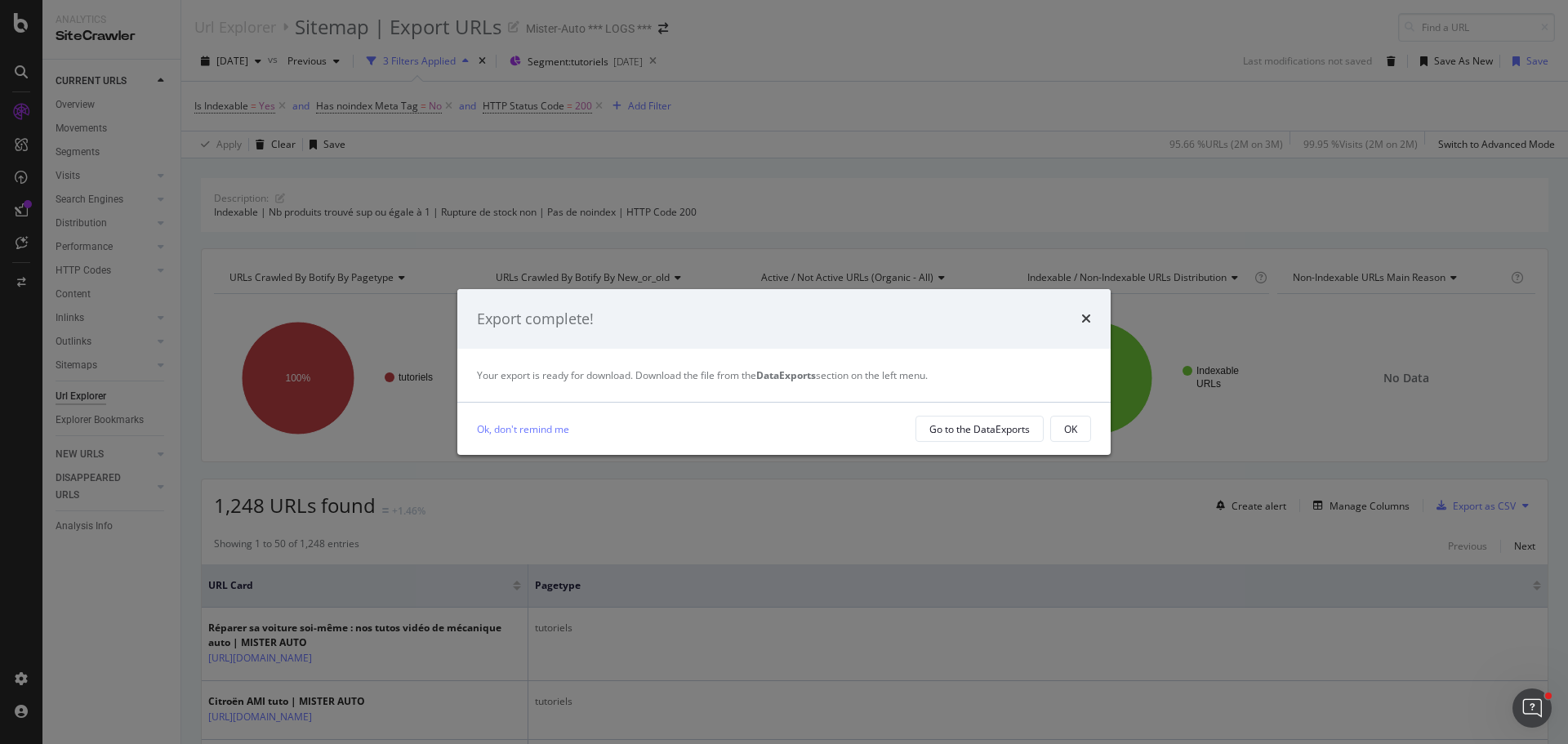
click at [1078, 428] on button "OK" at bounding box center [1071, 429] width 41 height 26
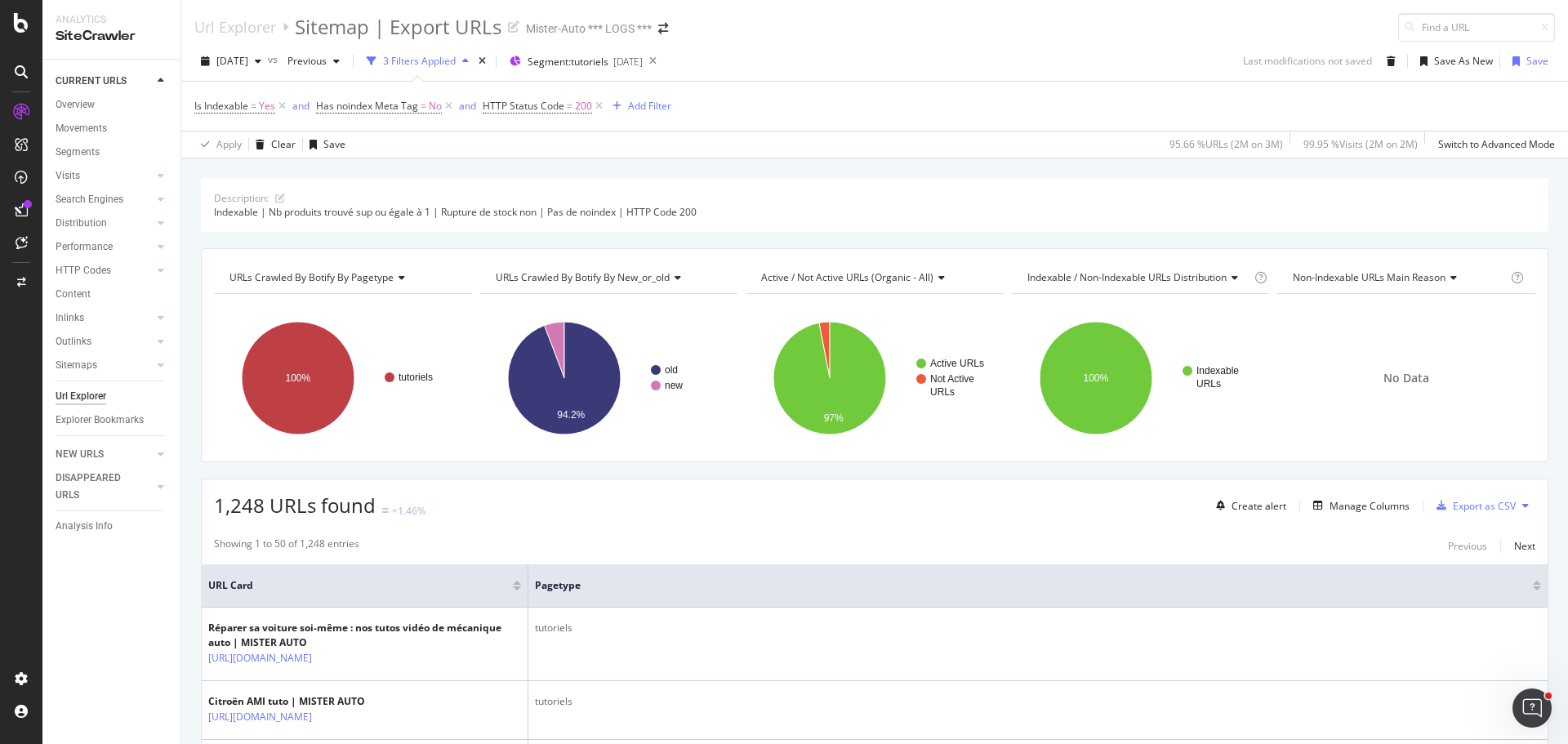
click at [1516, 503] on button at bounding box center [1525, 506] width 19 height 26
click at [1450, 513] on div "Export XML Sitemaps" at bounding box center [1443, 506] width 122 height 24
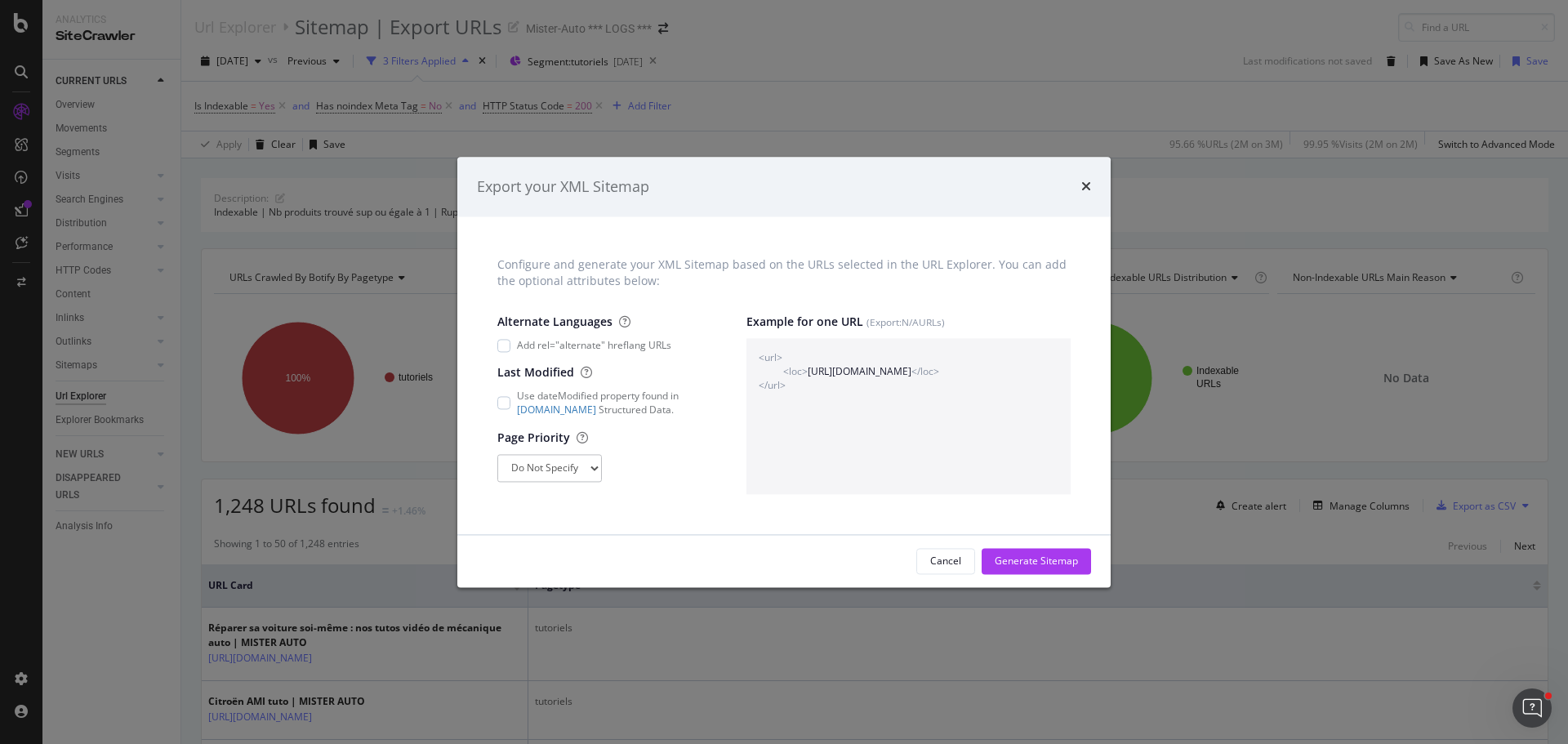
click at [1025, 555] on div "Generate Sitemap" at bounding box center [1037, 561] width 83 height 14
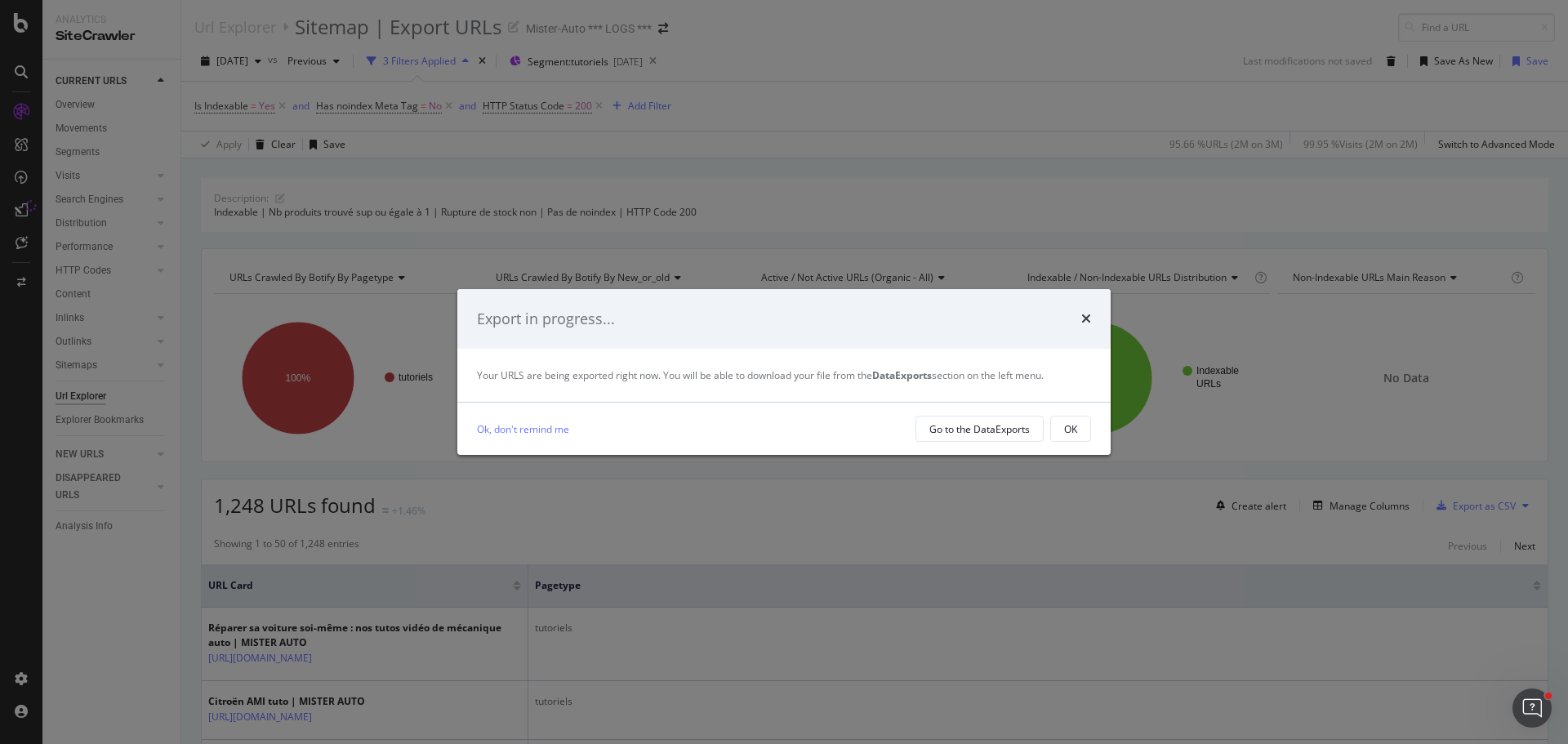
drag, startPoint x: 1077, startPoint y: 423, endPoint x: 904, endPoint y: 259, distance: 238.4
click at [1077, 423] on div "OK" at bounding box center [1071, 429] width 13 height 14
click at [1081, 431] on button "OK" at bounding box center [1071, 429] width 41 height 26
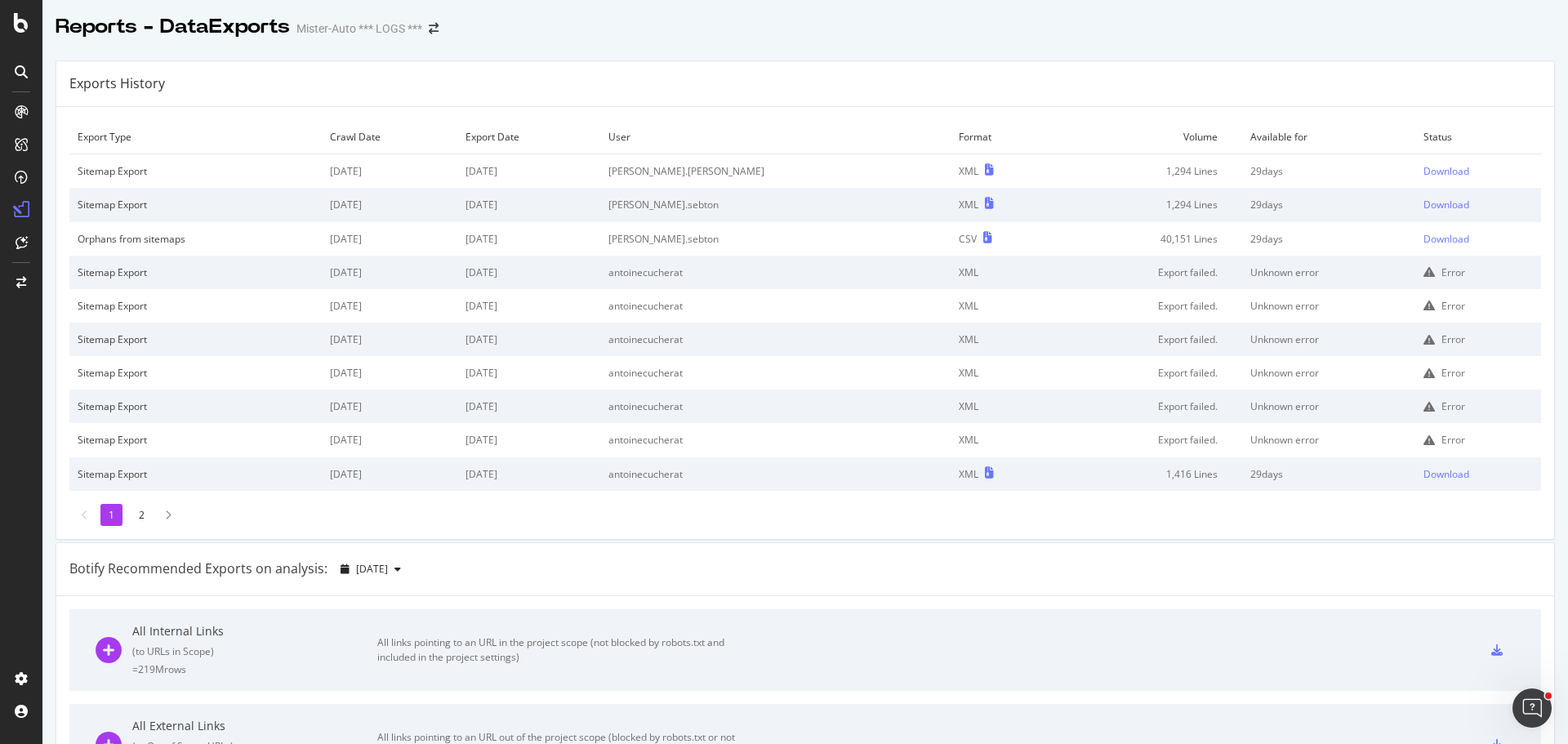
drag, startPoint x: 1425, startPoint y: 176, endPoint x: 1406, endPoint y: 174, distance: 19.1
click at [1425, 176] on div "Download" at bounding box center [1446, 170] width 45 height 14
click at [1423, 169] on div "Download" at bounding box center [1446, 170] width 45 height 14
click at [1431, 169] on div "Download" at bounding box center [1446, 170] width 45 height 14
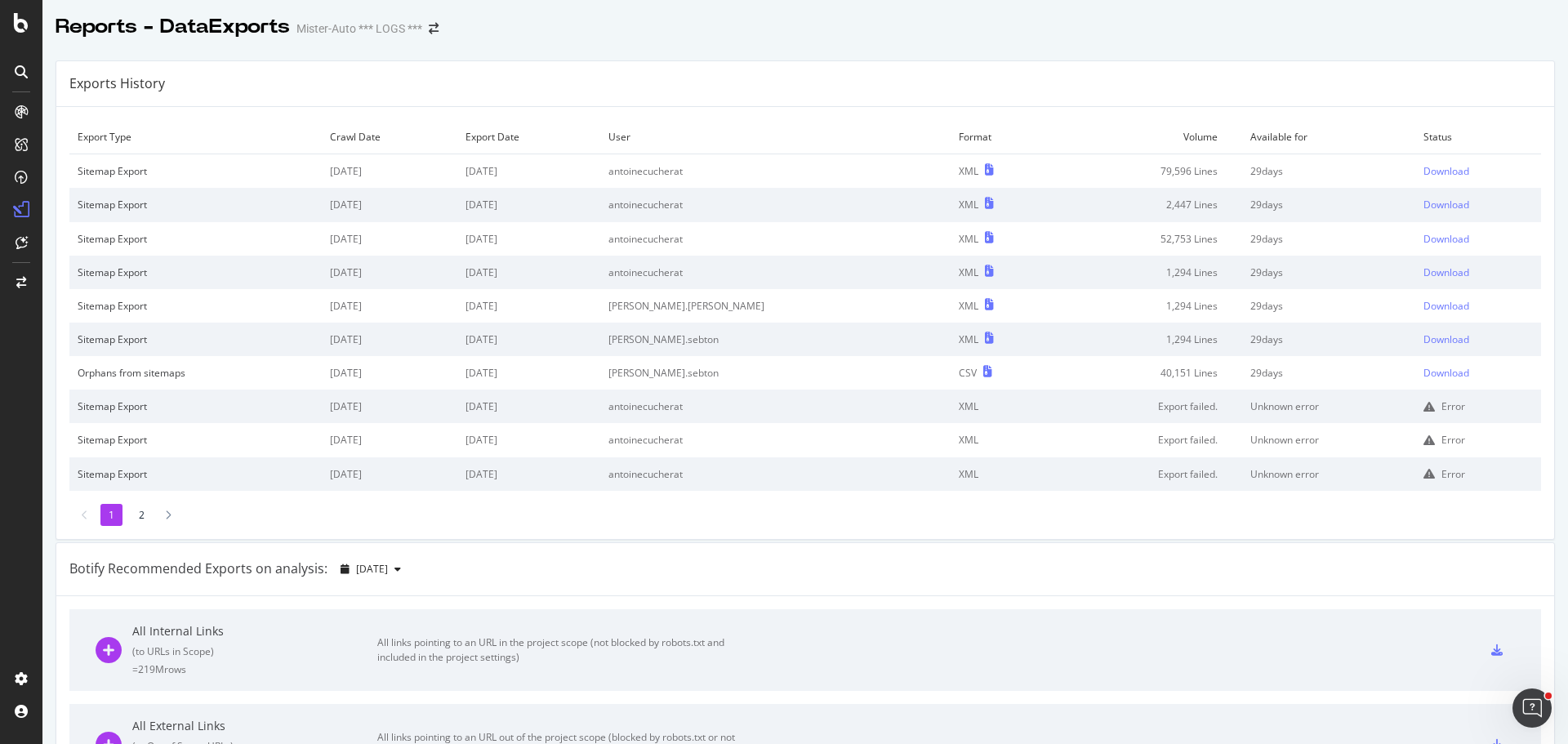
click at [592, 70] on div "Exports History" at bounding box center [805, 83] width 1498 height 45
click at [1423, 177] on div "Download" at bounding box center [1446, 170] width 45 height 14
click at [951, 122] on td "Format" at bounding box center [1003, 137] width 105 height 34
click at [1423, 173] on div "Download" at bounding box center [1446, 170] width 45 height 14
click at [1010, 107] on div "Export Type Crawl Date Export Date User Format Volume Available for Status Site…" at bounding box center [805, 322] width 1498 height 432
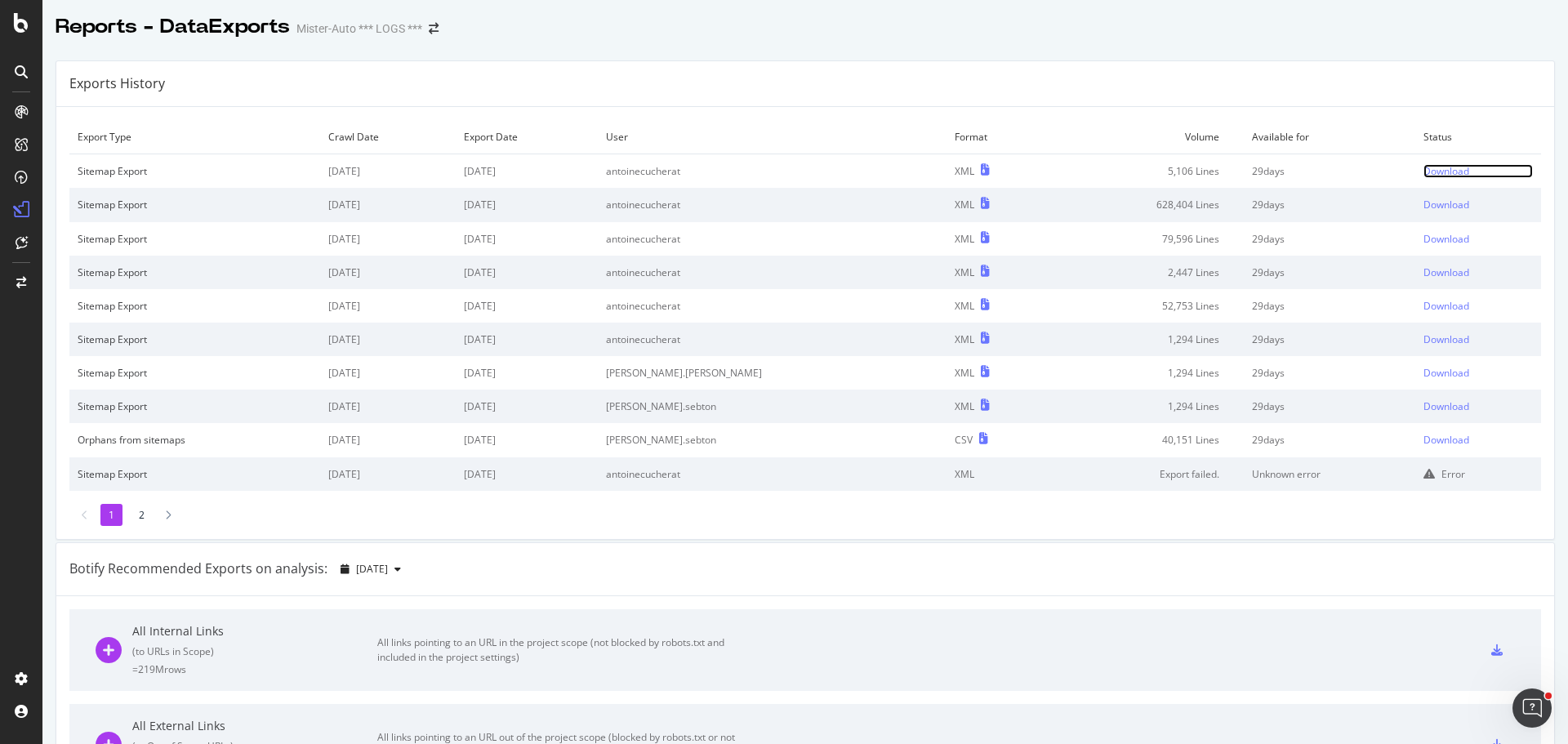
click at [1423, 166] on div "Download" at bounding box center [1446, 170] width 45 height 14
drag, startPoint x: 879, startPoint y: 53, endPoint x: 705, endPoint y: 28, distance: 175.8
click at [1036, 75] on div "Exports History" at bounding box center [805, 83] width 1498 height 45
click at [1430, 171] on div "Download" at bounding box center [1445, 170] width 45 height 14
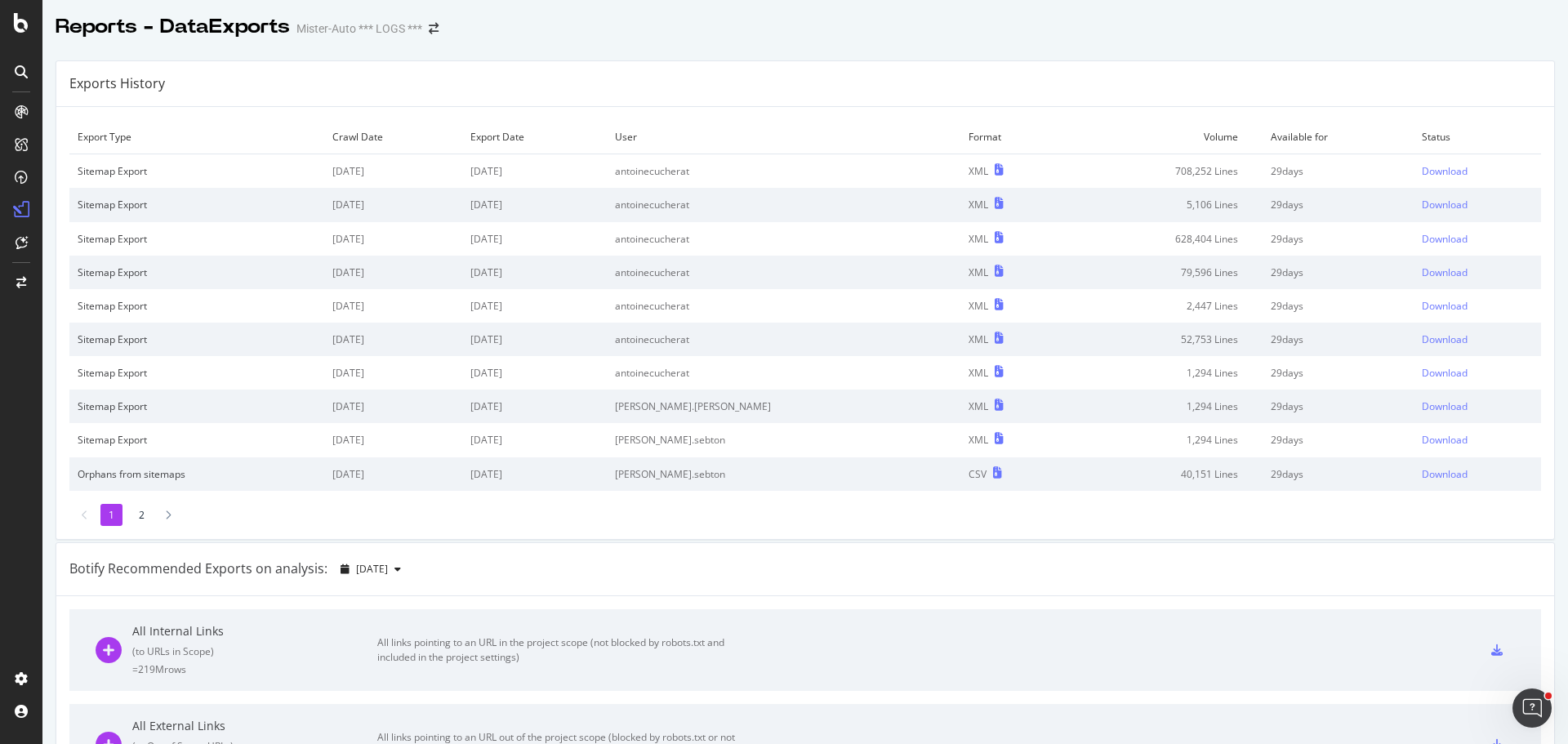
click at [803, 82] on div "Exports History" at bounding box center [805, 83] width 1498 height 45
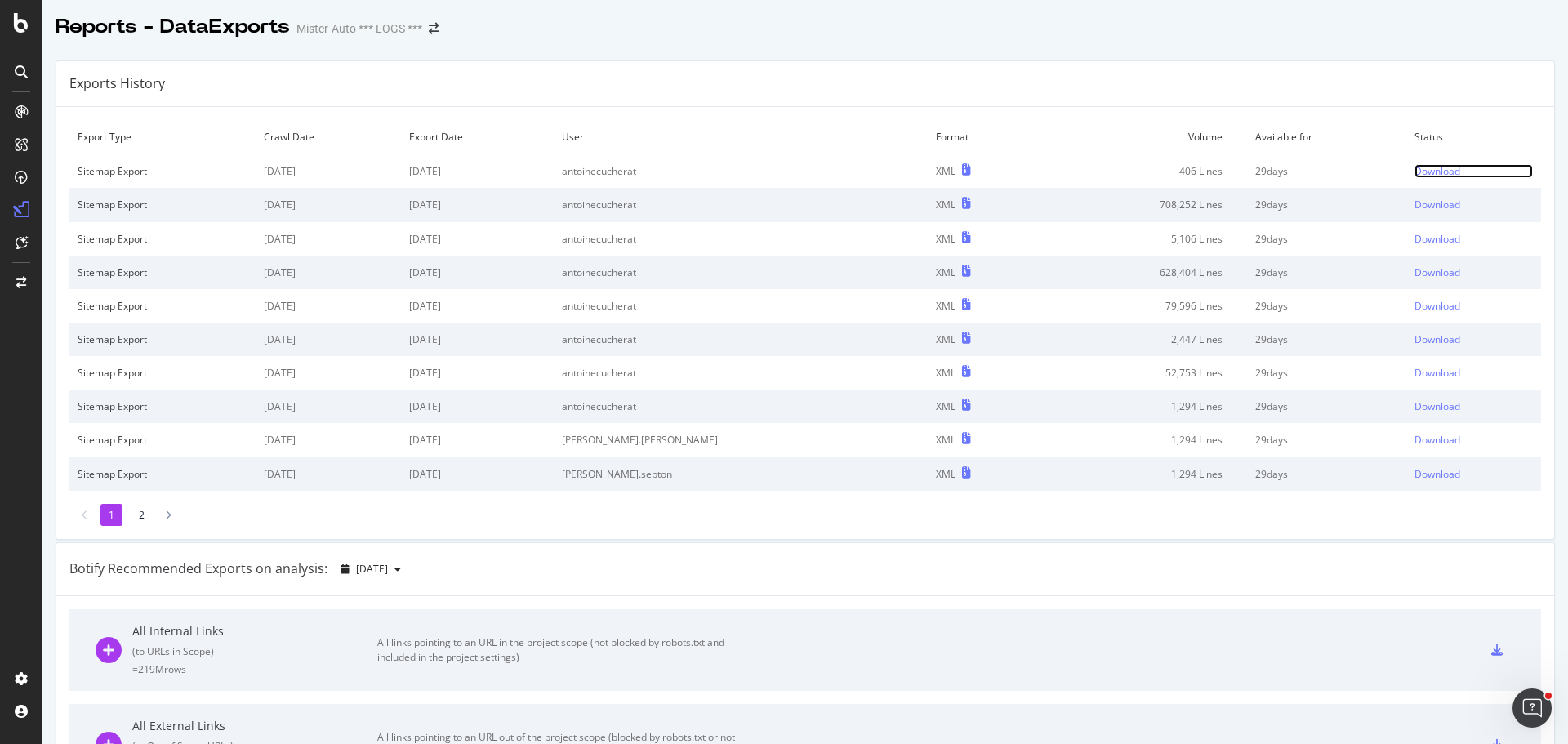
click at [1415, 169] on div "Download" at bounding box center [1437, 170] width 45 height 14
click at [748, 69] on div "Exports History" at bounding box center [805, 83] width 1498 height 45
drag, startPoint x: 1416, startPoint y: 170, endPoint x: 1360, endPoint y: 159, distance: 57.1
click at [1417, 170] on div "Download" at bounding box center [1437, 170] width 45 height 14
click at [591, 84] on div "Exports History" at bounding box center [805, 83] width 1498 height 45
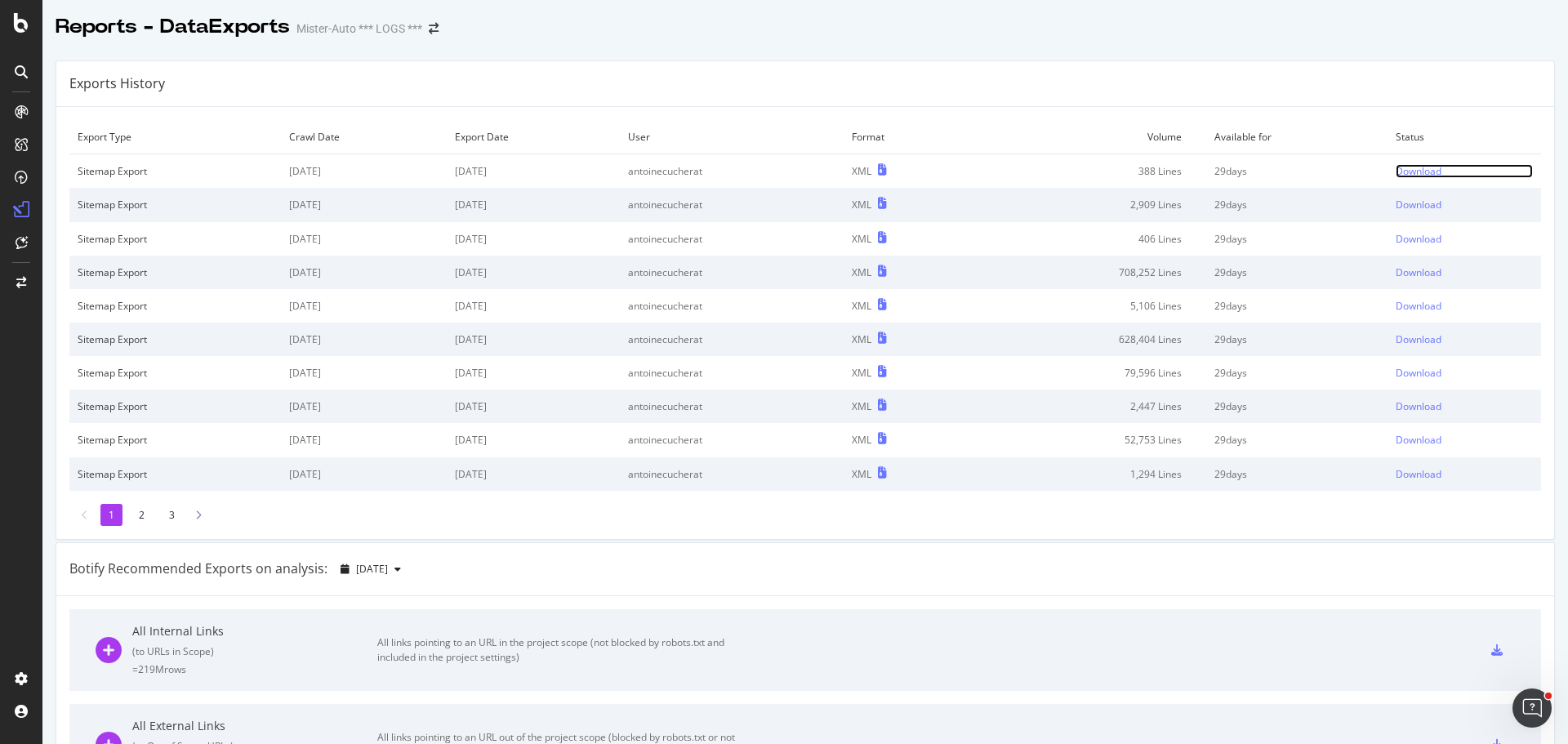
click at [1423, 178] on div "Download" at bounding box center [1418, 170] width 45 height 14
click at [677, 45] on div at bounding box center [805, 44] width 1526 height 6
click at [604, 73] on div "Exports History" at bounding box center [805, 83] width 1498 height 45
click at [1410, 183] on td "Download" at bounding box center [1465, 171] width 154 height 34
click at [1420, 176] on div "Download" at bounding box center [1418, 170] width 45 height 14
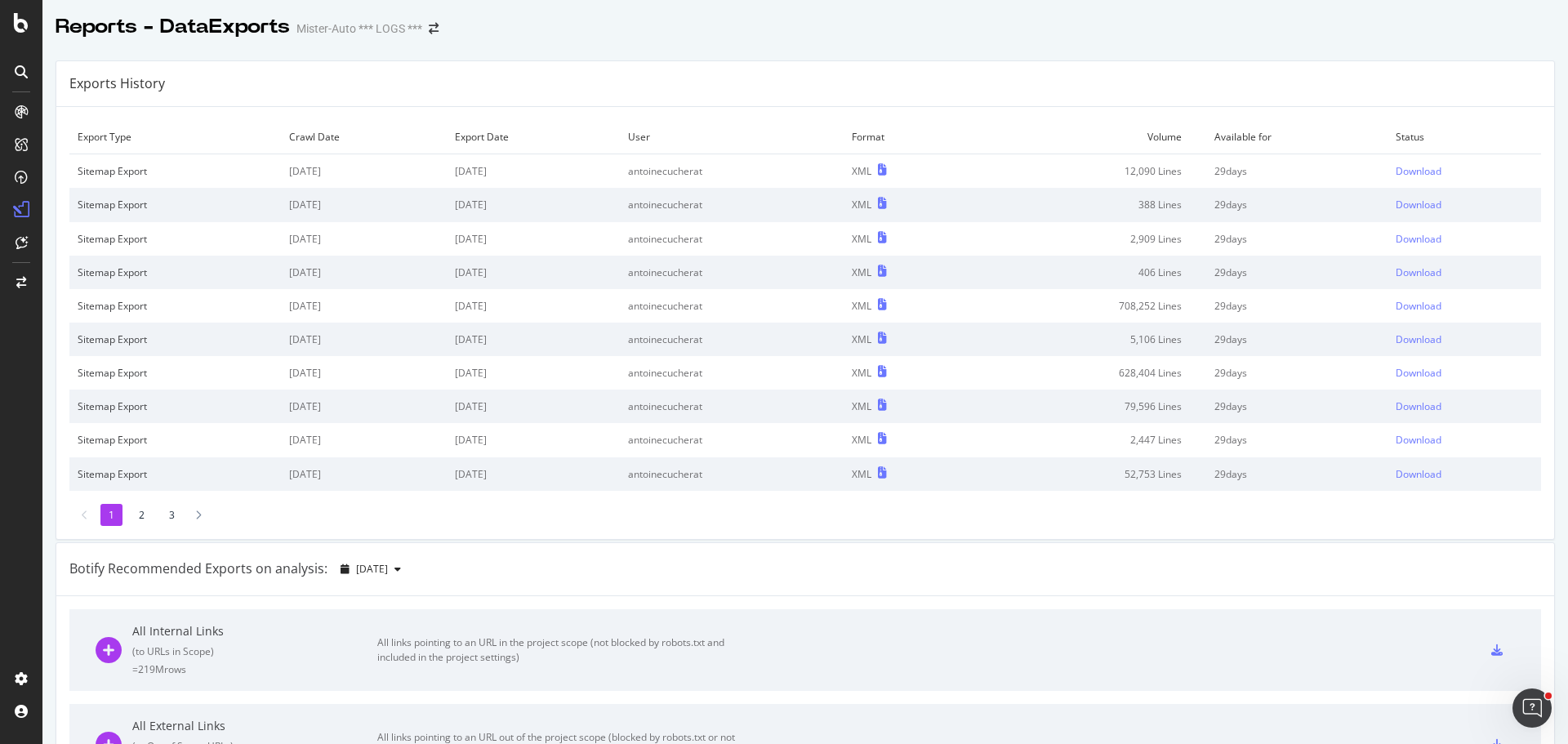
drag, startPoint x: 779, startPoint y: 44, endPoint x: 799, endPoint y: 55, distance: 22.8
click at [779, 44] on div at bounding box center [805, 44] width 1526 height 6
click at [759, 78] on div "Exports History" at bounding box center [805, 83] width 1498 height 45
click at [1396, 171] on div "Download" at bounding box center [1418, 170] width 45 height 14
click at [721, 87] on div "Exports History" at bounding box center [805, 83] width 1498 height 45
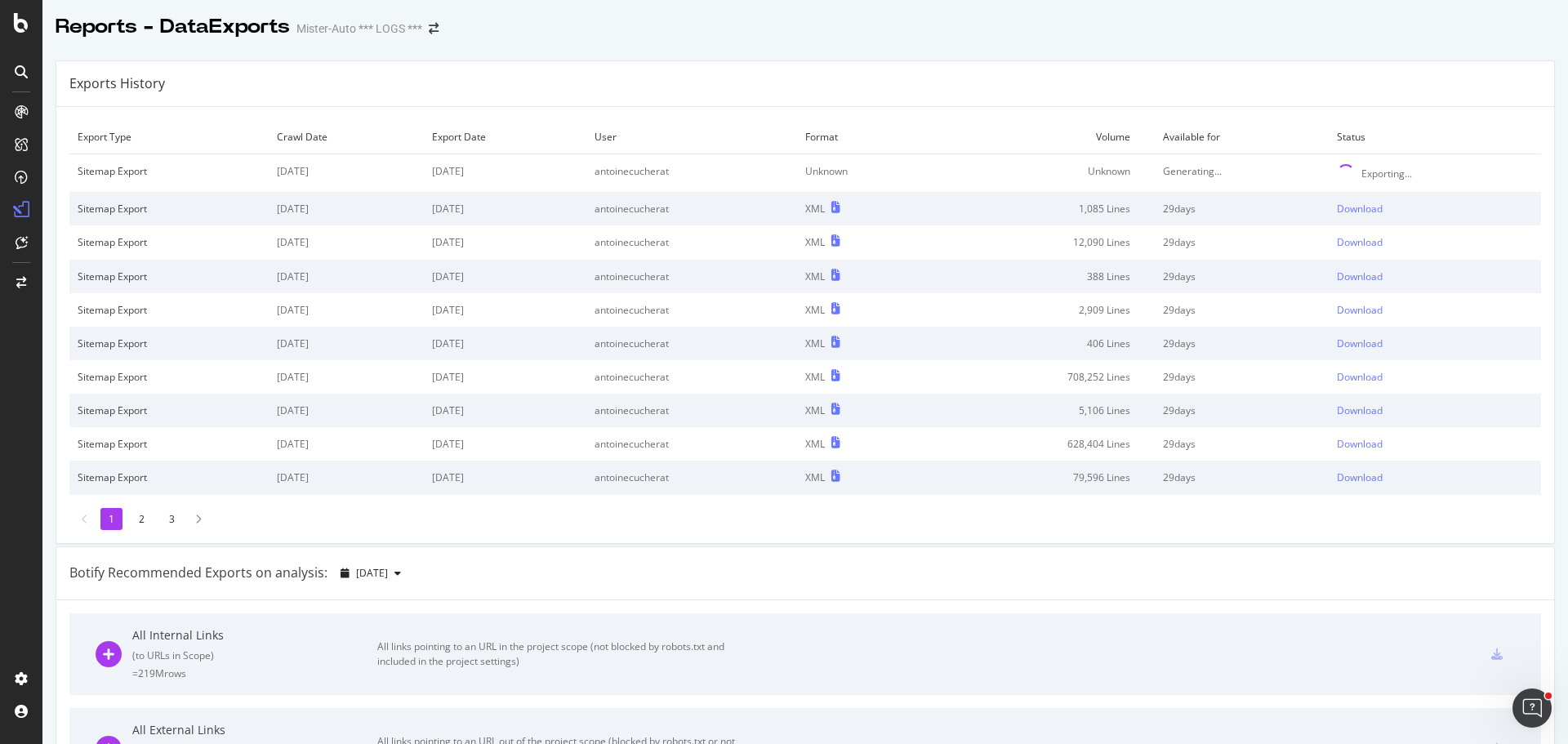
click at [1002, 96] on div "Exports History" at bounding box center [805, 83] width 1498 height 45
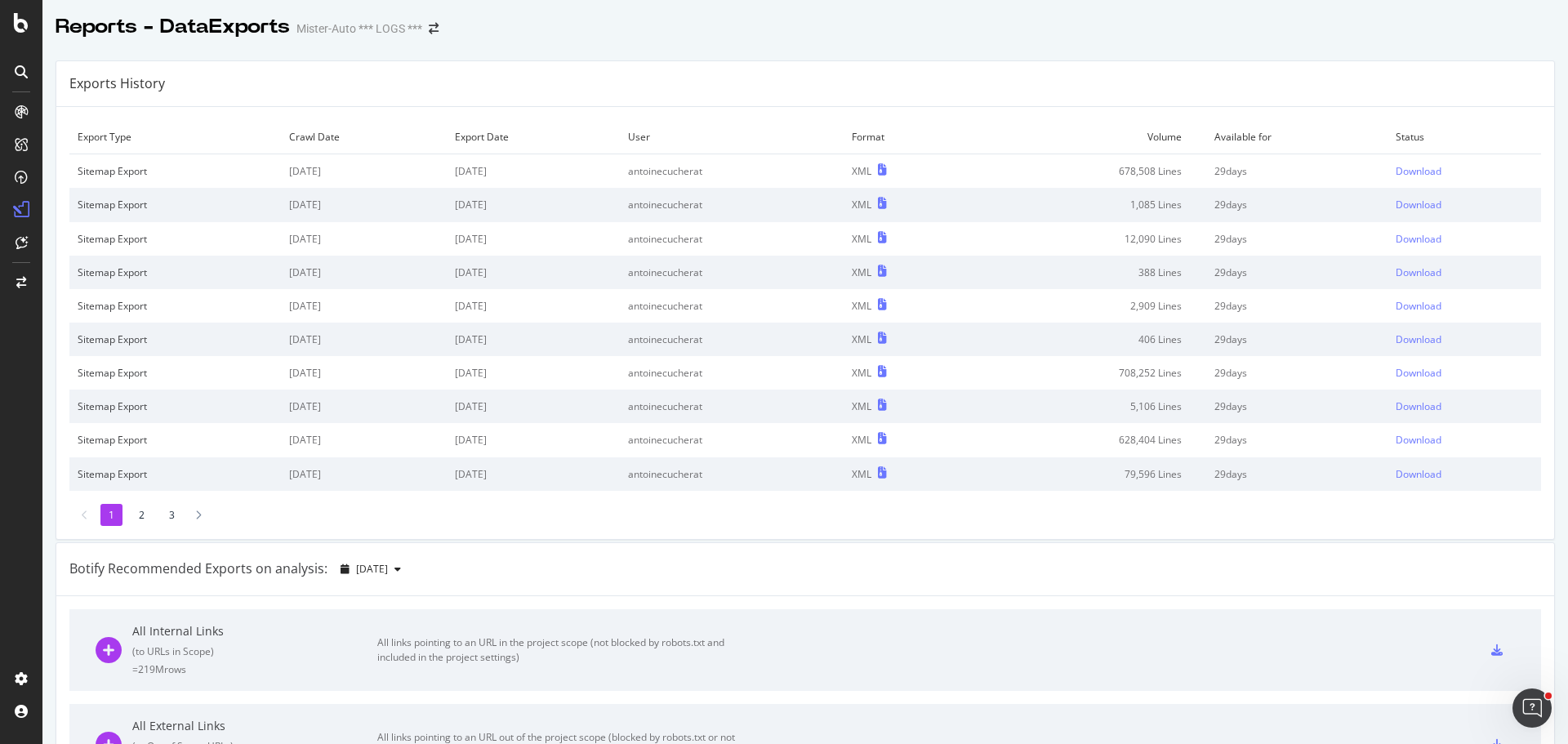
click at [1116, 19] on div "Reports - DataExports Mister-Auto *** LOGS ***" at bounding box center [805, 20] width 1526 height 41
click at [1429, 171] on link "Download" at bounding box center [1464, 170] width 137 height 14
click at [821, 37] on div "Reports - DataExports Mister-Auto *** LOGS ***" at bounding box center [805, 20] width 1526 height 41
click at [1268, 114] on div "Export Type Crawl Date Export Date User Format Volume Available for Status Site…" at bounding box center [805, 322] width 1498 height 432
click at [1417, 170] on div "Download" at bounding box center [1418, 170] width 45 height 14
